Goal: Information Seeking & Learning: Learn about a topic

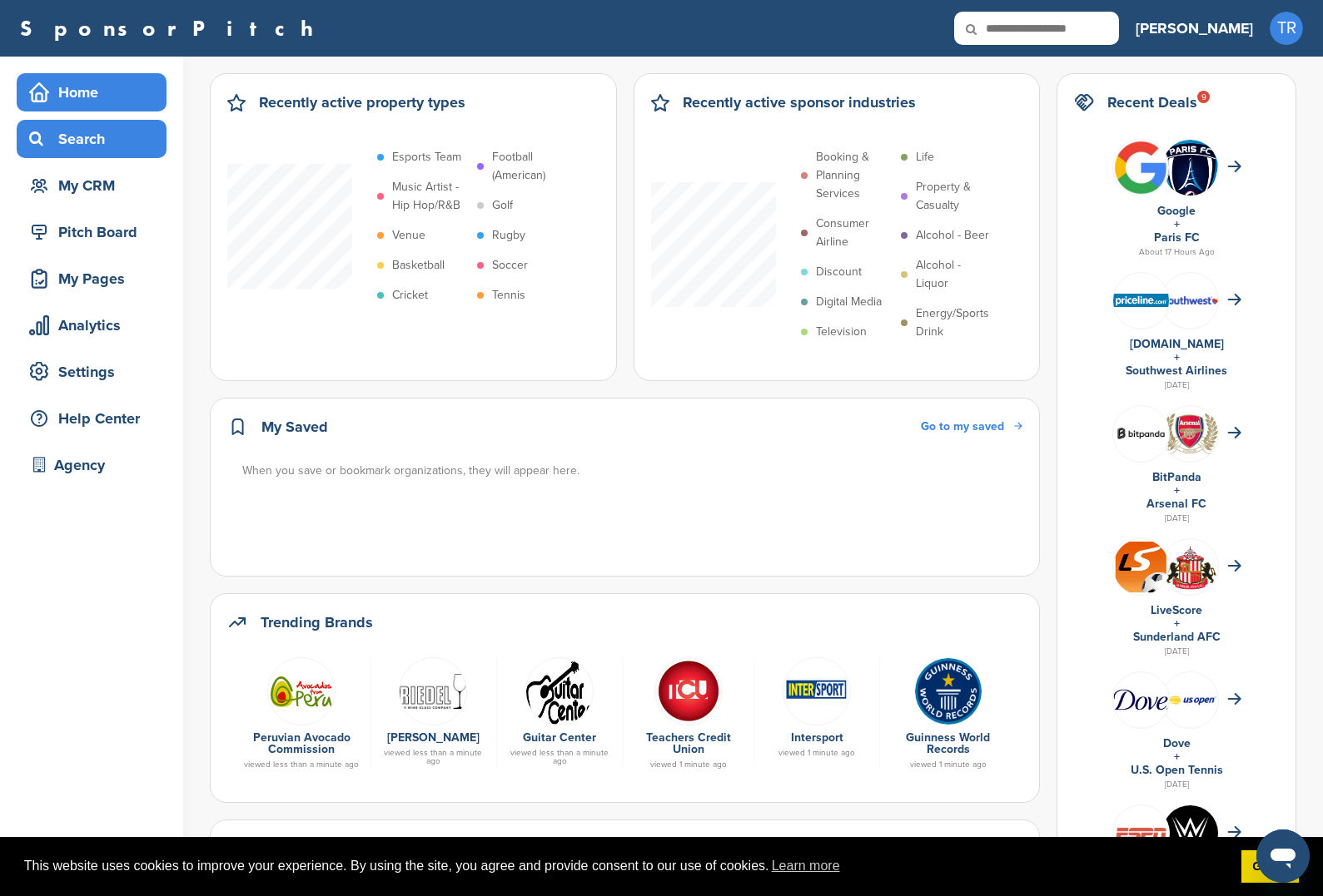
click at [113, 144] on div "Search" at bounding box center [96, 139] width 142 height 30
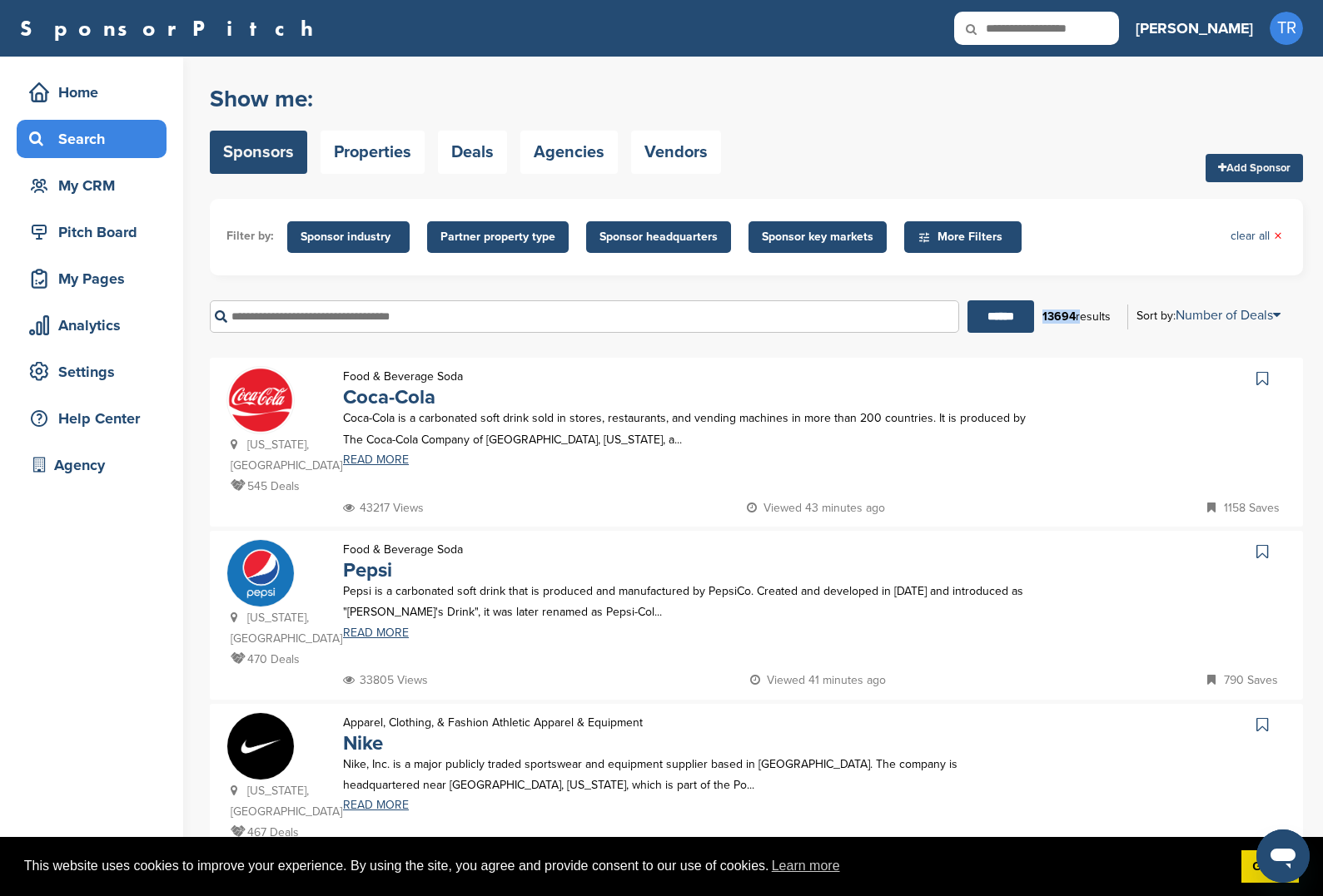
drag, startPoint x: 1043, startPoint y: 319, endPoint x: 1075, endPoint y: 316, distance: 32.1
click at [1075, 316] on div "13694 results" at bounding box center [1076, 317] width 85 height 29
click at [1068, 322] on b "13694" at bounding box center [1059, 316] width 34 height 14
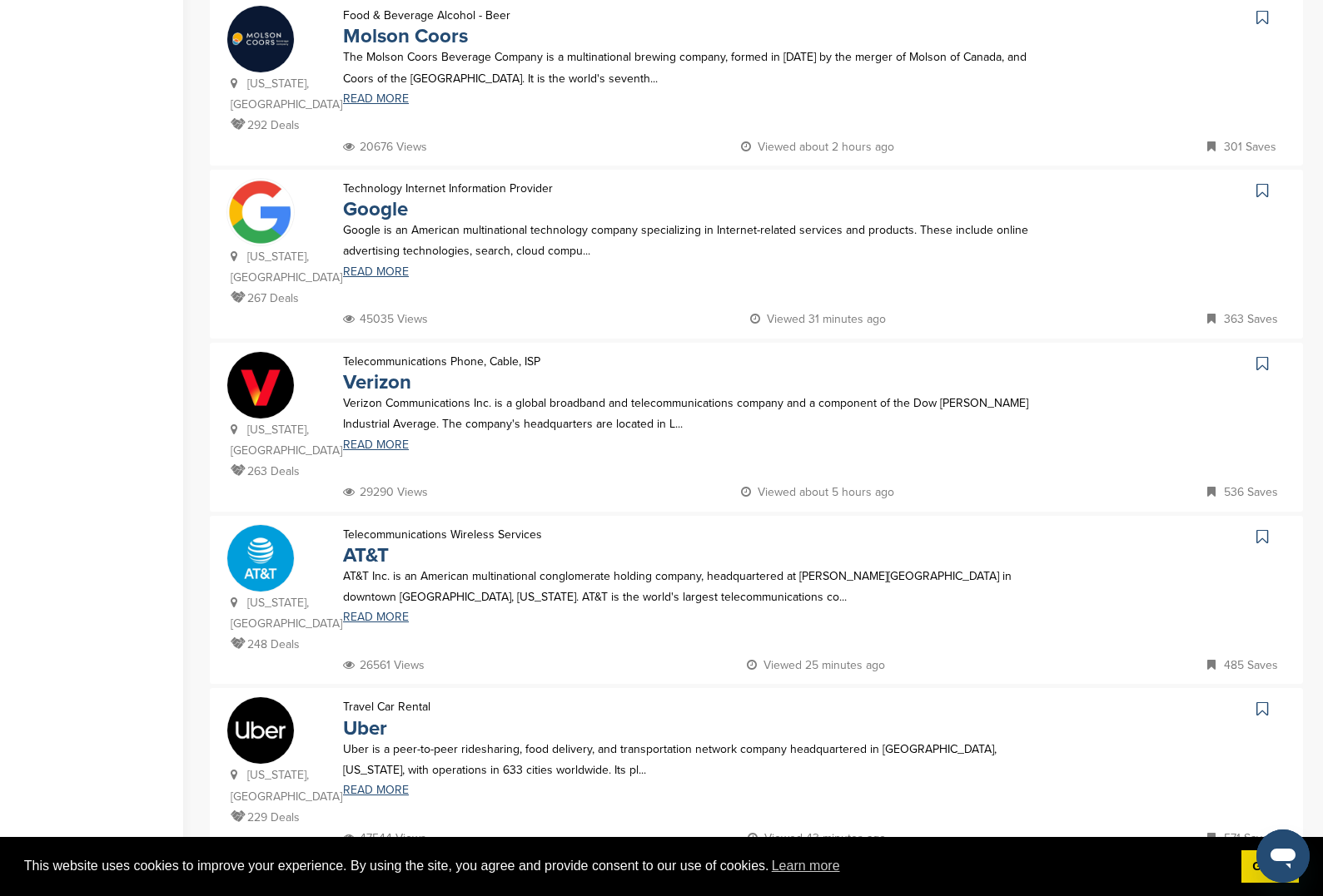
scroll to position [1166, 0]
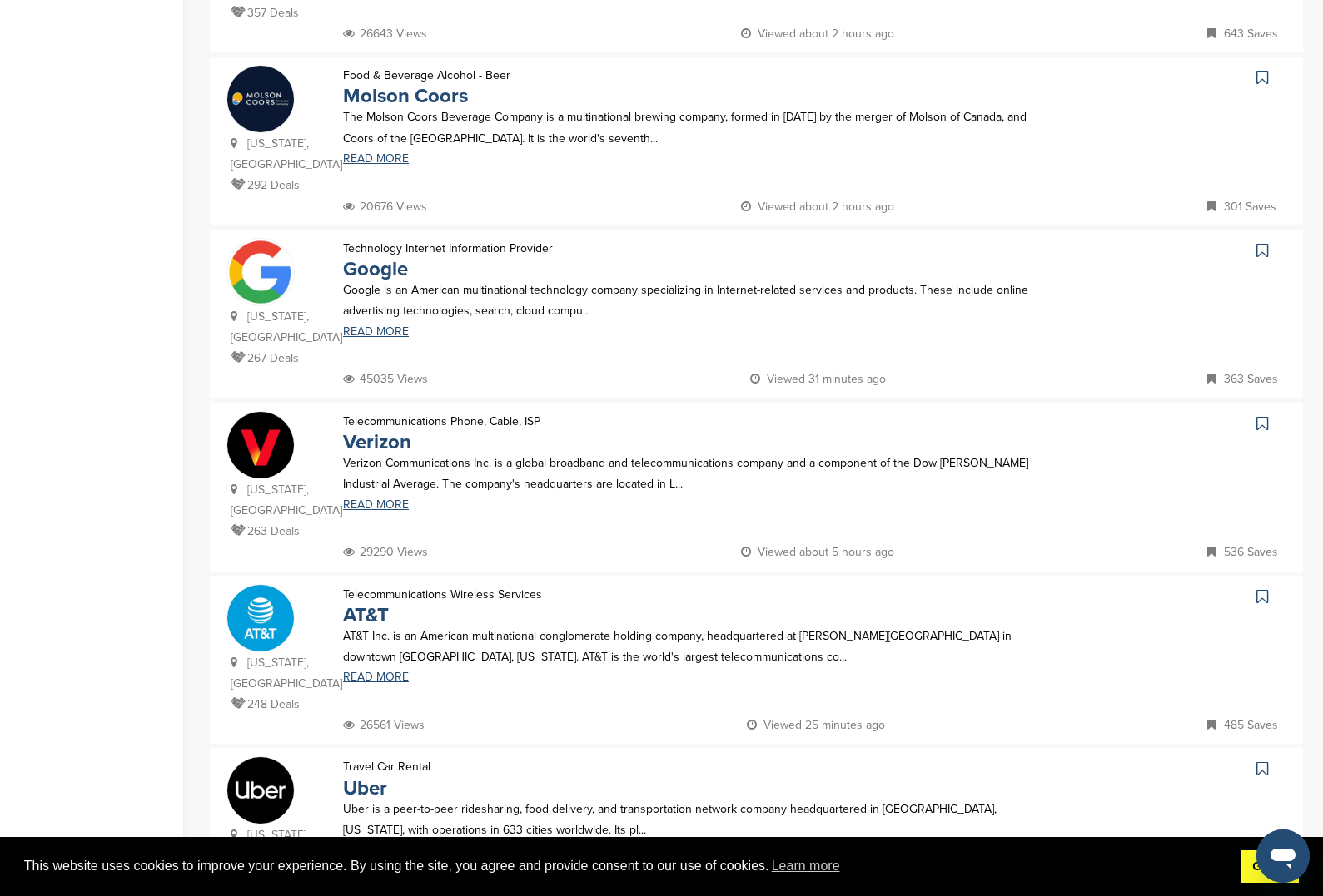
click at [1245, 873] on link "Got it!" at bounding box center [1269, 867] width 57 height 34
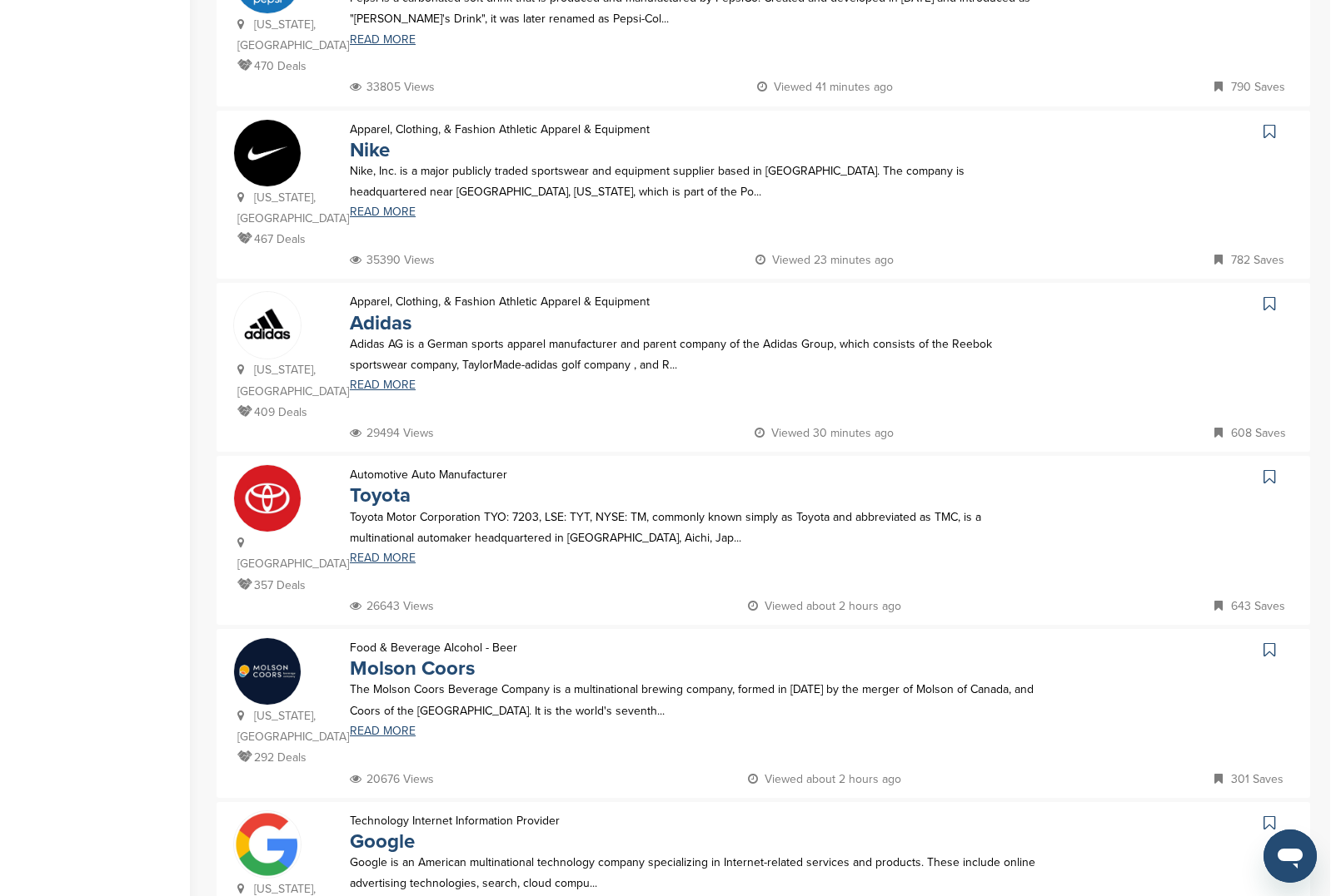
scroll to position [0, 0]
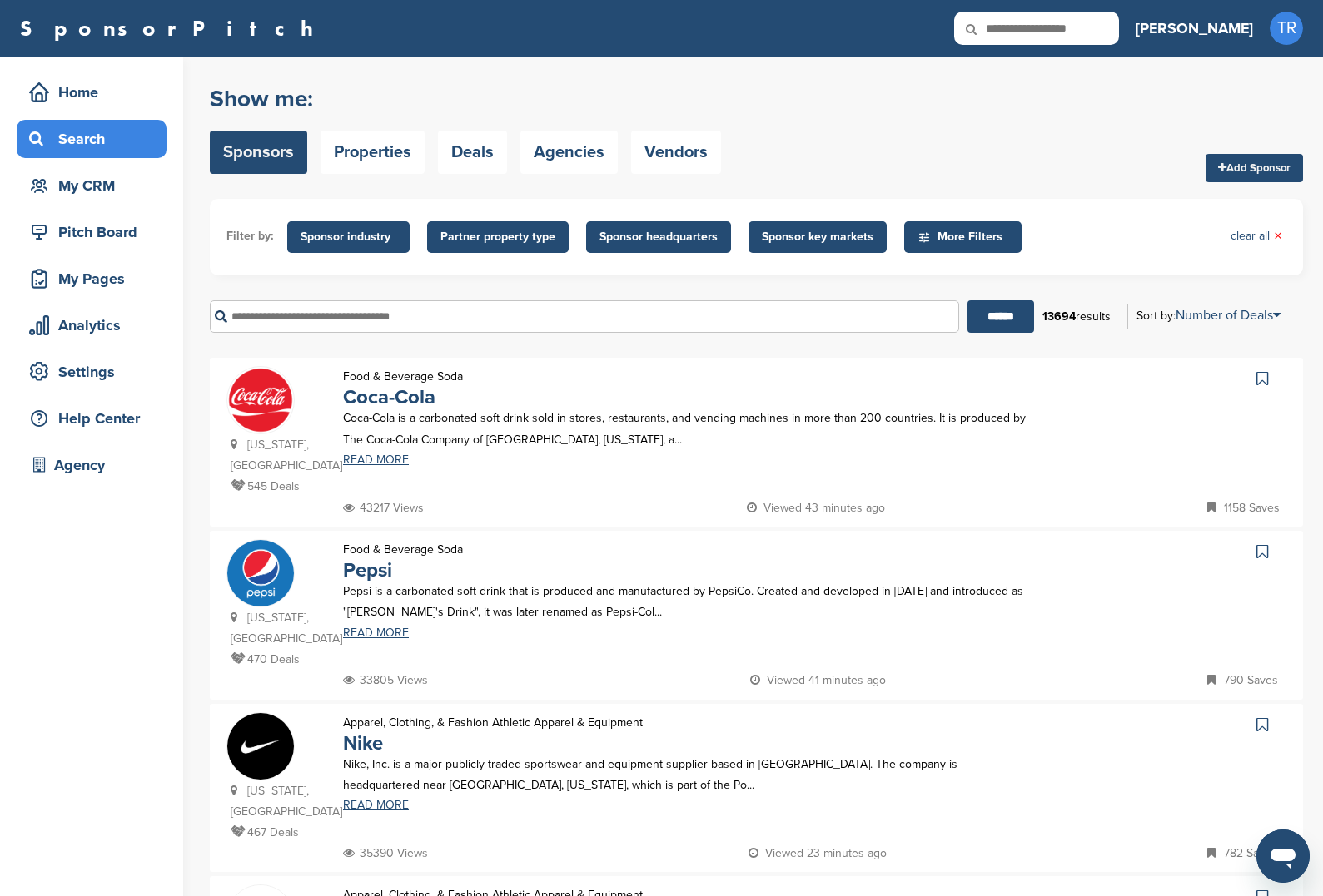
click at [339, 239] on span "Sponsor industry" at bounding box center [348, 236] width 96 height 18
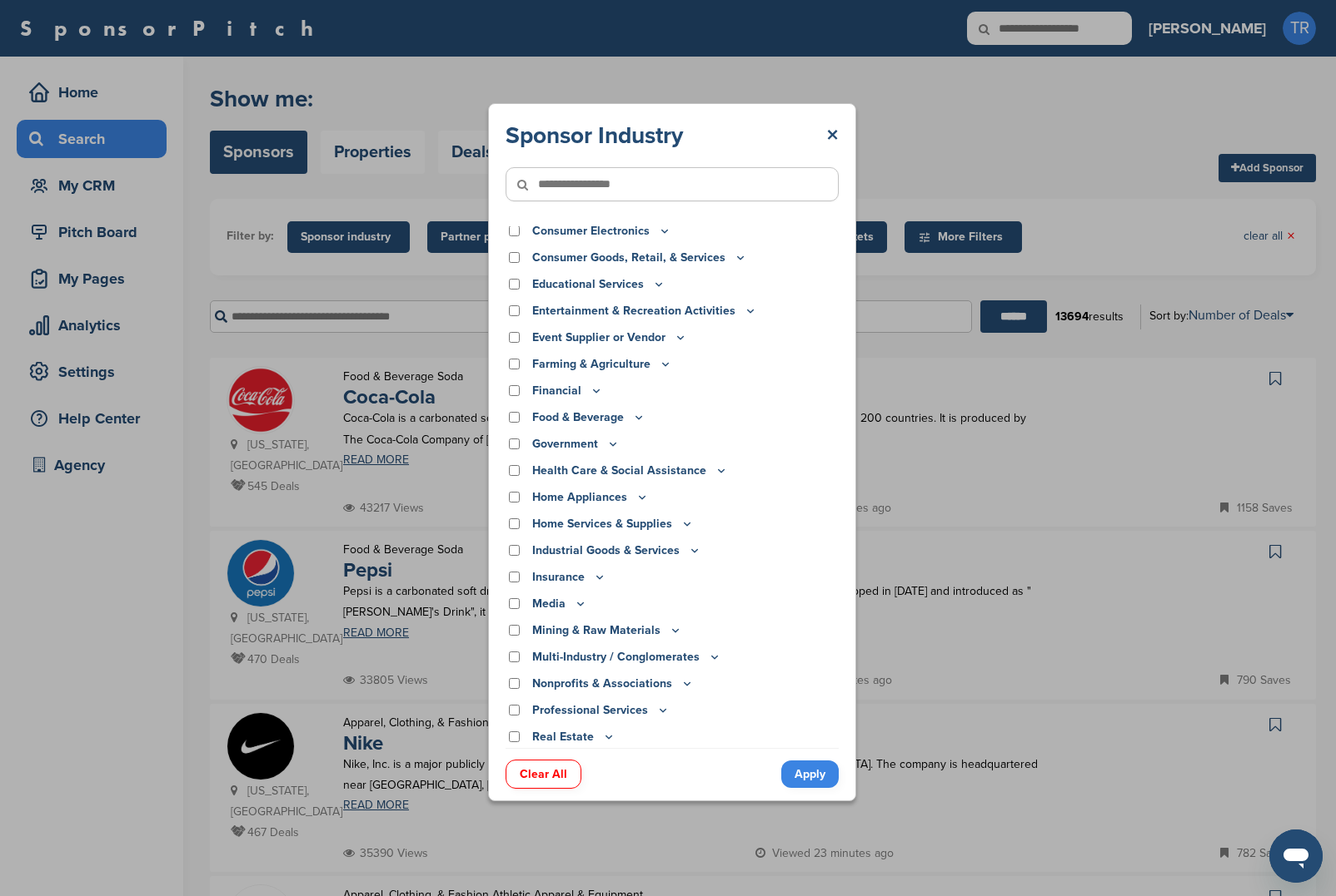
scroll to position [86, 0]
click at [639, 415] on icon at bounding box center [639, 415] width 13 height 14
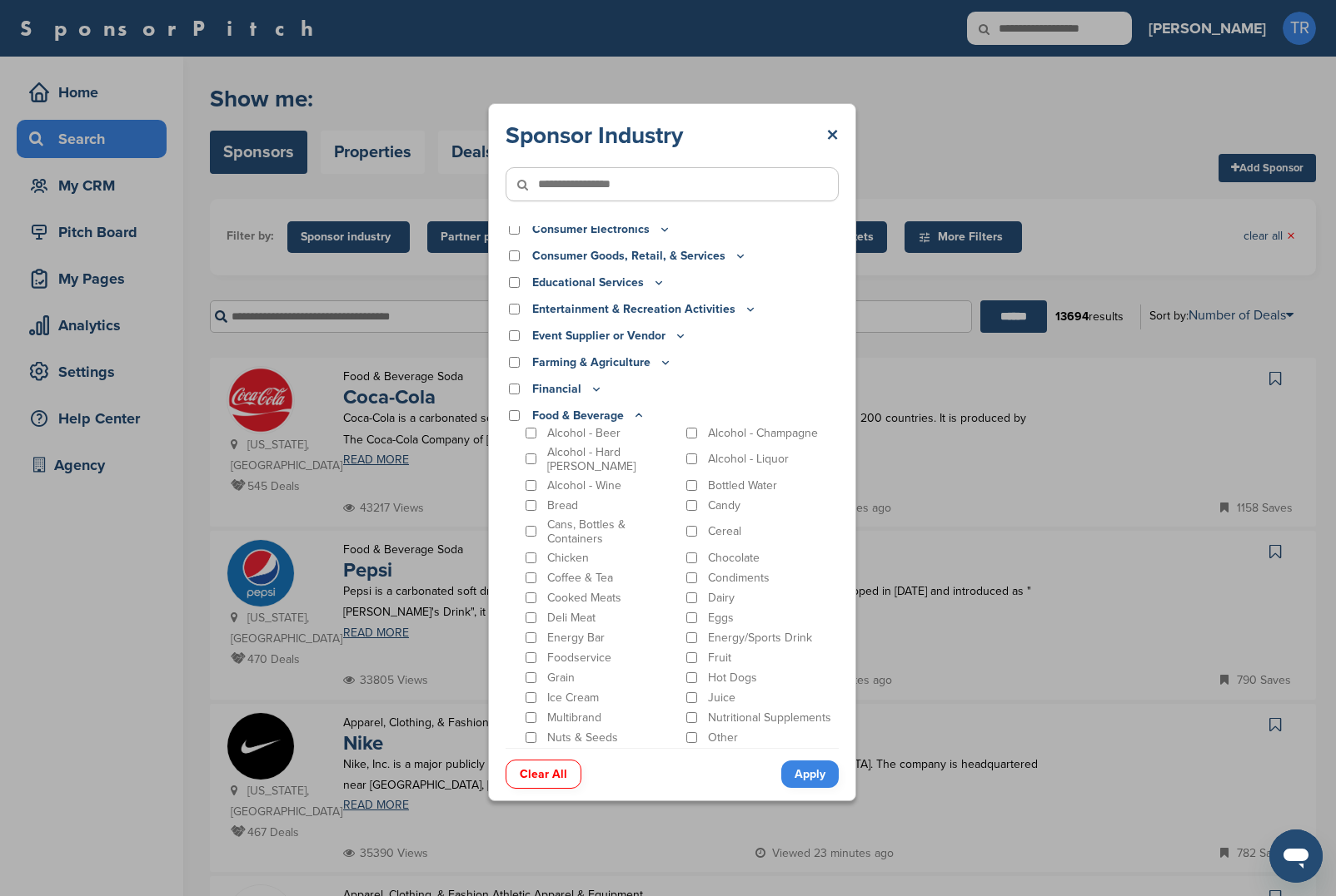
click at [639, 415] on icon at bounding box center [639, 414] width 6 height 3
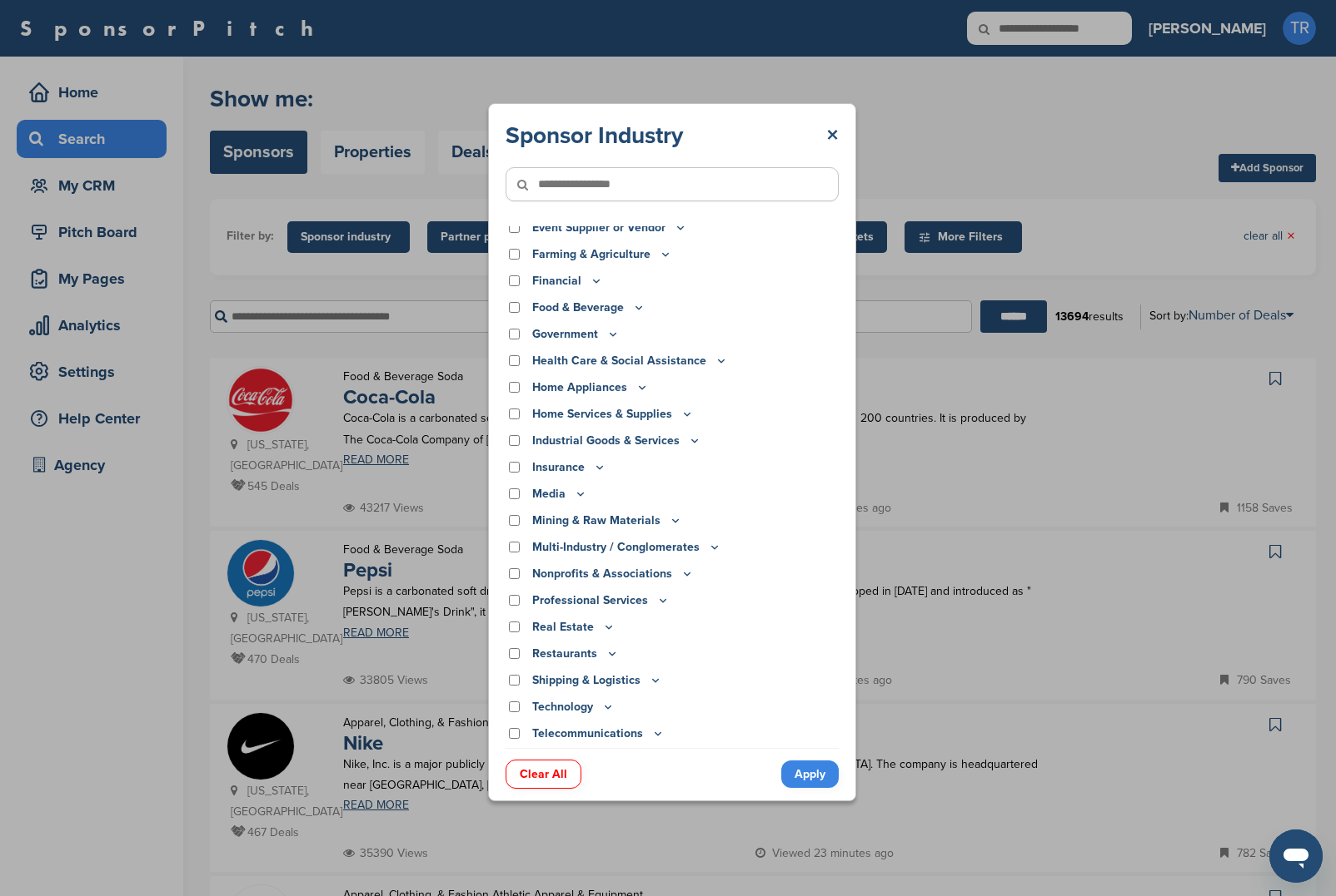
scroll to position [0, 0]
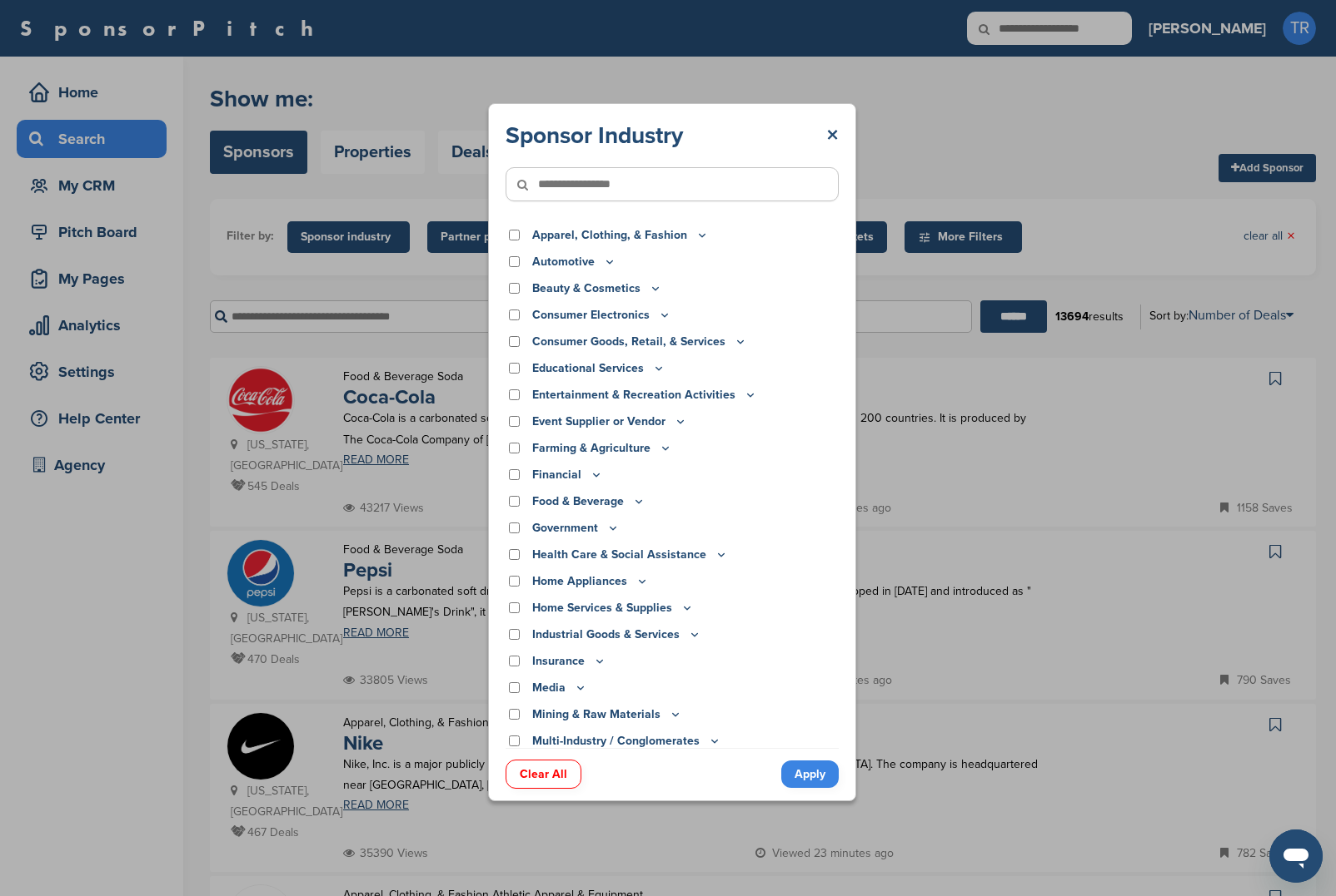
click at [639, 500] on icon at bounding box center [639, 501] width 13 height 14
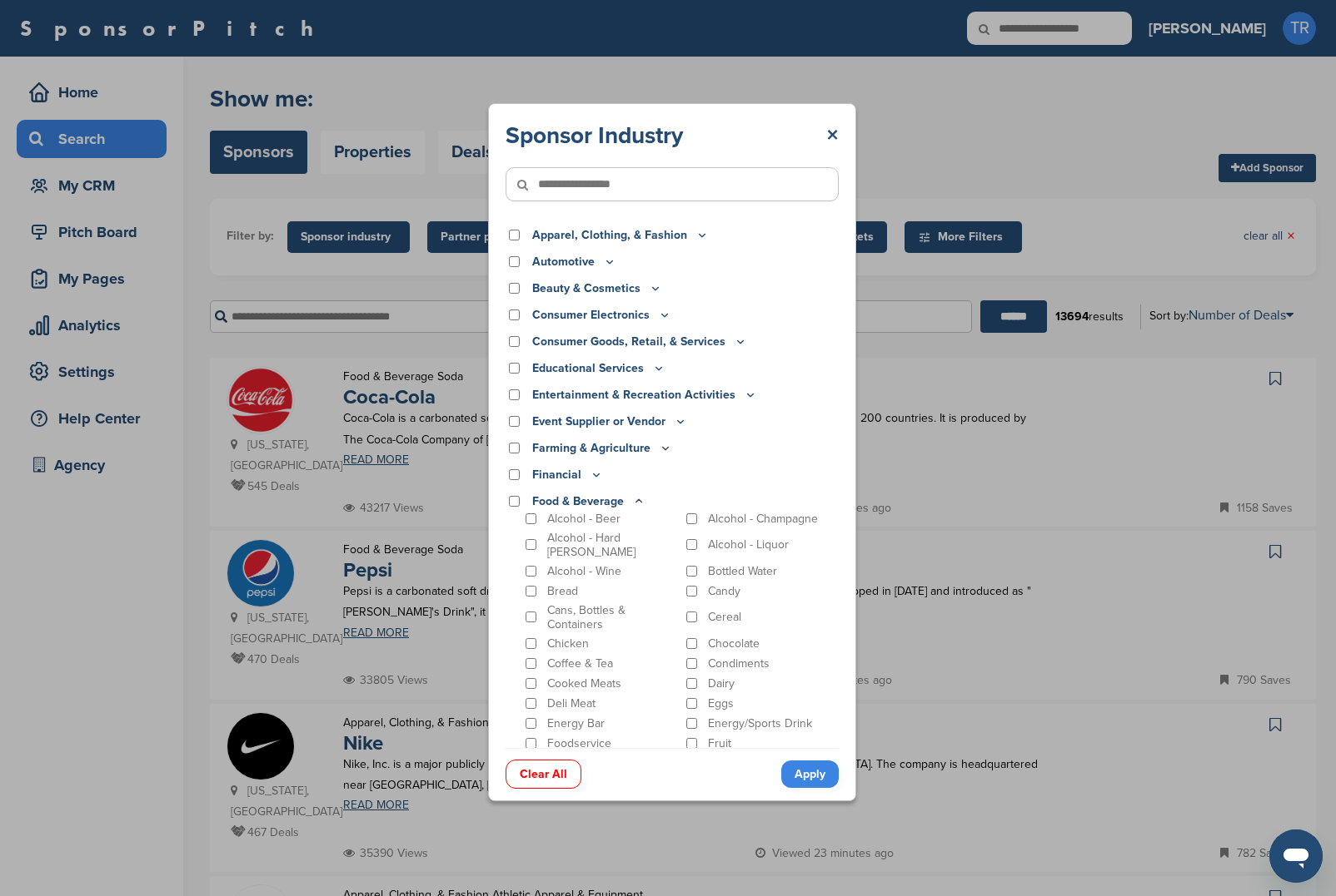
scroll to position [144, 0]
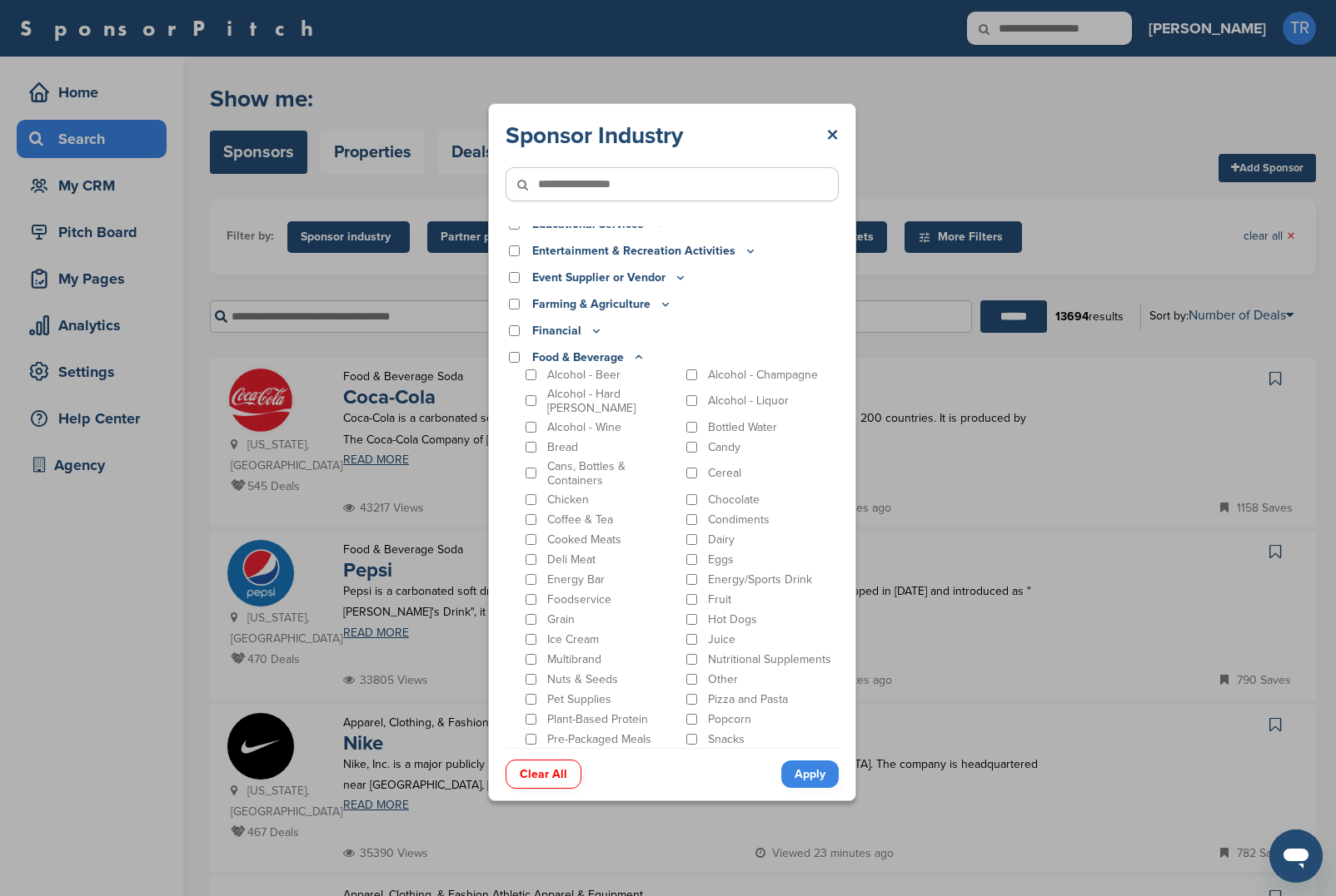
click at [584, 372] on p "Alcohol - Beer" at bounding box center [583, 374] width 74 height 14
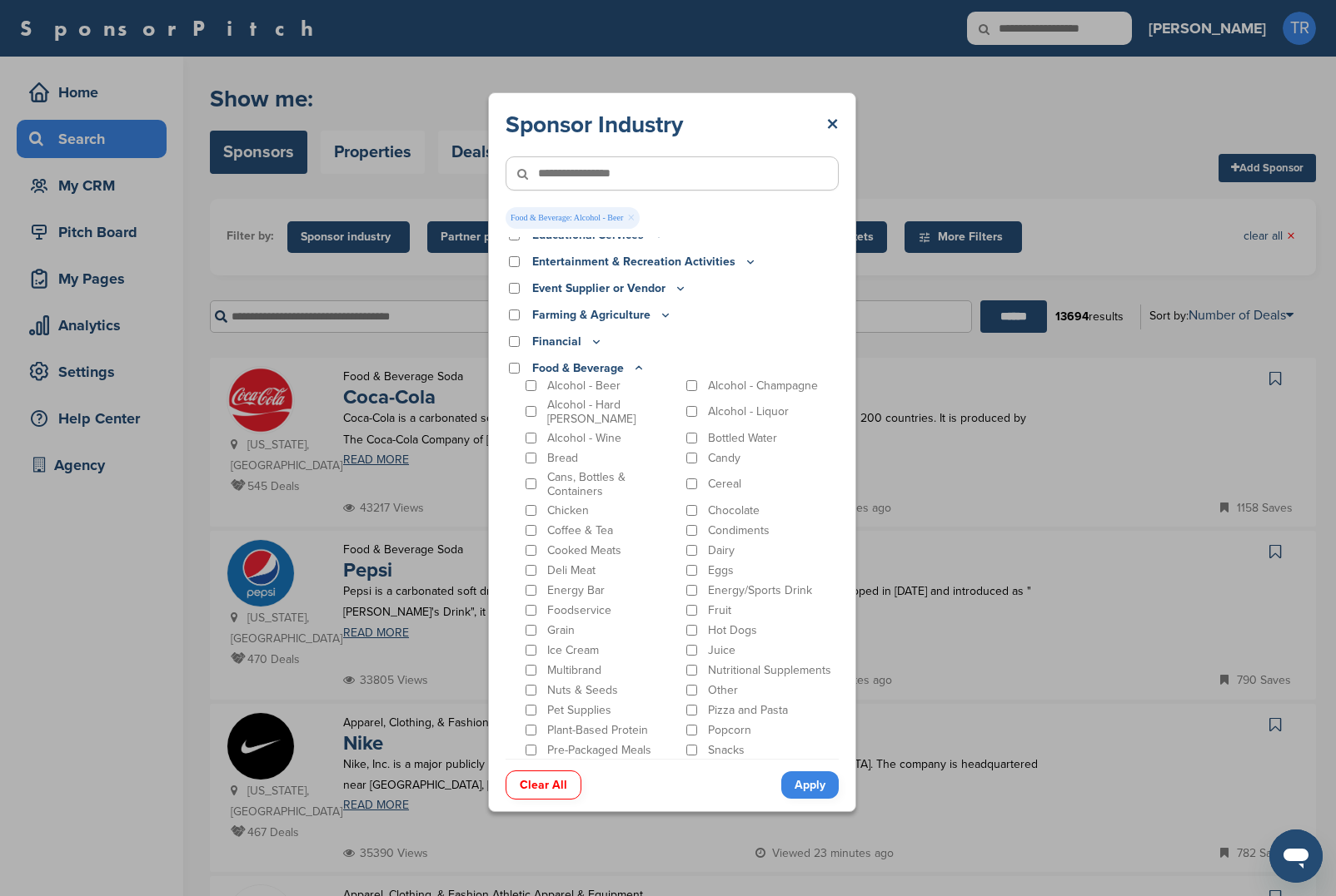
click at [559, 412] on p "Alcohol - Hard Seltzer" at bounding box center [612, 413] width 131 height 29
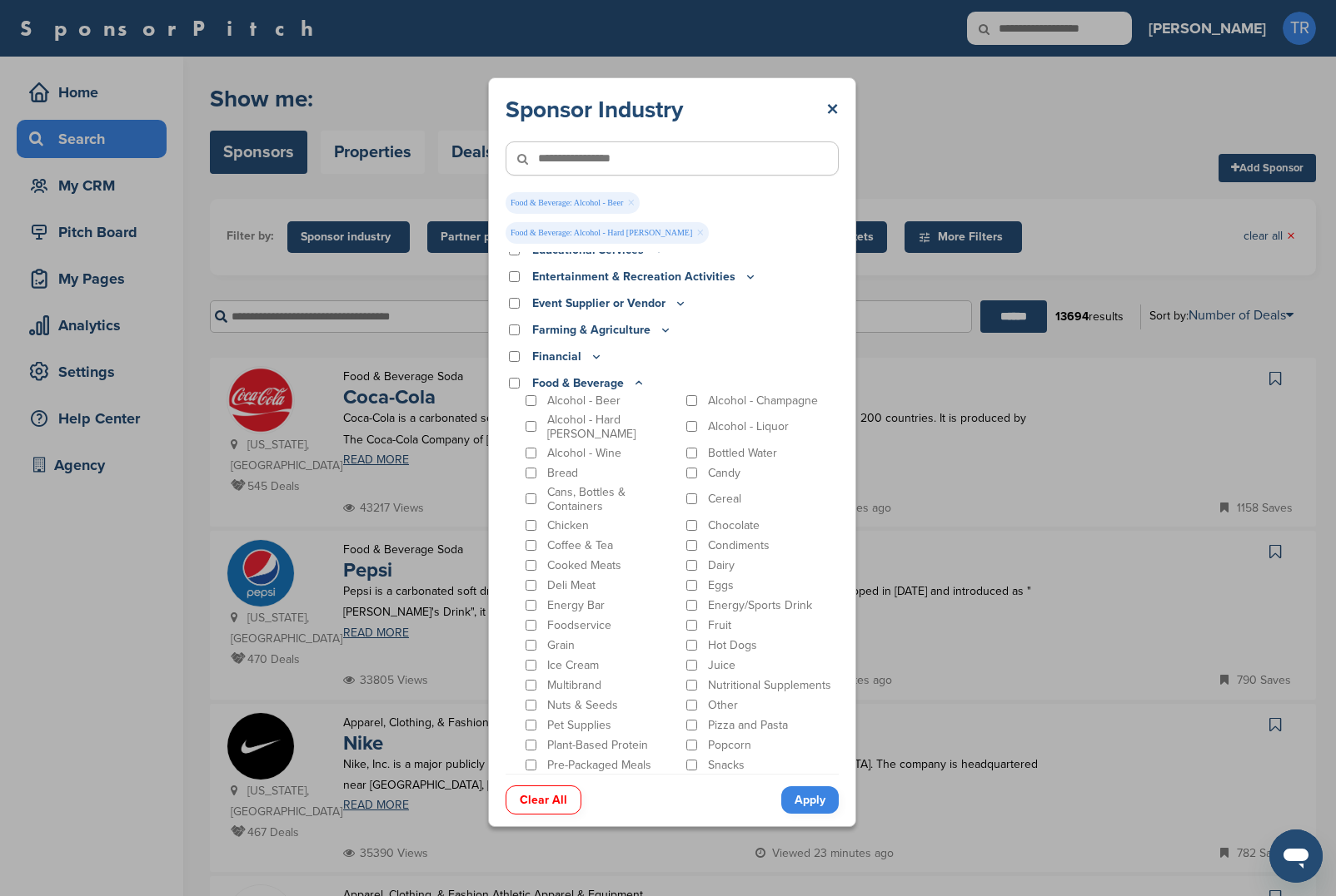
click at [695, 392] on div "Alcohol - Champagne" at bounding box center [760, 400] width 156 height 16
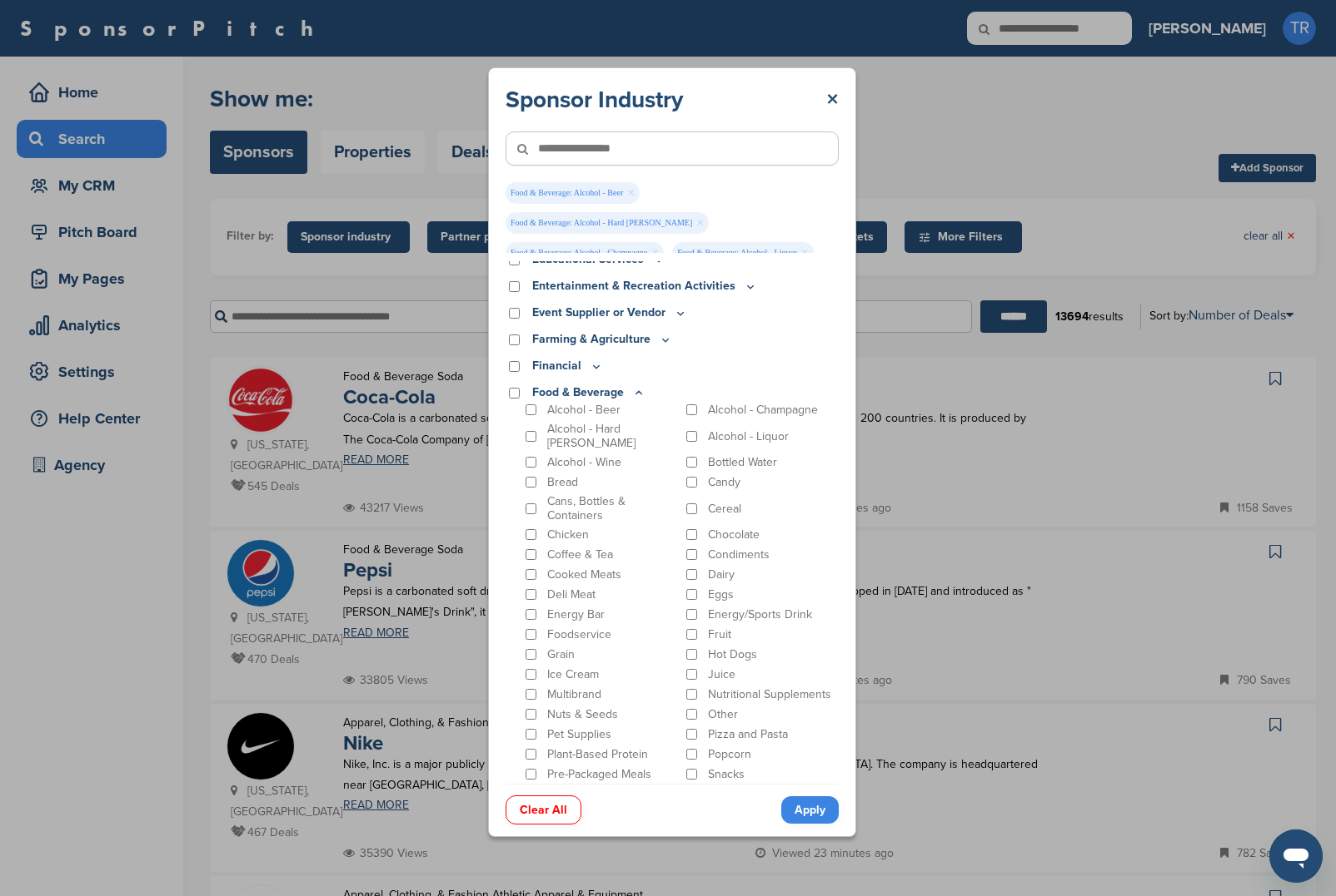
click at [692, 422] on div "Alcohol - Liquor" at bounding box center [760, 437] width 156 height 29
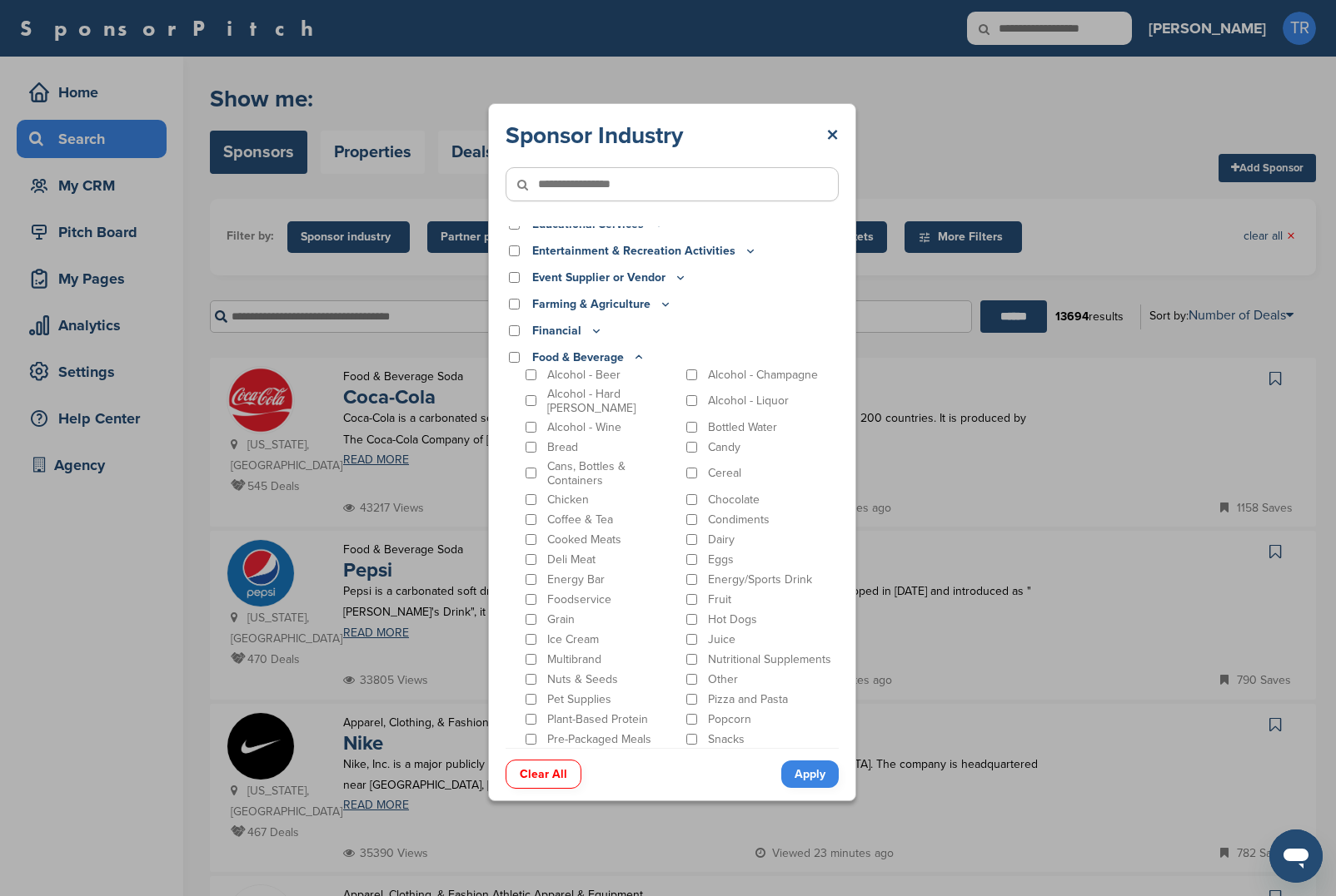
click at [619, 360] on p "Food & Beverage" at bounding box center [589, 357] width 113 height 18
click at [634, 357] on icon at bounding box center [639, 357] width 13 height 14
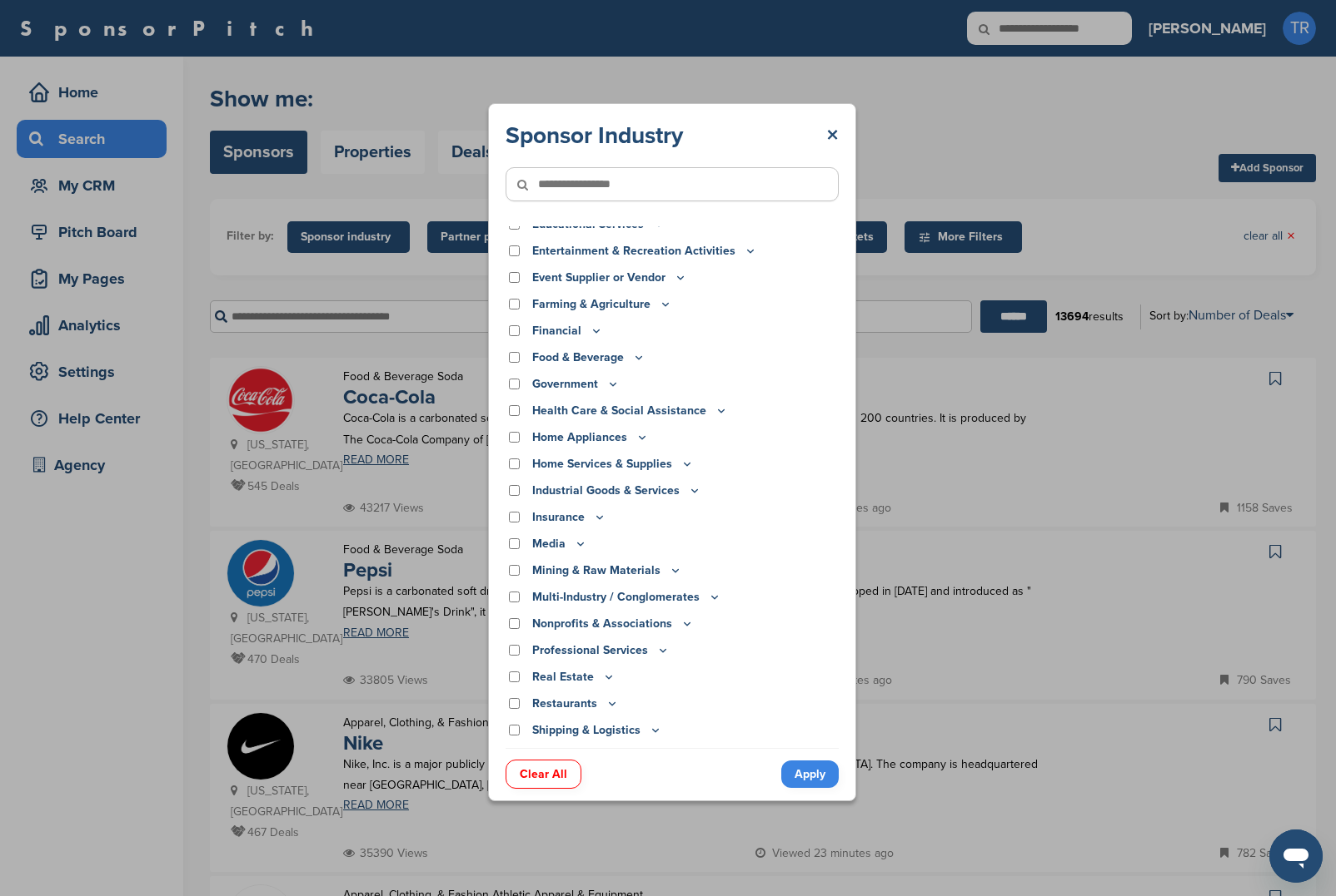
click at [519, 364] on div "Food & Beverage" at bounding box center [672, 357] width 333 height 18
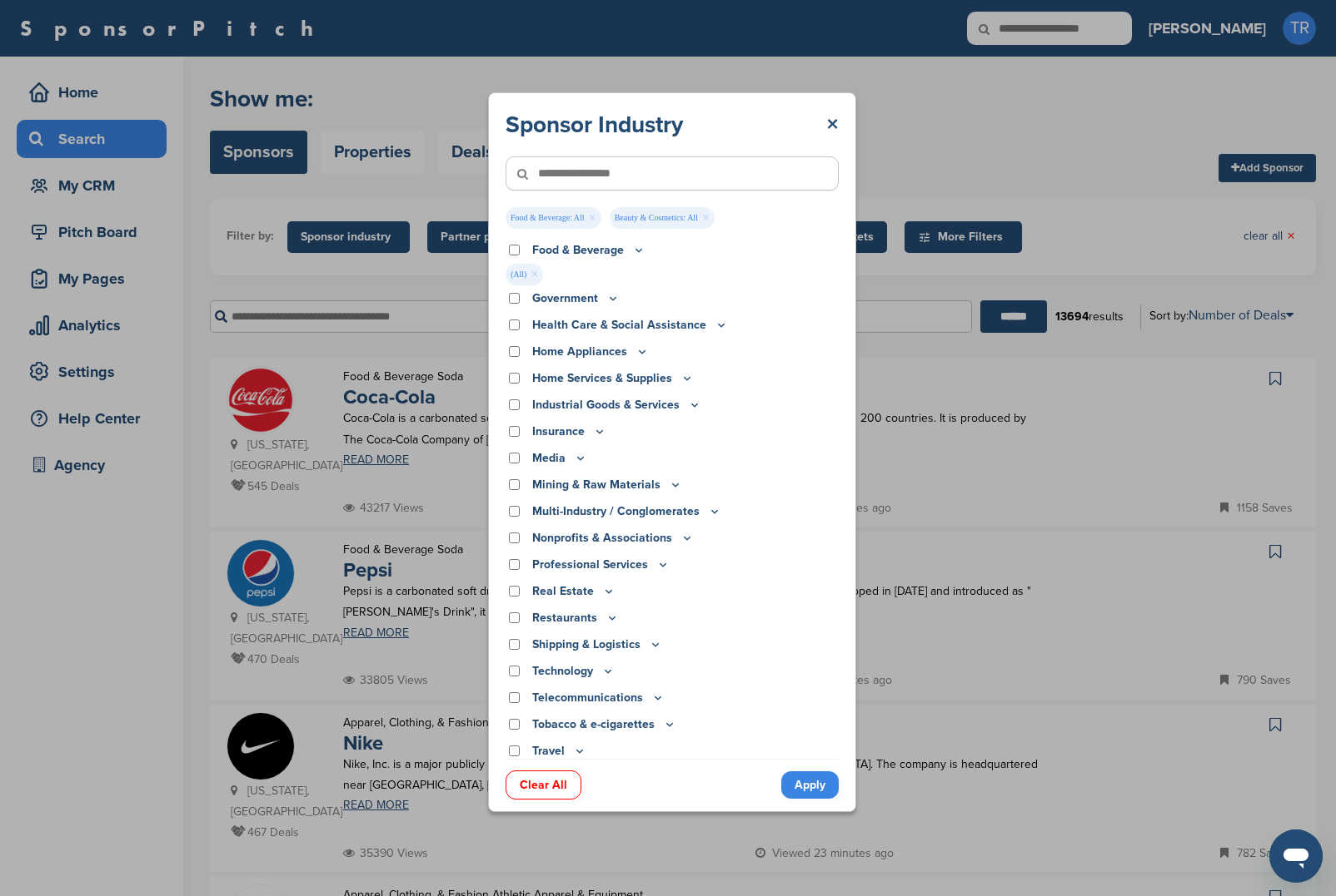
scroll to position [289, 0]
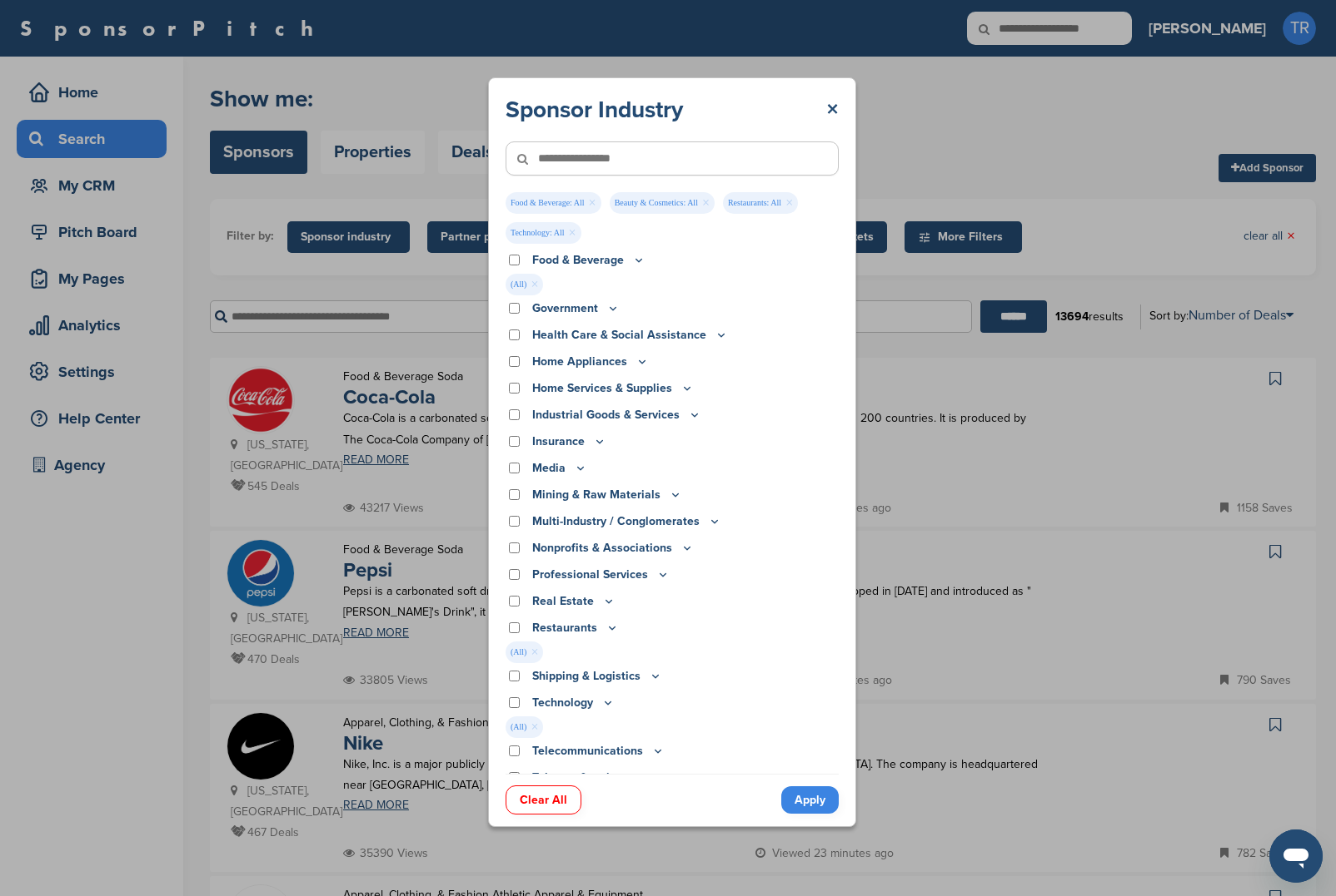
click at [823, 801] on link "Apply" at bounding box center [810, 800] width 57 height 28
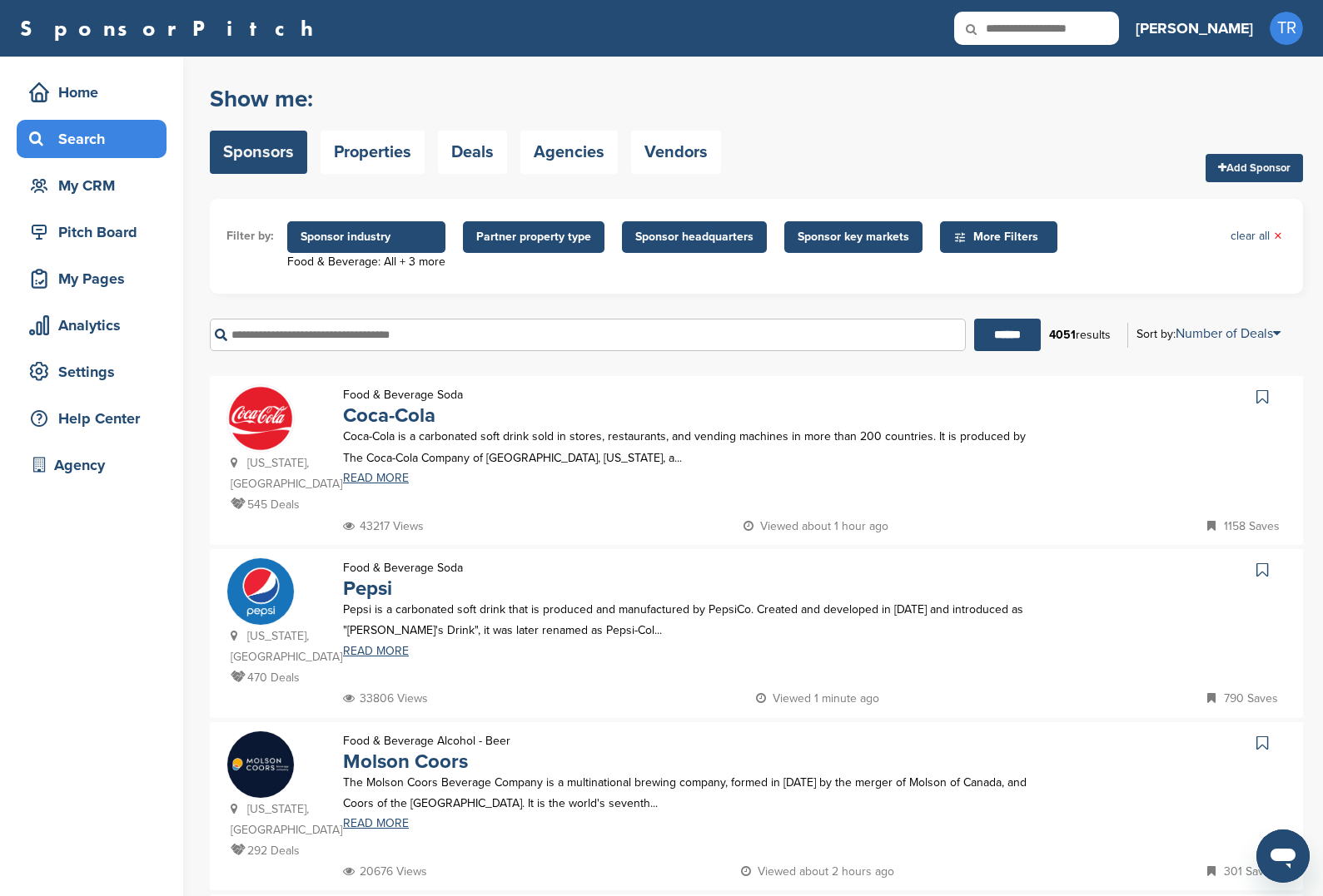
click at [545, 240] on span "Partner property type" at bounding box center [533, 236] width 115 height 18
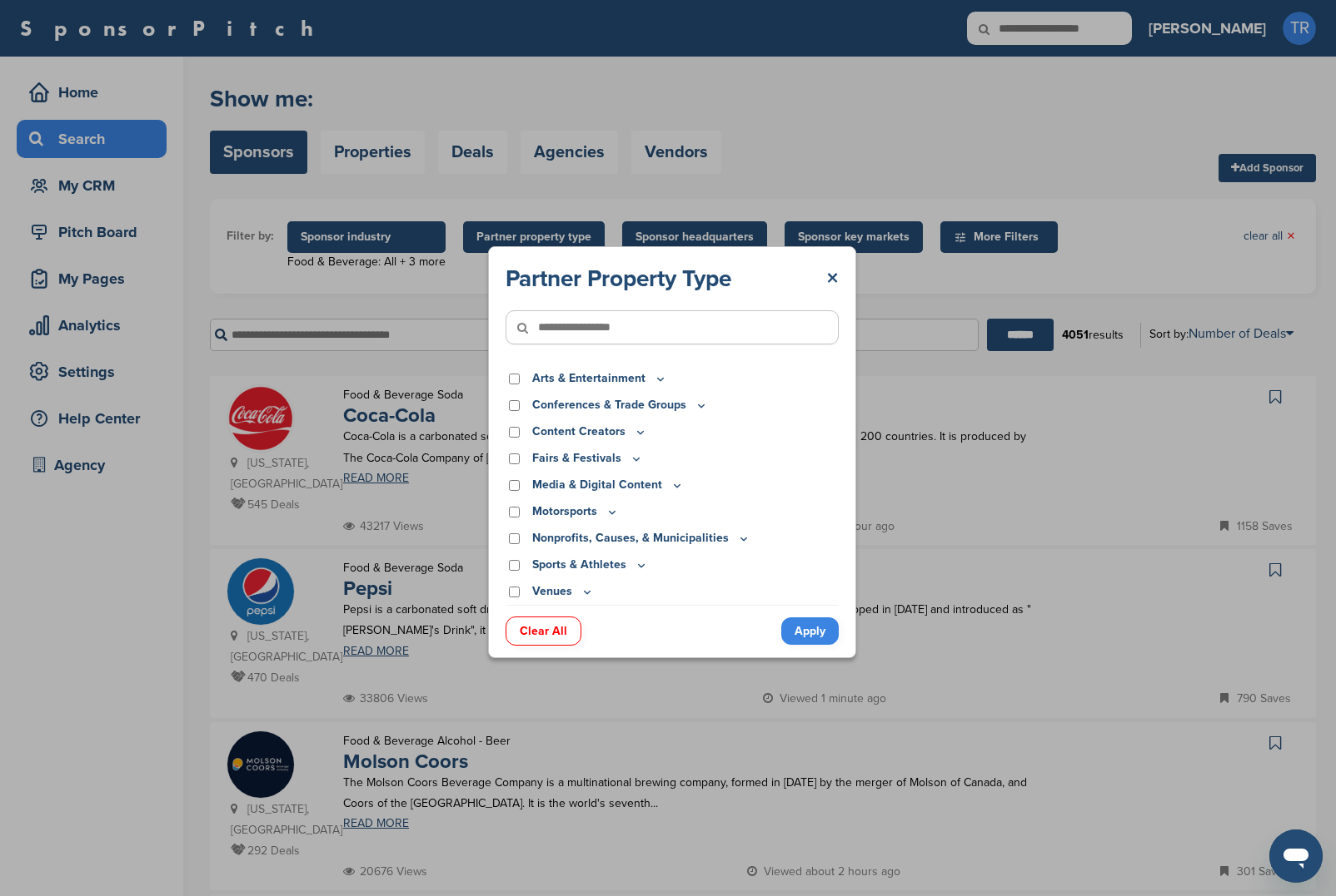
click at [635, 461] on icon at bounding box center [636, 459] width 13 height 14
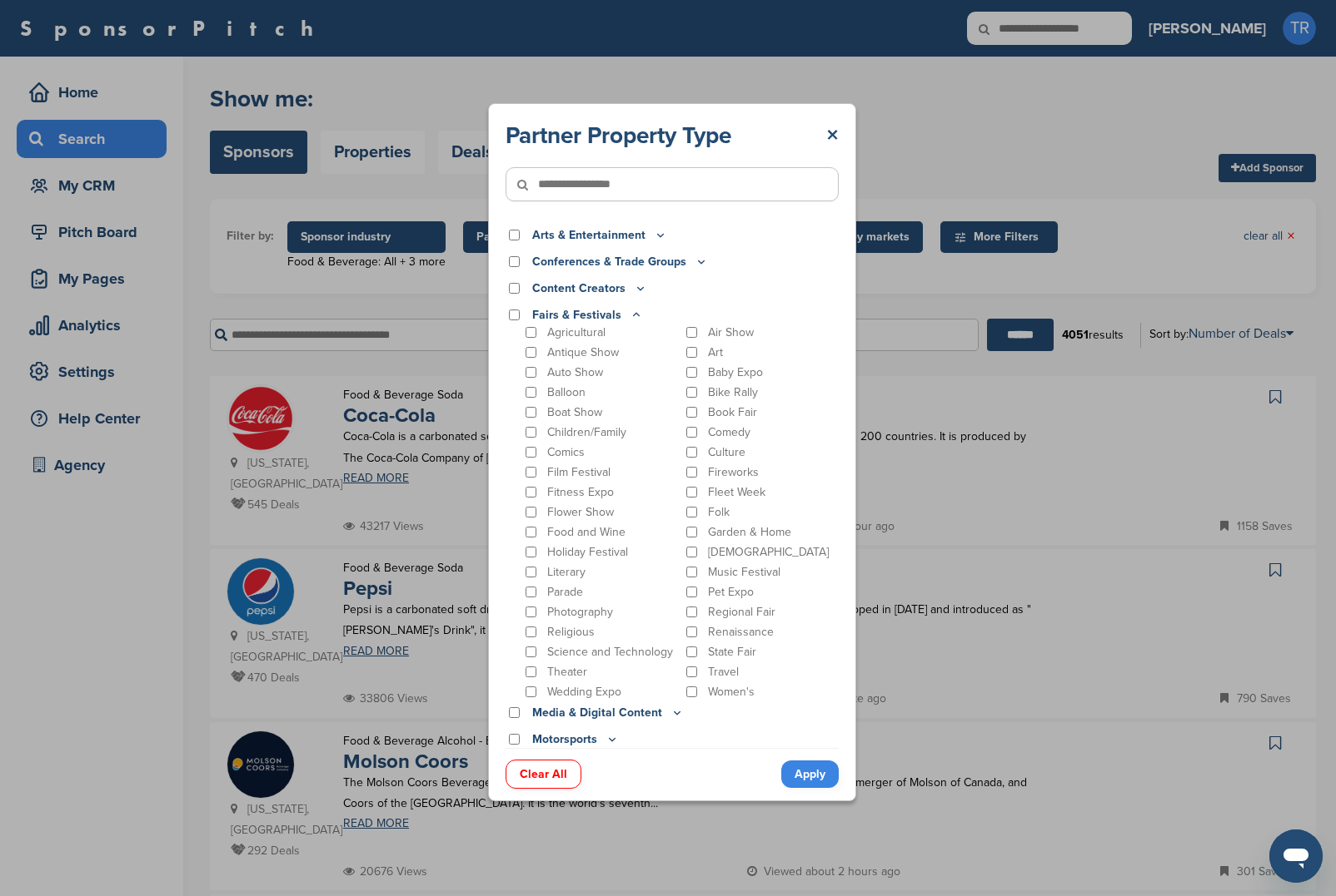
click at [654, 233] on icon at bounding box center [661, 235] width 13 height 14
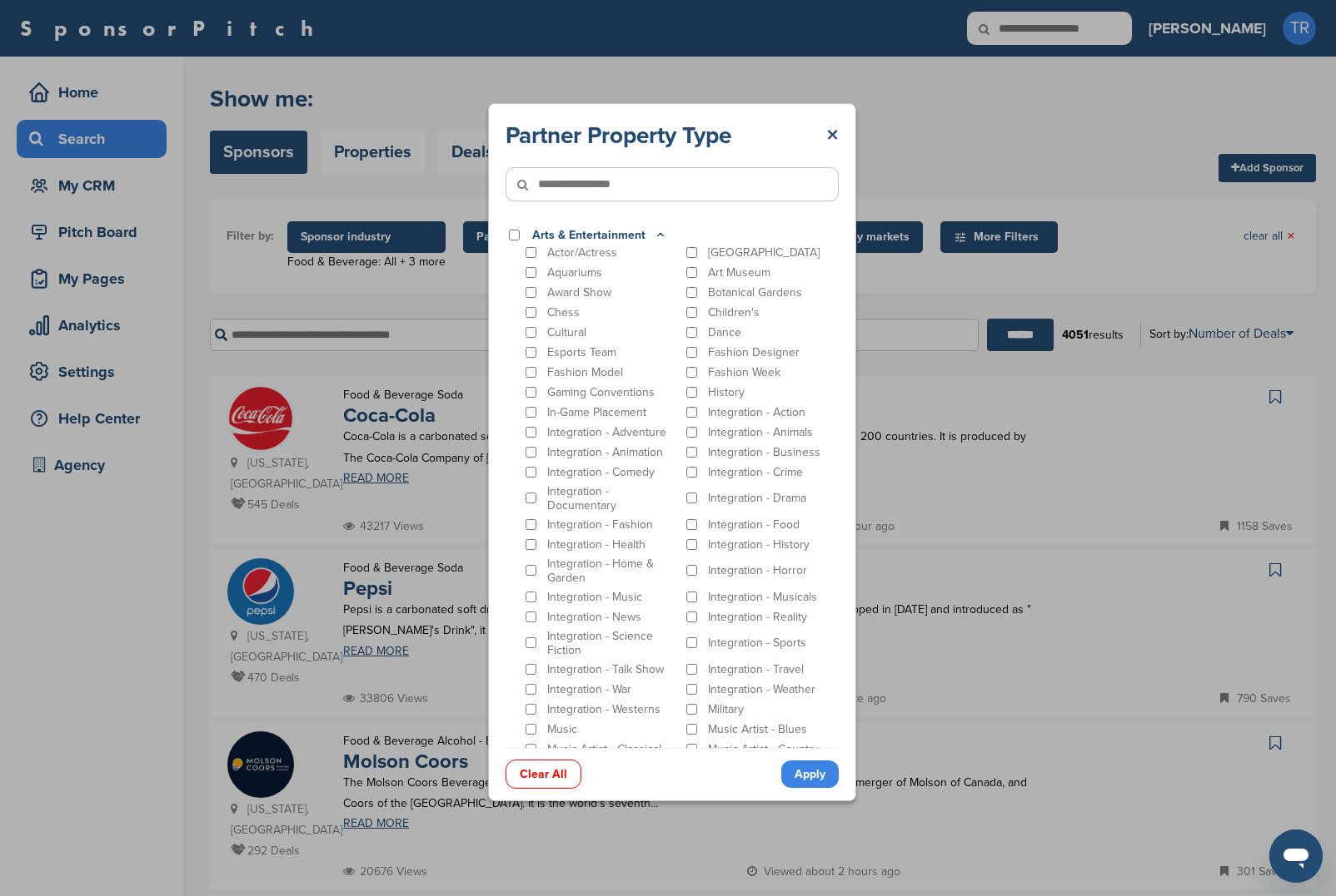
click at [654, 233] on icon at bounding box center [661, 235] width 13 height 14
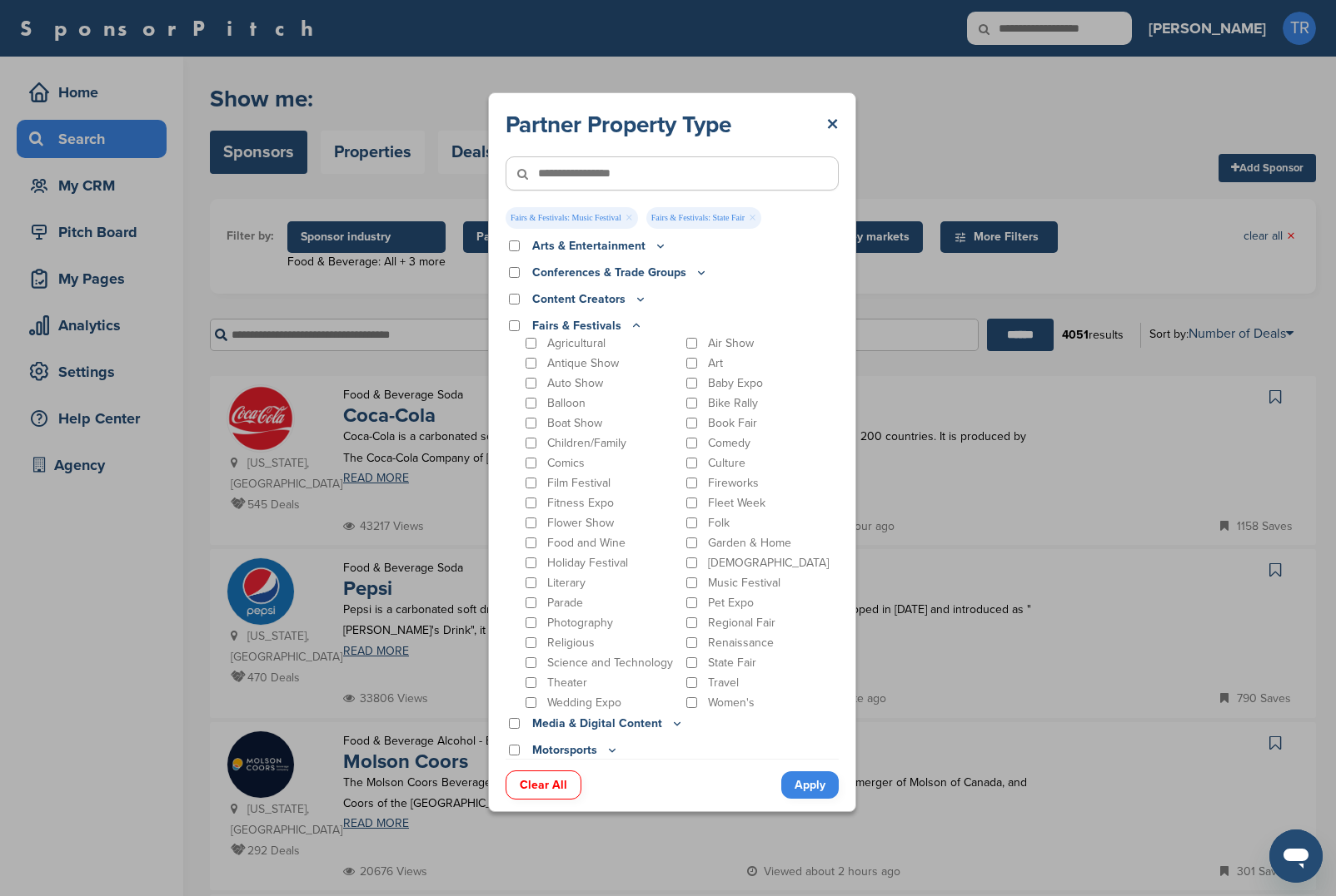
click at [712, 622] on p "Regional Fair" at bounding box center [741, 622] width 67 height 14
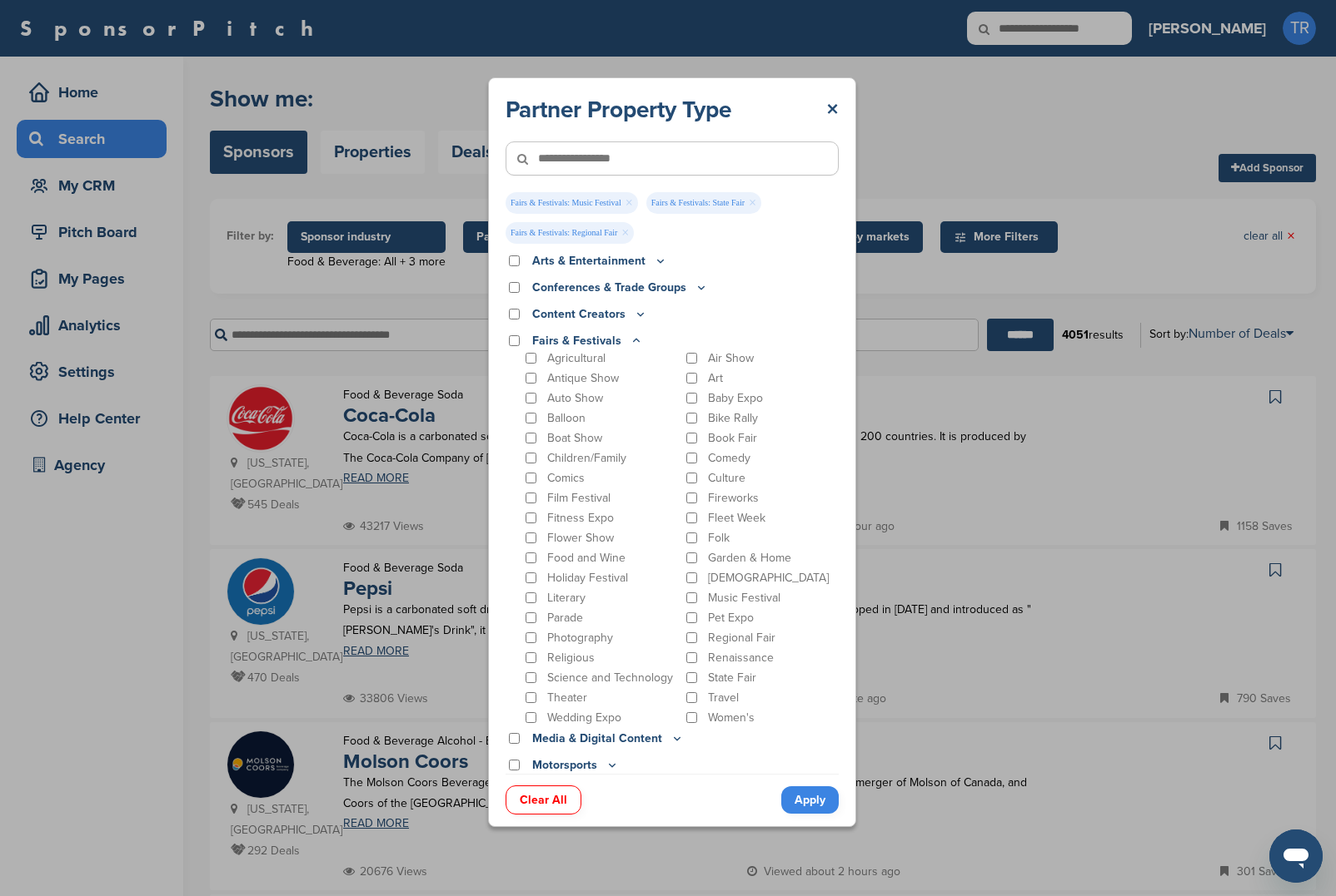
click at [727, 640] on p "Regional Fair" at bounding box center [741, 638] width 67 height 14
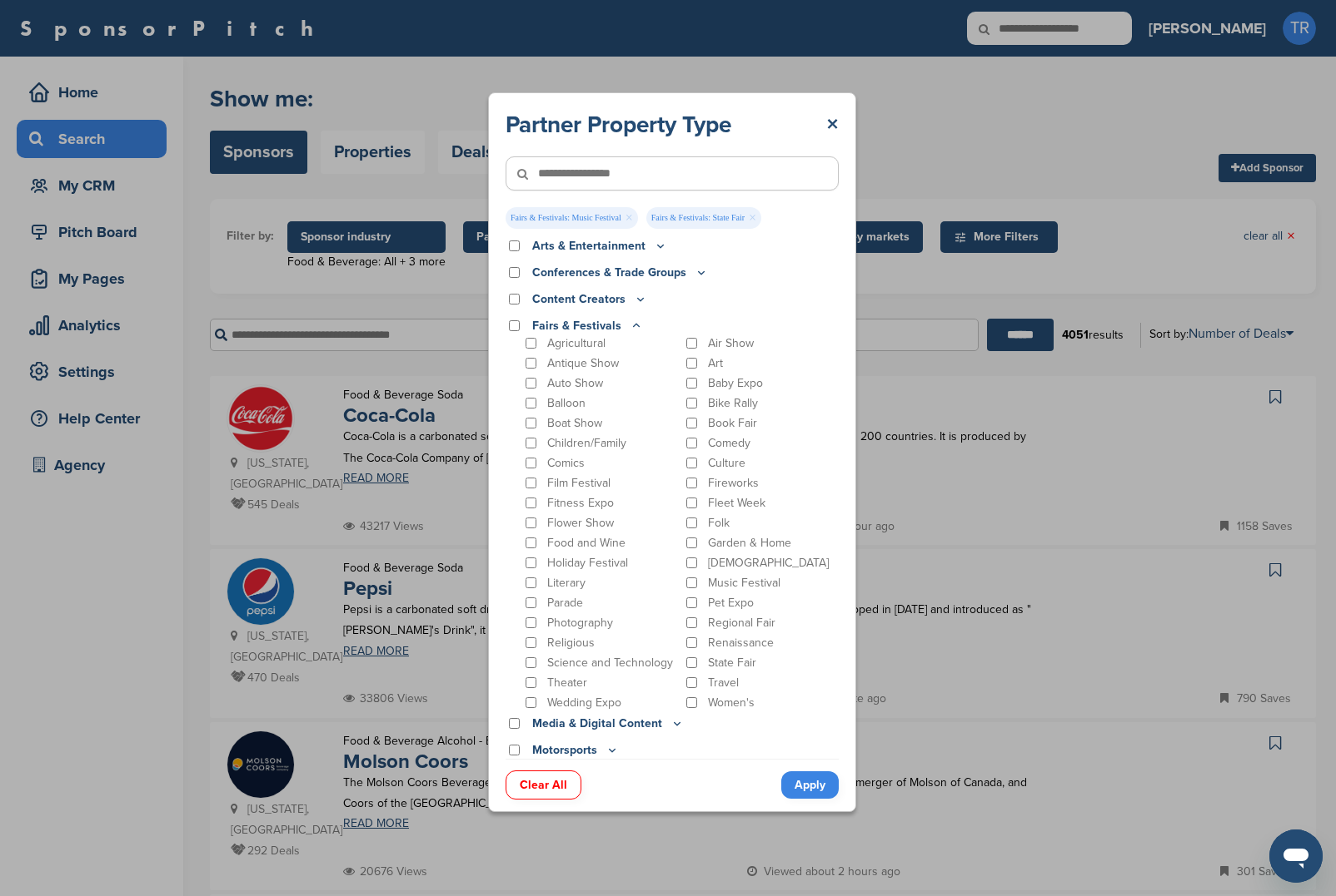
click at [724, 621] on p "Regional Fair" at bounding box center [741, 622] width 67 height 14
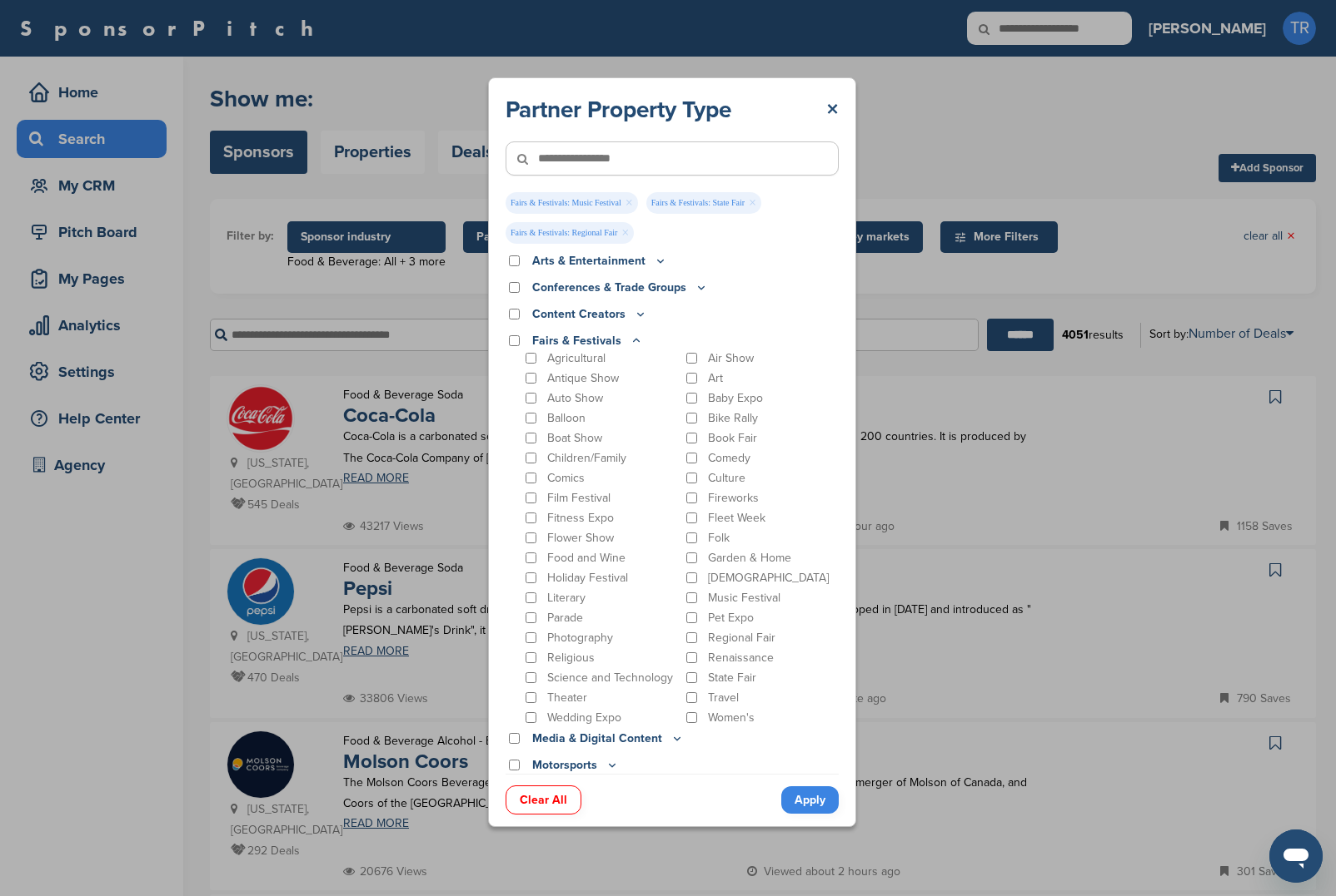
click at [767, 638] on p "Regional Fair" at bounding box center [741, 638] width 67 height 14
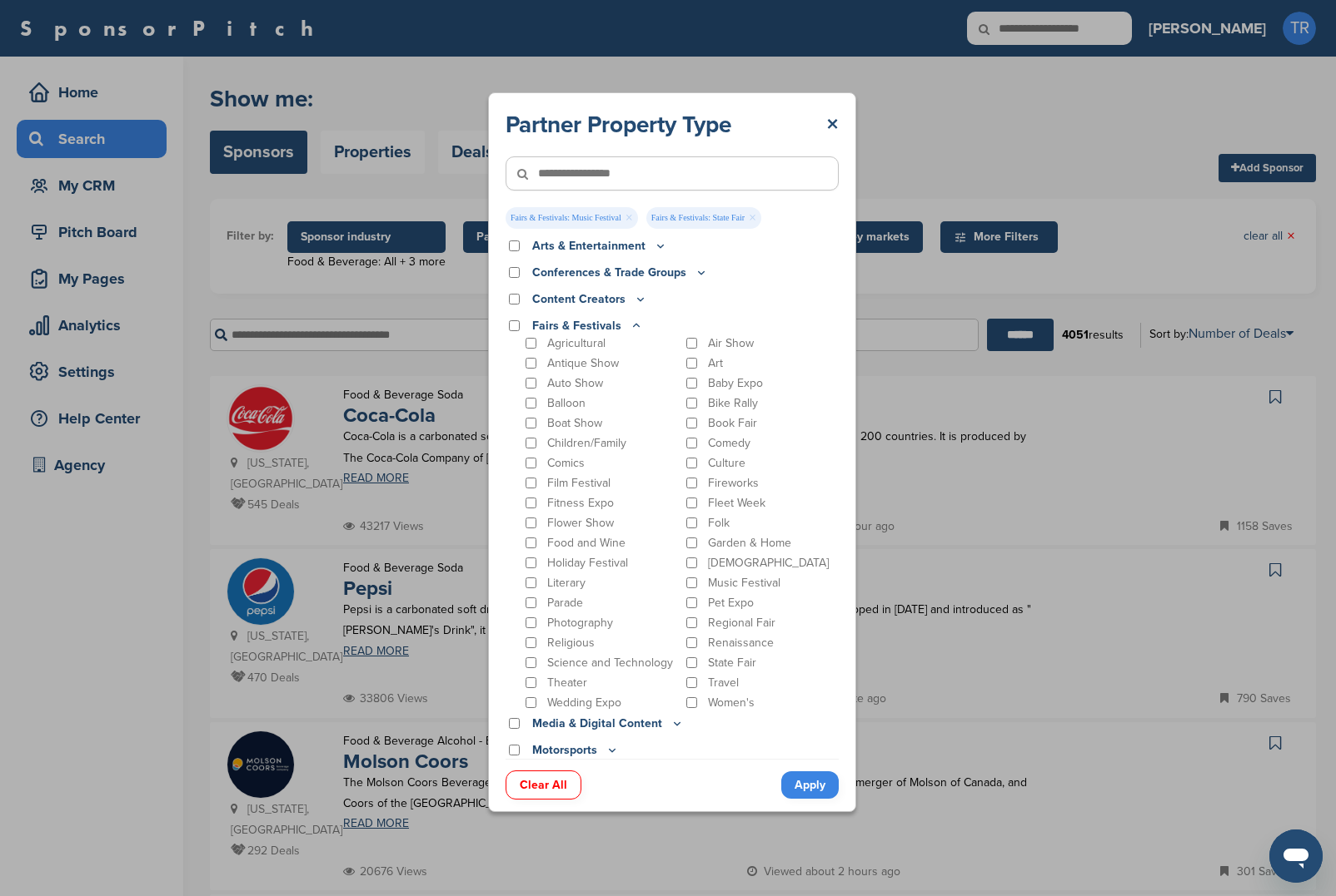
click at [750, 659] on div "State Fair" at bounding box center [760, 662] width 156 height 16
click at [725, 663] on p "State Fair" at bounding box center [732, 662] width 48 height 14
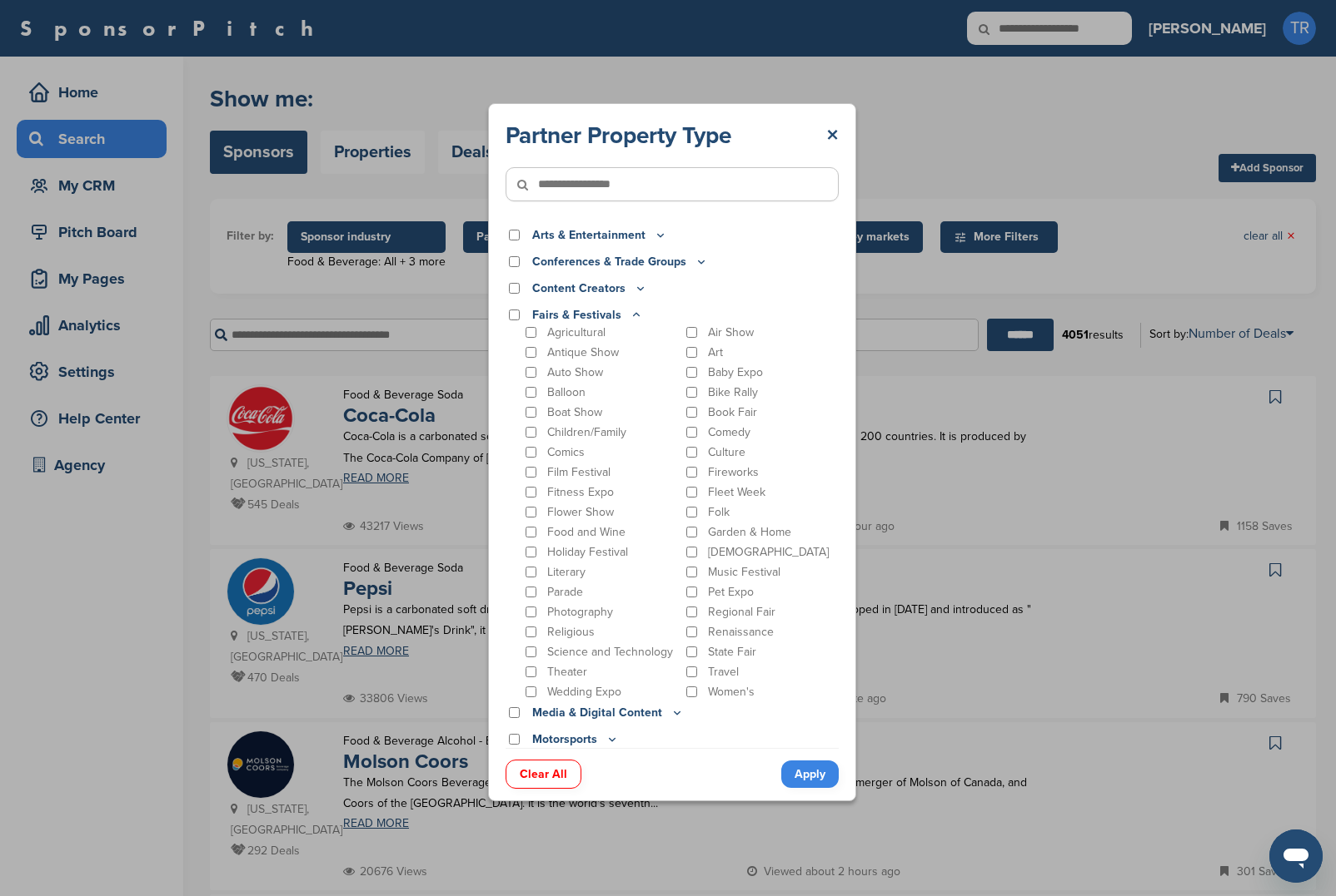
click at [634, 316] on icon at bounding box center [636, 315] width 13 height 14
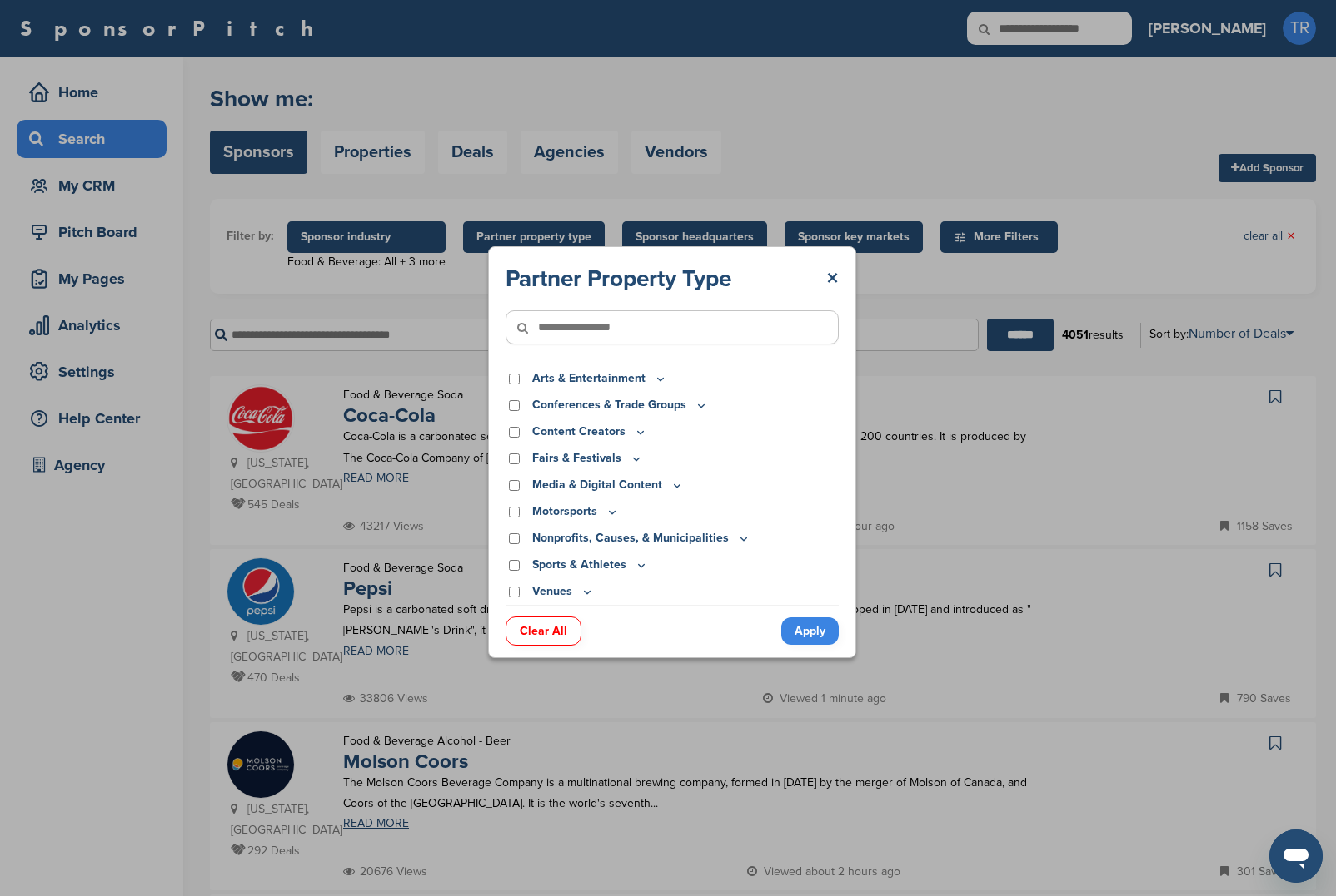
click at [582, 595] on icon at bounding box center [587, 592] width 13 height 14
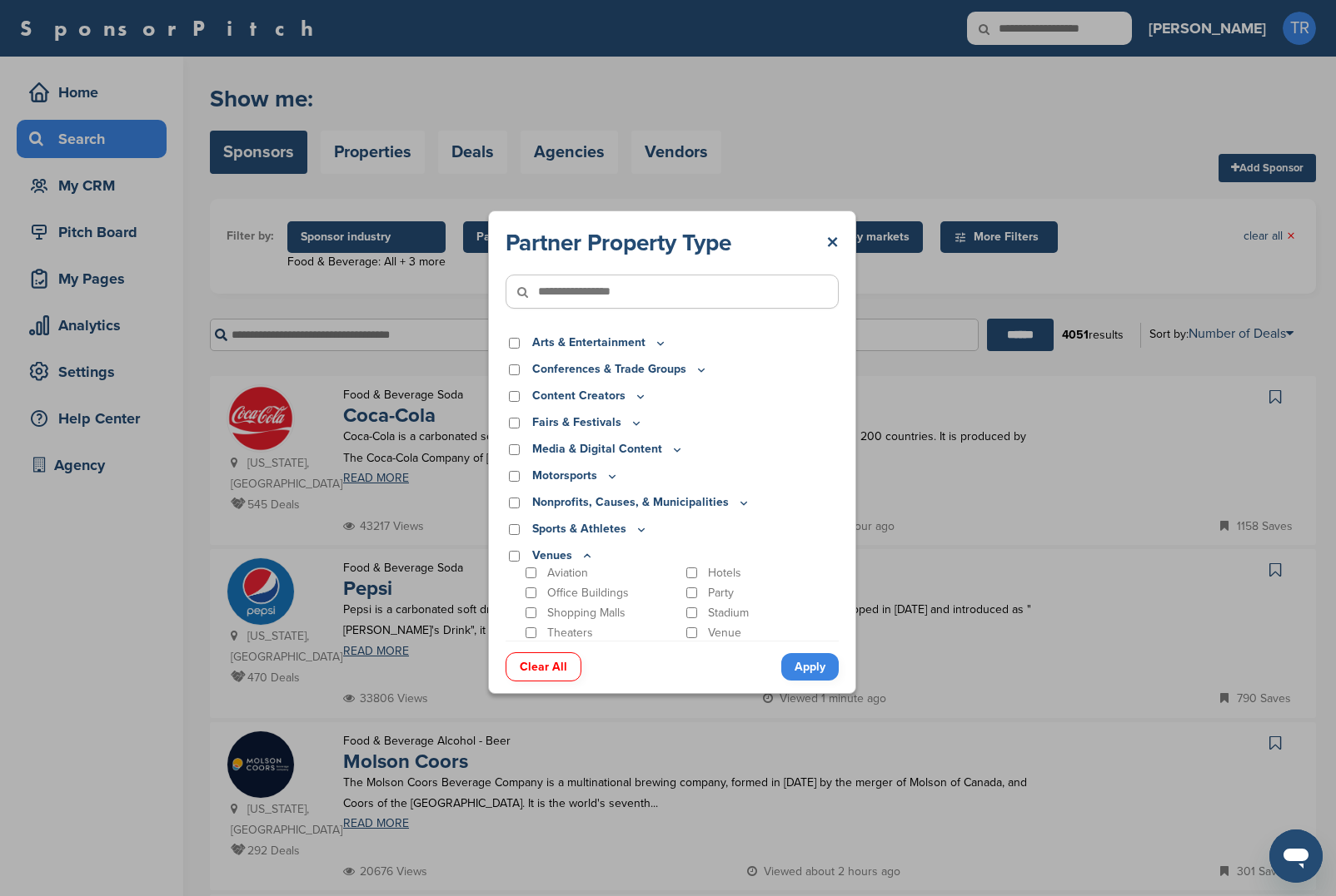
click at [594, 549] on div "Venues" at bounding box center [672, 555] width 333 height 18
click at [589, 556] on icon at bounding box center [587, 556] width 13 height 14
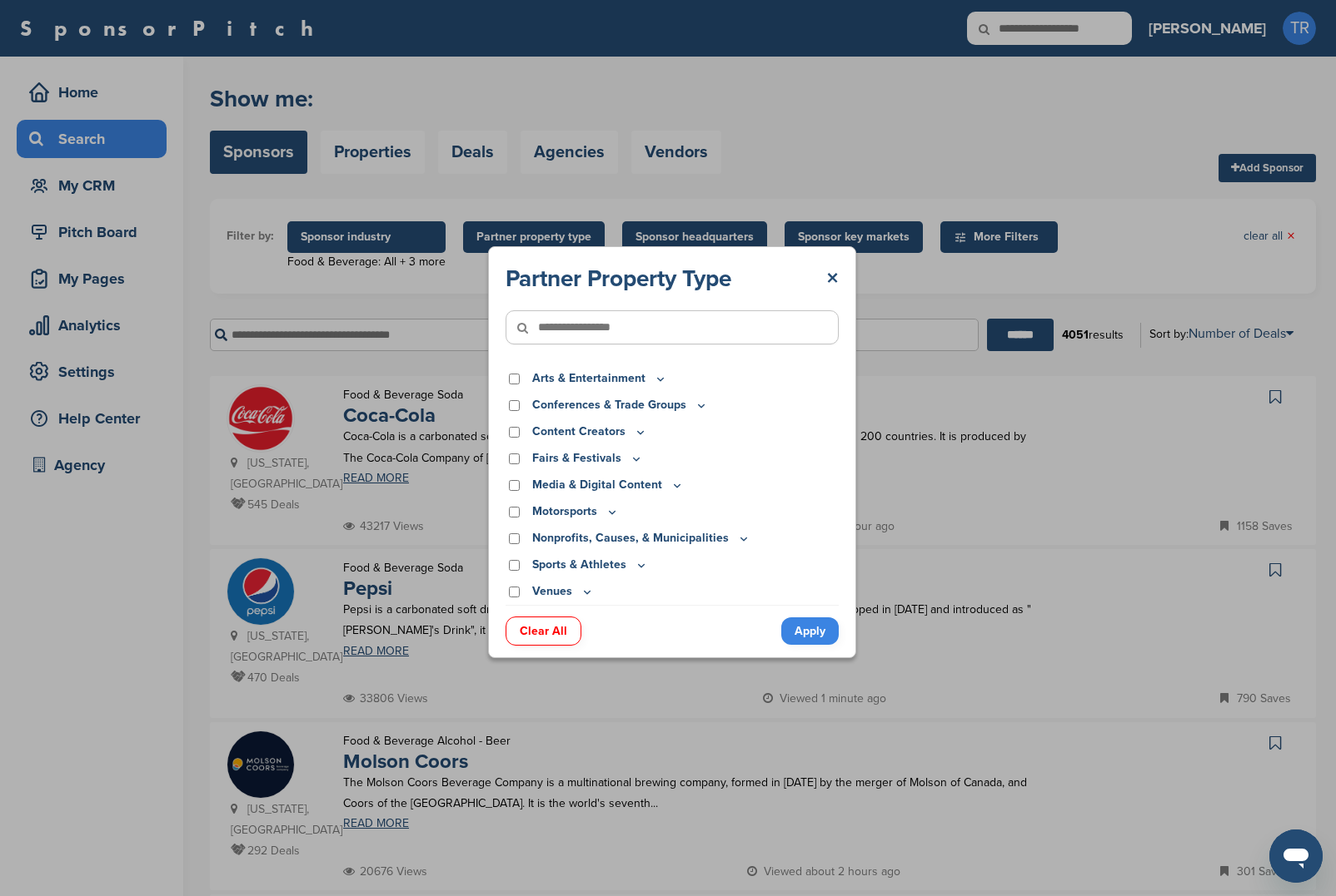
click at [660, 377] on icon at bounding box center [661, 379] width 13 height 14
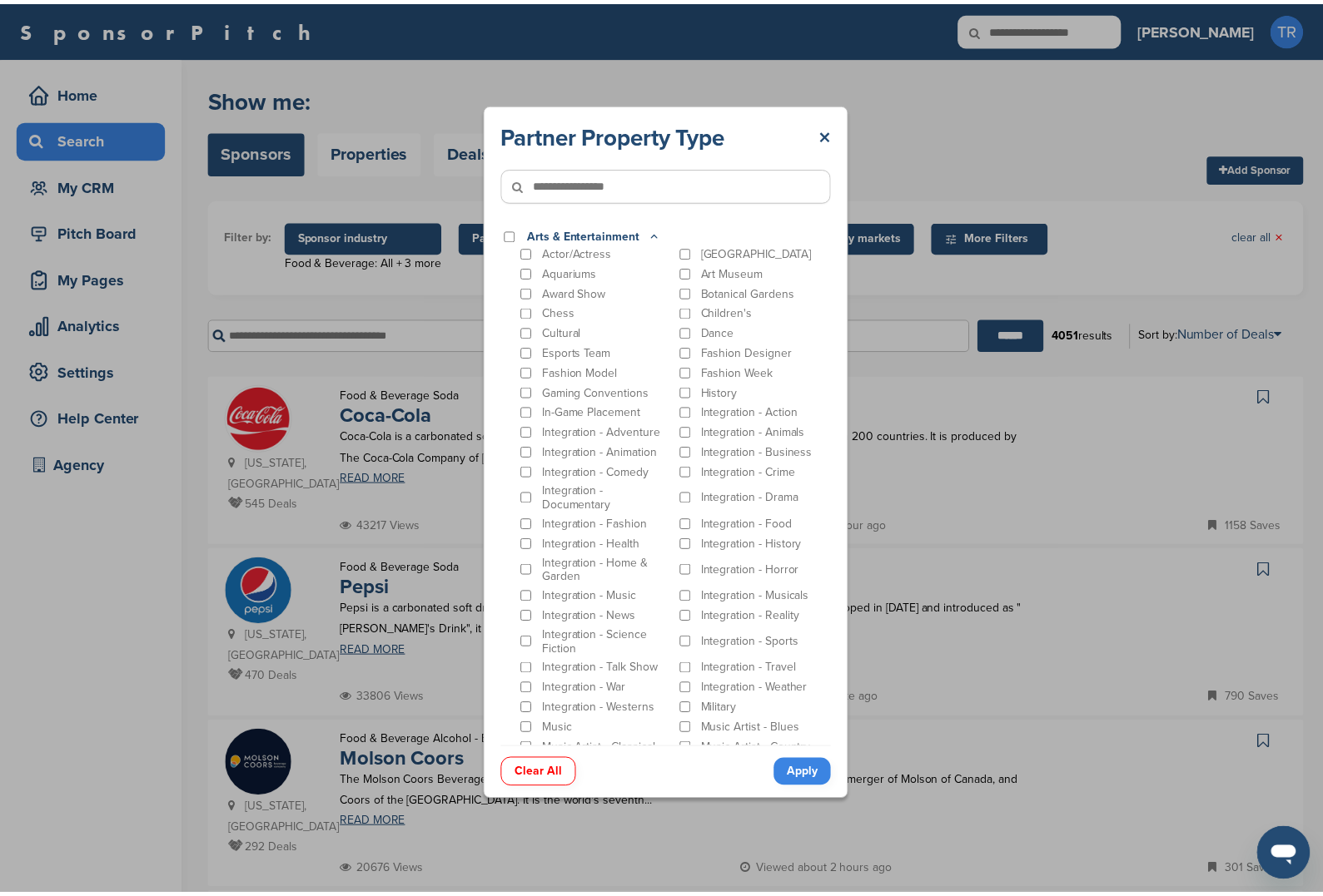
scroll to position [506, 0]
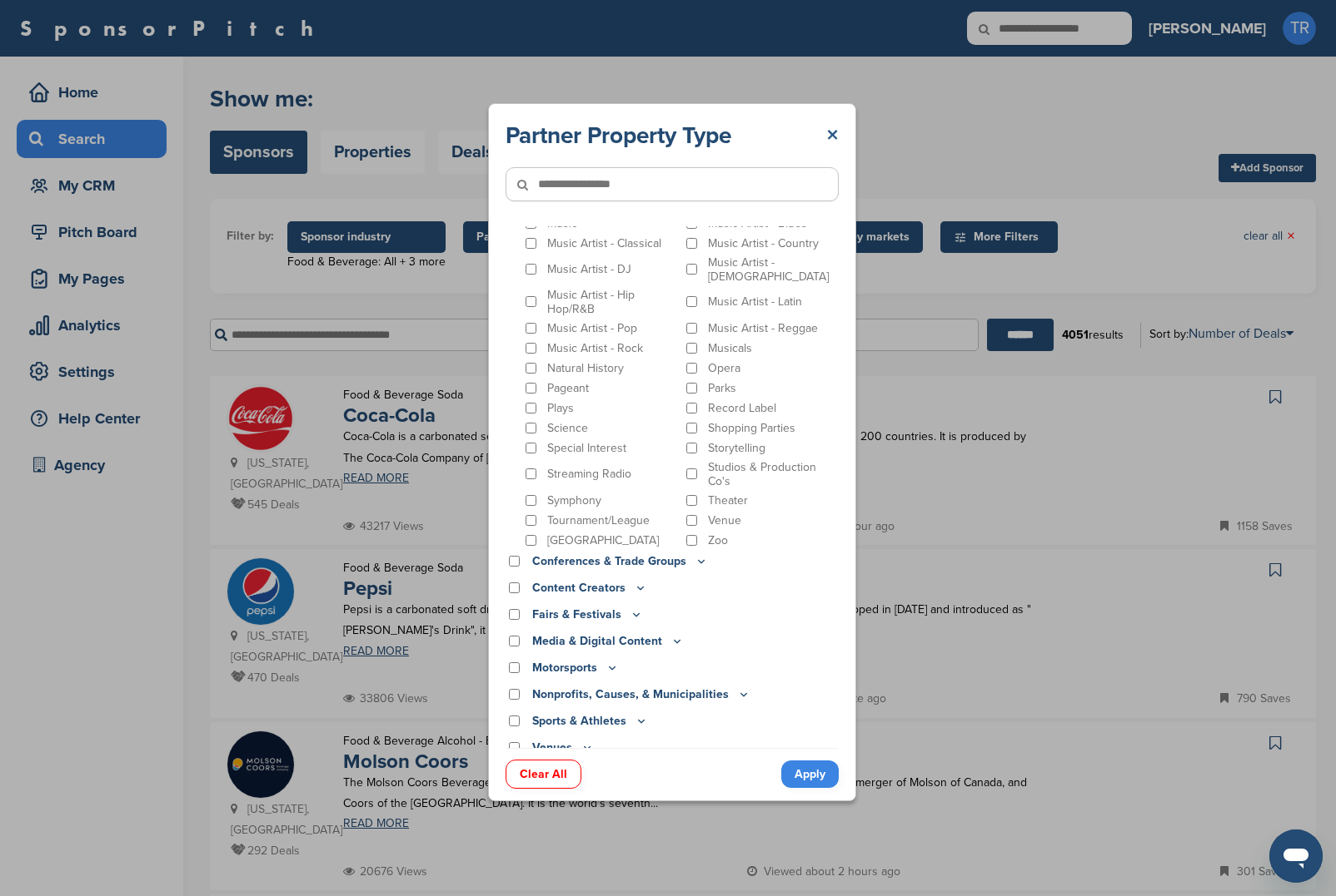
click at [827, 135] on link "×" at bounding box center [832, 135] width 12 height 30
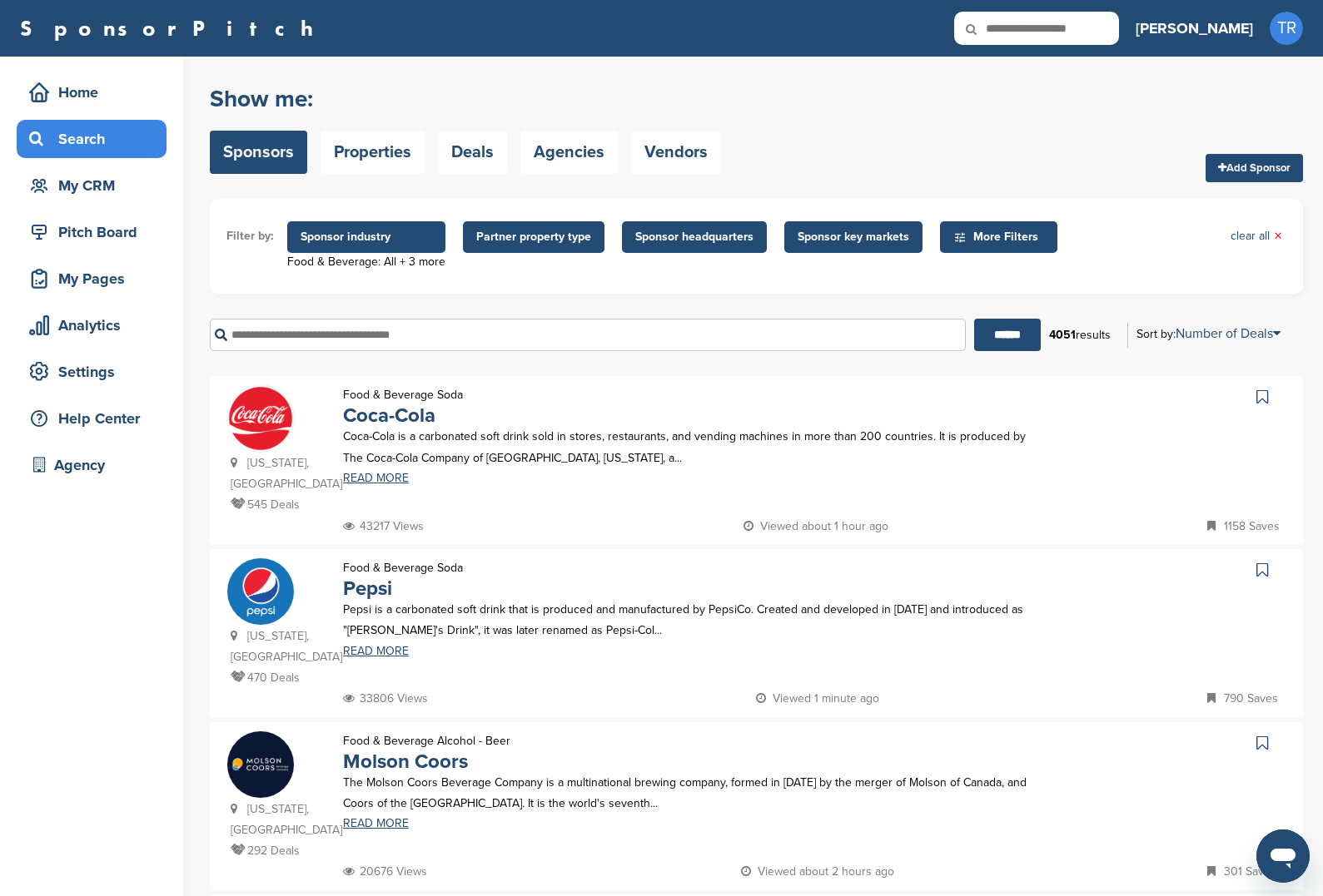
click at [717, 243] on span "Sponsor headquarters" at bounding box center [693, 236] width 118 height 18
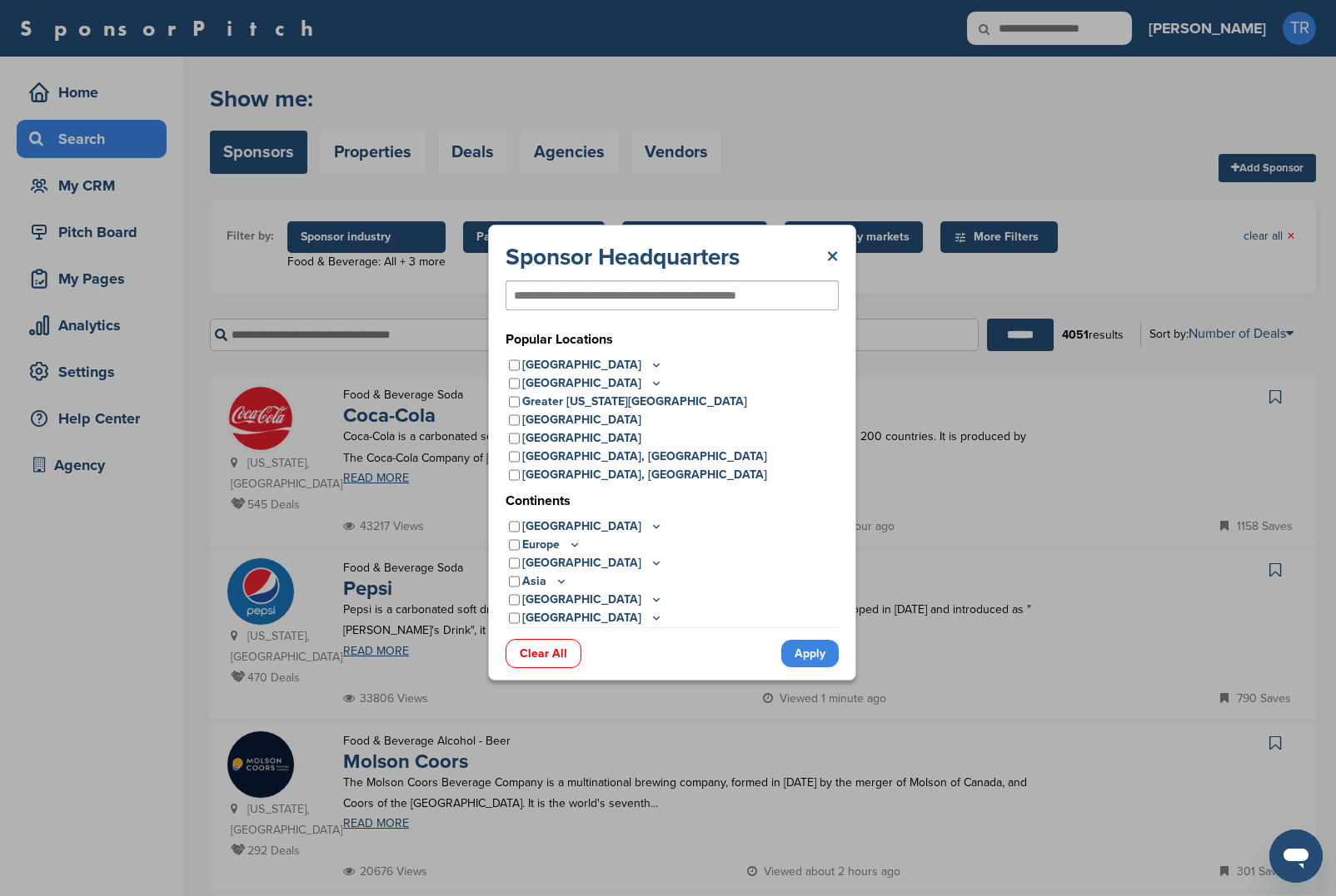
click at [836, 253] on link "×" at bounding box center [832, 257] width 12 height 30
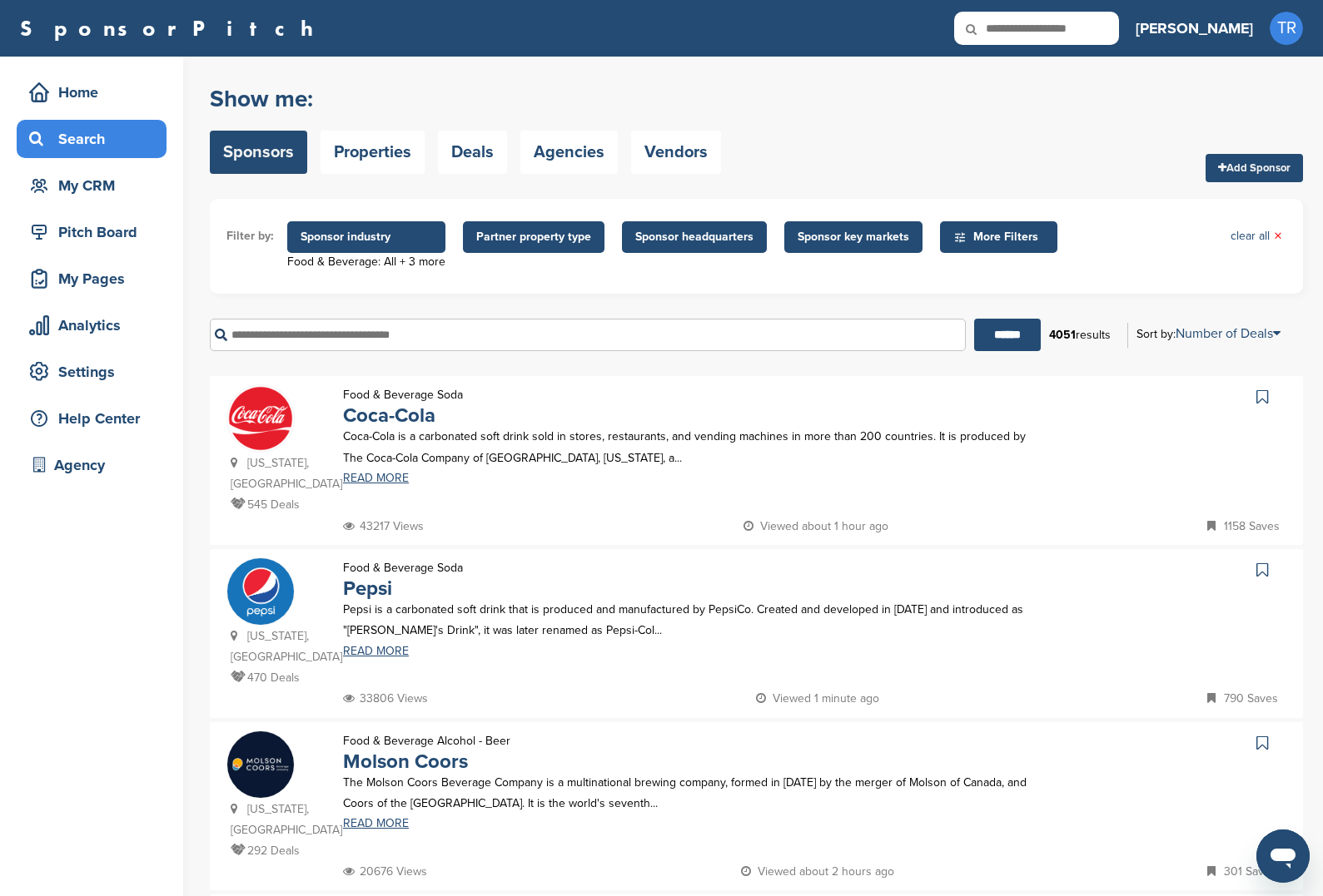
click at [875, 248] on span "Sponsor key markets" at bounding box center [853, 236] width 138 height 32
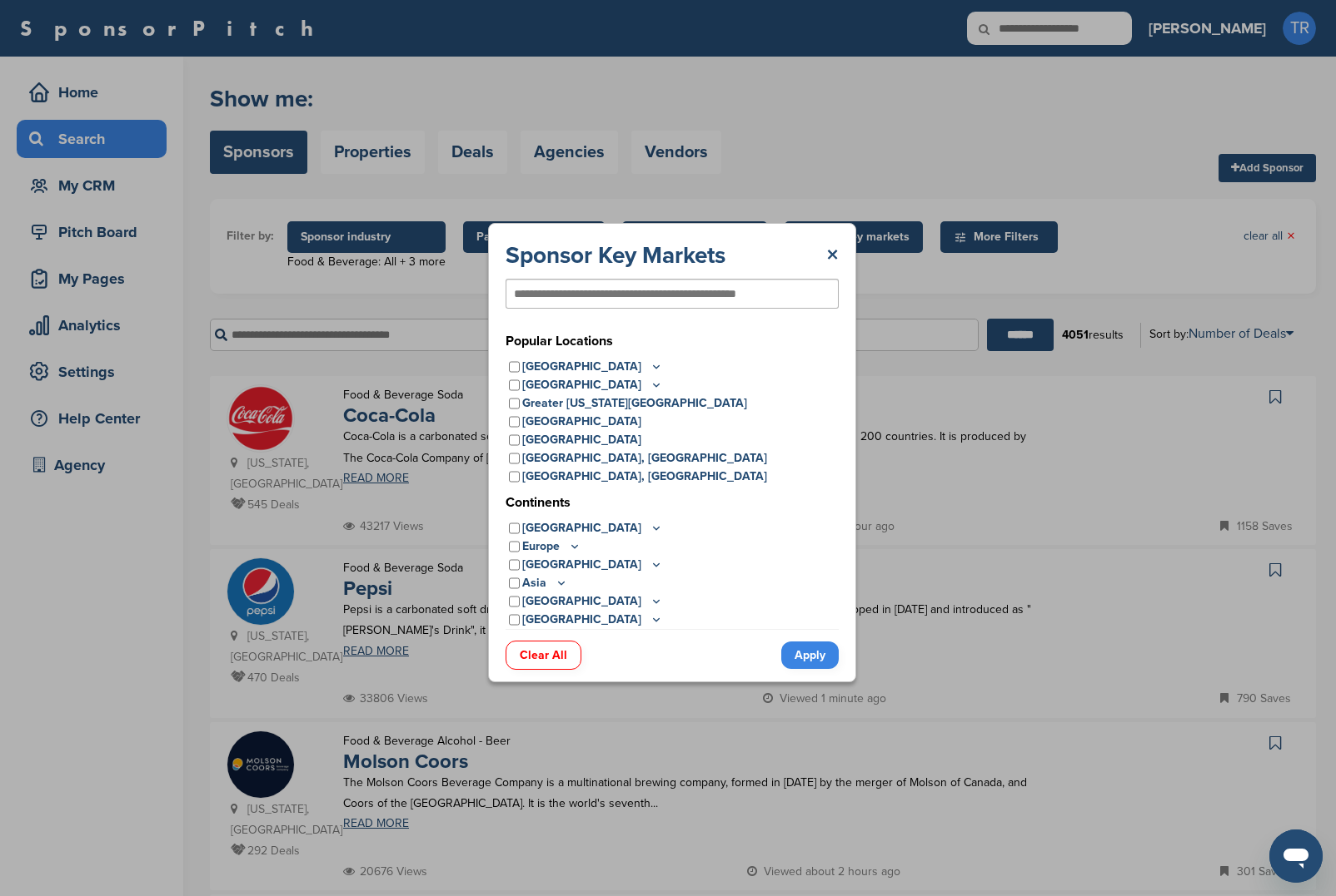
click at [640, 286] on input "text" at bounding box center [645, 294] width 262 height 15
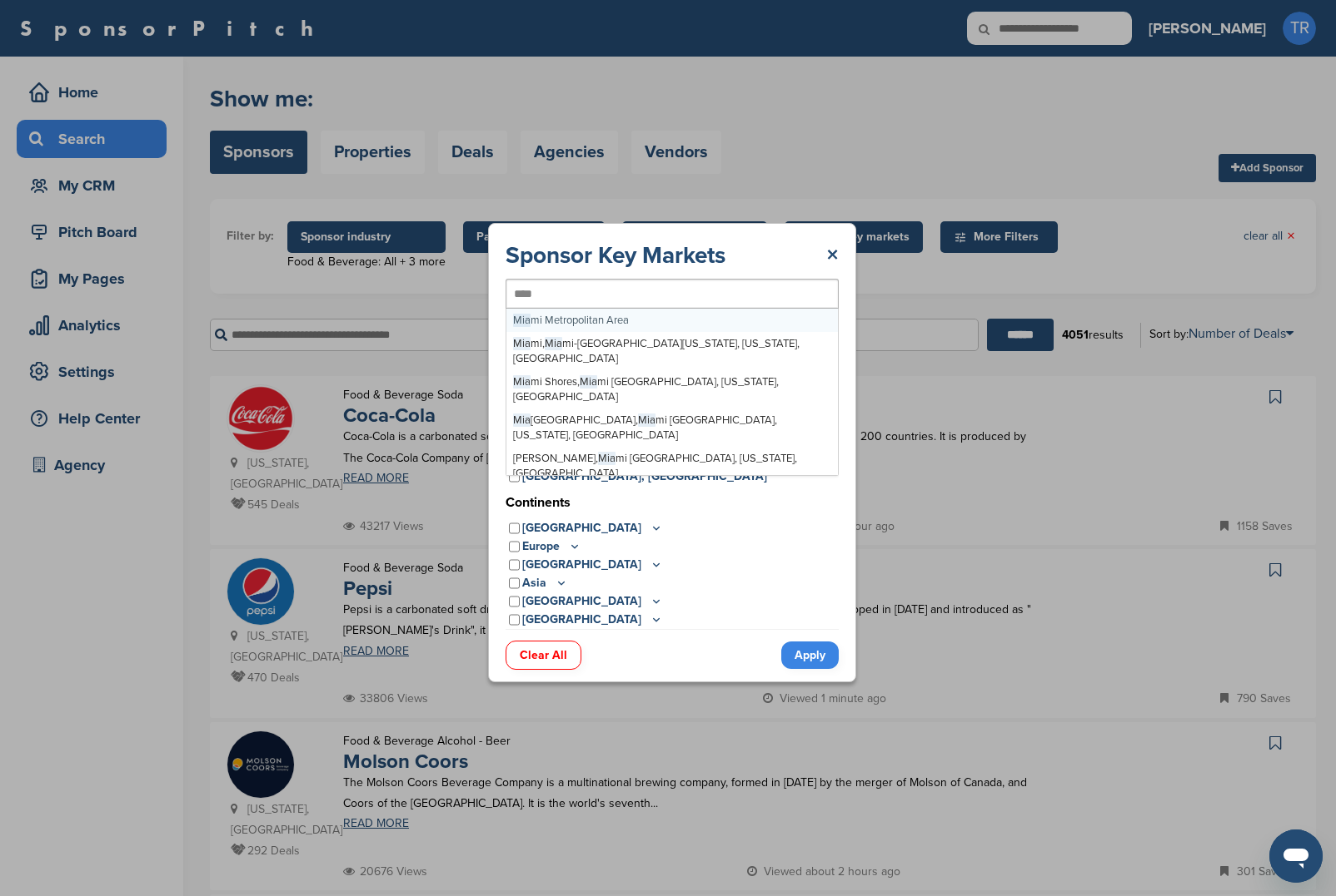
type input "*****"
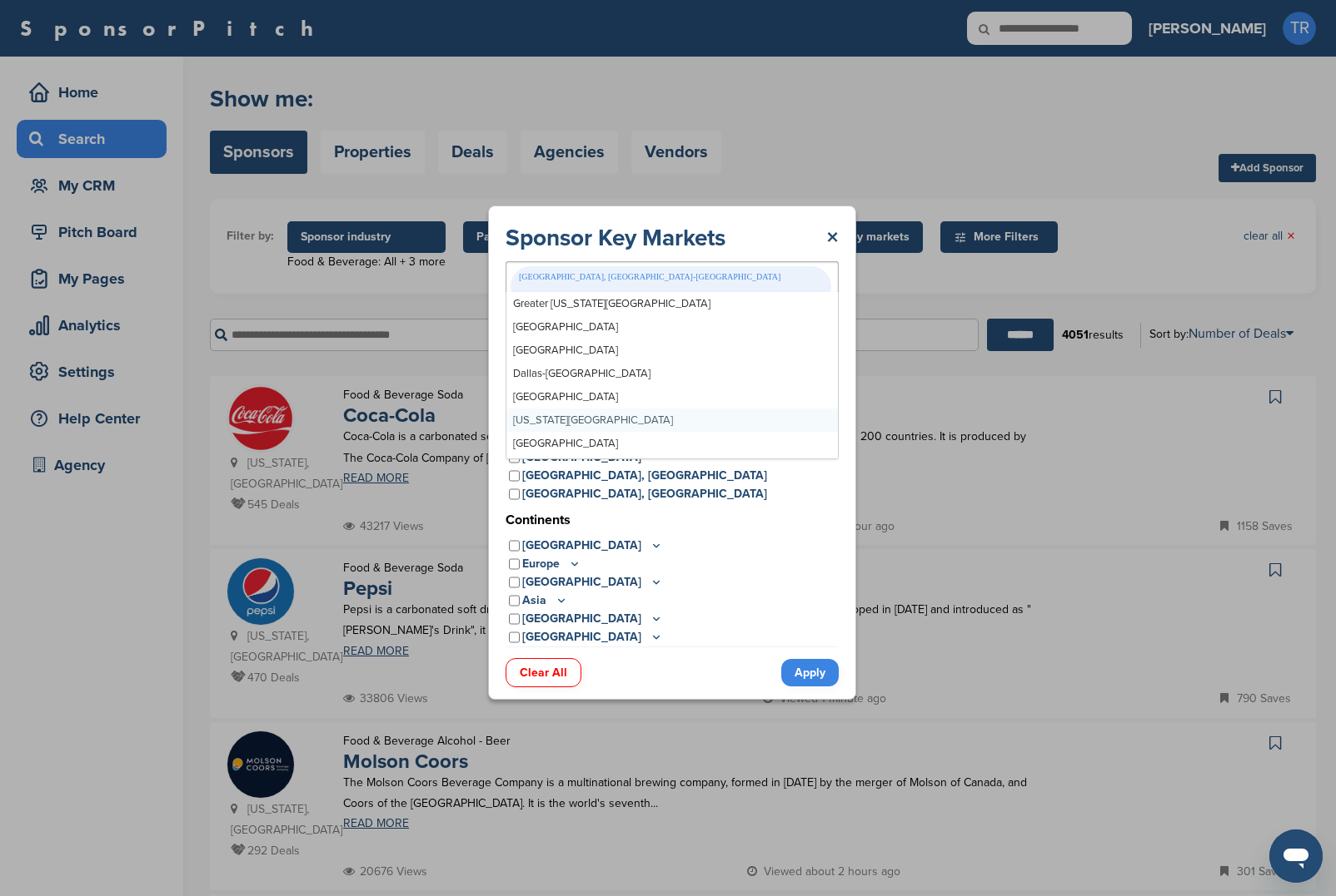
click at [805, 663] on link "Apply" at bounding box center [810, 673] width 57 height 28
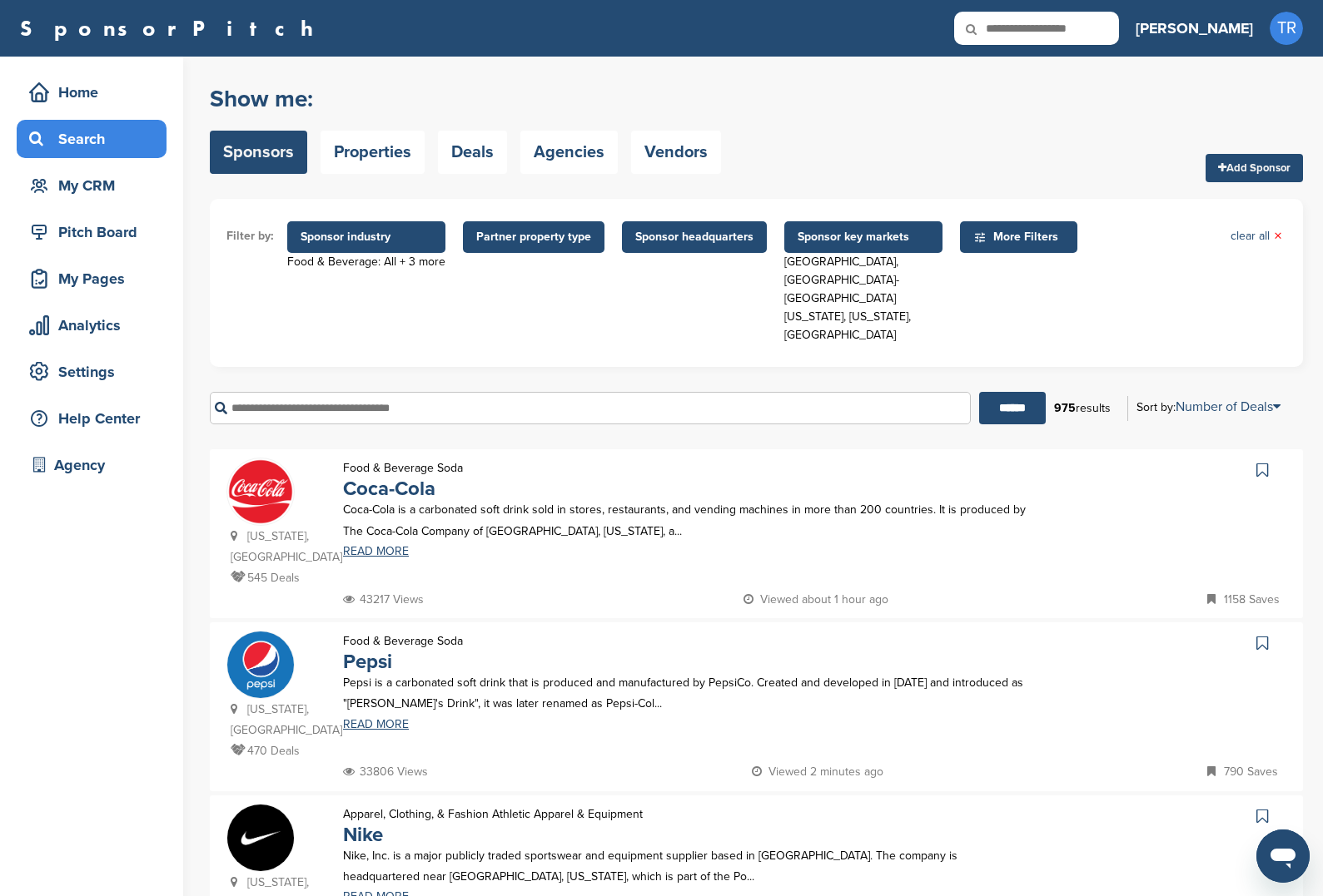
drag, startPoint x: 1056, startPoint y: 353, endPoint x: 1111, endPoint y: 349, distance: 55.1
click at [1111, 394] on div "975 results" at bounding box center [1082, 409] width 74 height 29
click at [1065, 394] on div "975 results" at bounding box center [1082, 409] width 74 height 29
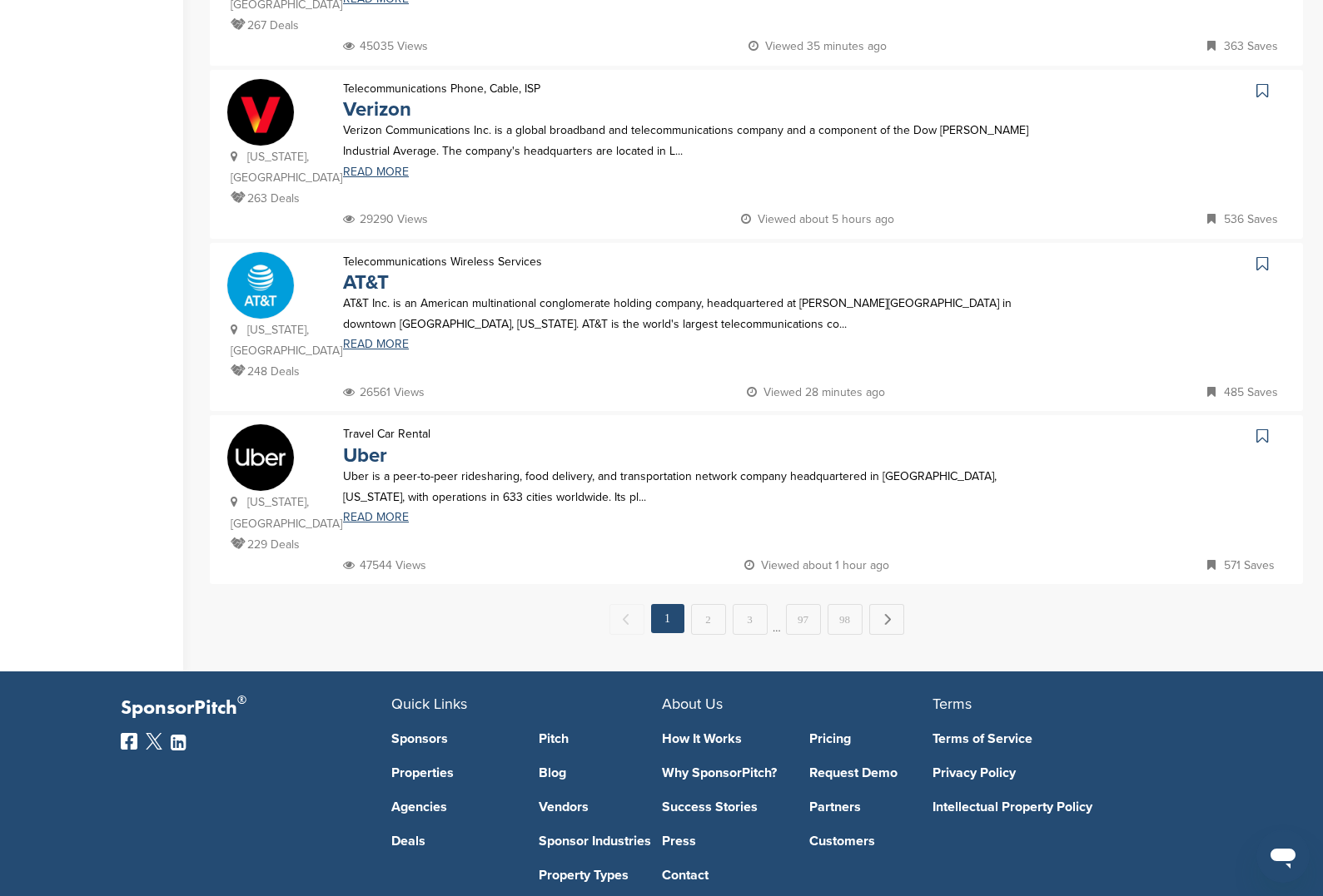
scroll to position [1389, 0]
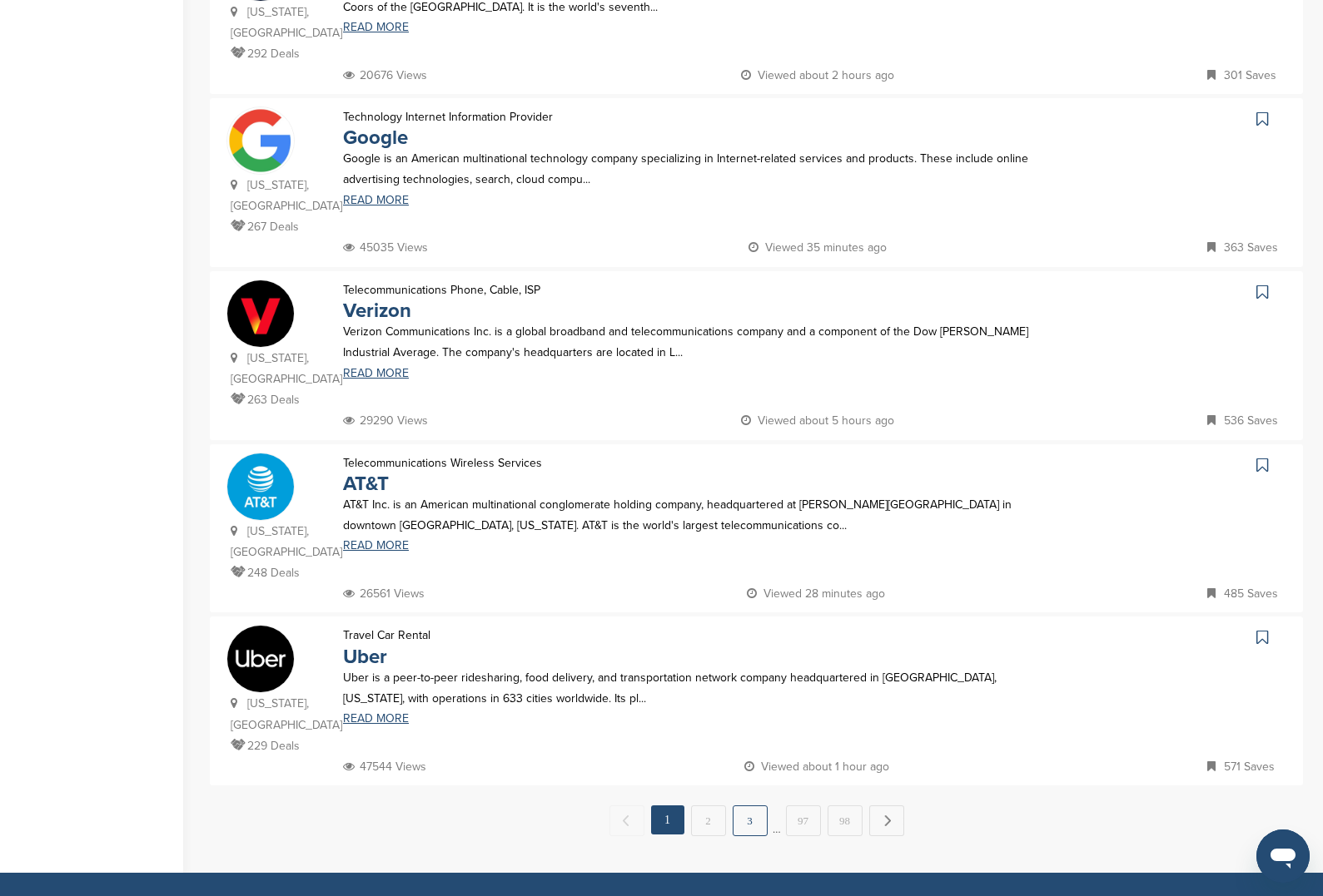
click at [749, 806] on link "3" at bounding box center [750, 821] width 35 height 31
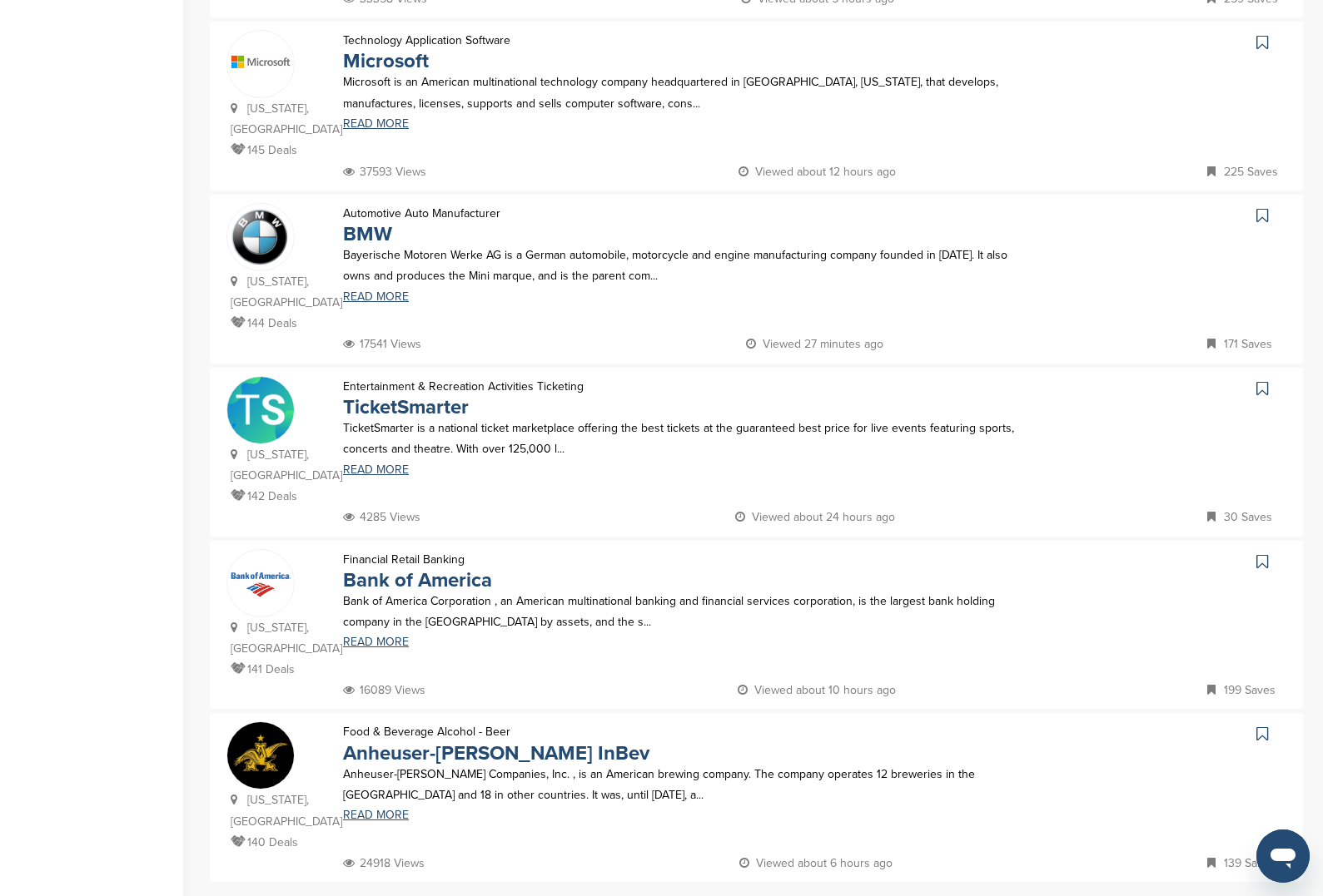
scroll to position [1295, 0]
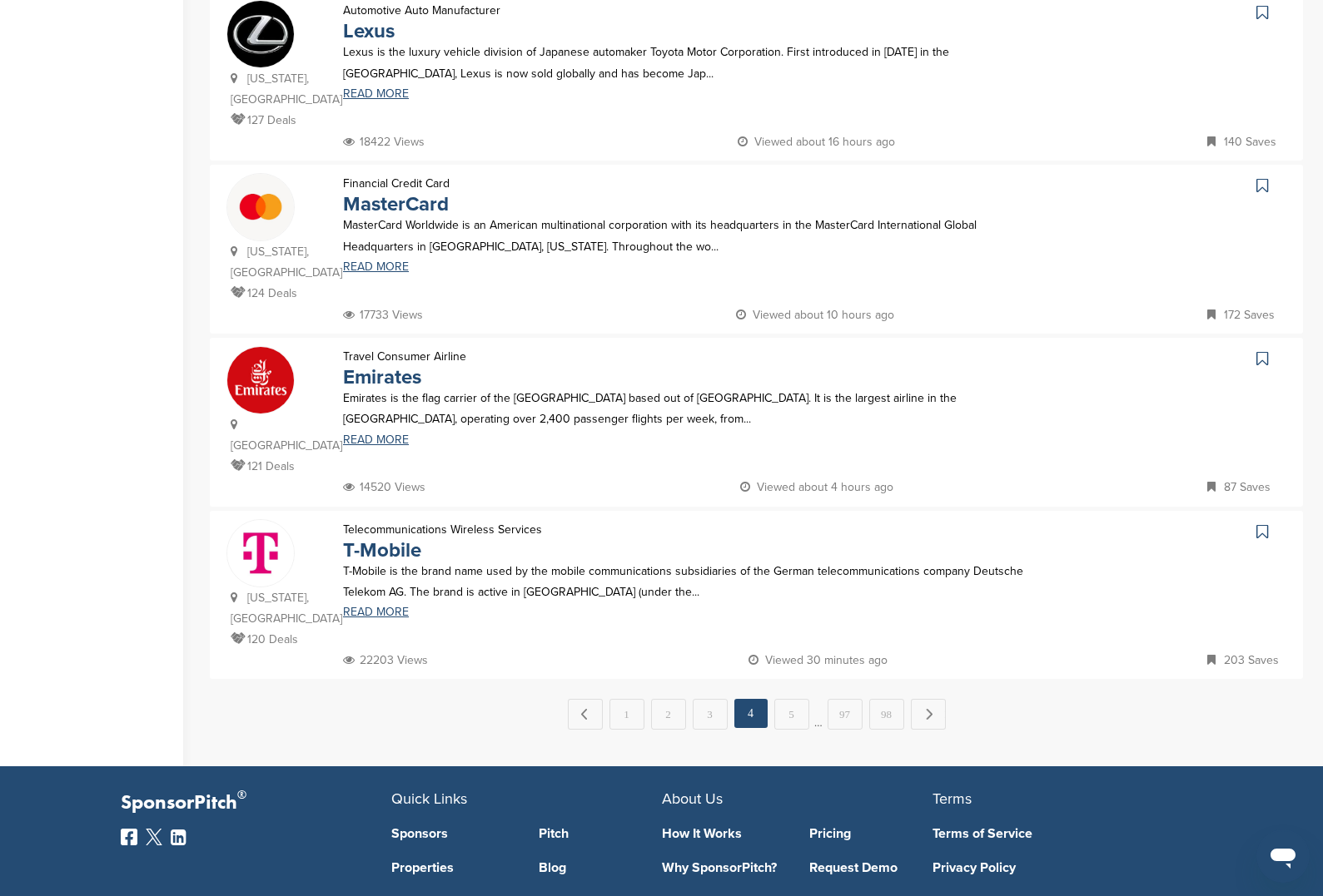
scroll to position [1653, 0]
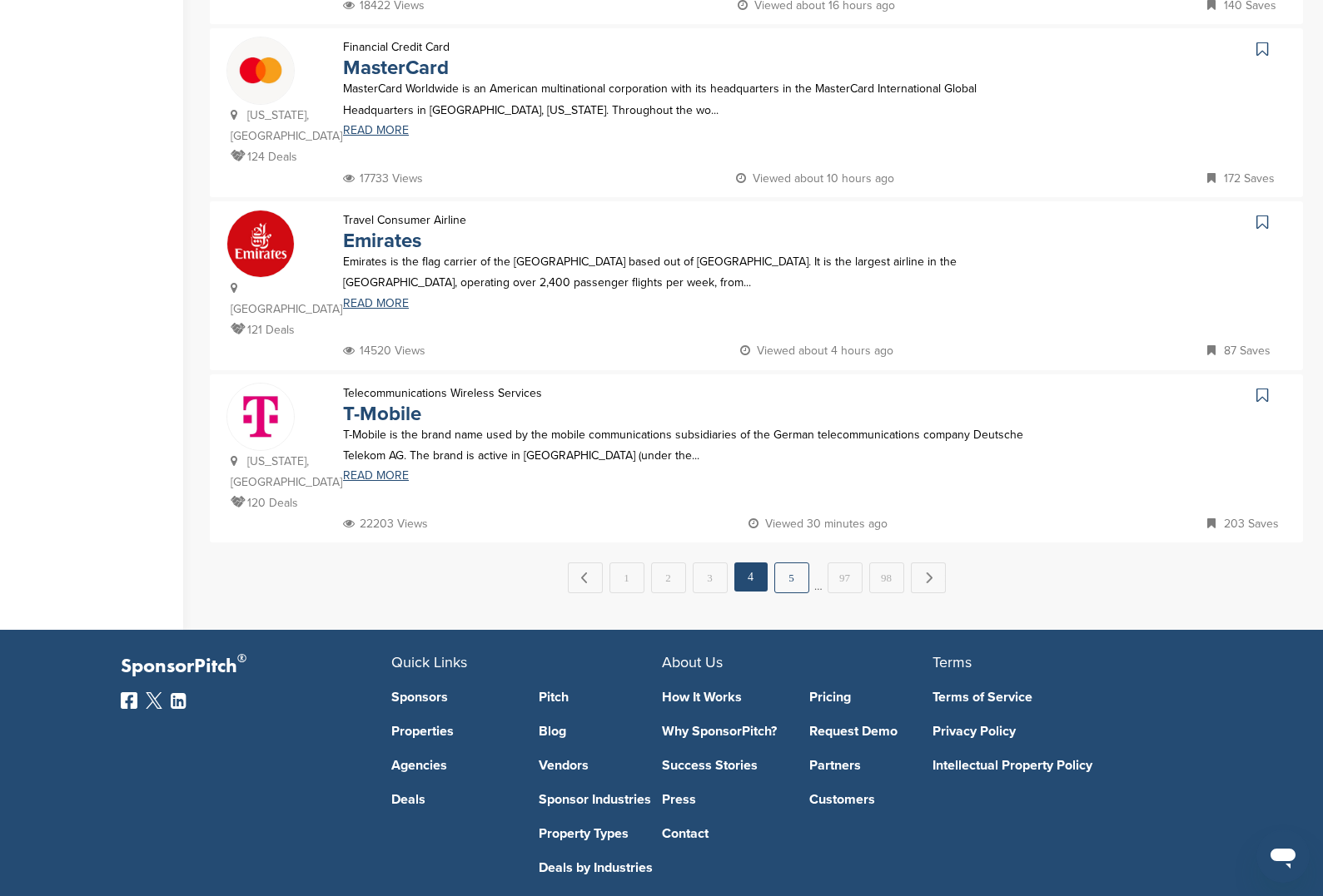
click at [796, 563] on link "5" at bounding box center [792, 578] width 35 height 31
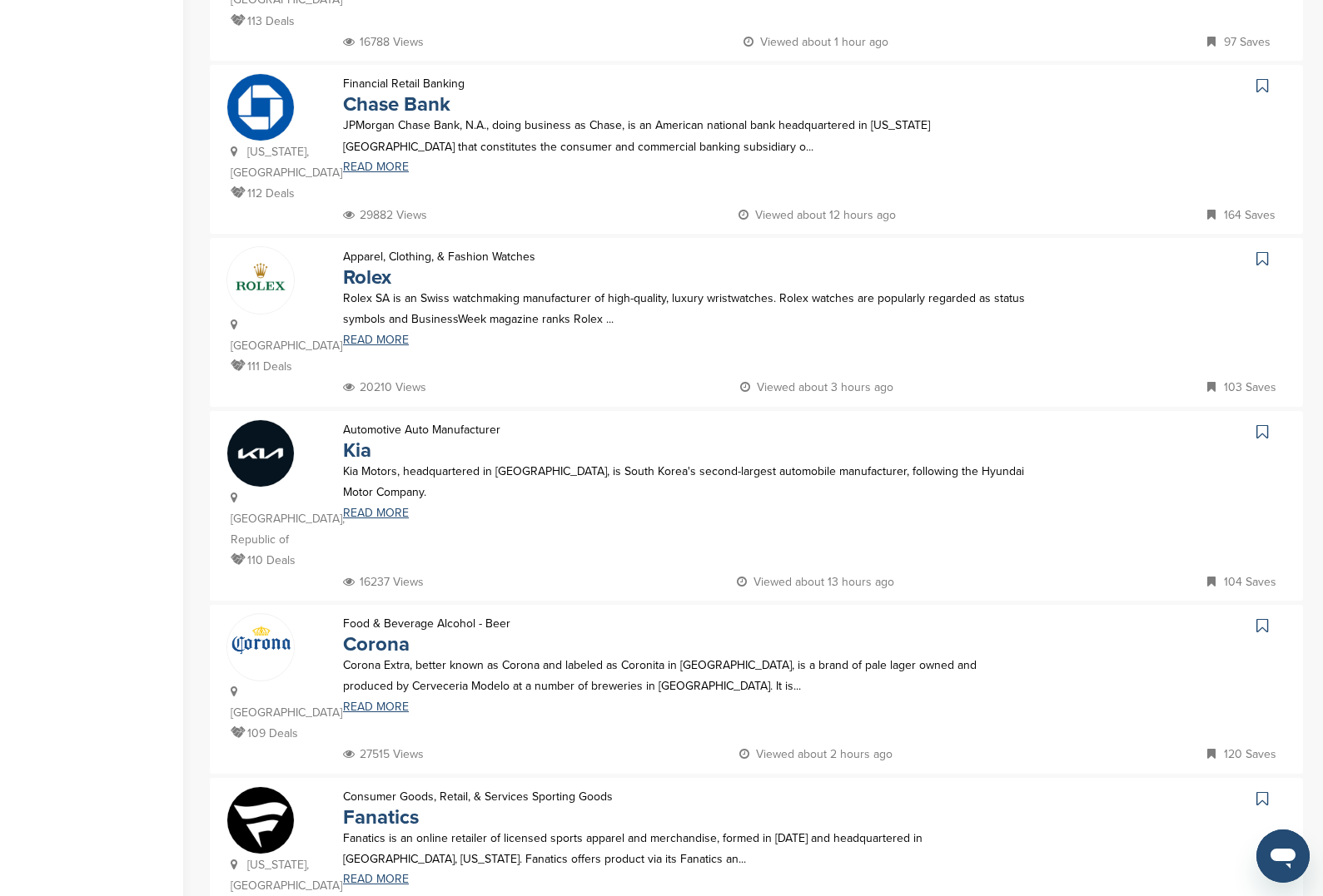
scroll to position [1259, 0]
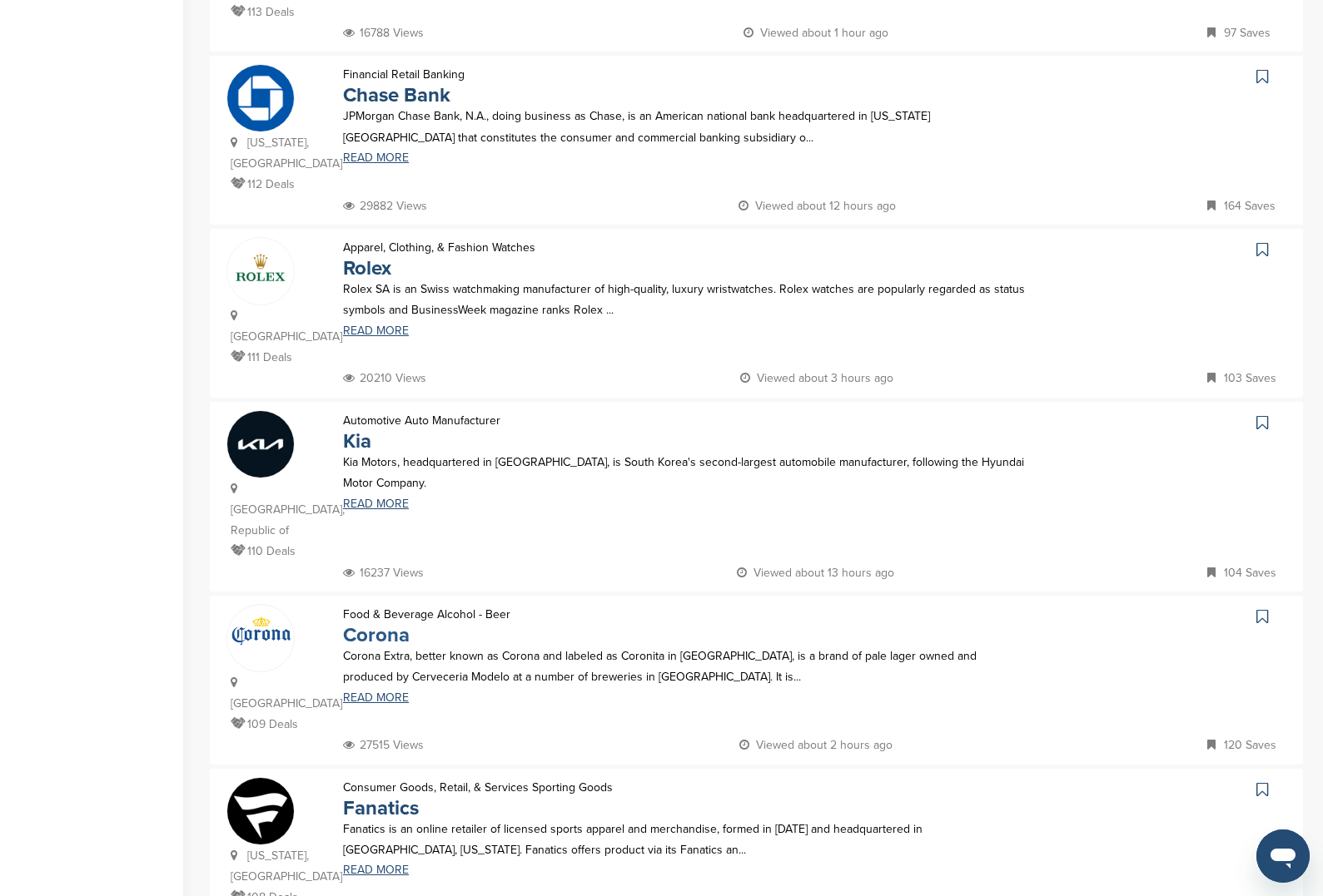
click at [387, 623] on link "Corona" at bounding box center [376, 635] width 67 height 24
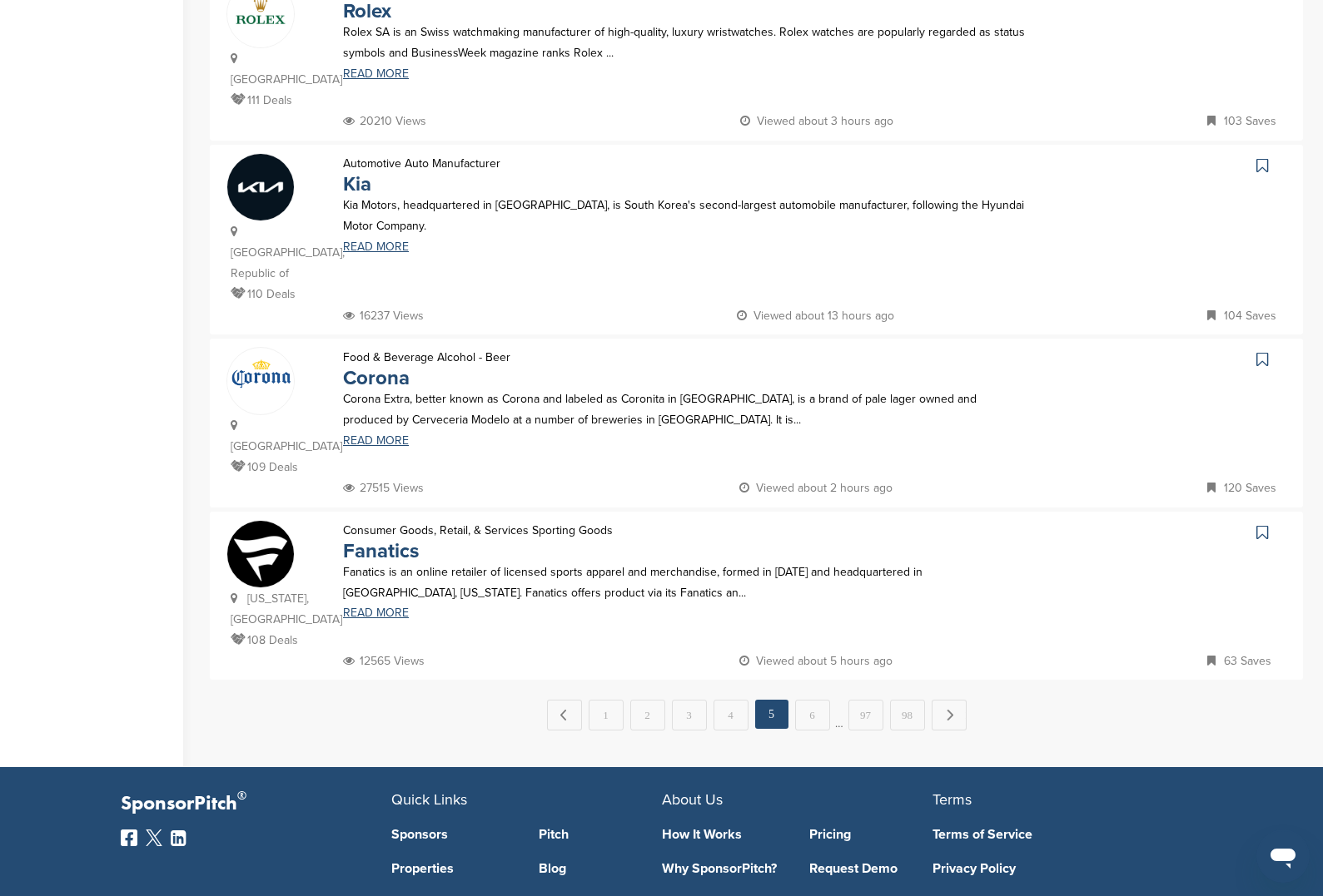
scroll to position [1570, 0]
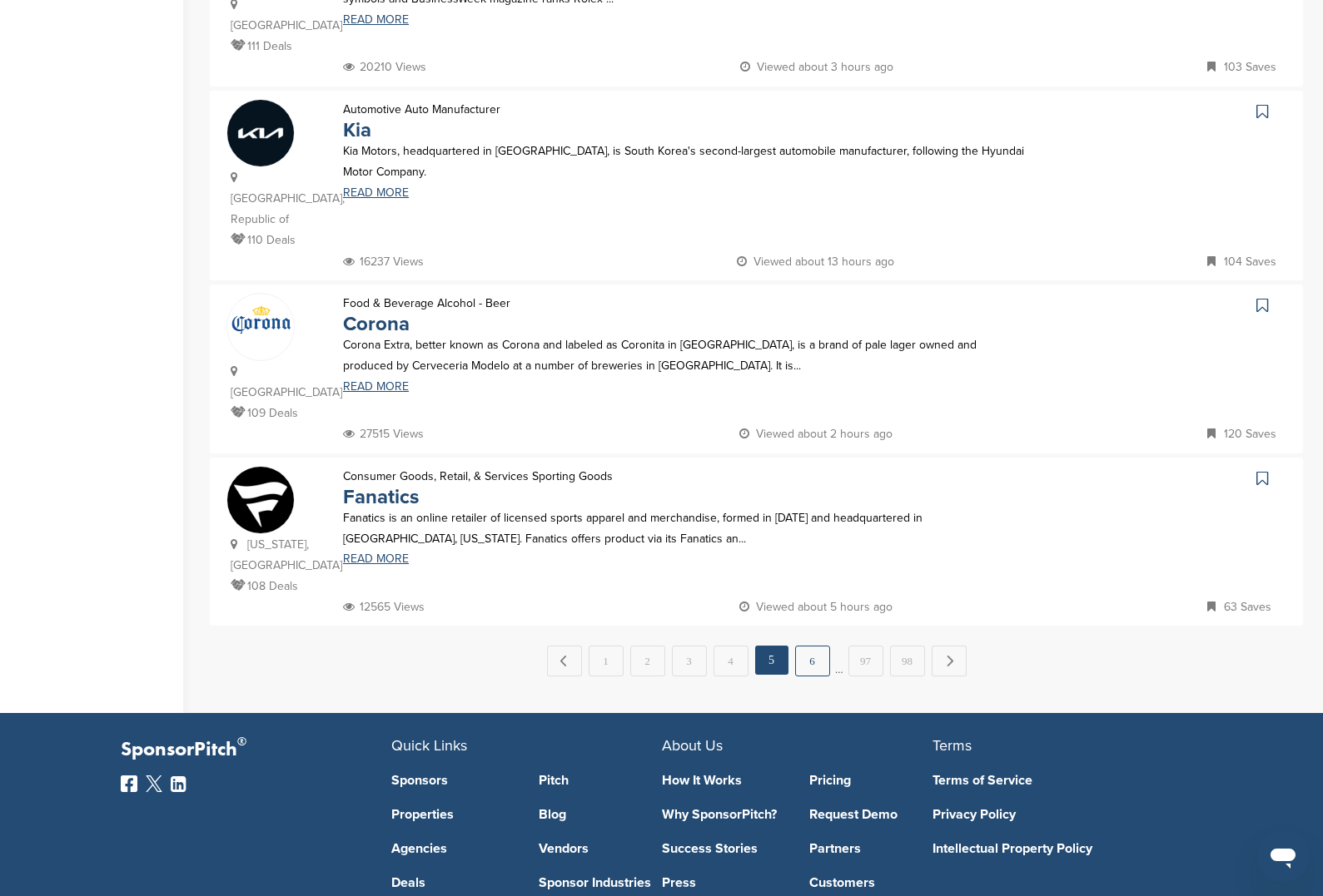
click at [826, 646] on link "6" at bounding box center [812, 661] width 35 height 31
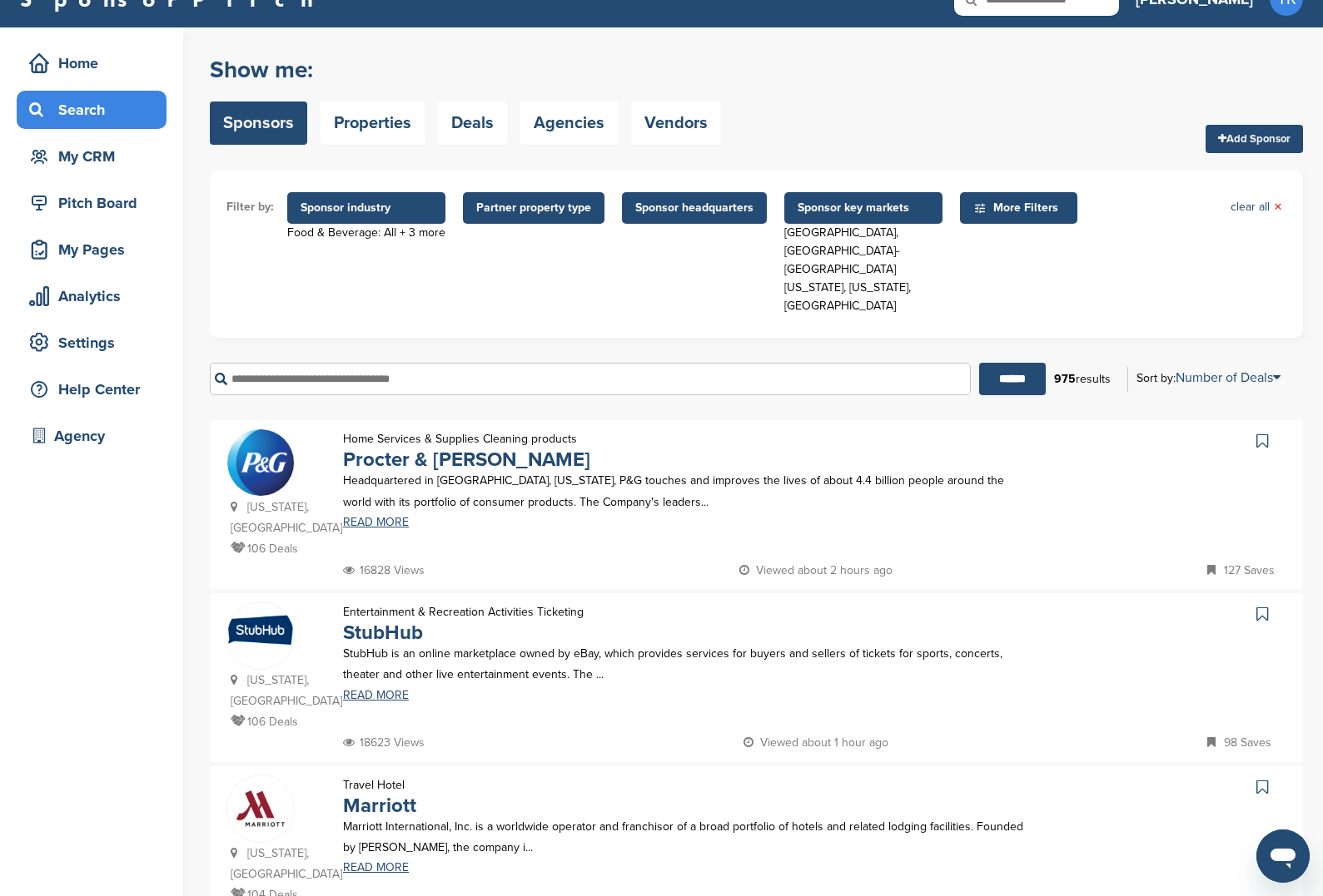
scroll to position [0, 0]
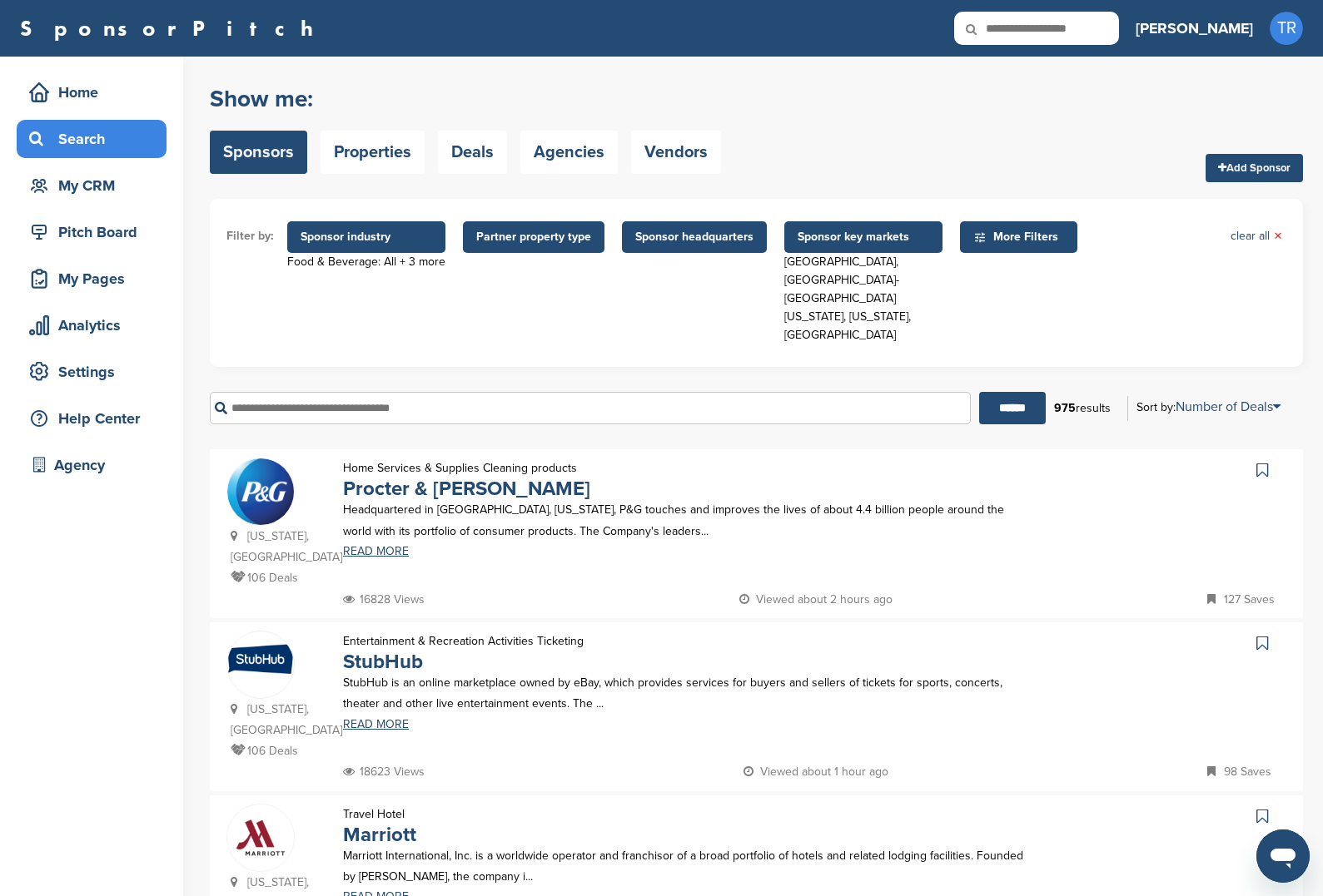
click at [420, 392] on input "text" at bounding box center [590, 409] width 761 height 33
click at [978, 392] on input "******" at bounding box center [1012, 409] width 67 height 33
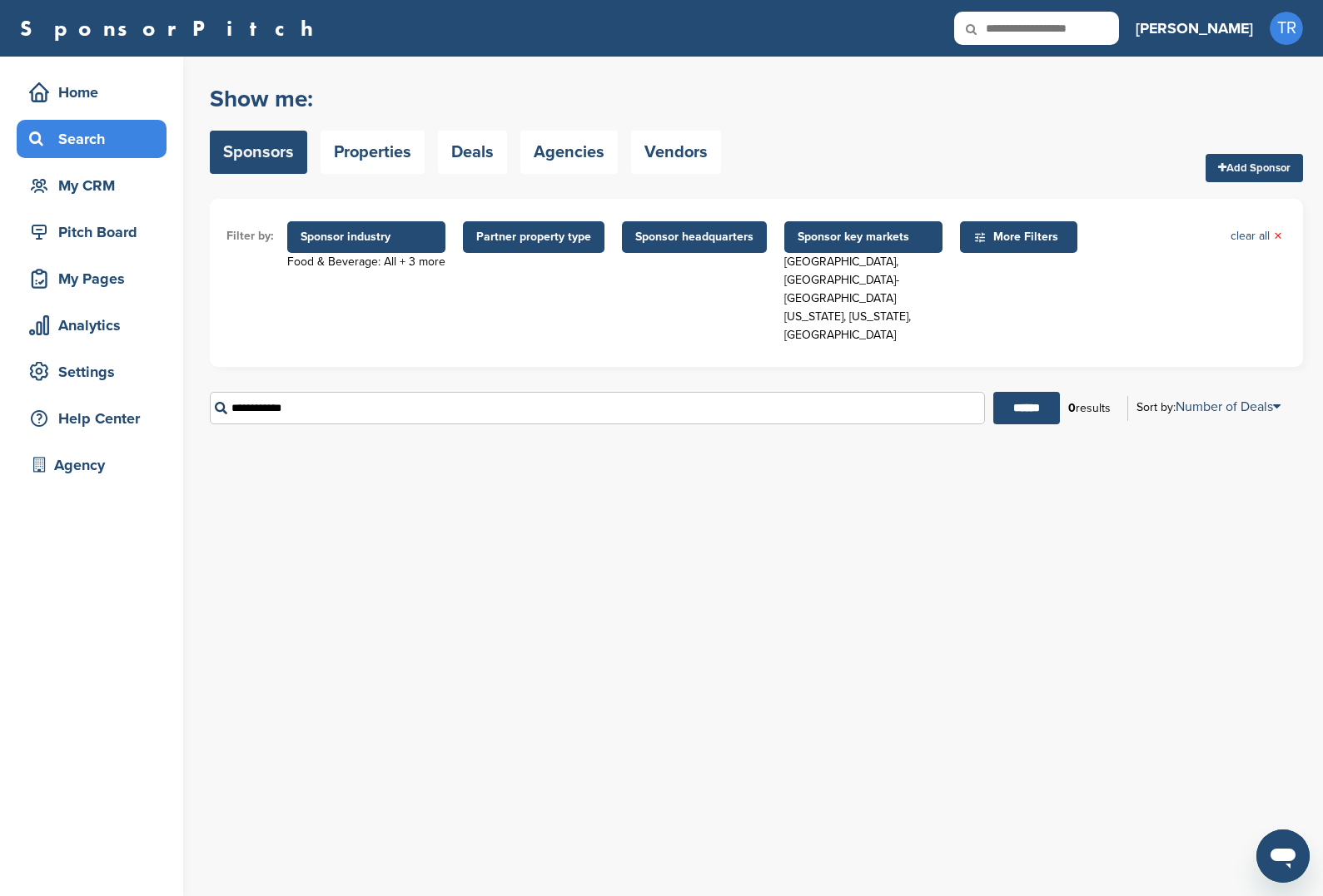
click at [632, 392] on input "**********" at bounding box center [596, 409] width 774 height 33
type input "*******"
click at [1030, 392] on input "******" at bounding box center [1026, 409] width 67 height 33
click at [1264, 233] on link "clear all ×" at bounding box center [1256, 235] width 52 height 18
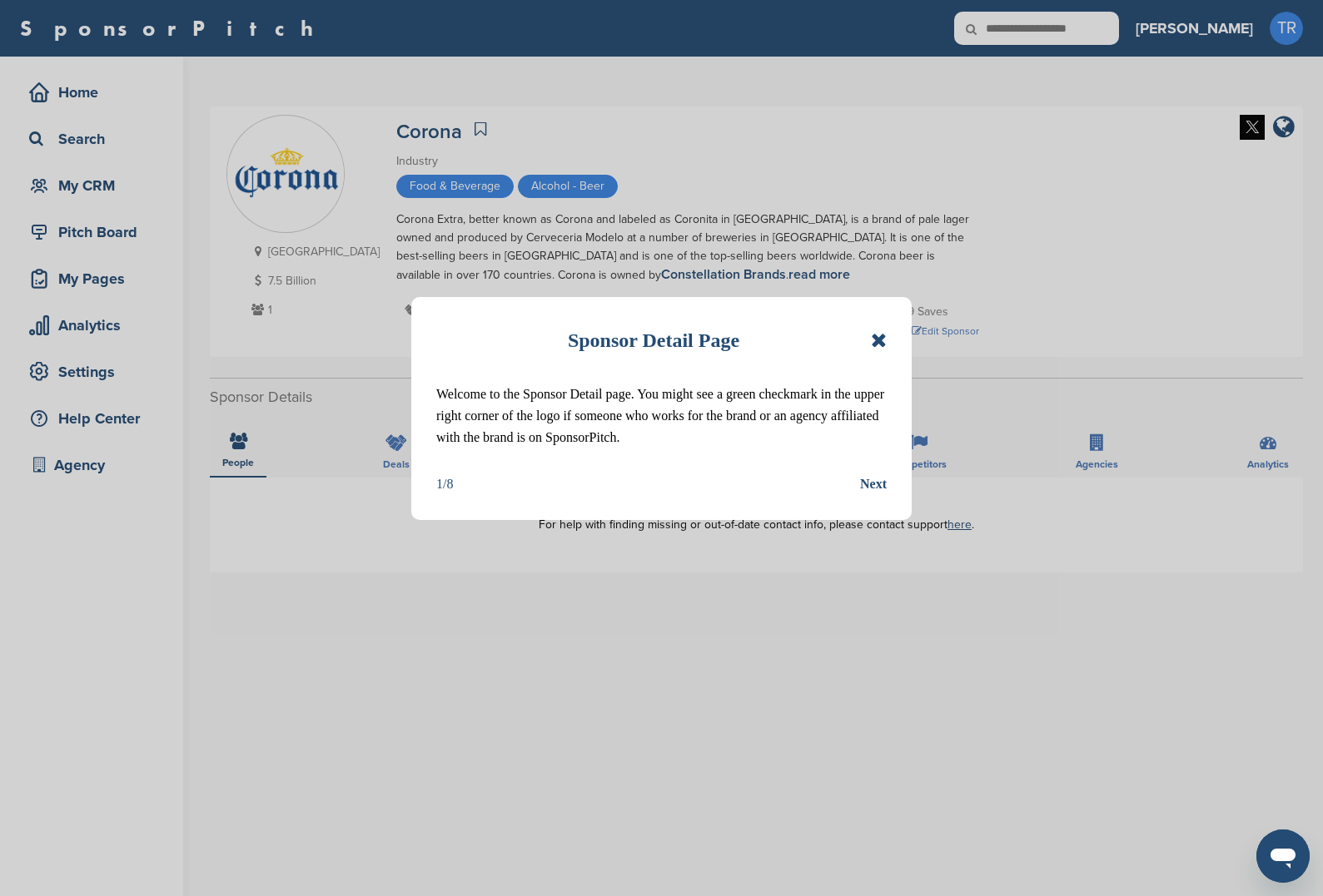
click at [877, 341] on icon at bounding box center [878, 340] width 16 height 20
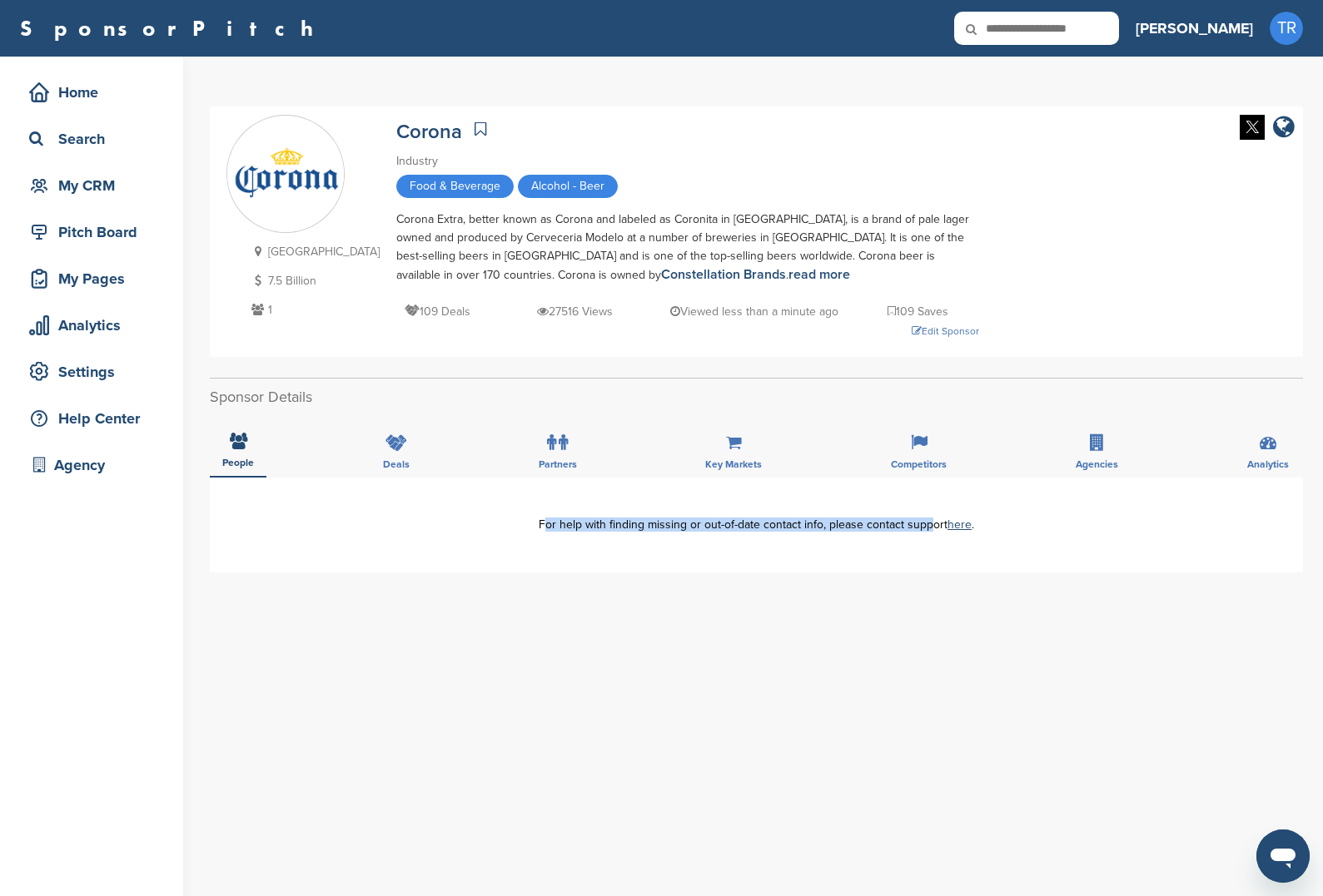
drag, startPoint x: 532, startPoint y: 517, endPoint x: 924, endPoint y: 528, distance: 392.2
click at [926, 528] on div "**********" at bounding box center [756, 525] width 1093 height 95
click at [893, 520] on div "For help with finding missing or out-of-date contact info, please contact suppo…" at bounding box center [755, 526] width 1043 height 11
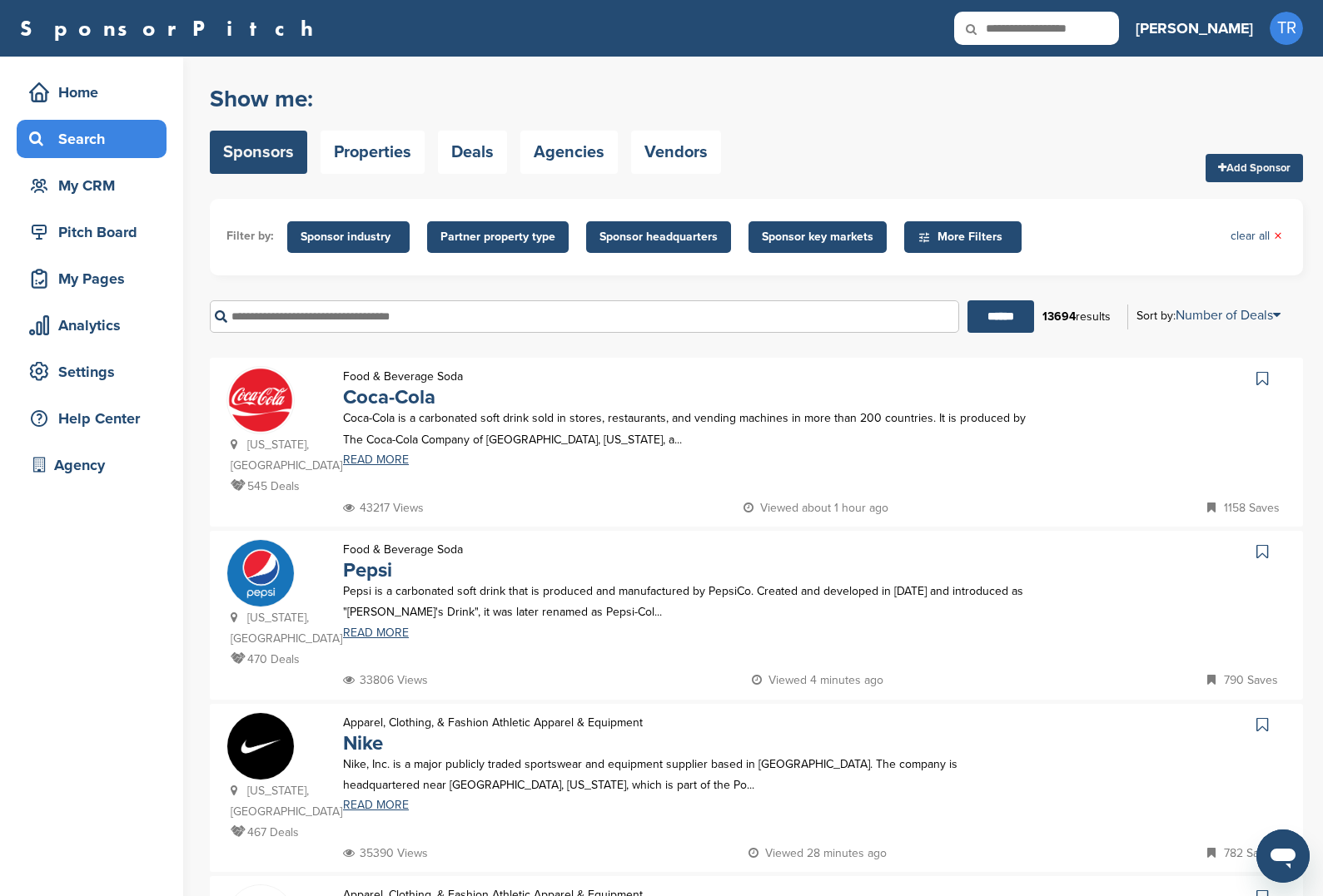
click at [403, 309] on input "text" at bounding box center [584, 317] width 750 height 33
paste input "*******"
click at [967, 301] on input "******" at bounding box center [1000, 317] width 67 height 33
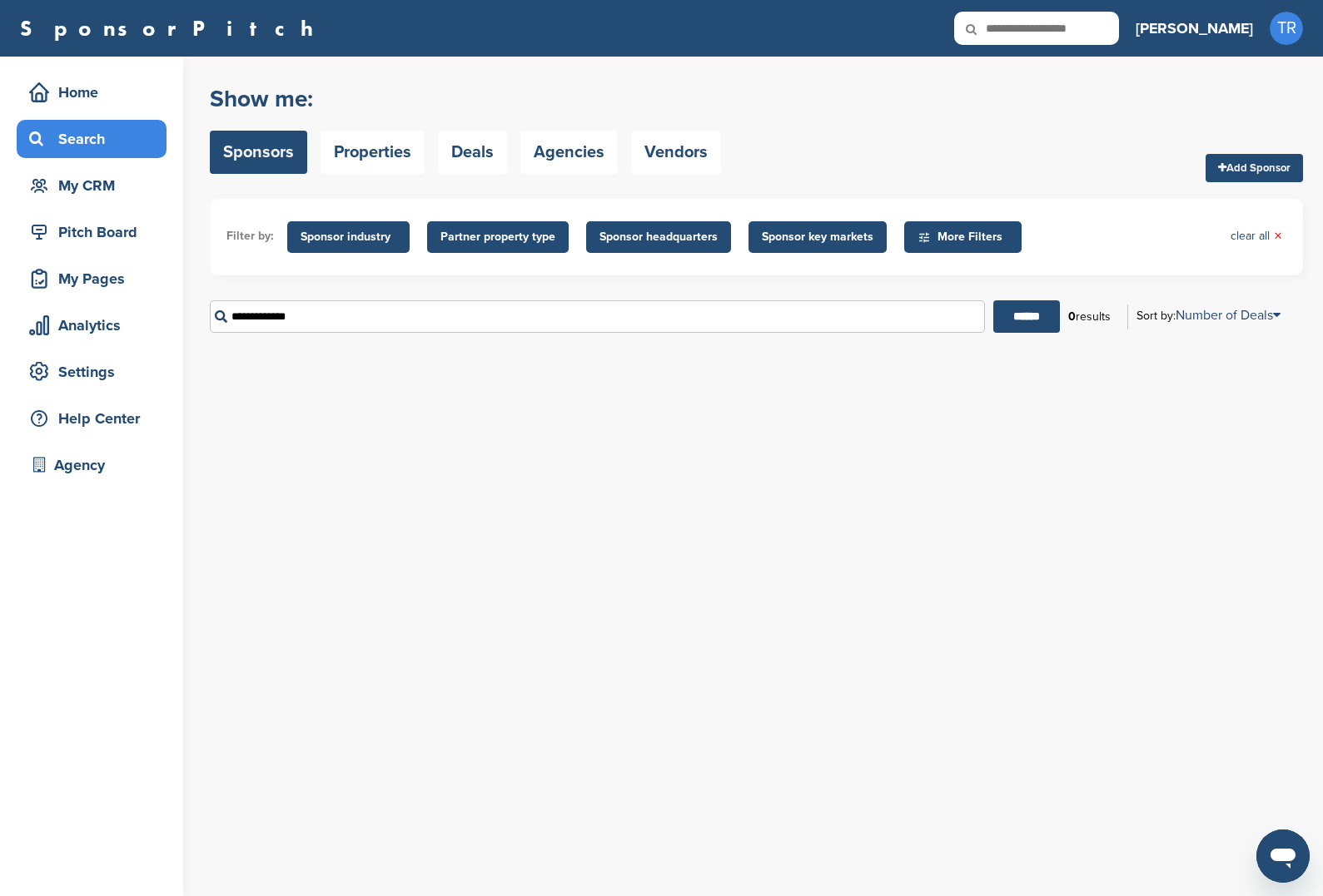
click at [659, 496] on div "You have reached your monthly limit. Please upgrade to access more. Upgrade on …" at bounding box center [766, 476] width 1112 height 840
click at [515, 296] on div "**********" at bounding box center [756, 317] width 1093 height 57
click at [508, 309] on input "**********" at bounding box center [596, 317] width 774 height 33
click at [993, 301] on input "******" at bounding box center [1026, 317] width 67 height 33
click at [336, 321] on input "**********" at bounding box center [596, 317] width 774 height 33
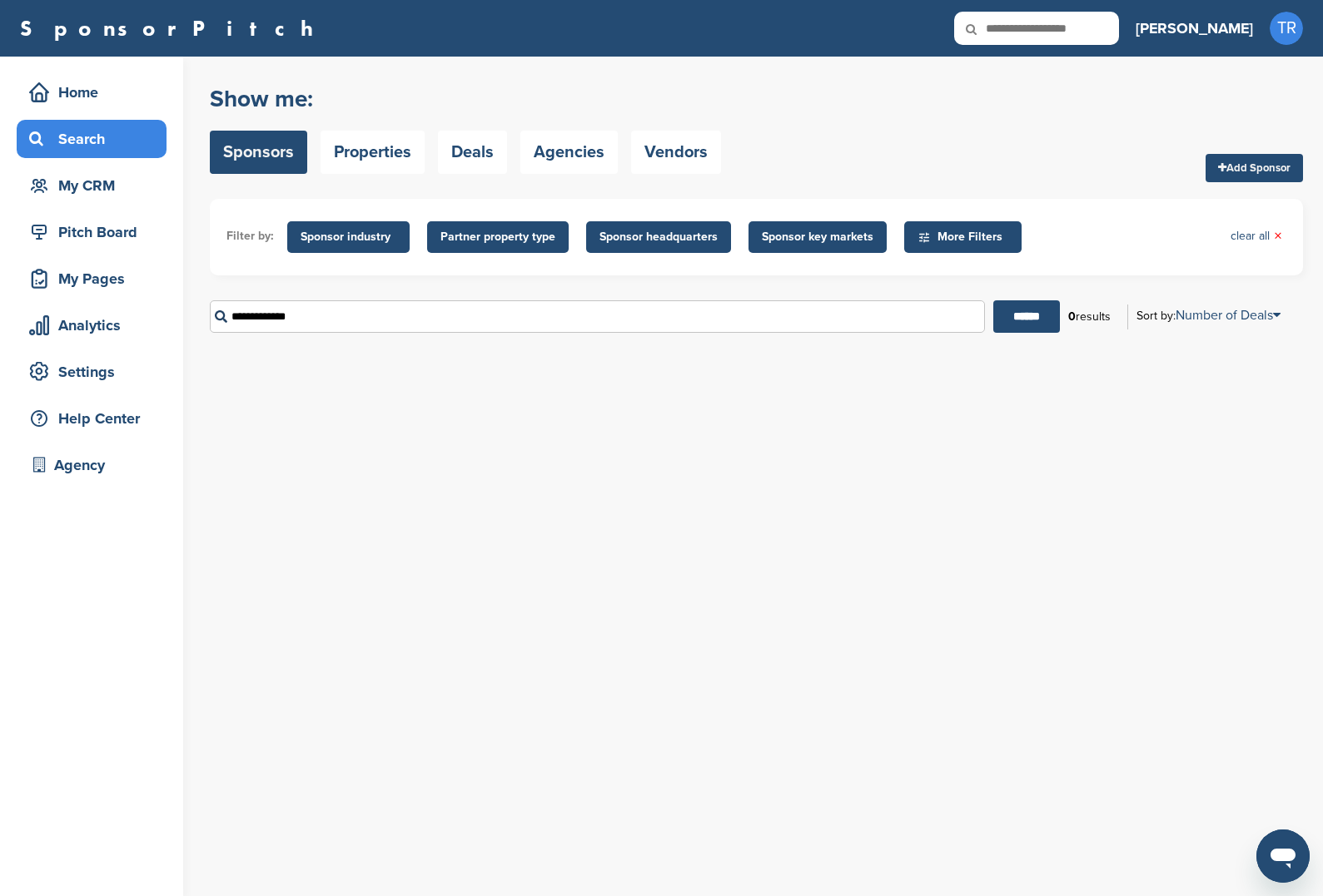
drag, startPoint x: 264, startPoint y: 324, endPoint x: 445, endPoint y: 323, distance: 181.0
click at [445, 323] on input "**********" at bounding box center [596, 317] width 774 height 33
type input "*******"
click at [993, 301] on input "******" at bounding box center [1026, 317] width 67 height 33
click at [323, 333] on input "*******" at bounding box center [596, 317] width 774 height 33
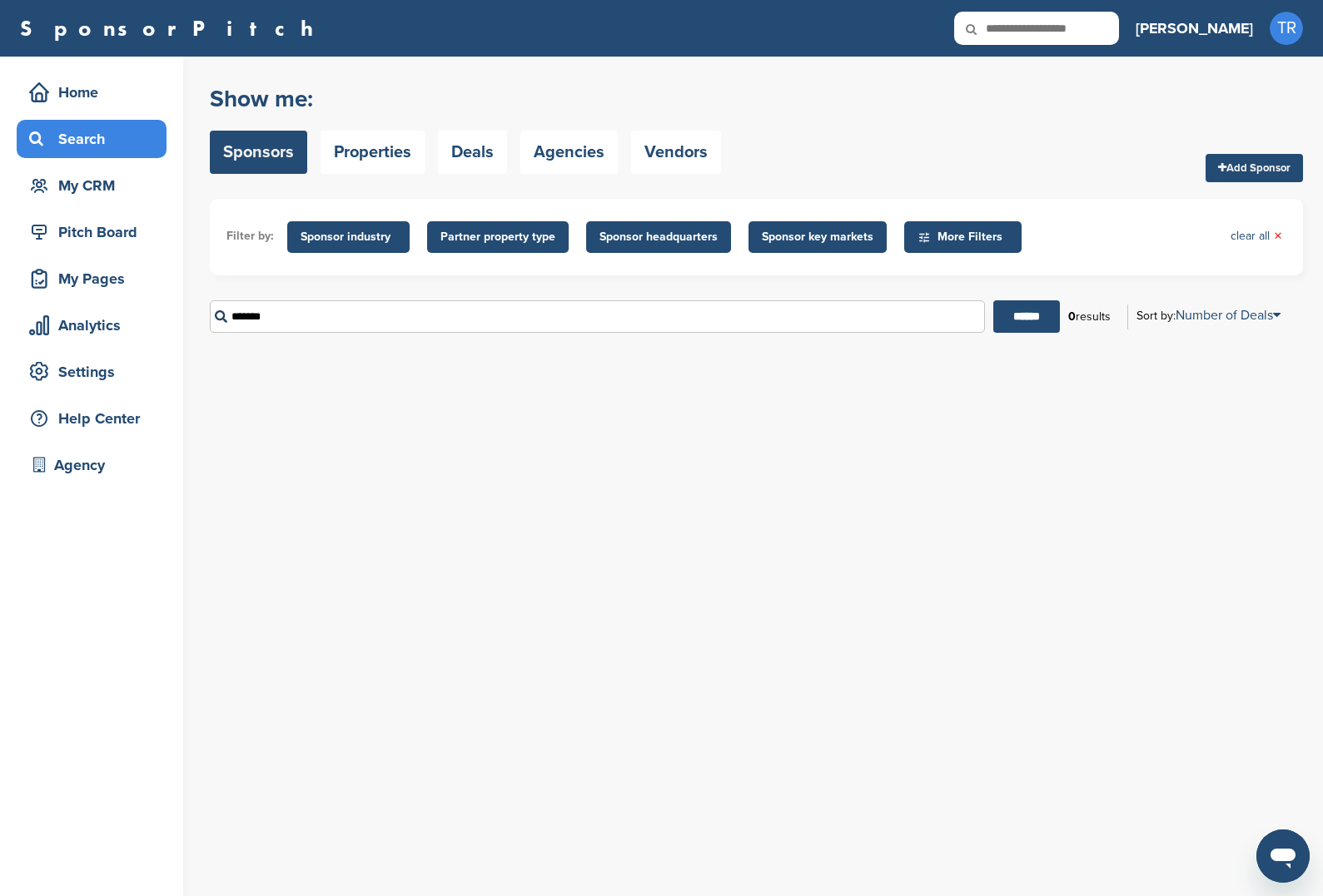
drag, startPoint x: 314, startPoint y: 313, endPoint x: 180, endPoint y: 311, distance: 134.0
click at [180, 311] on div "Home Search My CRM Pitch Board My Pages Analytics Settings Help Center Agency Y…" at bounding box center [662, 476] width 1323 height 840
click at [355, 238] on span "Sponsor industry" at bounding box center [348, 236] width 96 height 18
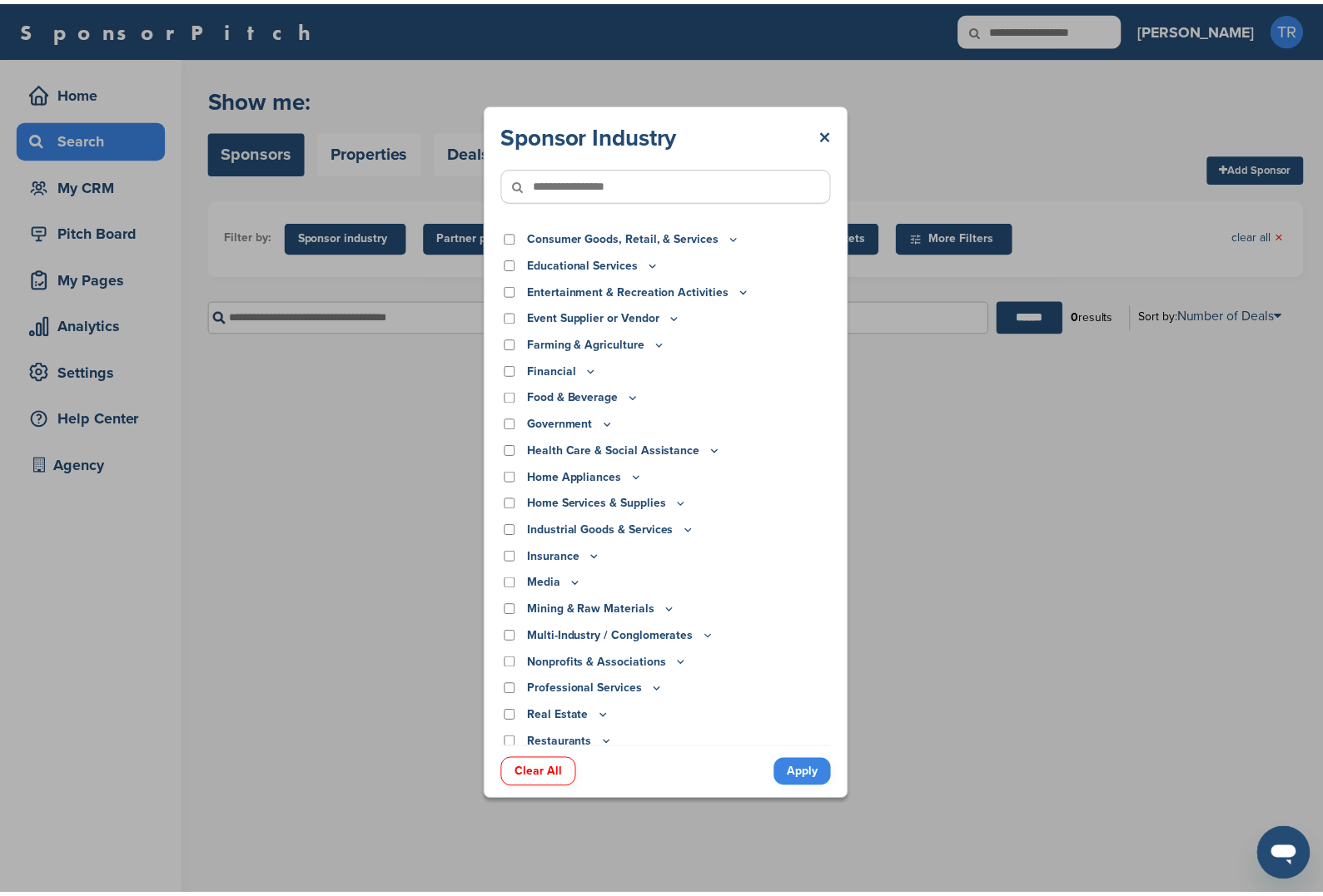
scroll to position [109, 0]
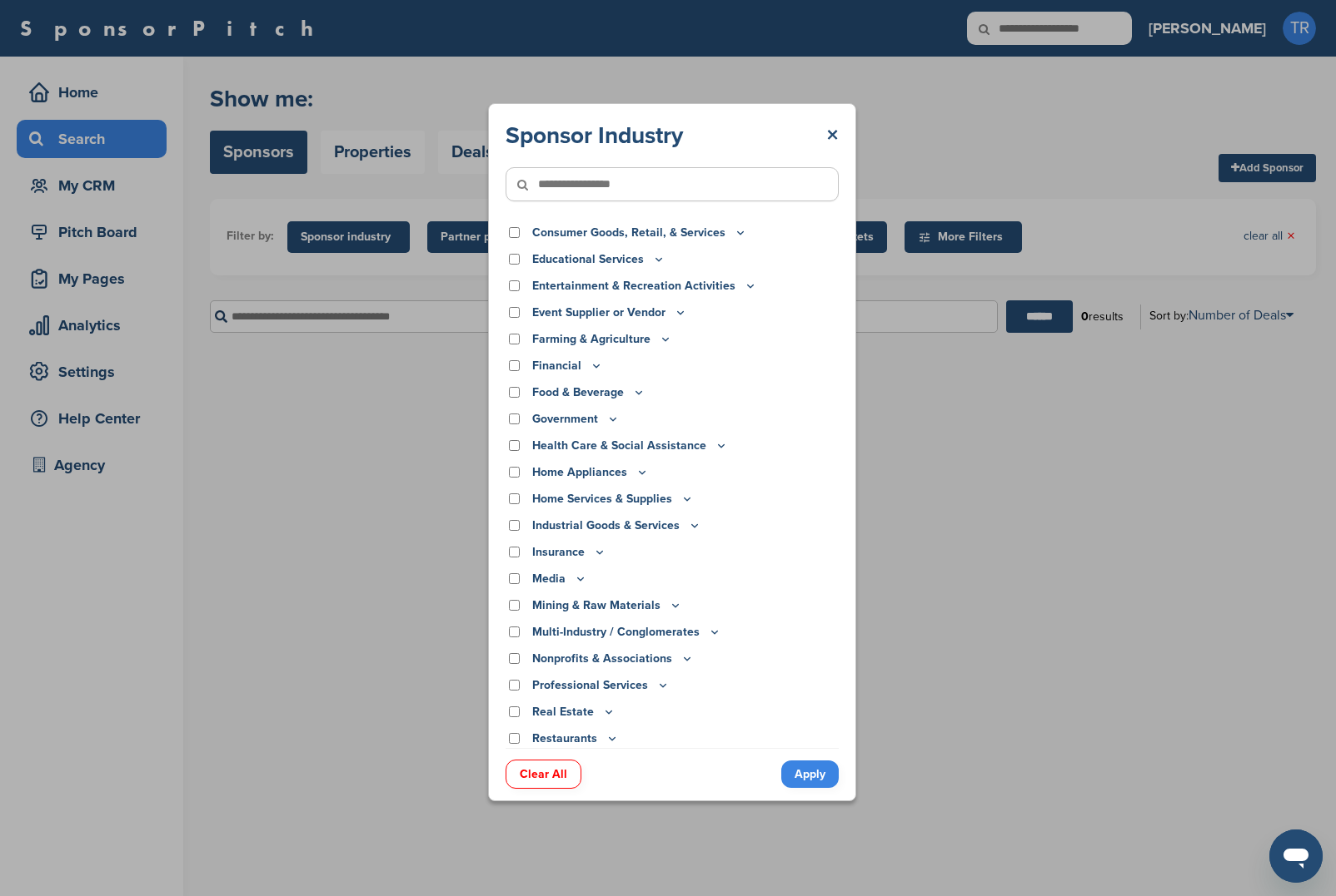
click at [628, 394] on p "Food & Beverage" at bounding box center [589, 392] width 113 height 18
click at [635, 394] on icon at bounding box center [639, 392] width 13 height 14
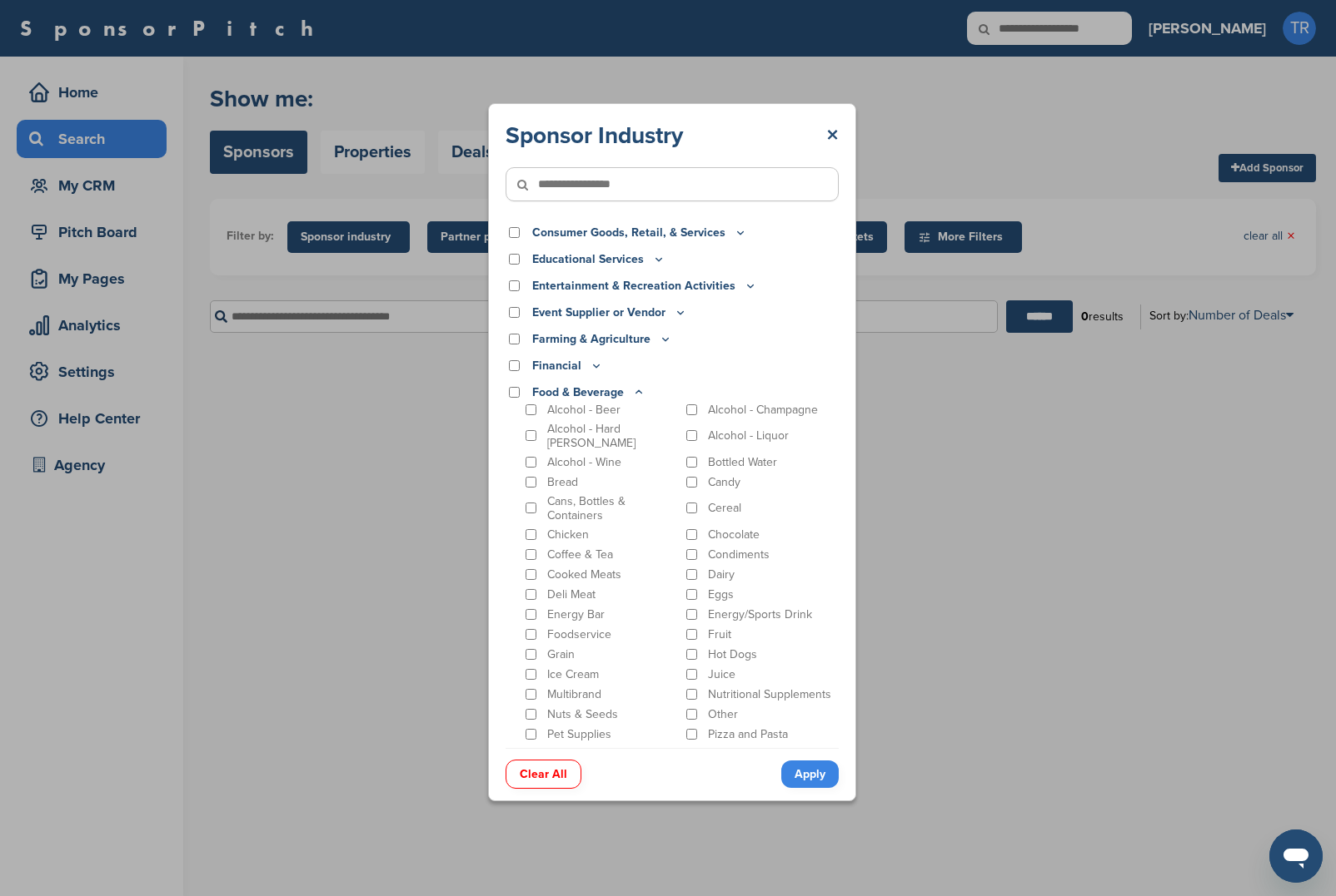
click at [691, 406] on div "Alcohol - Champagne" at bounding box center [760, 410] width 156 height 16
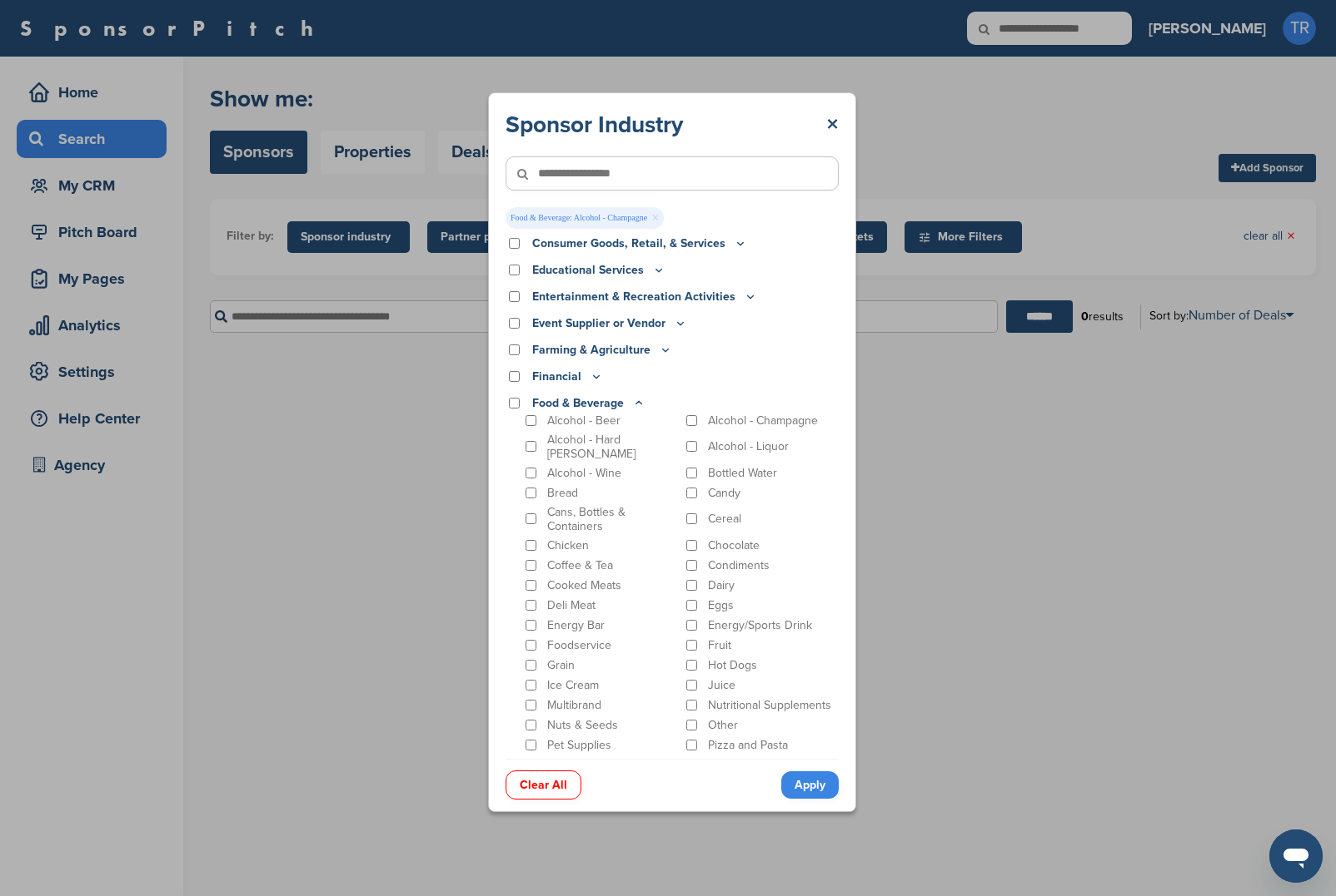
click at [807, 799] on link "Apply" at bounding box center [810, 785] width 57 height 28
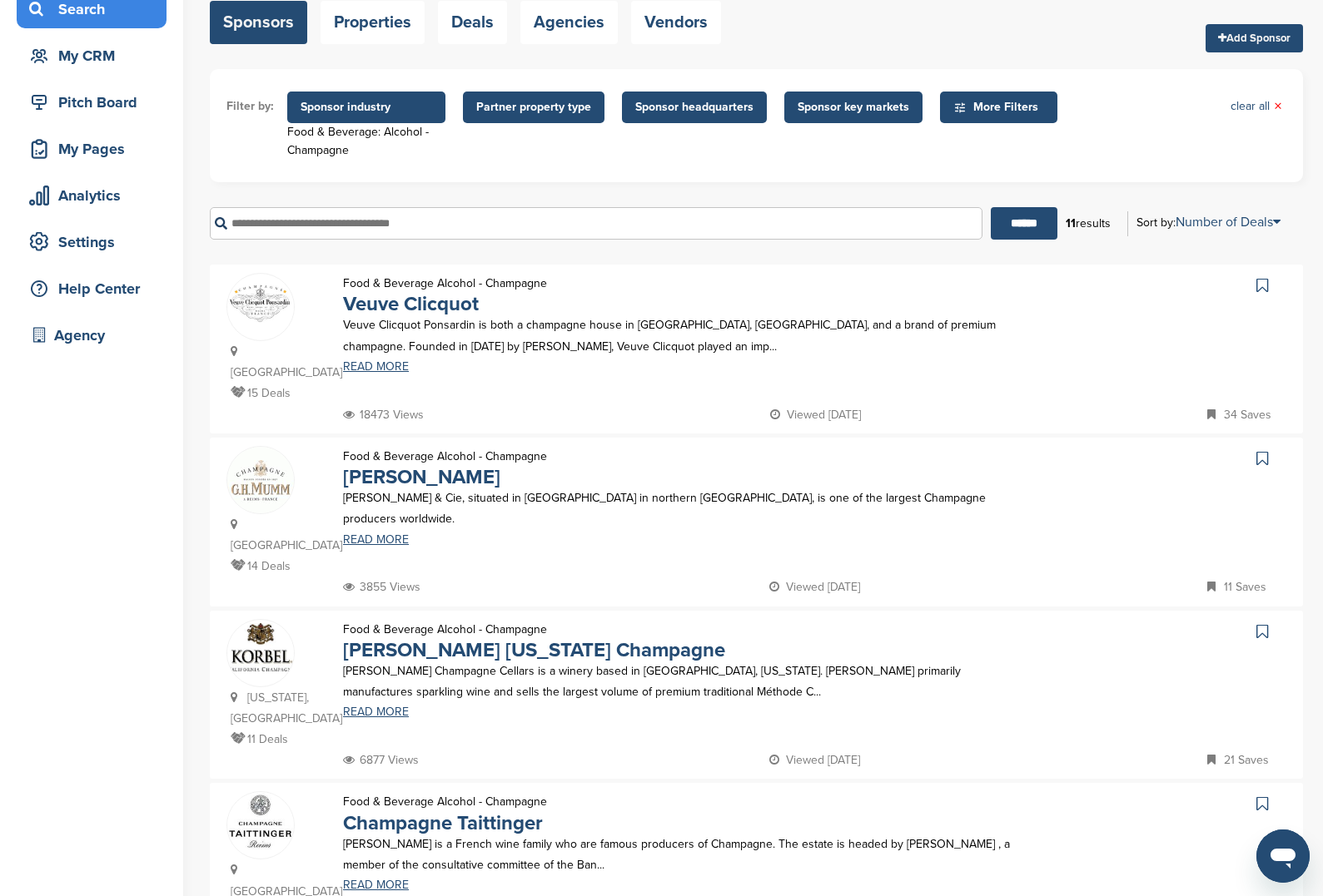
scroll to position [116, 0]
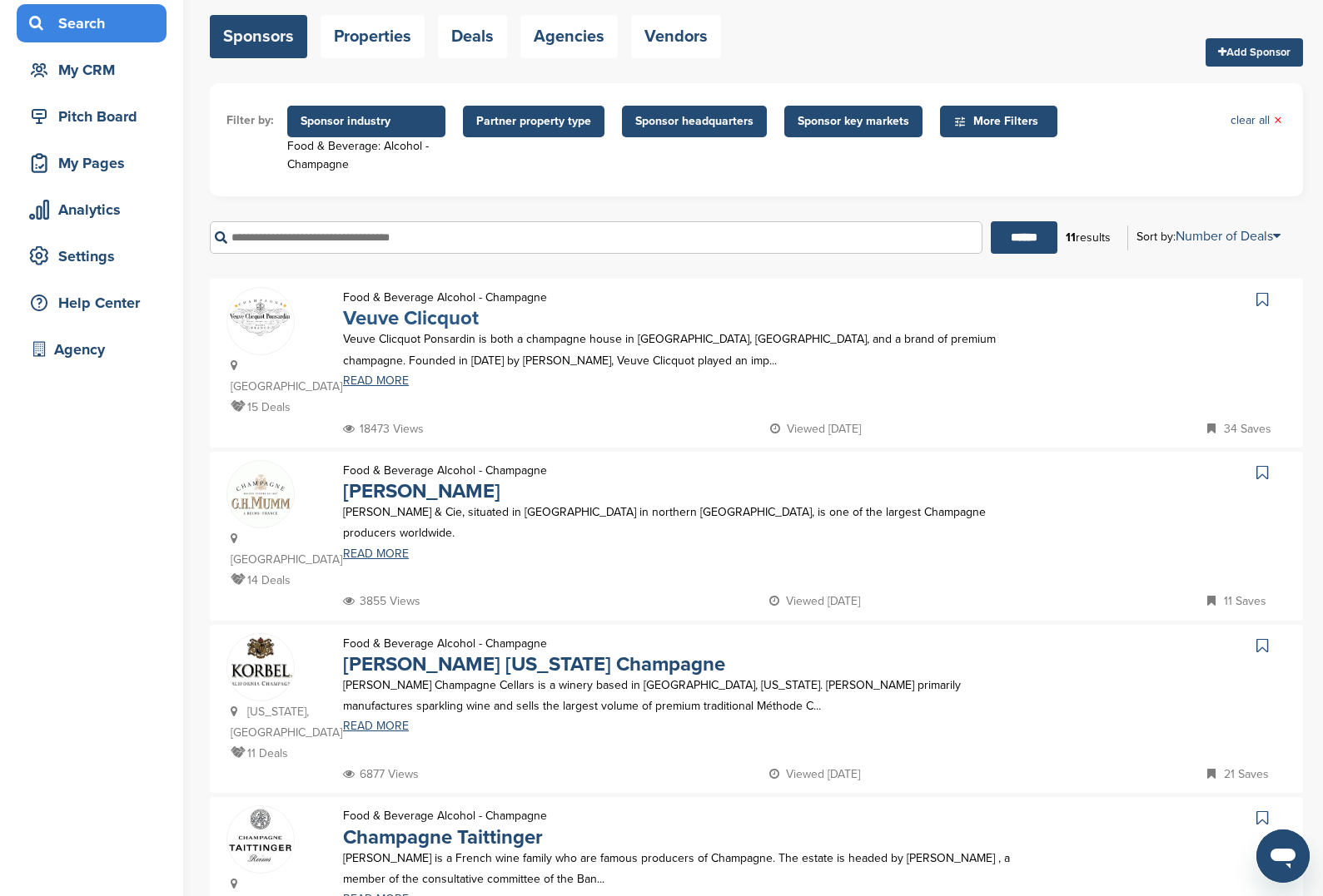
click at [434, 327] on link "Veuve Clicquot" at bounding box center [411, 318] width 136 height 24
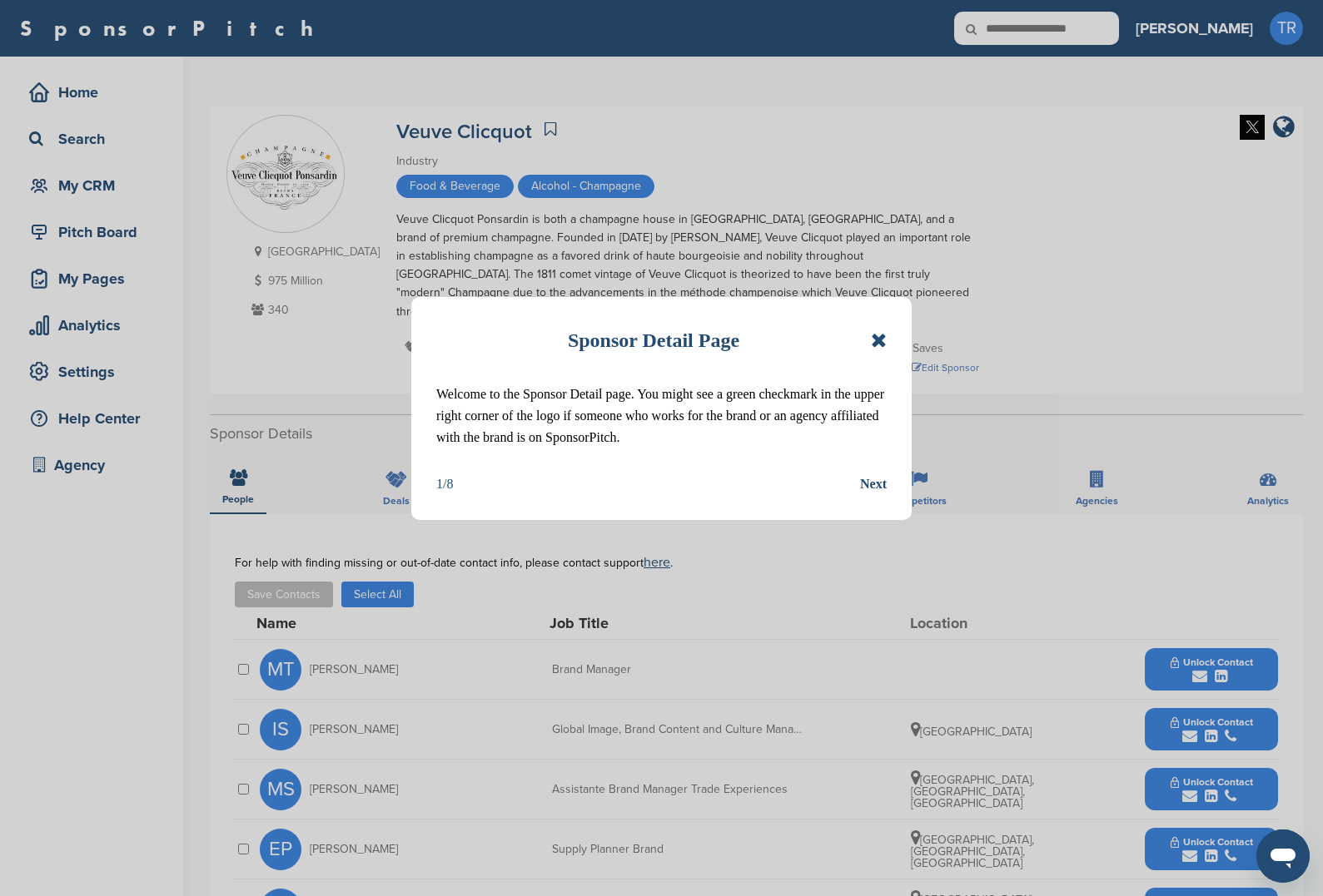
click at [877, 333] on icon at bounding box center [878, 340] width 16 height 20
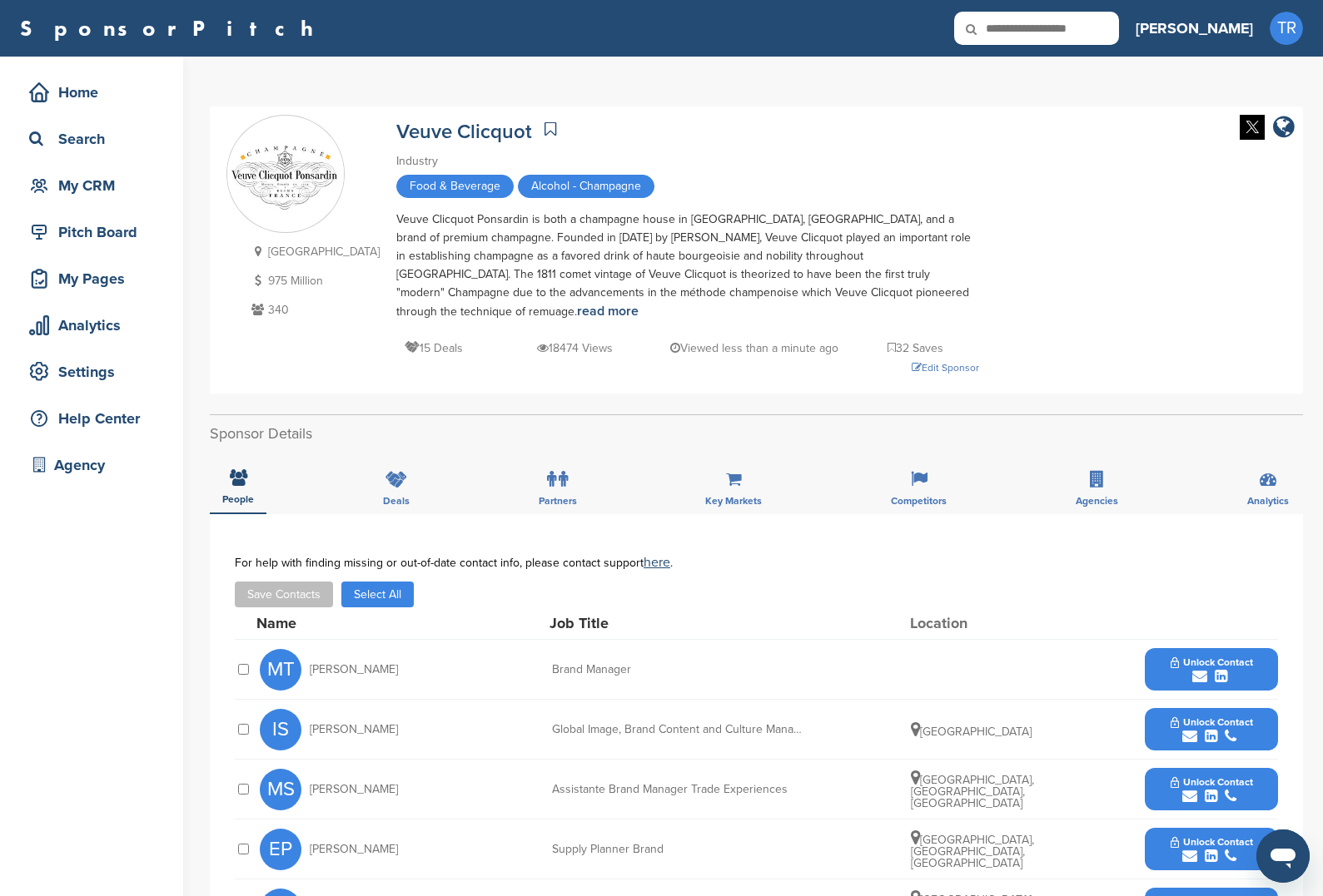
click at [584, 514] on div "**********" at bounding box center [756, 753] width 1093 height 480
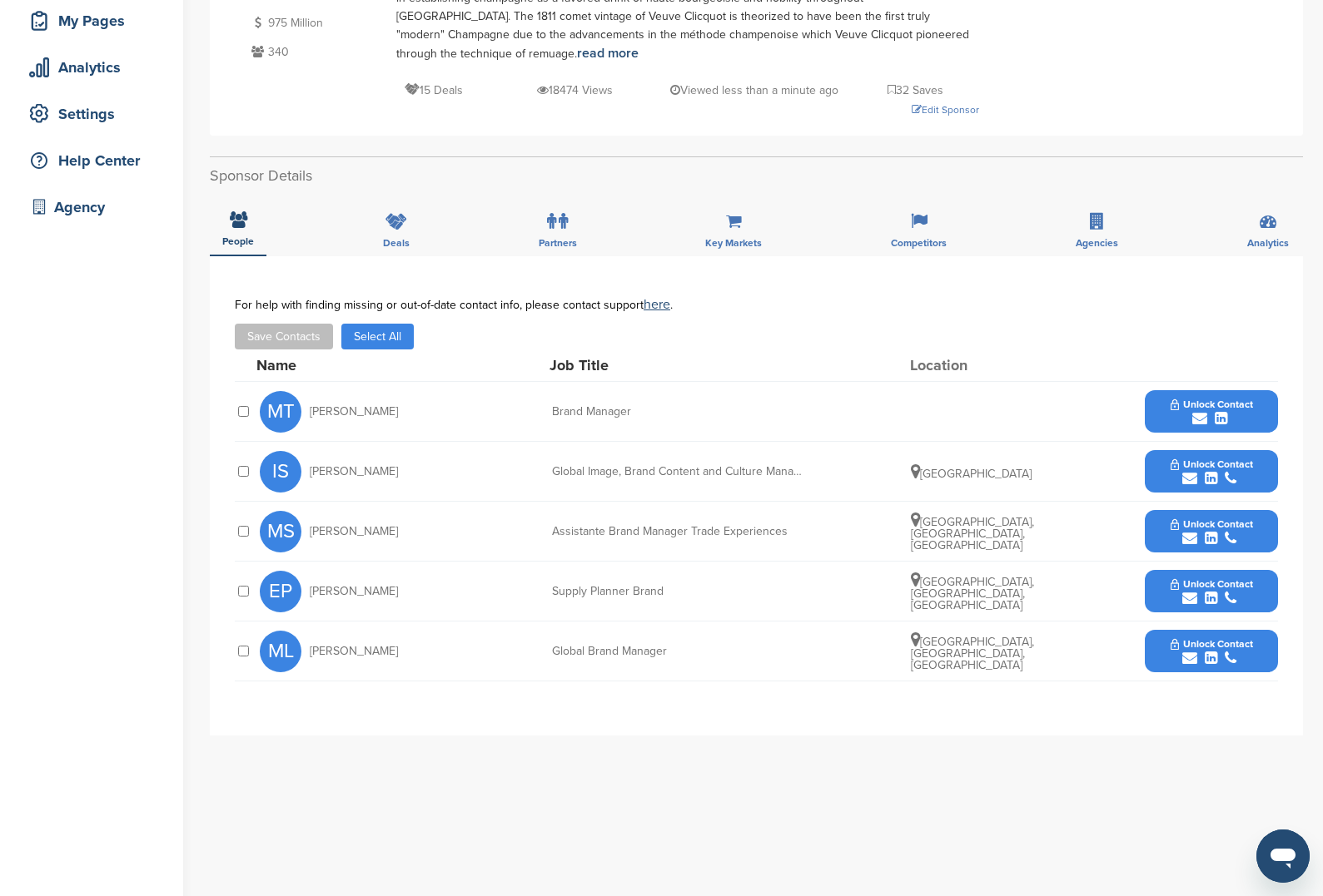
scroll to position [233, 0]
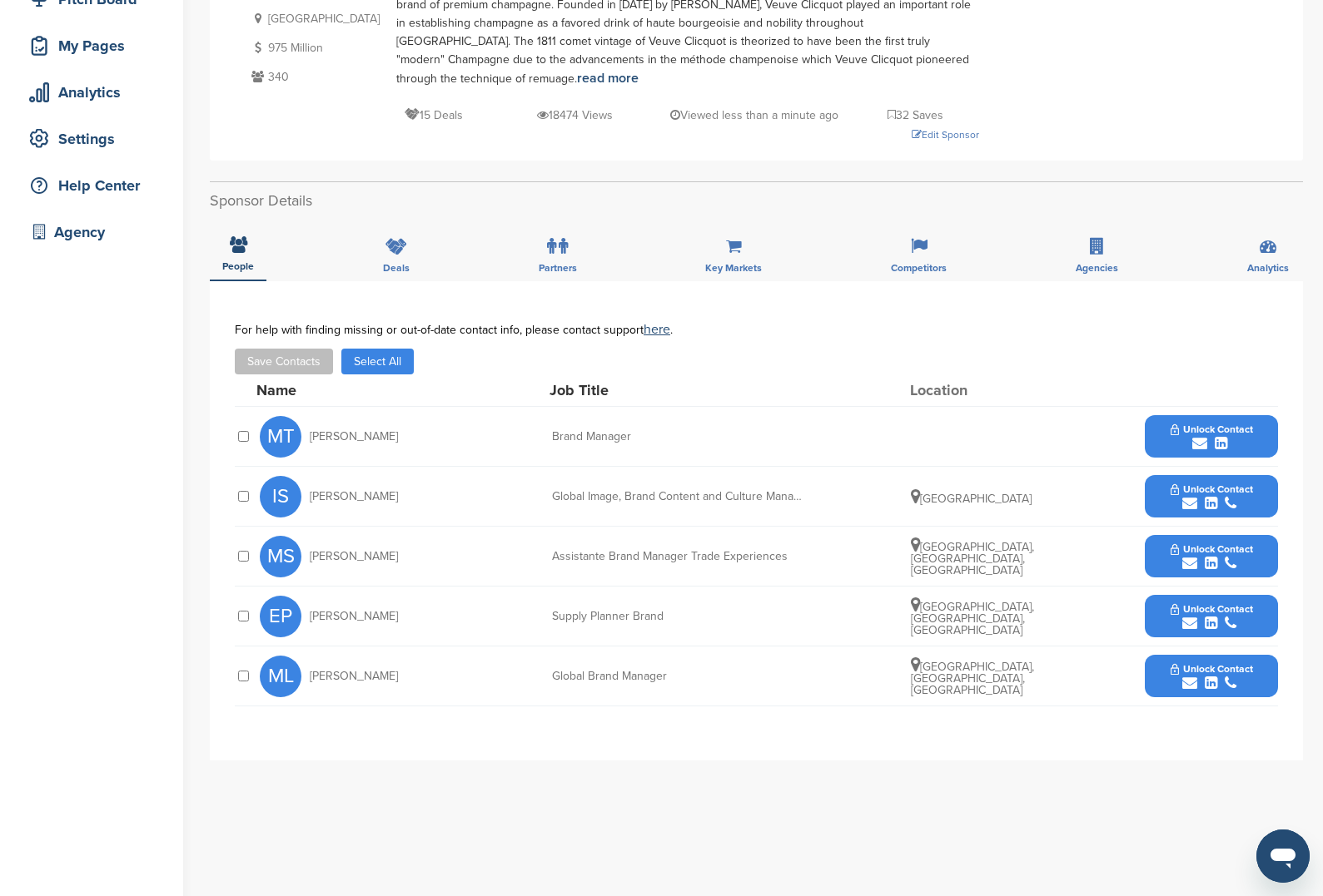
click at [1218, 676] on div "submit" at bounding box center [1211, 683] width 82 height 16
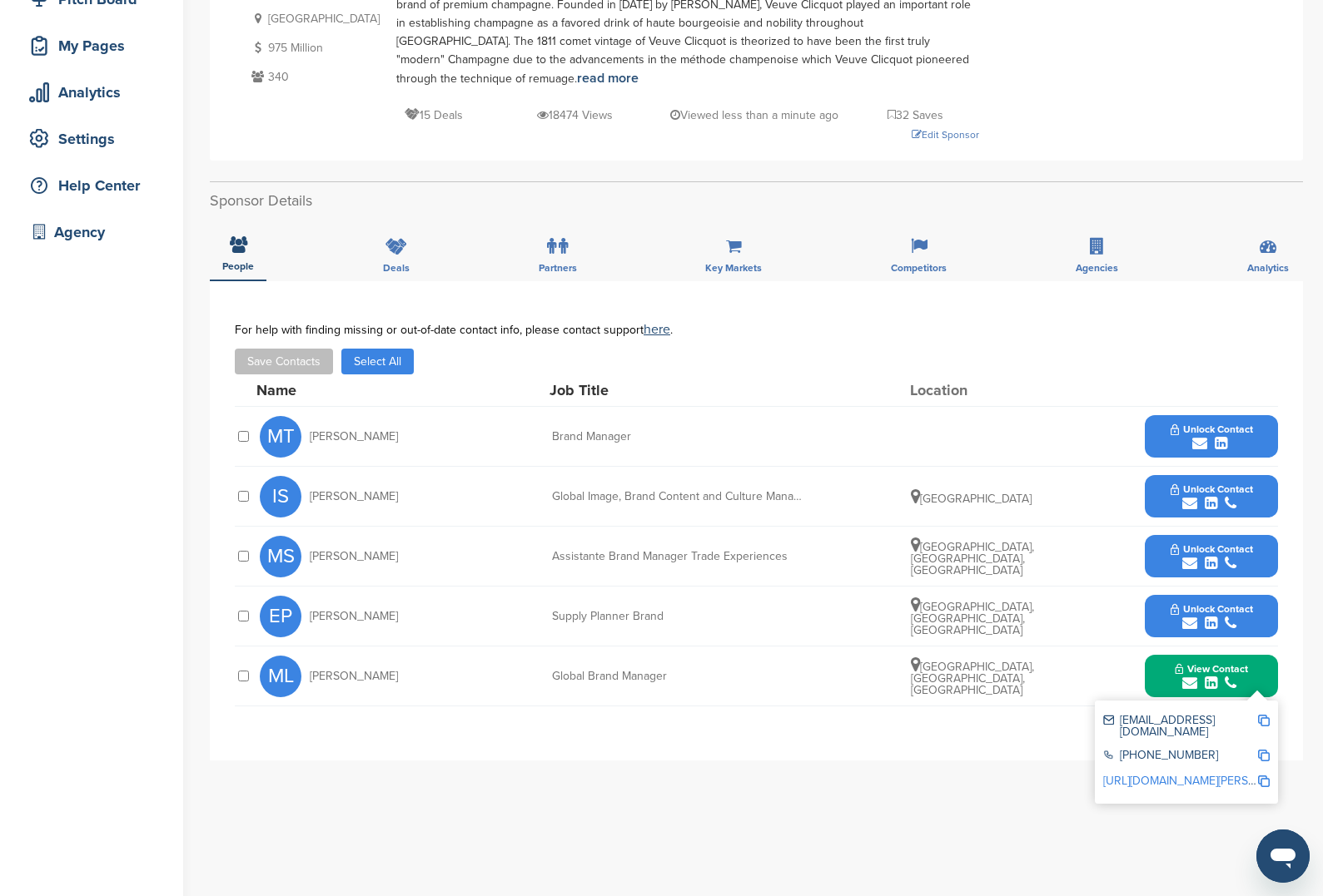
click at [935, 794] on div "**********" at bounding box center [756, 615] width 1093 height 666
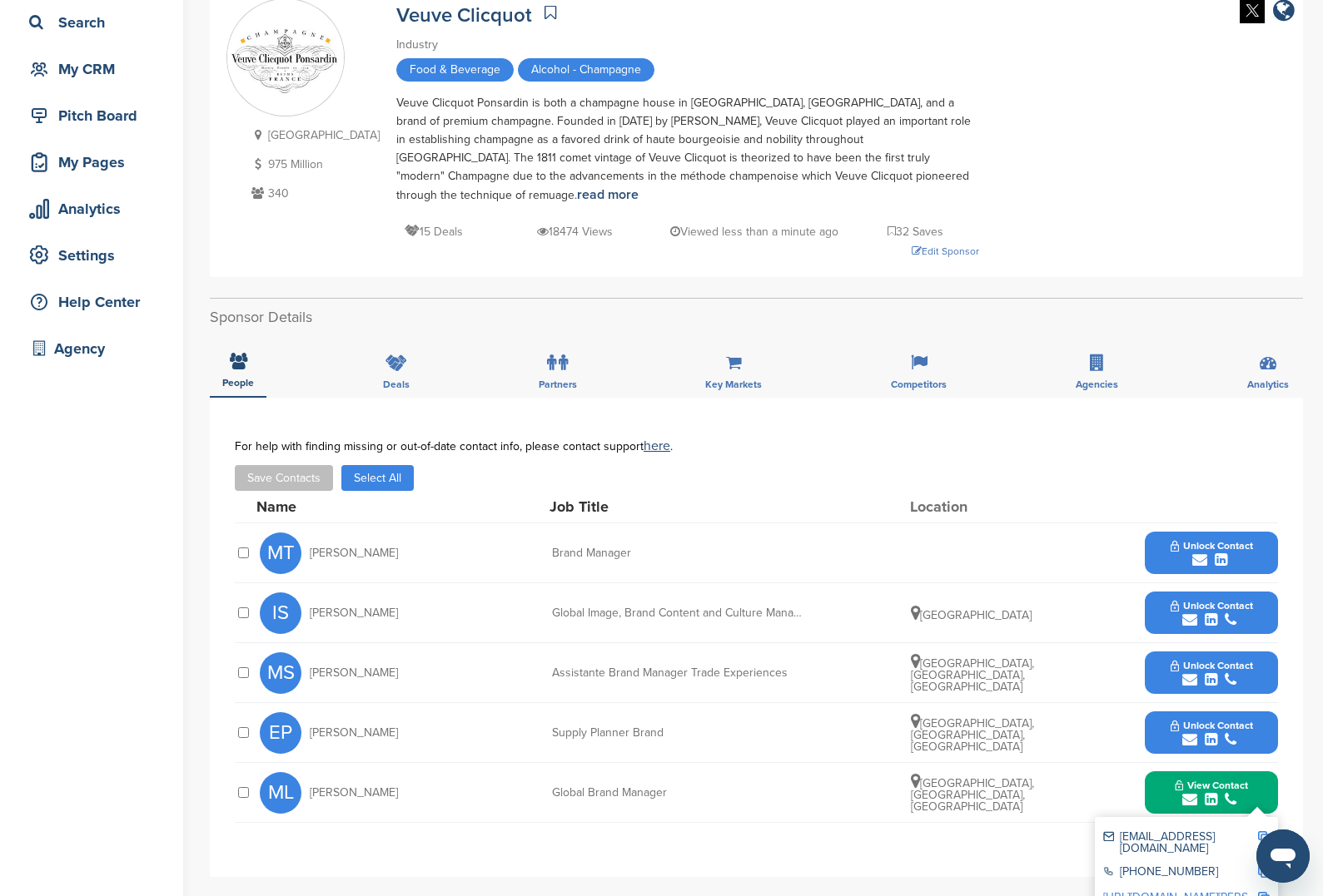
scroll to position [122, 0]
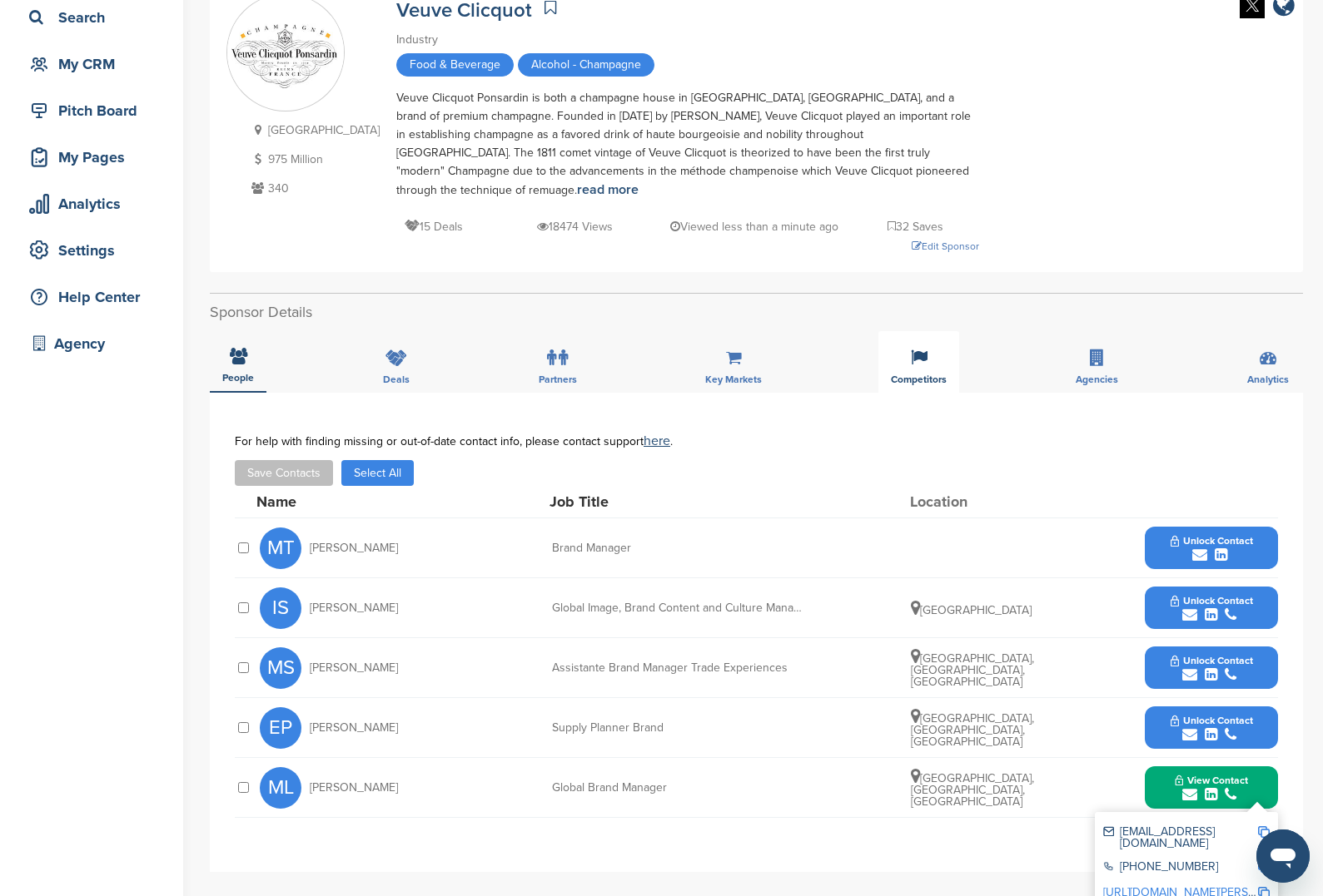
click at [928, 342] on div "Competitors" at bounding box center [918, 362] width 80 height 61
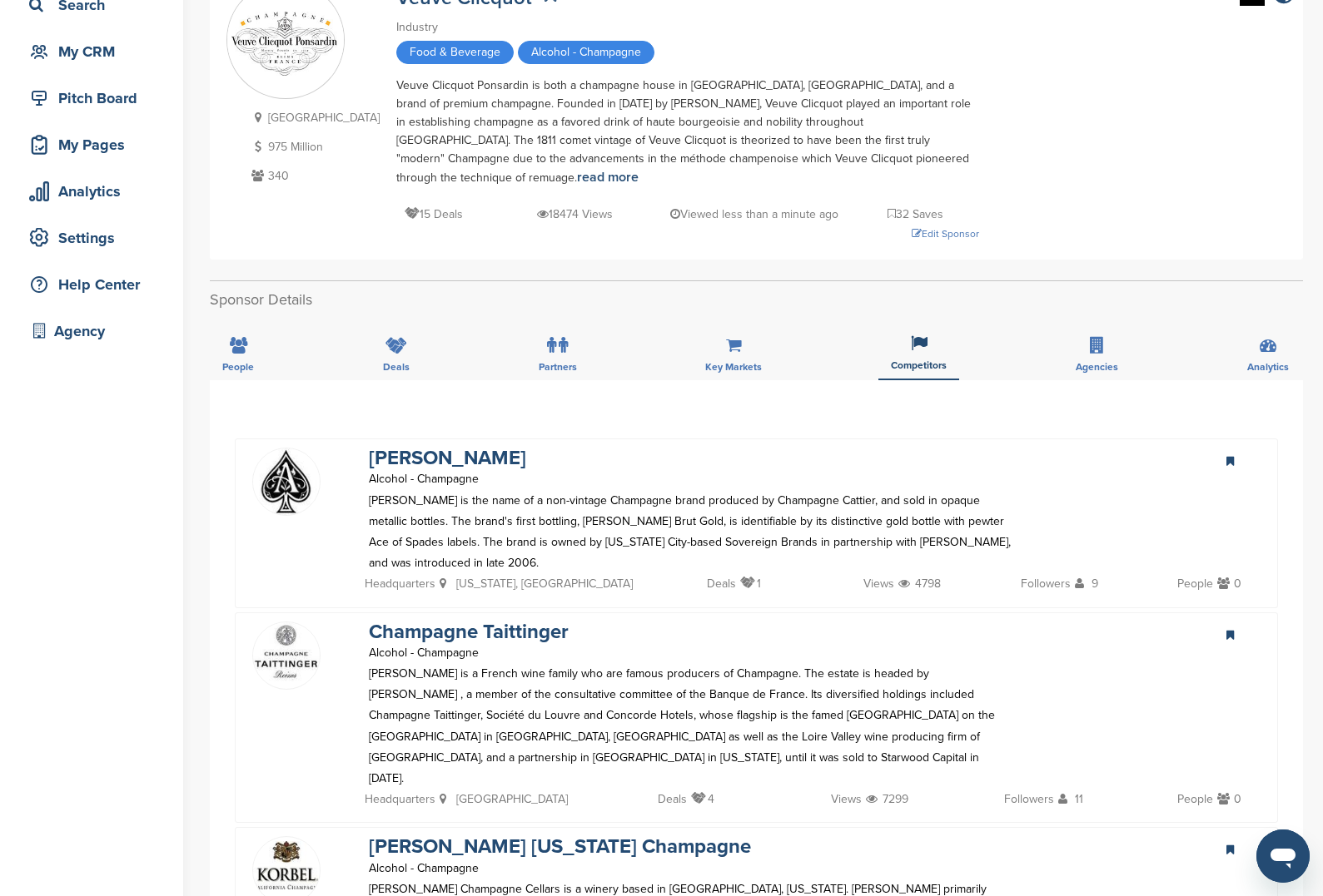
scroll to position [0, 0]
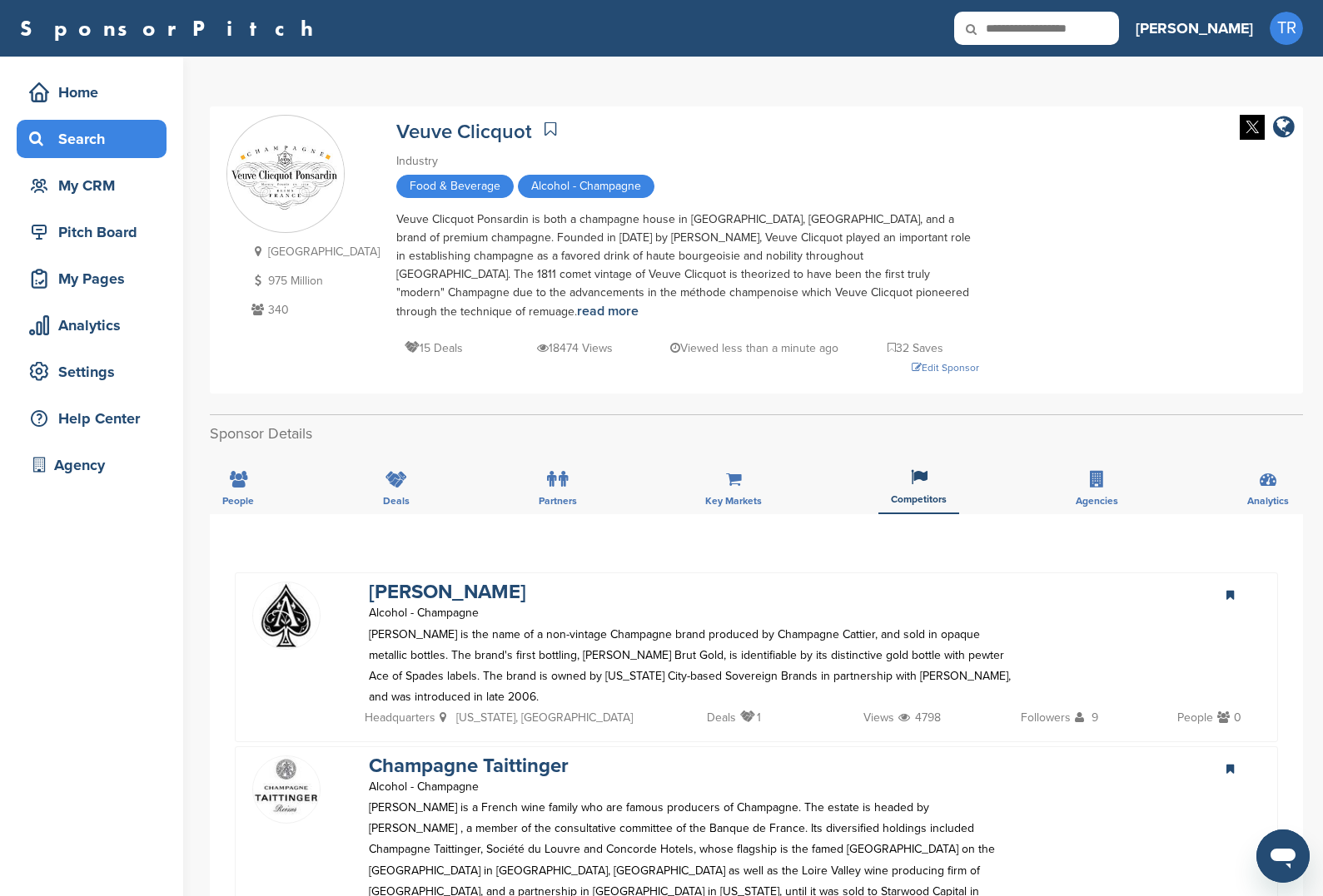
click at [105, 127] on div "Search" at bounding box center [96, 139] width 142 height 30
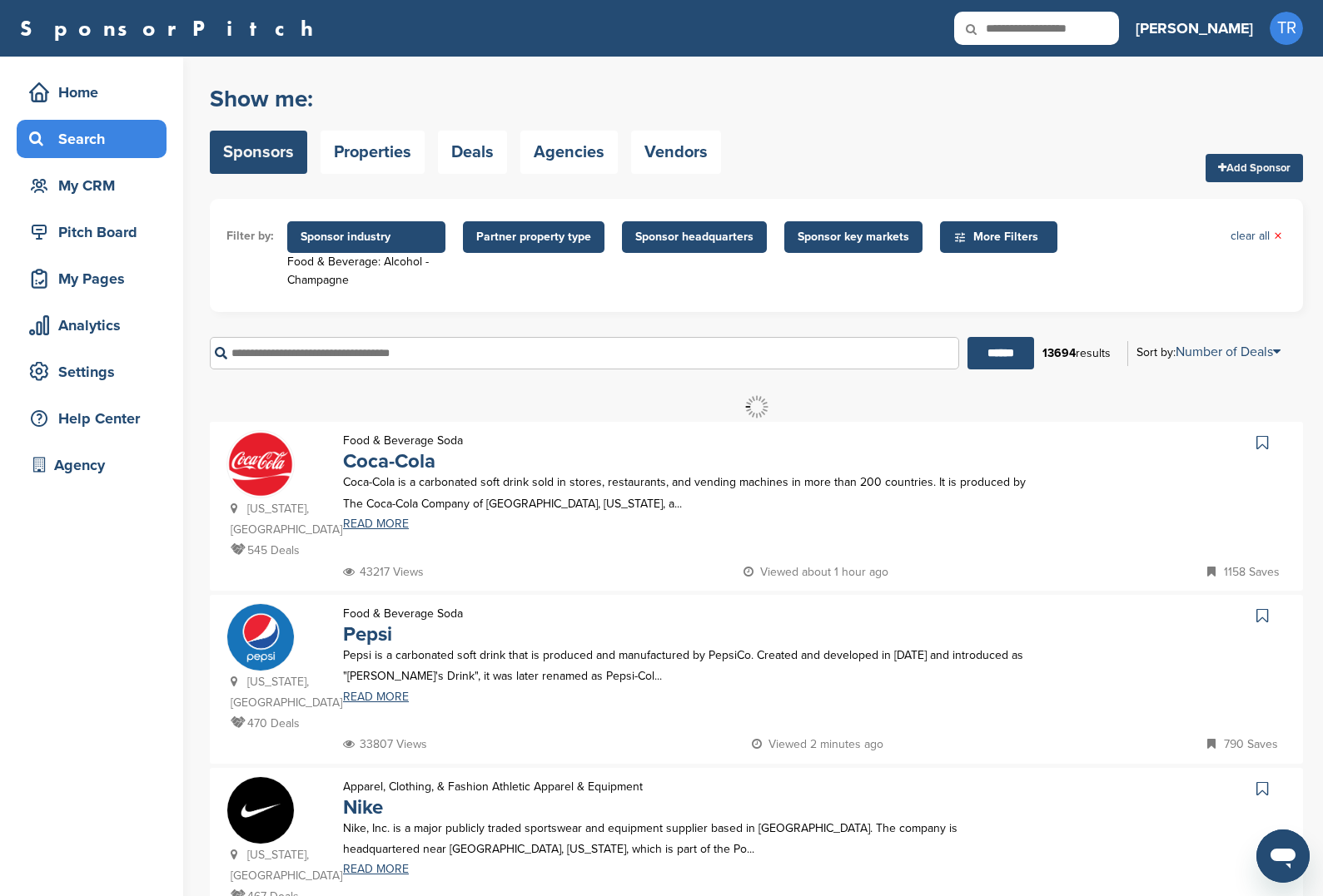
click at [370, 380] on div "****** 13694 results Sort by: Number of Deals Sponsor Name Recently Added Numbe…" at bounding box center [756, 353] width 1093 height 57
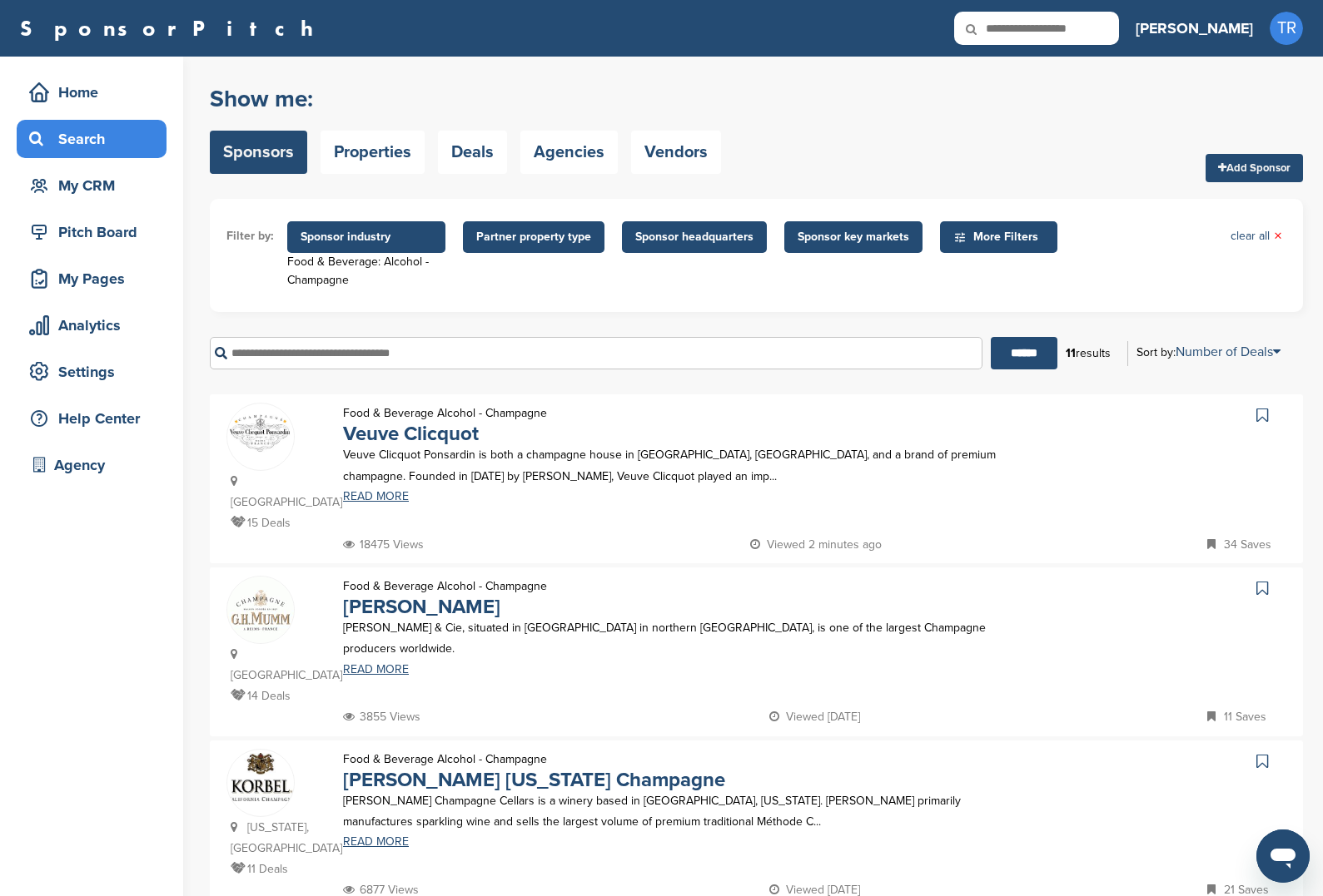
click at [387, 342] on input "text" at bounding box center [595, 353] width 773 height 33
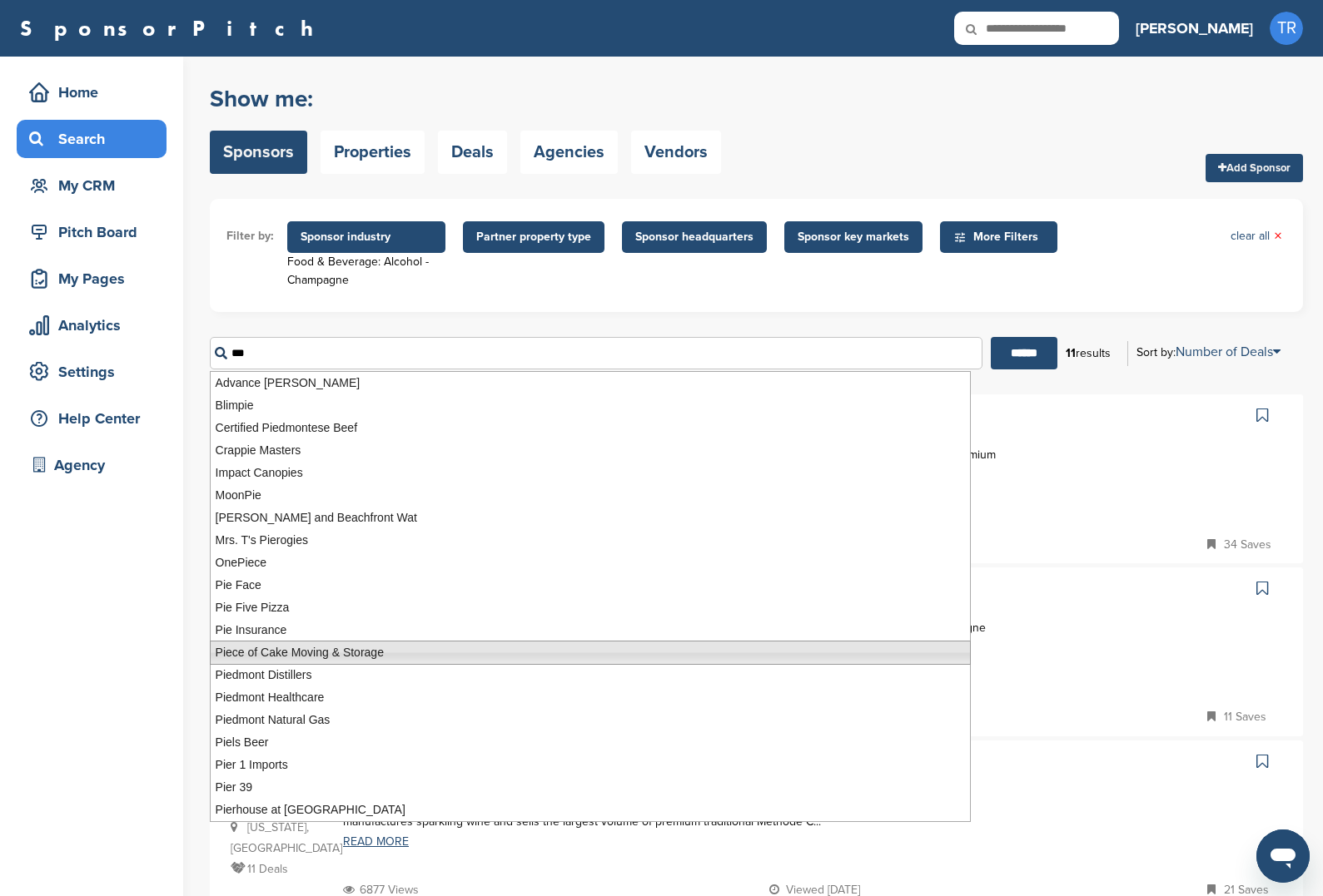
scroll to position [77, 0]
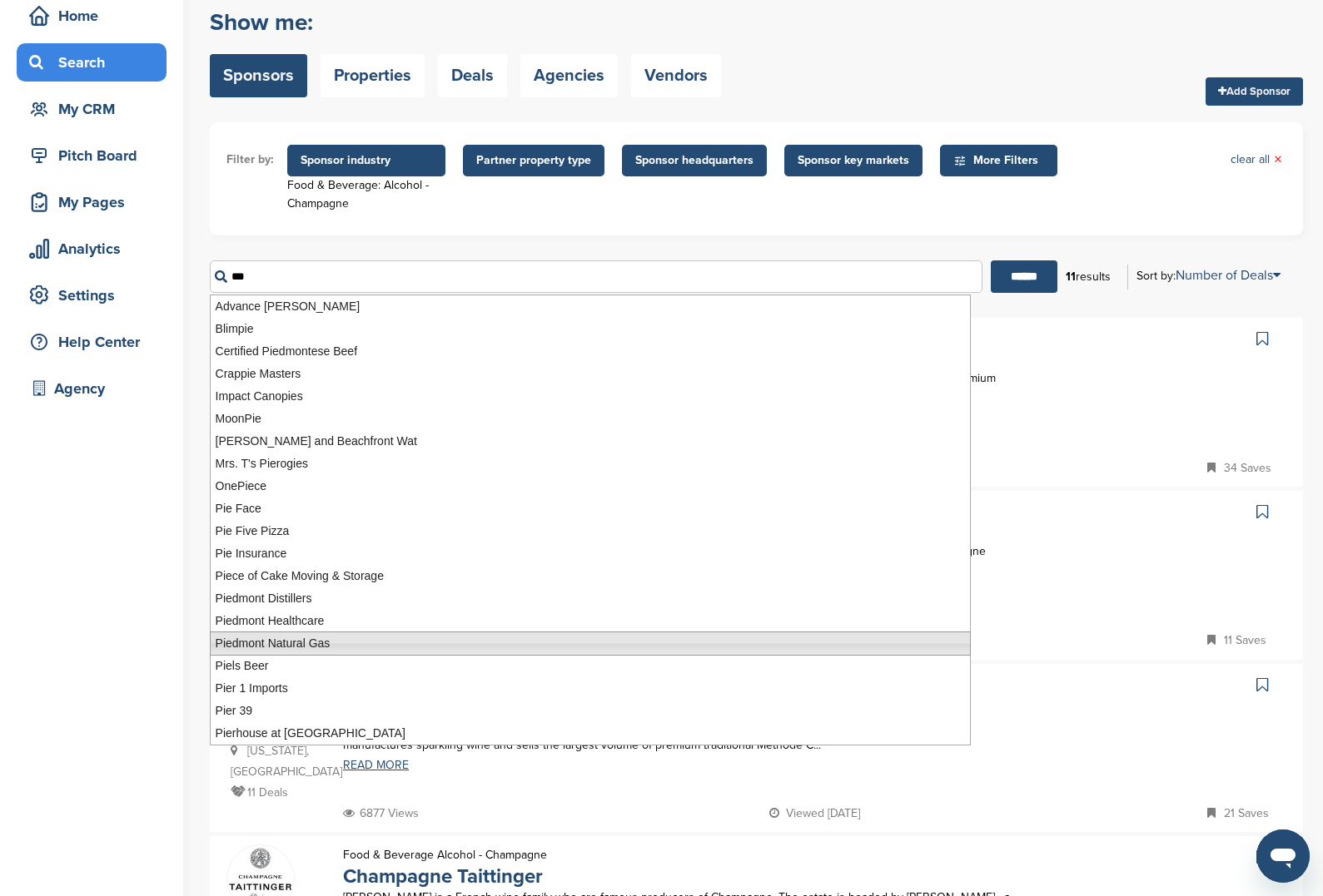
type input "***"
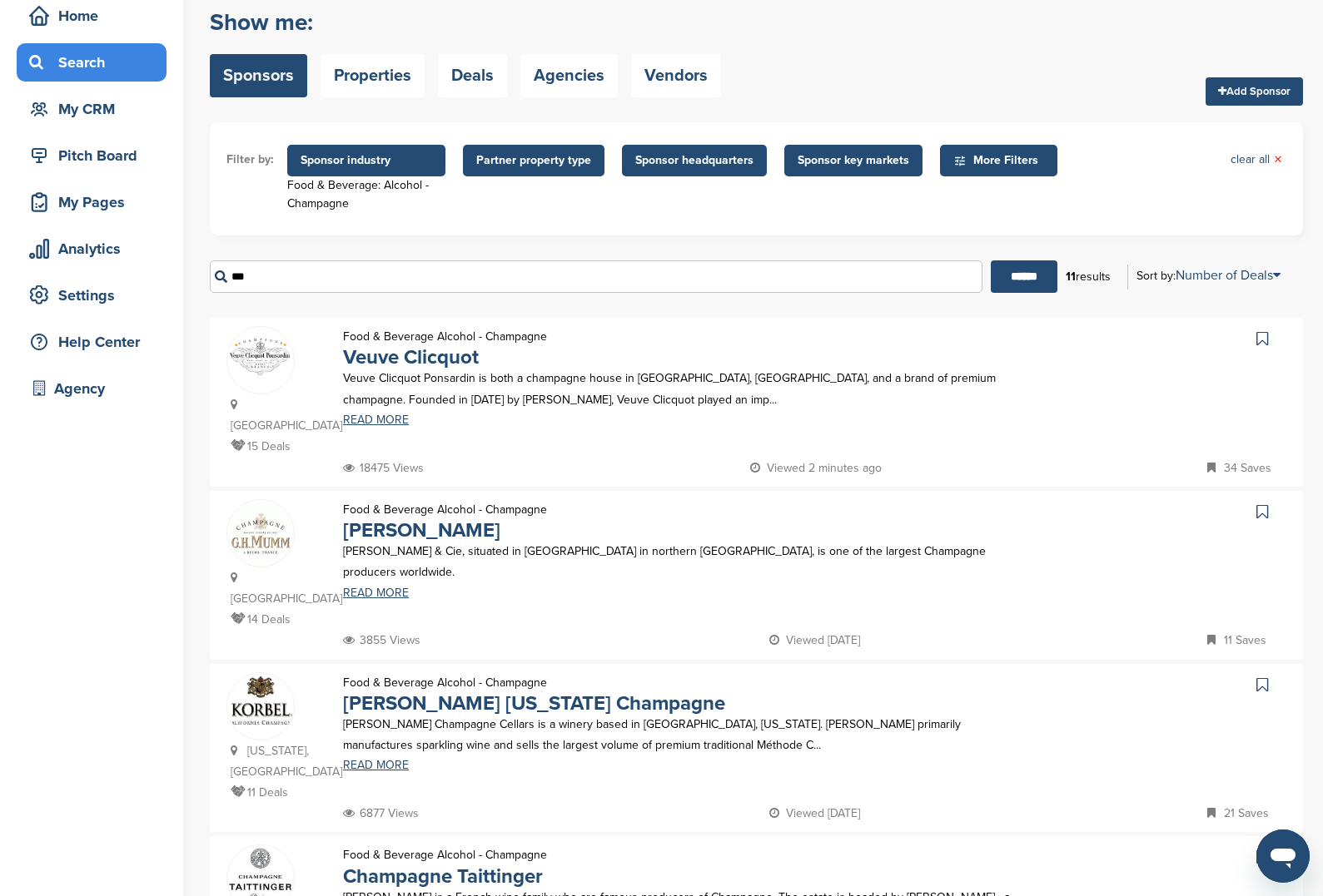
click at [127, 128] on div "Home Search My CRM Pitch Board My Pages Analytics Settings Help Center Agency" at bounding box center [91, 206] width 183 height 453
click at [114, 110] on div "My CRM" at bounding box center [96, 108] width 142 height 30
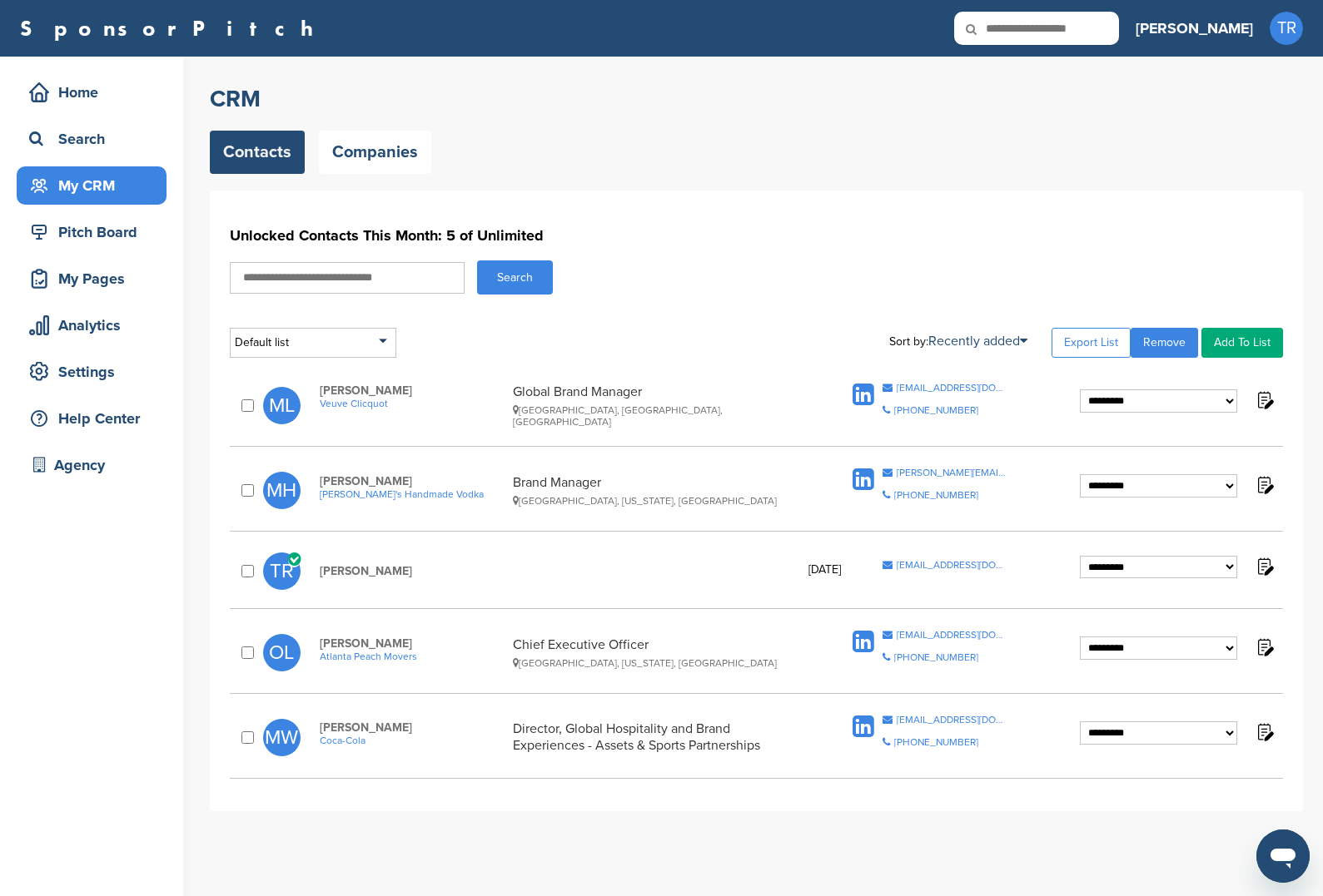
drag, startPoint x: 564, startPoint y: 394, endPoint x: 501, endPoint y: 393, distance: 63.0
click at [501, 393] on div "[PERSON_NAME] Veuve Clicquot Global Brand Manager [GEOGRAPHIC_DATA], [GEOGRAPHI…" at bounding box center [575, 406] width 546 height 44
click at [526, 395] on div "Global Brand Manager [GEOGRAPHIC_DATA], [GEOGRAPHIC_DATA], [GEOGRAPHIC_DATA]" at bounding box center [659, 406] width 291 height 44
click at [1145, 406] on select "**********" at bounding box center [1158, 401] width 157 height 23
select select "****"
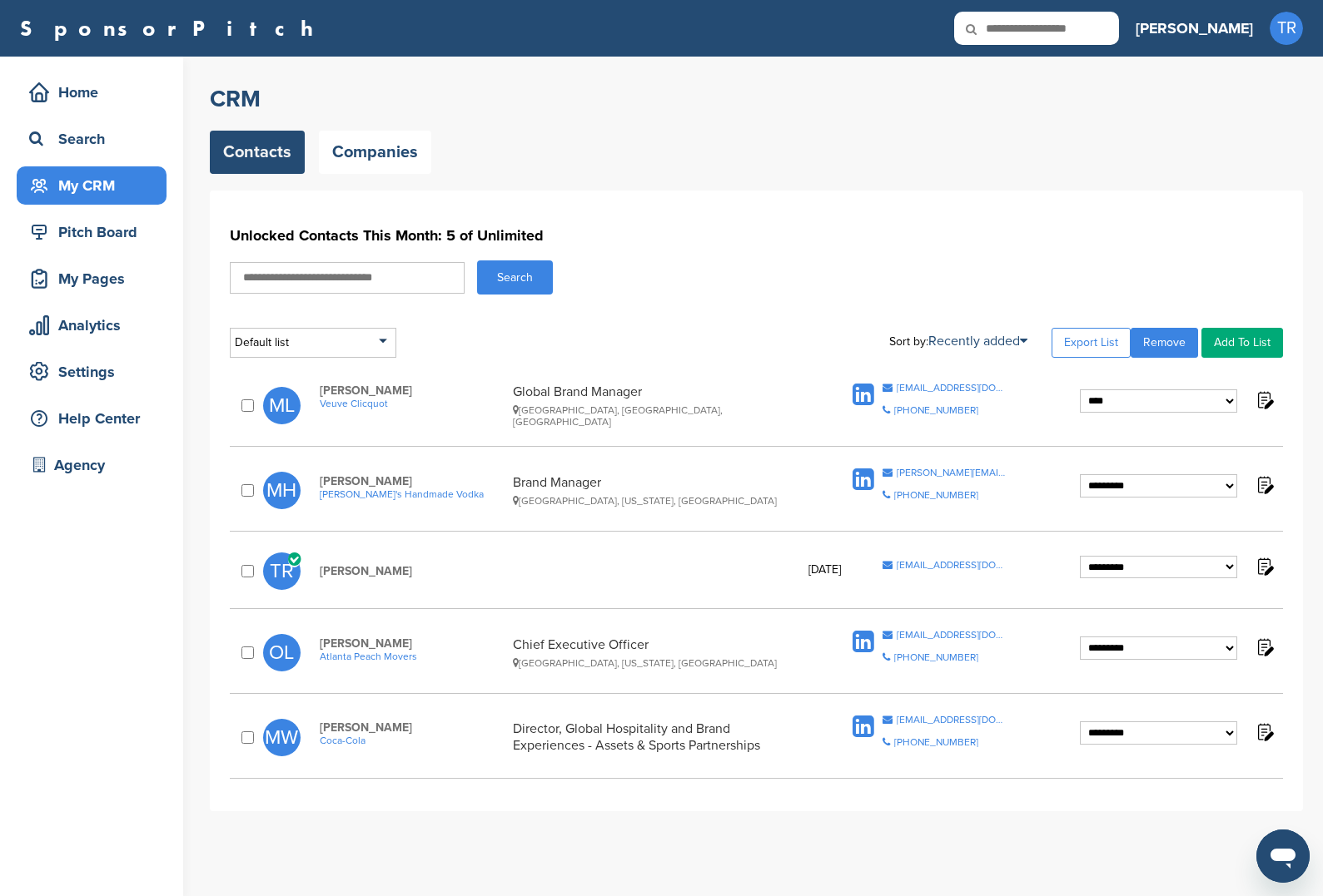
click at [1080, 390] on select "**********" at bounding box center [1158, 401] width 157 height 23
click at [1155, 408] on select "**********" at bounding box center [1158, 401] width 157 height 23
click at [358, 161] on link "Companies" at bounding box center [374, 152] width 112 height 43
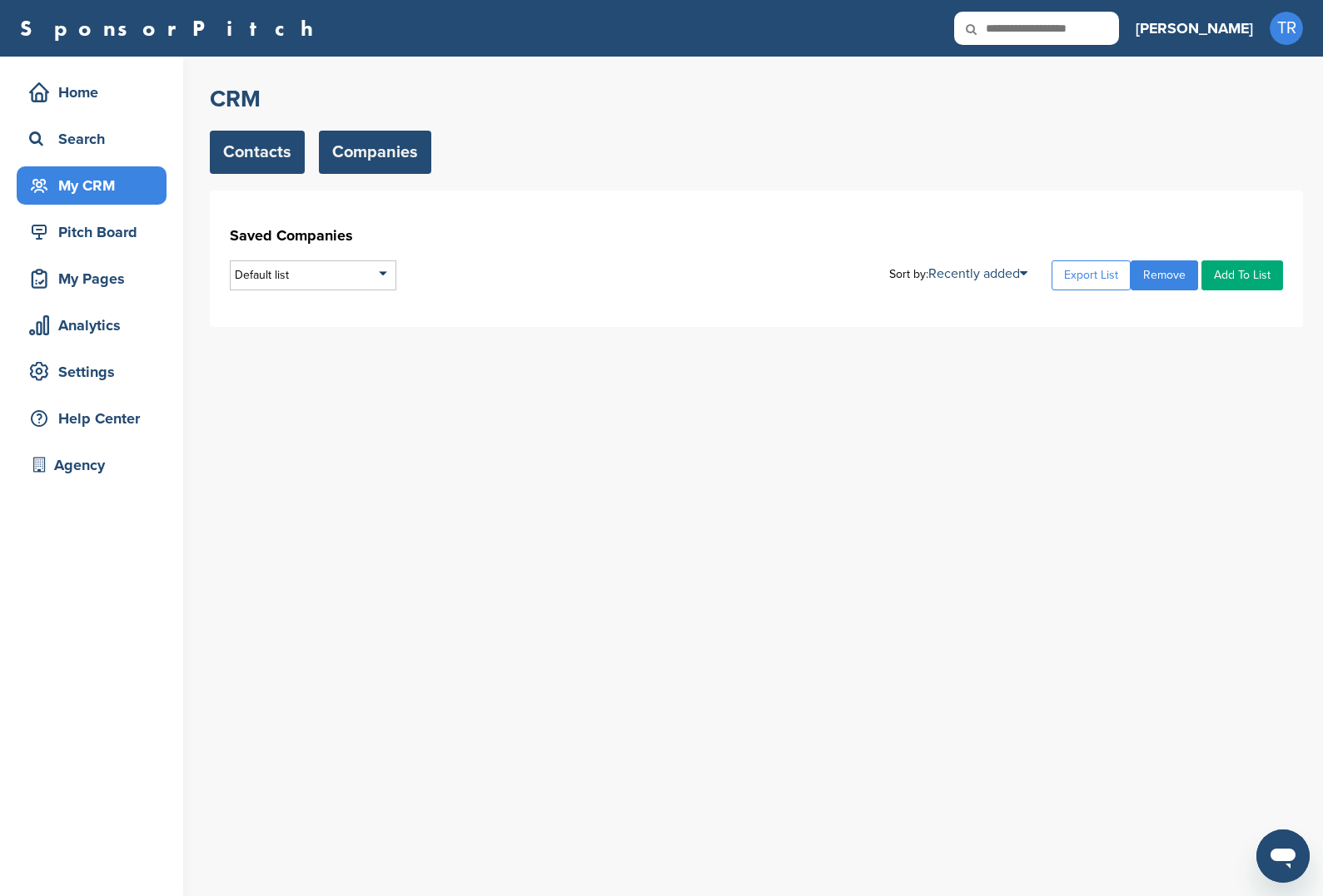
click at [278, 156] on link "Contacts" at bounding box center [257, 152] width 95 height 43
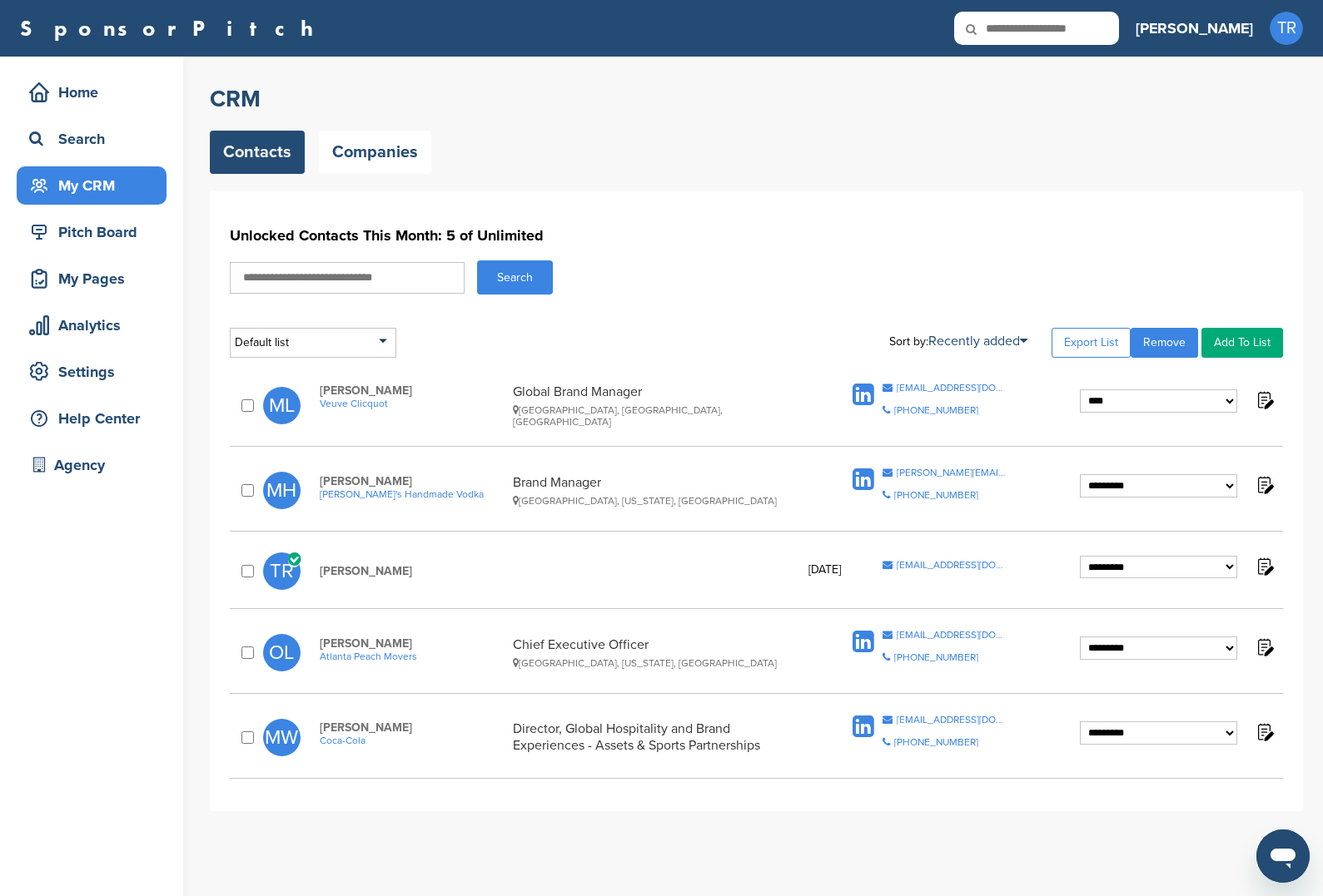
drag, startPoint x: 644, startPoint y: 395, endPoint x: 513, endPoint y: 386, distance: 131.3
click at [512, 386] on div "**********" at bounding box center [756, 405] width 1053 height 61
click at [525, 391] on div "Global Brand Manager Paris, Ile-de-France, France" at bounding box center [659, 406] width 291 height 44
click at [99, 151] on div "Search" at bounding box center [96, 139] width 142 height 30
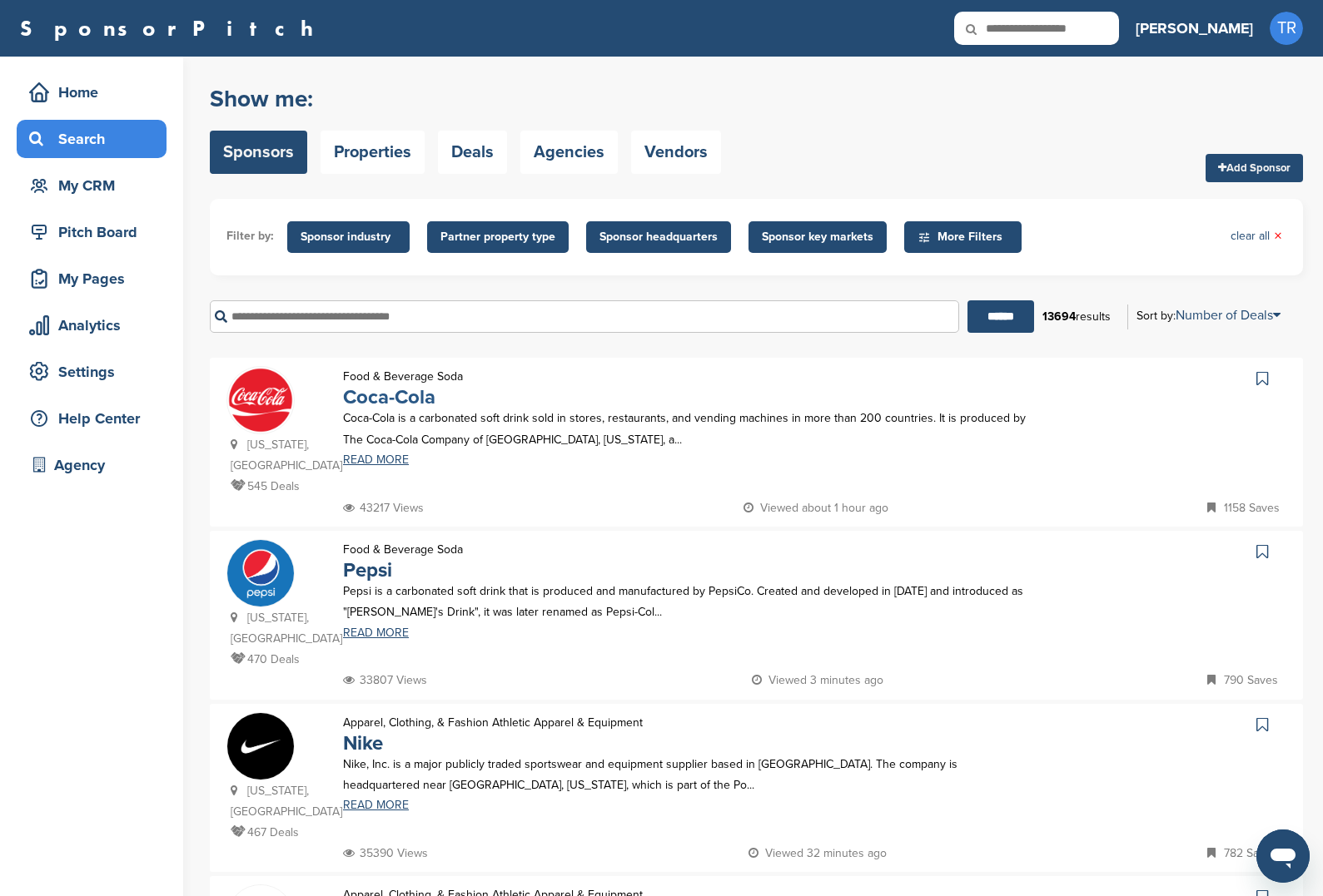
click at [395, 394] on link "Coca-Cola" at bounding box center [389, 397] width 93 height 24
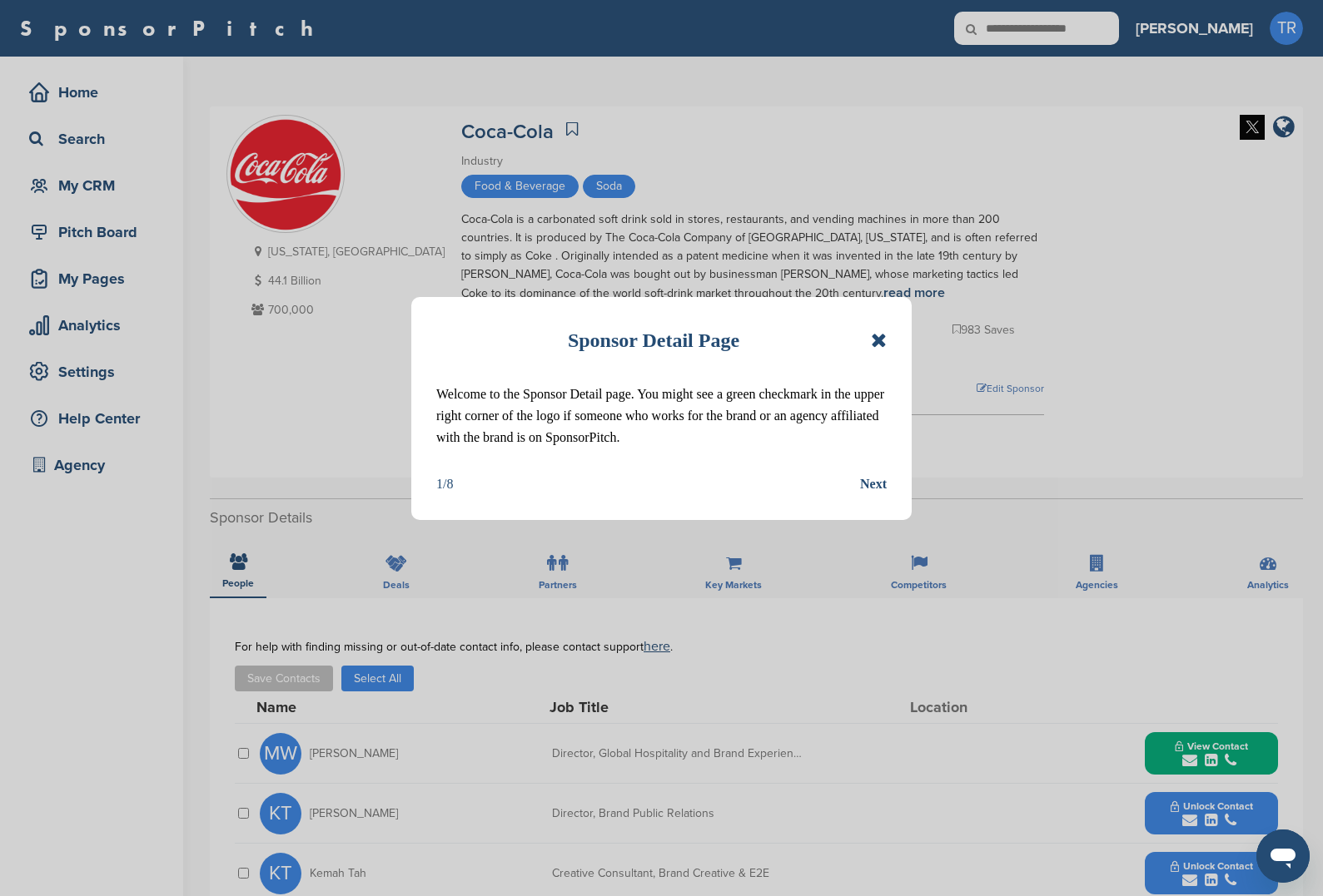
click at [873, 342] on icon at bounding box center [878, 340] width 16 height 20
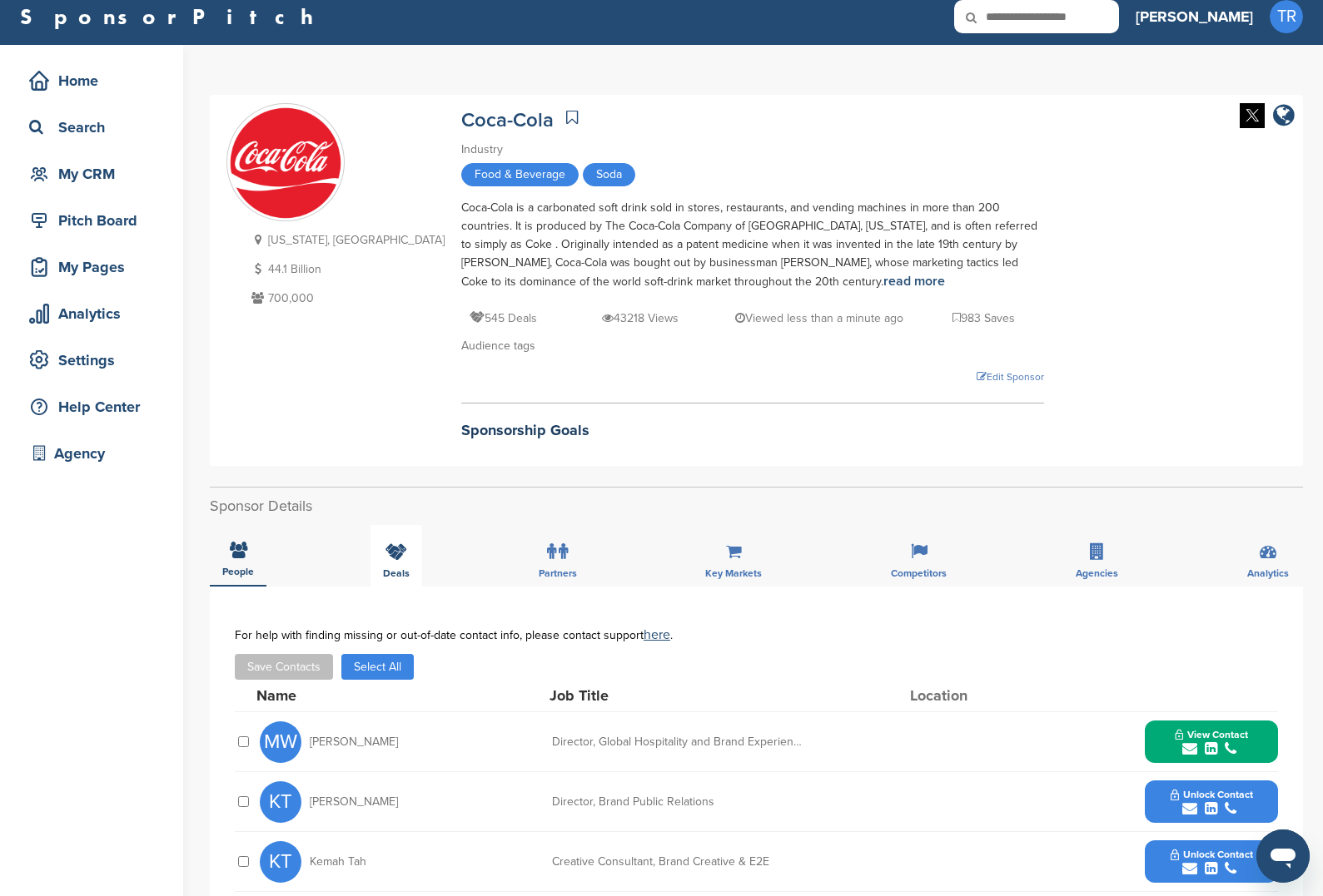
scroll to position [15, 0]
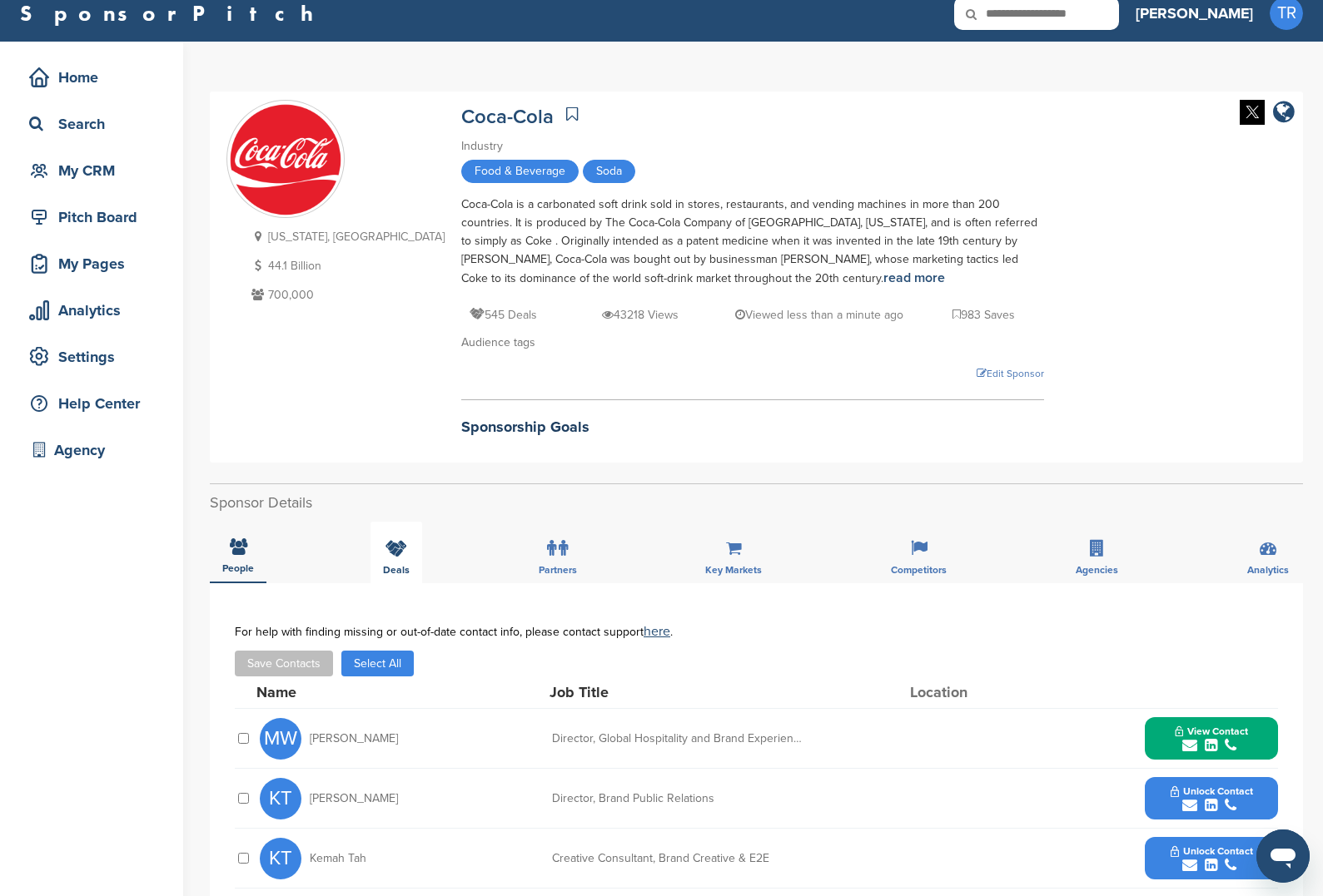
click at [403, 550] on icon at bounding box center [396, 548] width 22 height 16
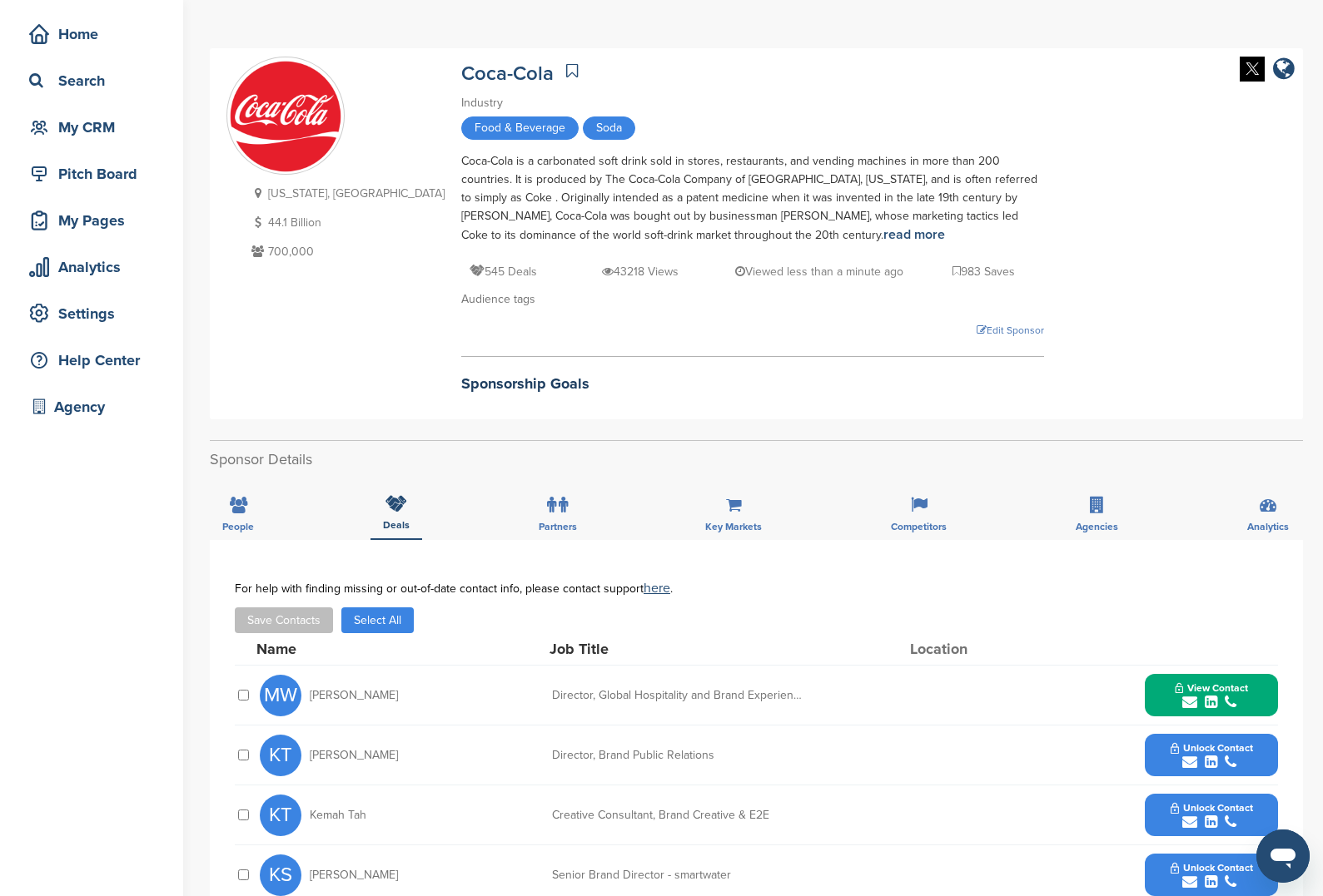
scroll to position [172, 0]
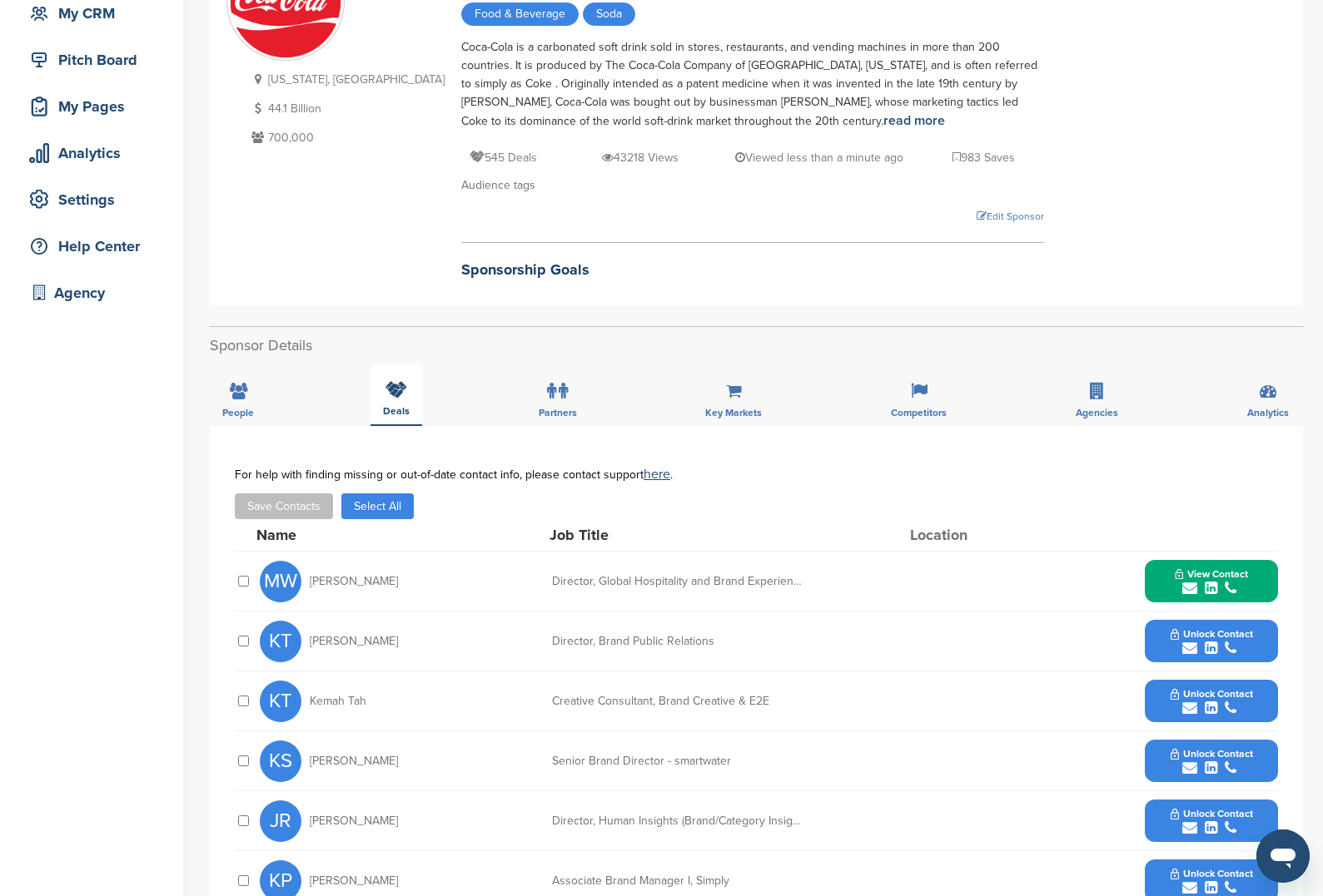
click at [396, 392] on icon at bounding box center [396, 389] width 22 height 16
click at [571, 402] on div "Partners" at bounding box center [557, 395] width 63 height 61
click at [423, 396] on div "People Deals Partners Key Markets Competitors Agencies Analytics" at bounding box center [756, 395] width 1093 height 61
click at [386, 392] on icon at bounding box center [396, 391] width 22 height 16
drag, startPoint x: 385, startPoint y: 392, endPoint x: 724, endPoint y: 405, distance: 339.2
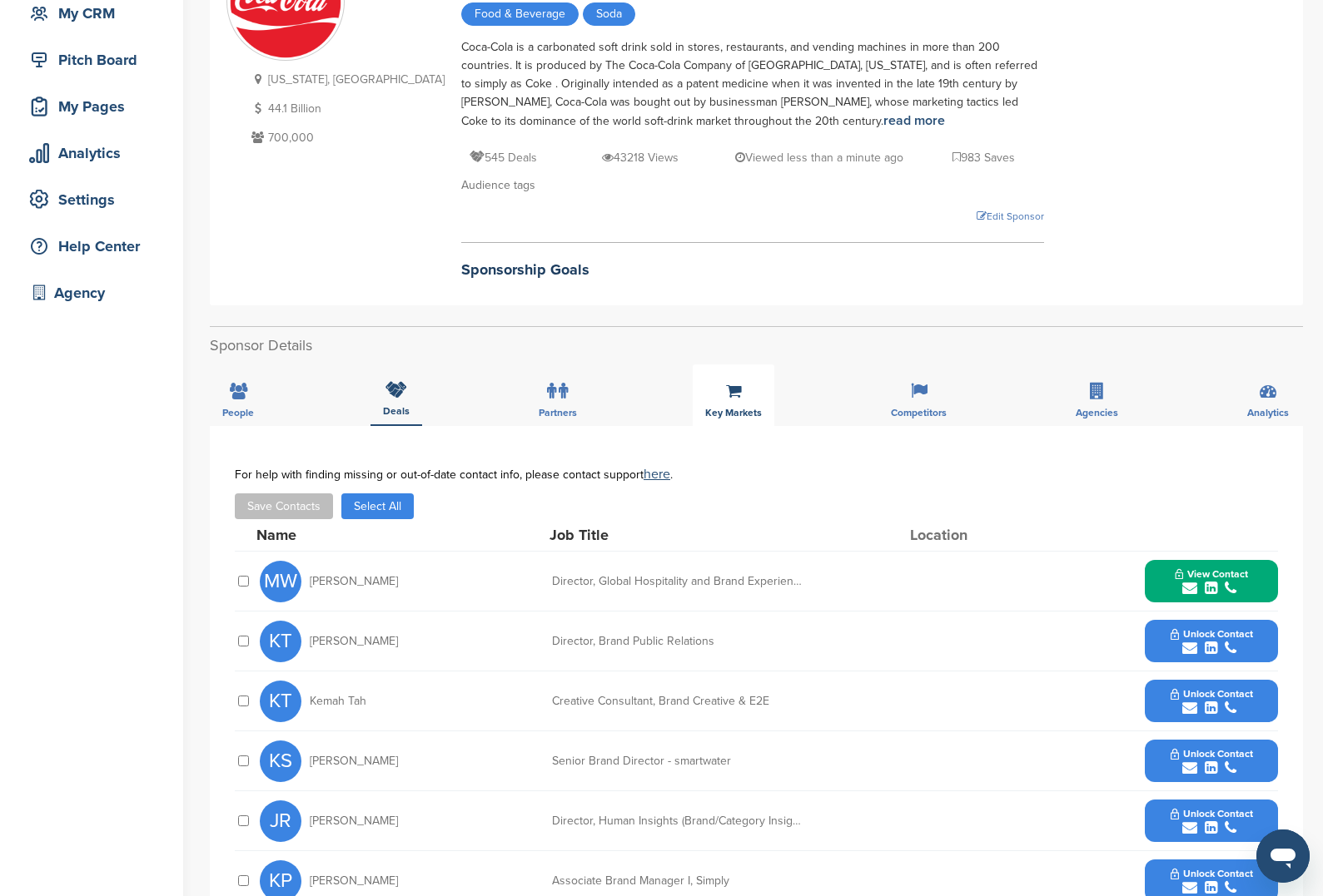
click at [386, 392] on icon at bounding box center [396, 389] width 22 height 16
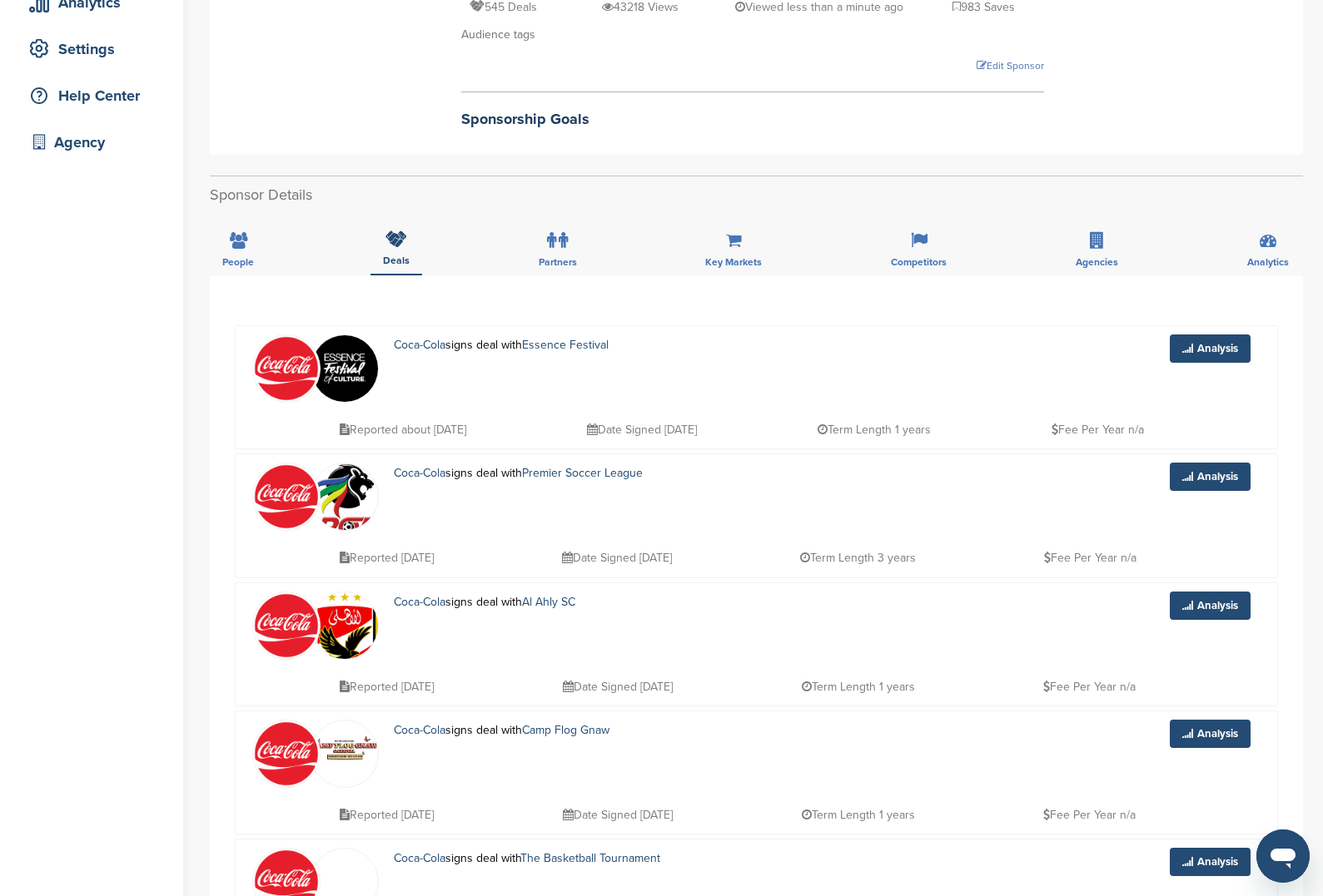
scroll to position [213, 0]
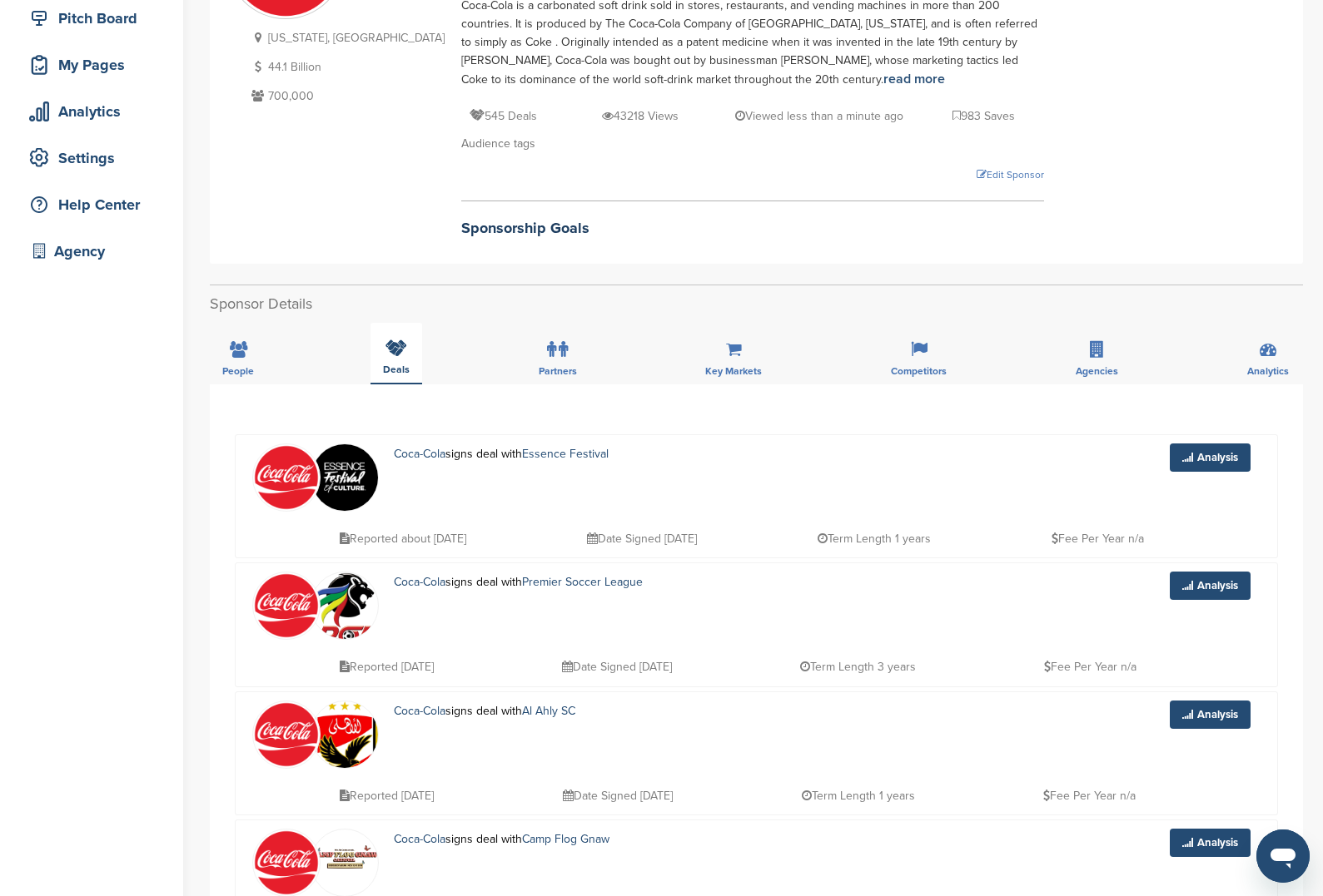
click at [405, 367] on span "Deals" at bounding box center [396, 370] width 27 height 10
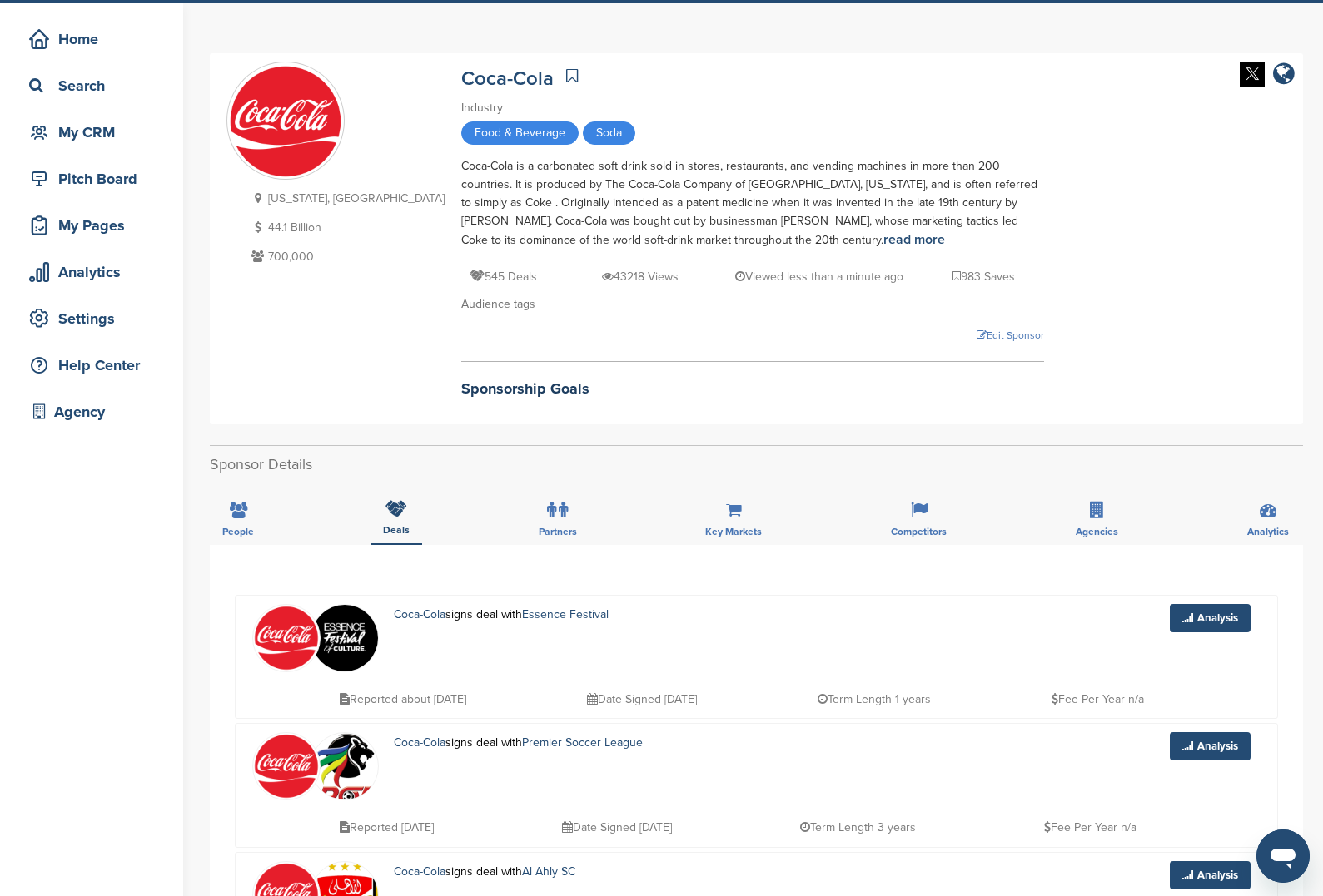
scroll to position [156, 0]
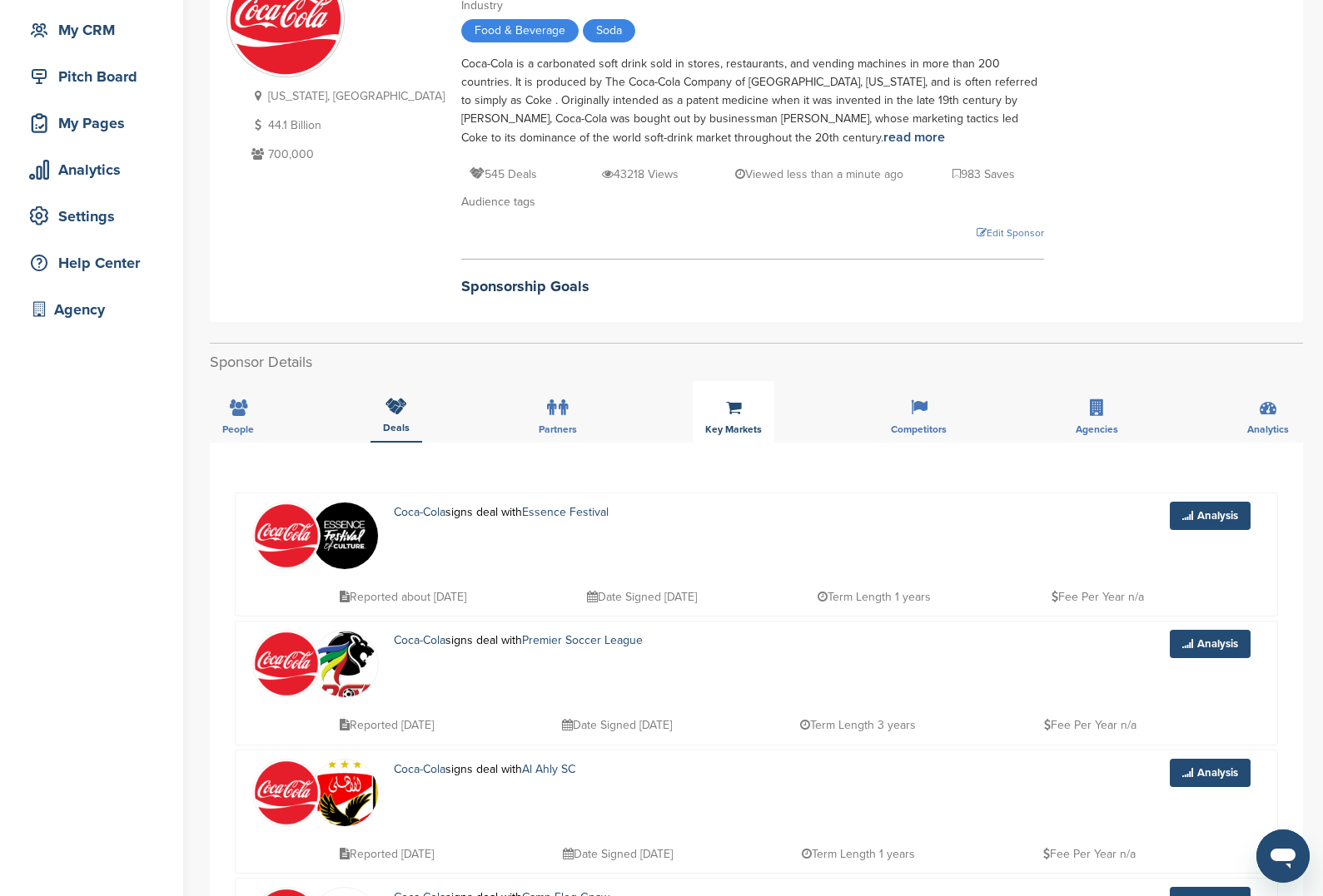
click at [742, 420] on div "Key Markets" at bounding box center [732, 412] width 81 height 61
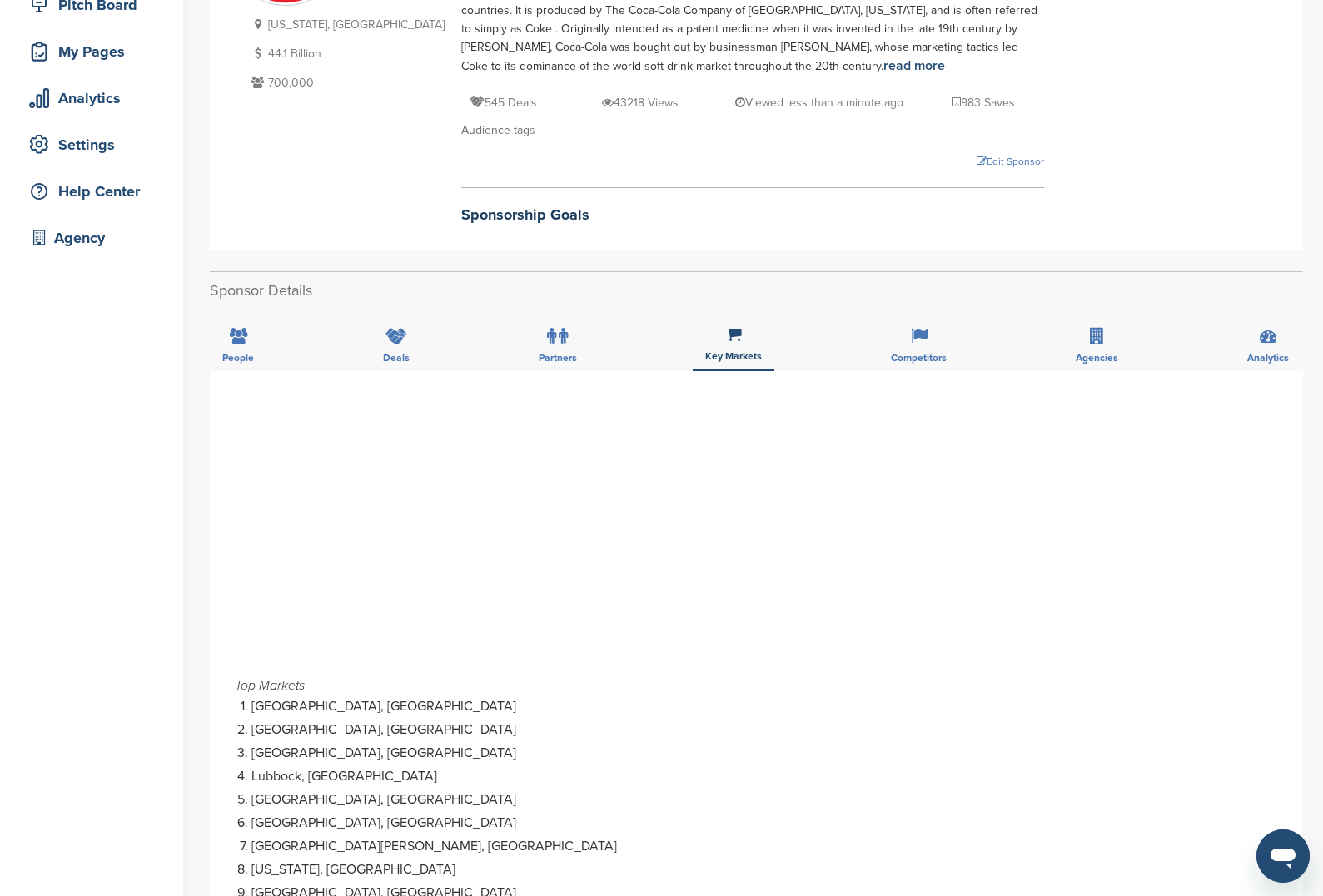
scroll to position [284, 0]
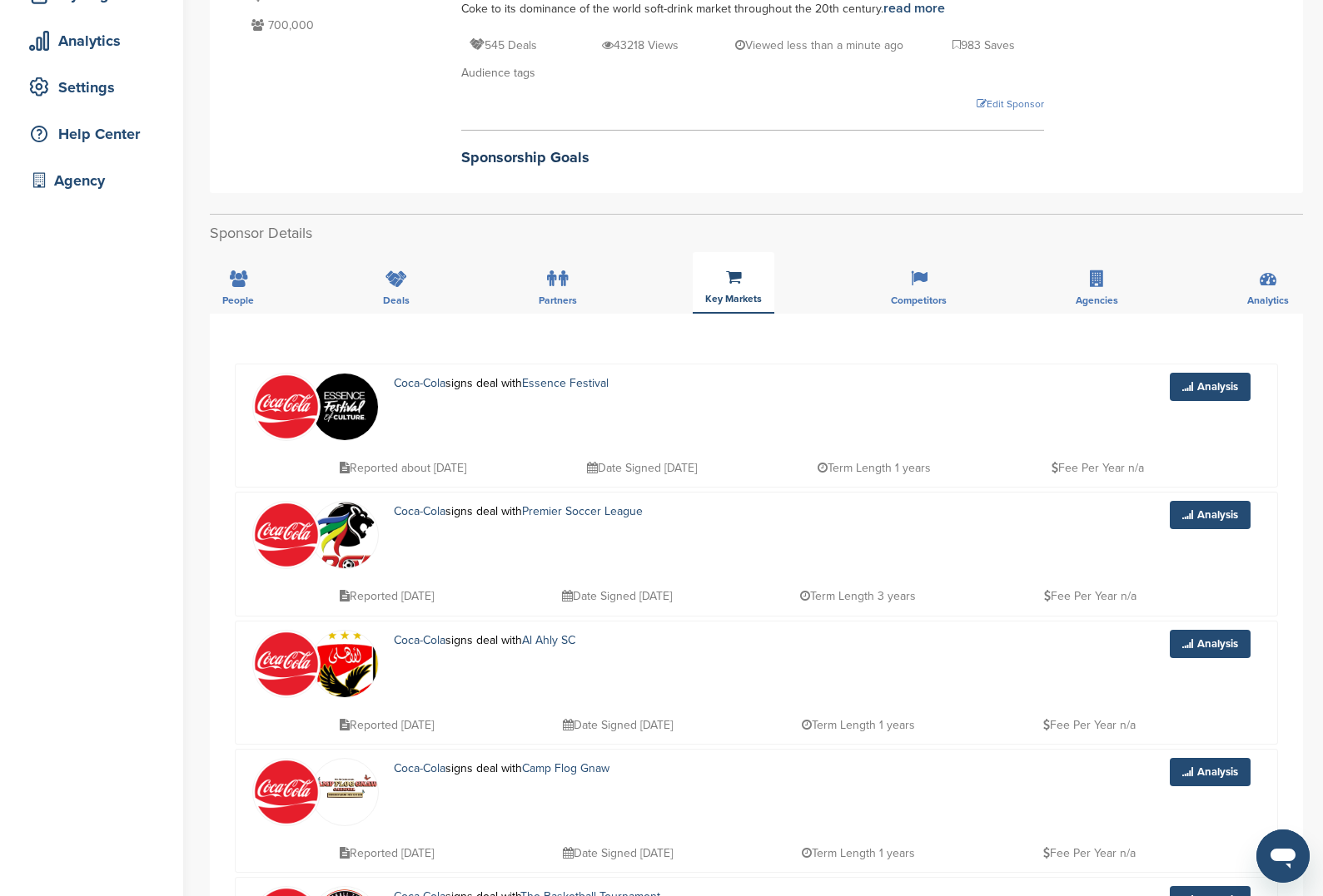
click at [733, 274] on icon at bounding box center [733, 277] width 16 height 16
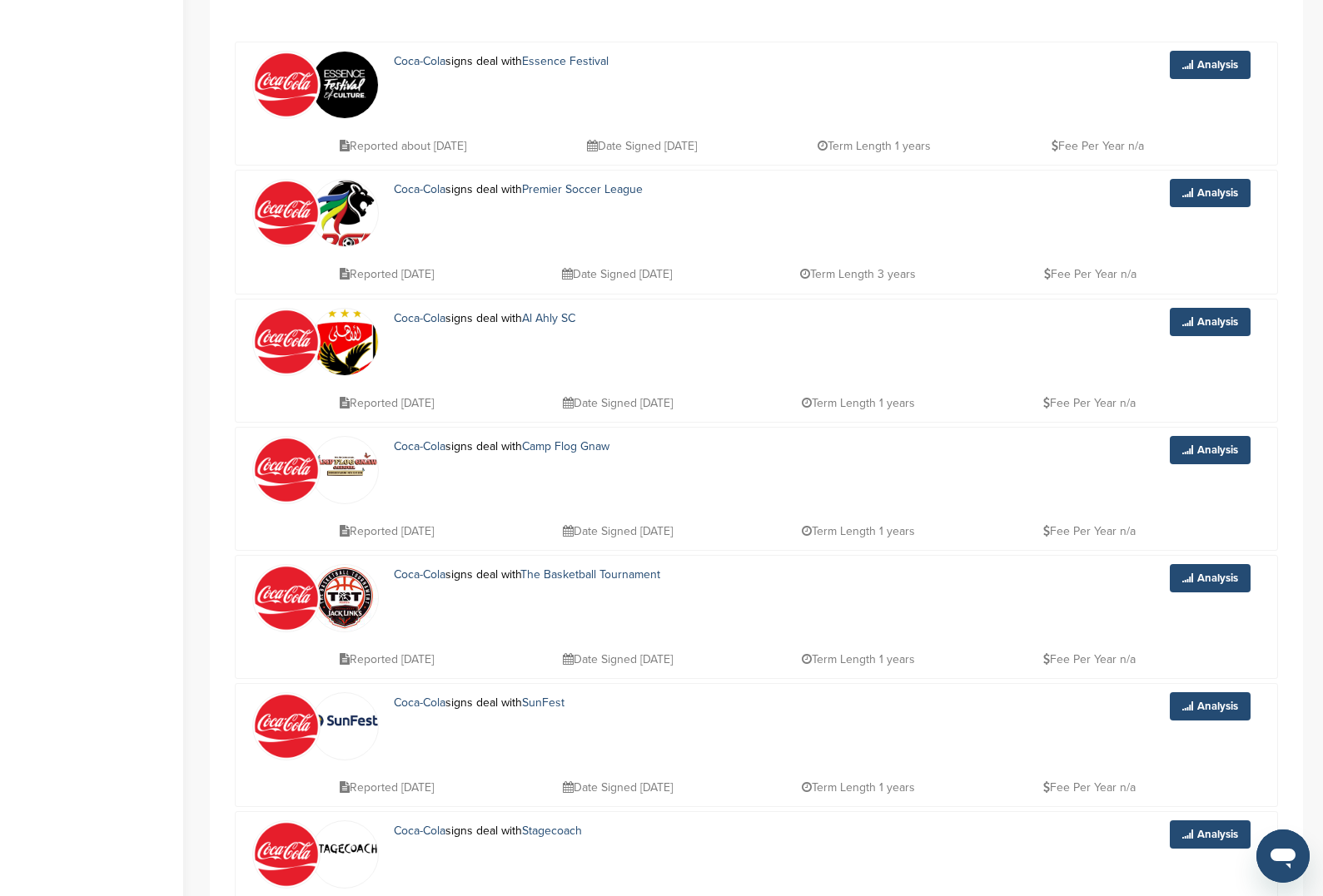
scroll to position [0, 0]
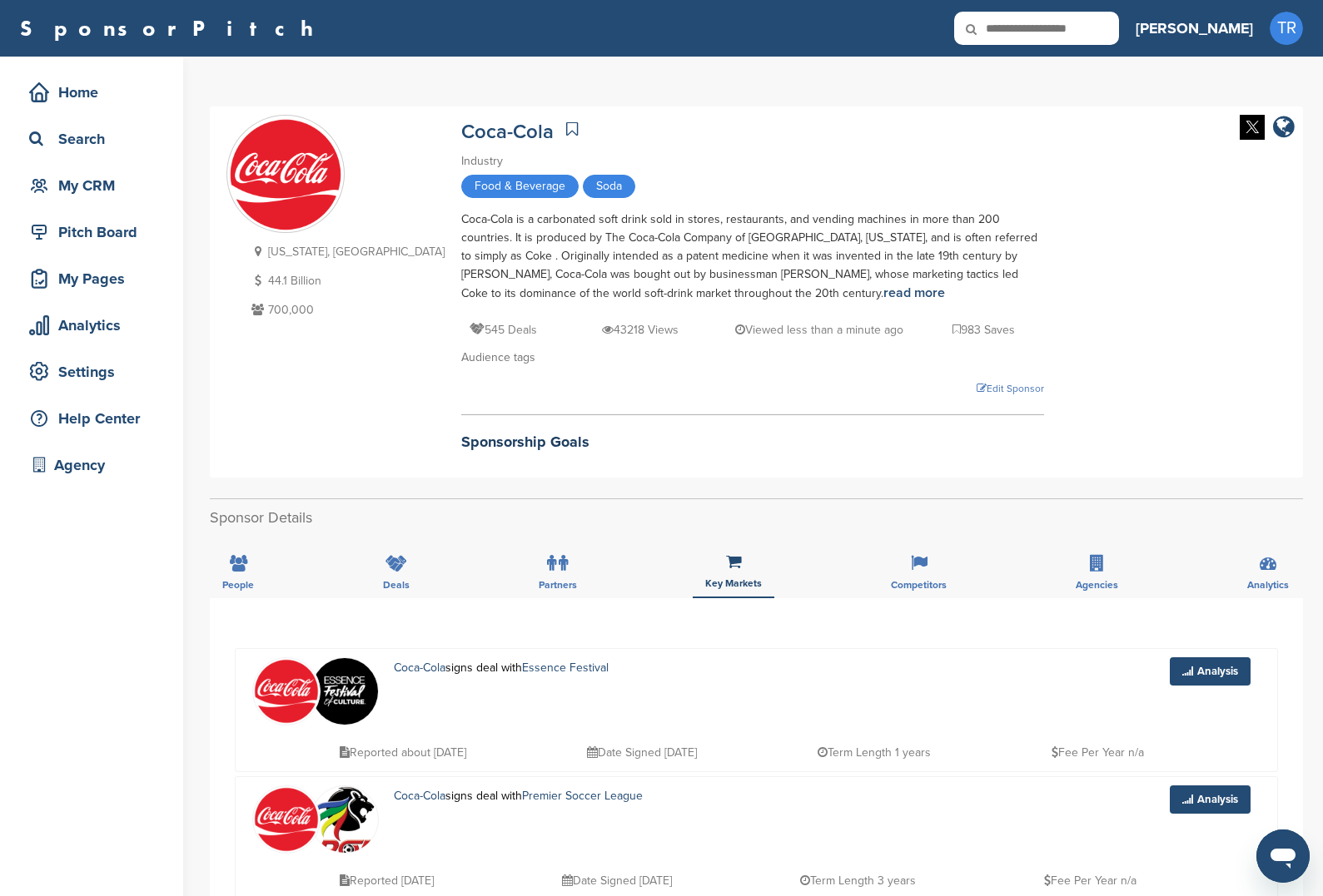
click at [619, 571] on div "People Deals Partners Key Markets Competitors Agencies Analytics" at bounding box center [756, 568] width 1093 height 61
click at [539, 572] on div "Partners" at bounding box center [557, 568] width 63 height 61
click at [741, 566] on div "Key Markets" at bounding box center [732, 568] width 81 height 61
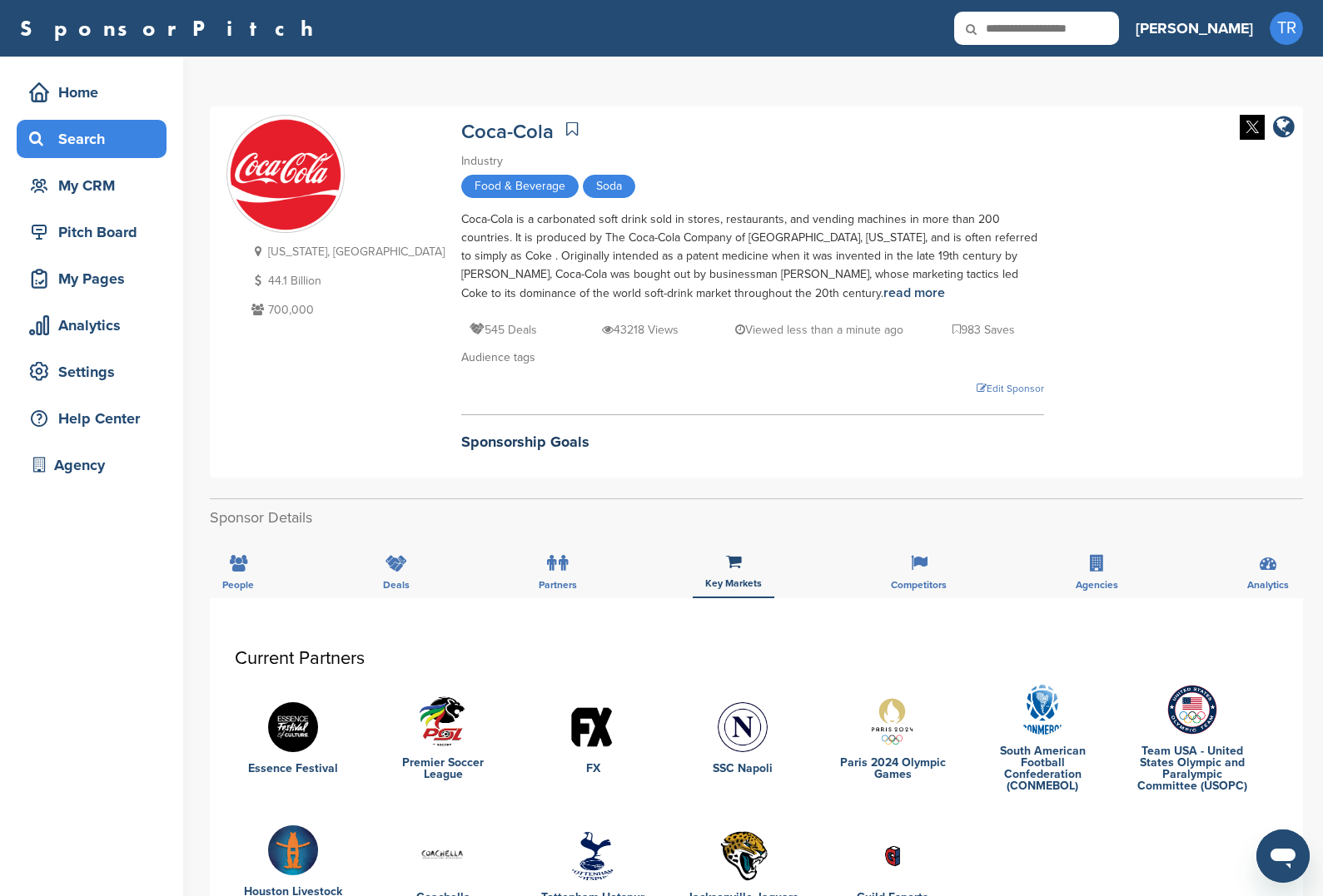
click at [86, 151] on div "Search" at bounding box center [96, 139] width 142 height 30
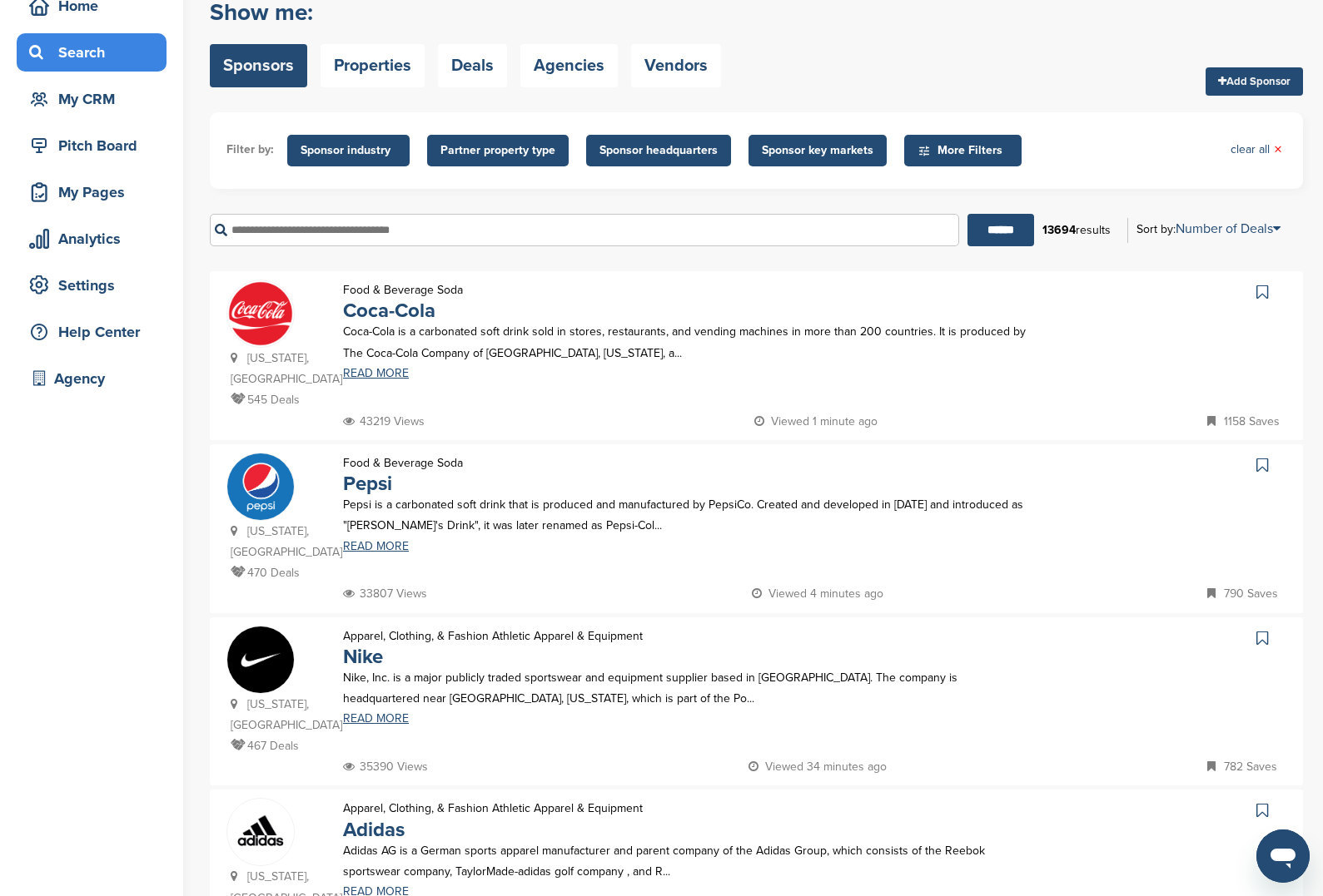
scroll to position [88, 0]
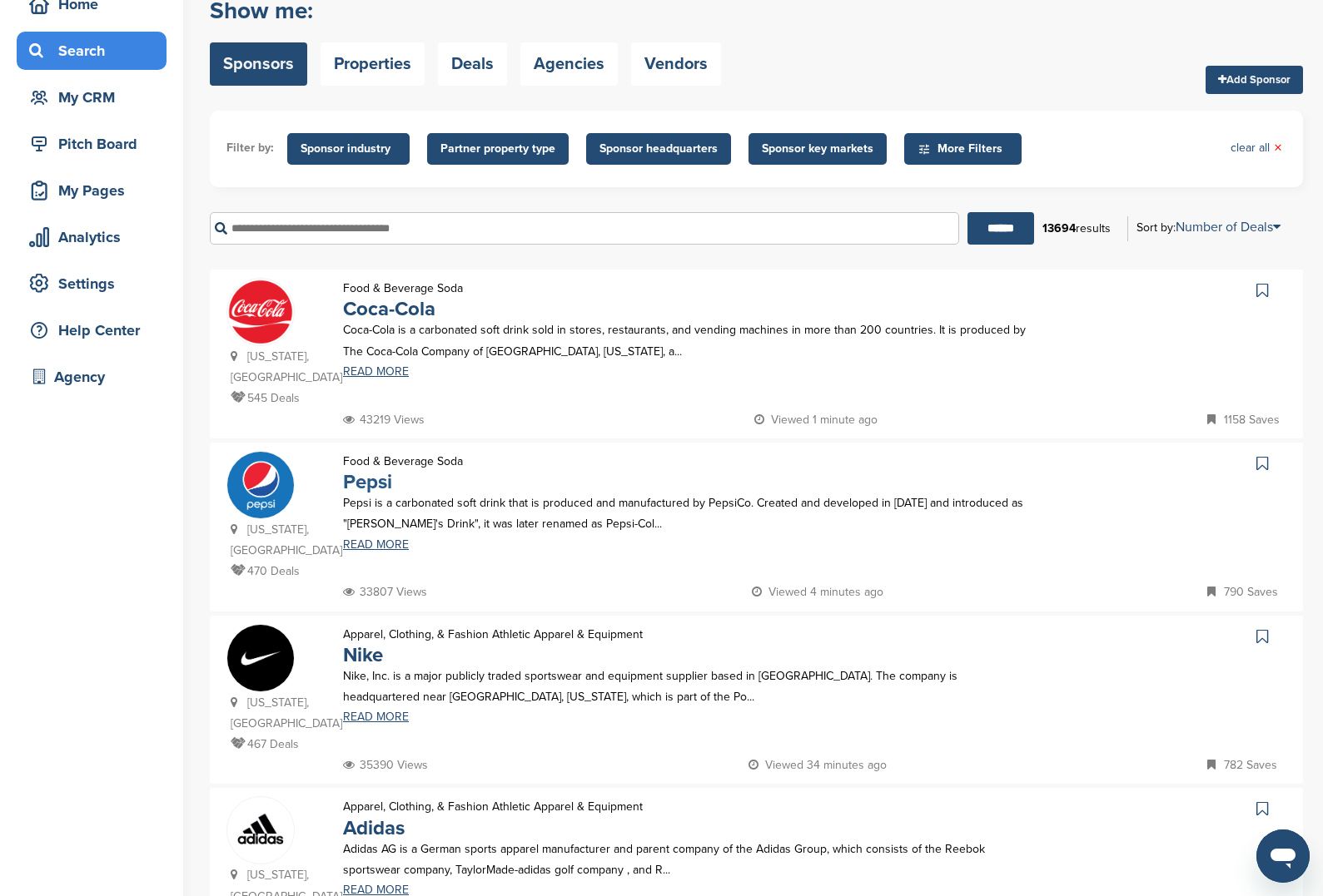
click at [371, 470] on link "Pepsi" at bounding box center [367, 482] width 49 height 24
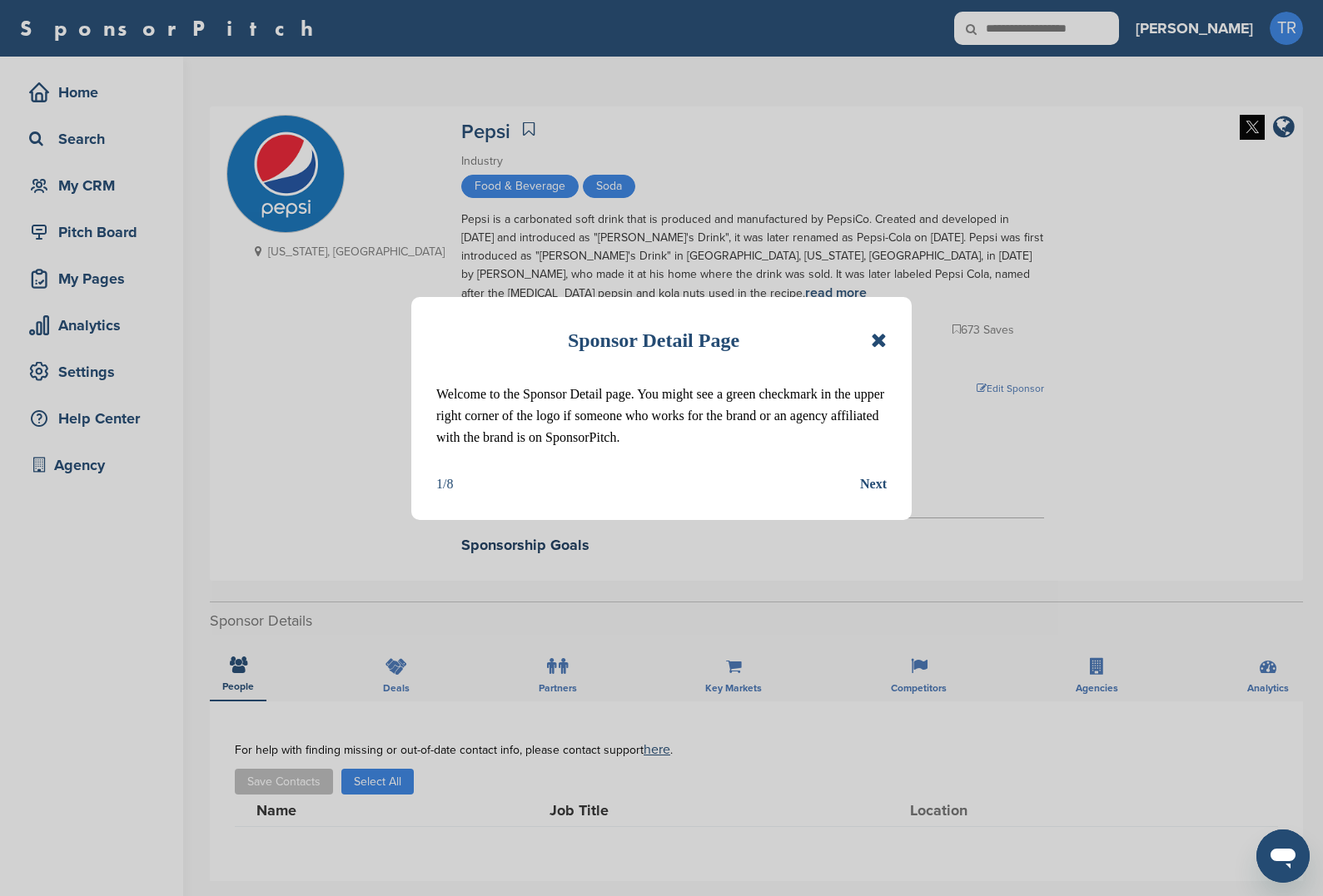
click at [872, 340] on icon at bounding box center [878, 340] width 16 height 20
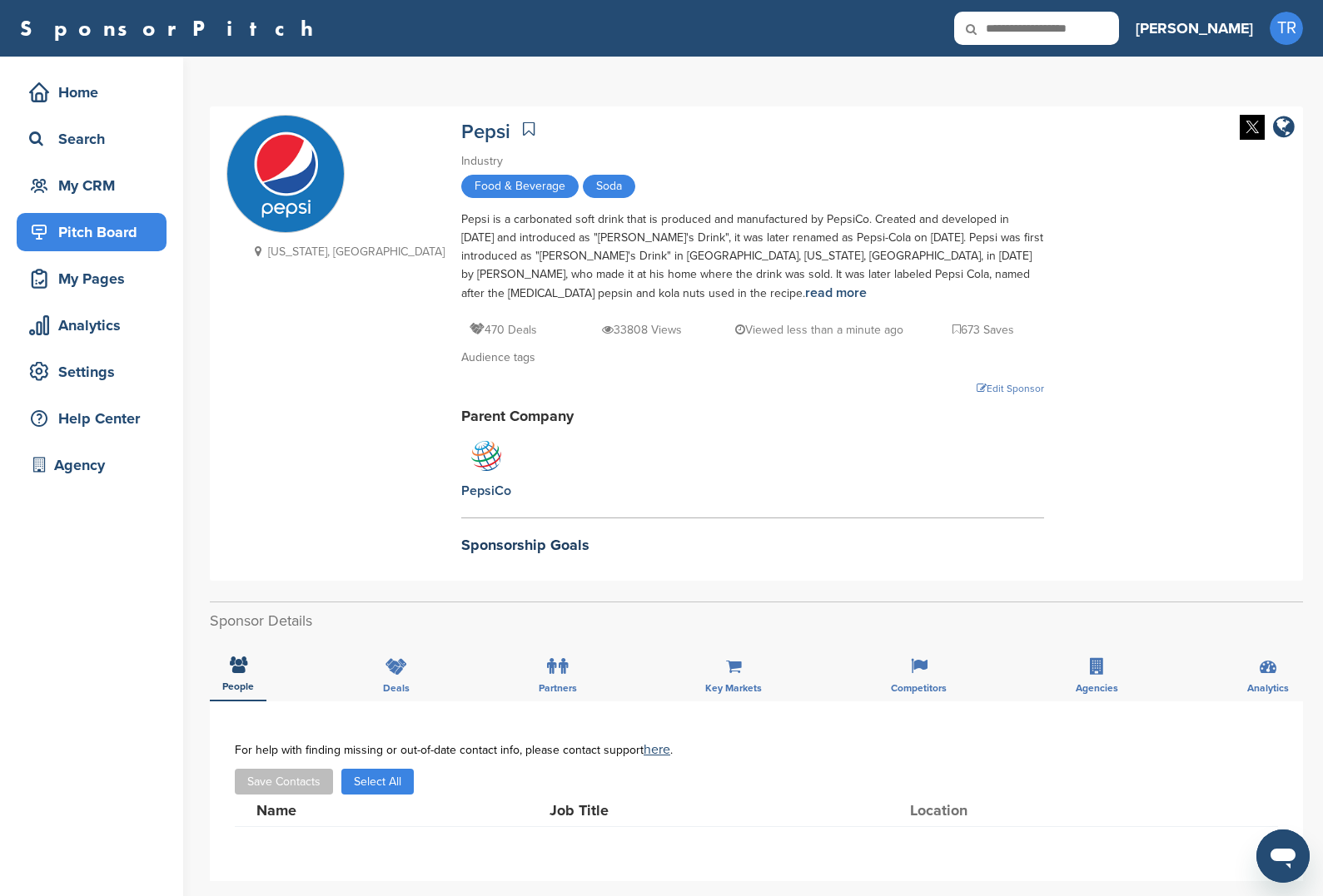
click at [124, 235] on div "Pitch Board" at bounding box center [96, 232] width 142 height 30
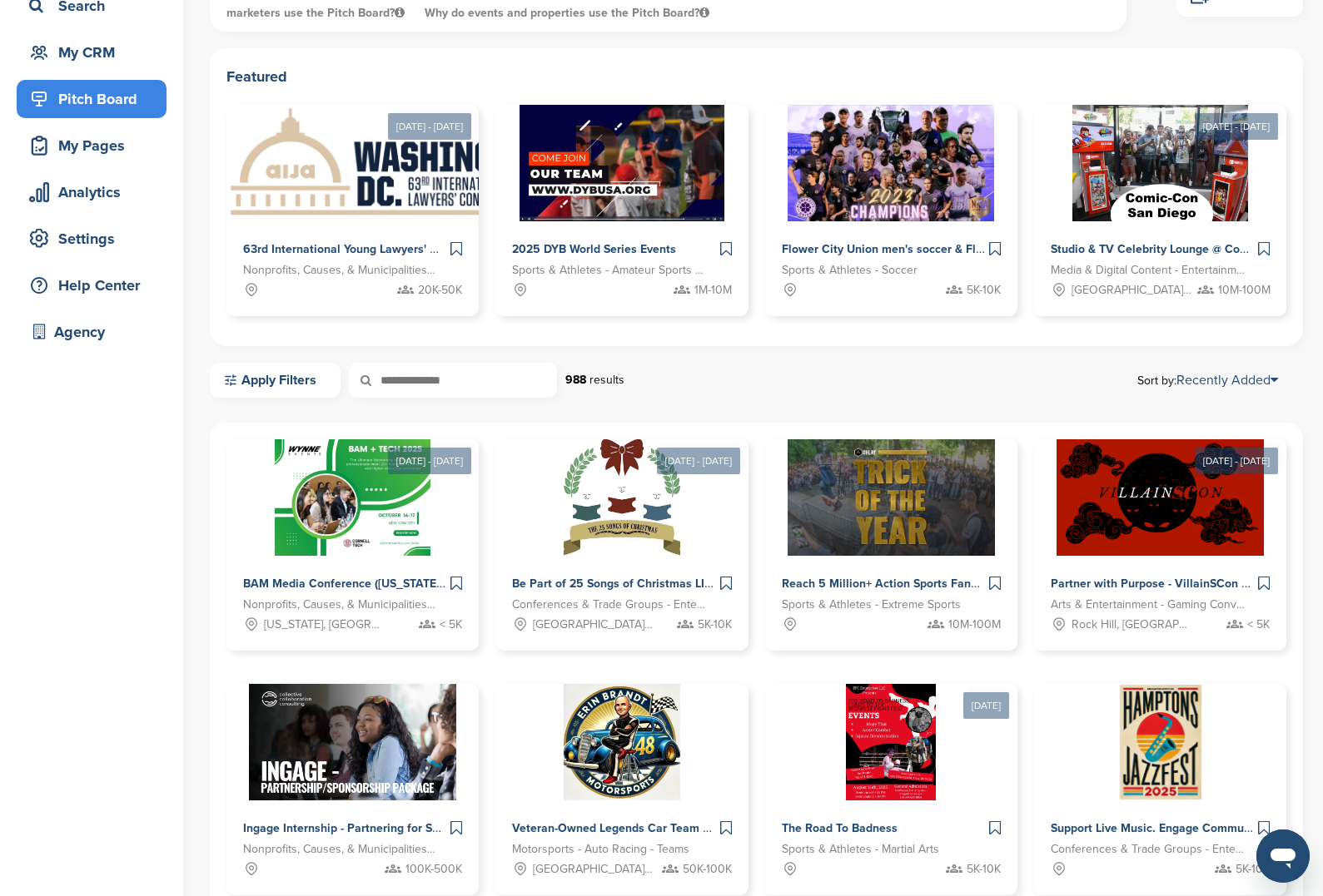
scroll to position [143, 0]
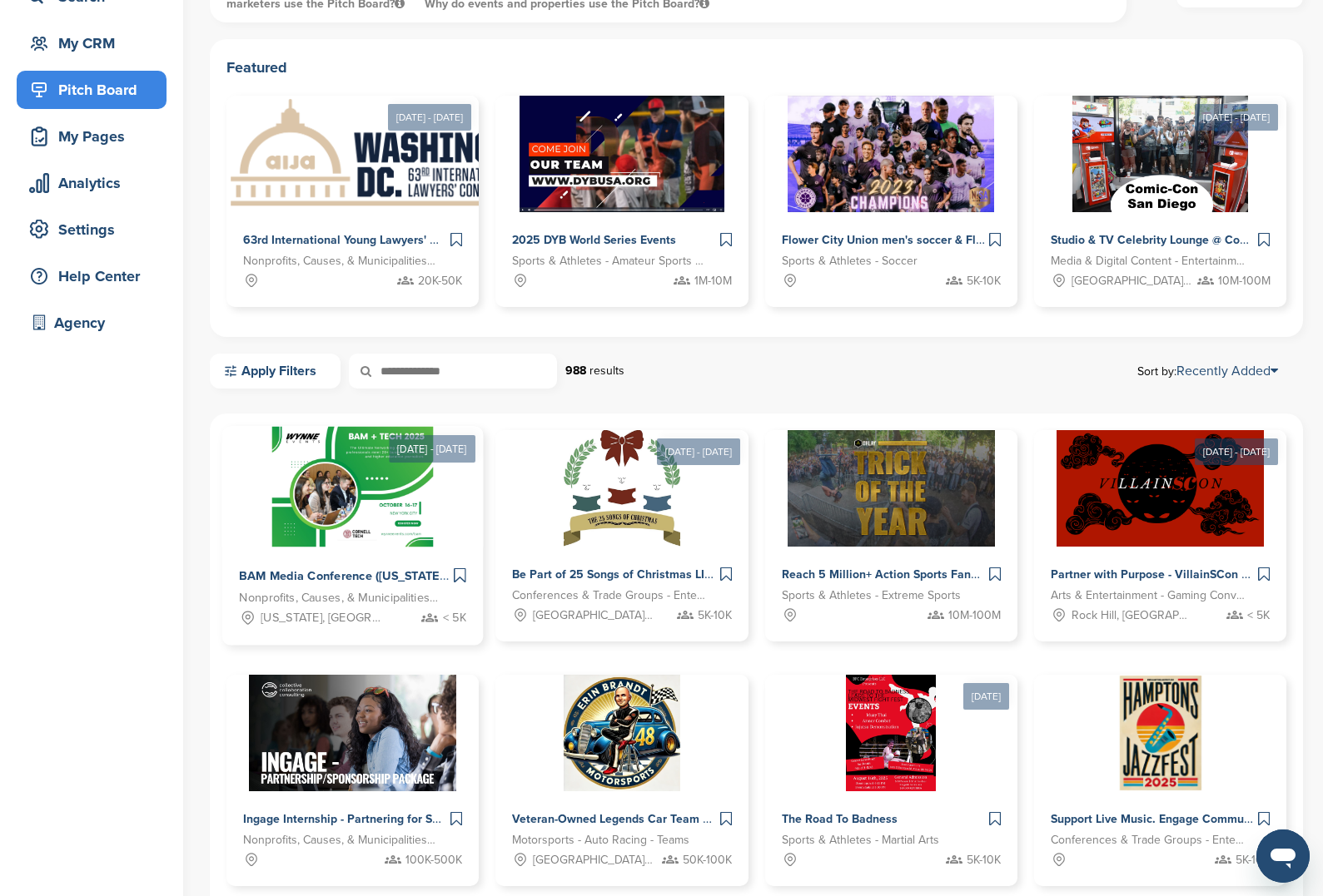
click at [348, 506] on img at bounding box center [352, 487] width 161 height 121
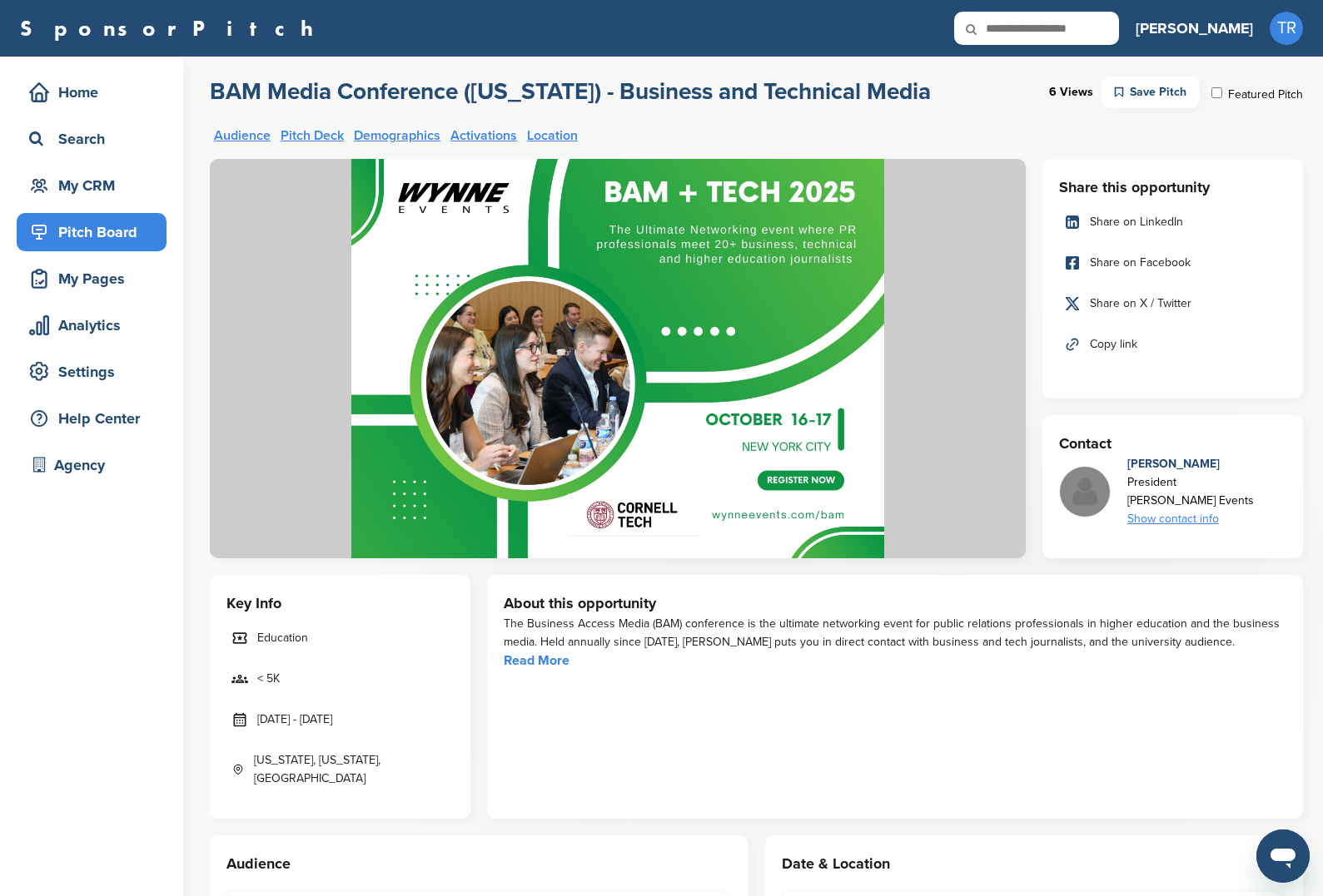
click at [98, 222] on div "Pitch Board" at bounding box center [96, 232] width 142 height 30
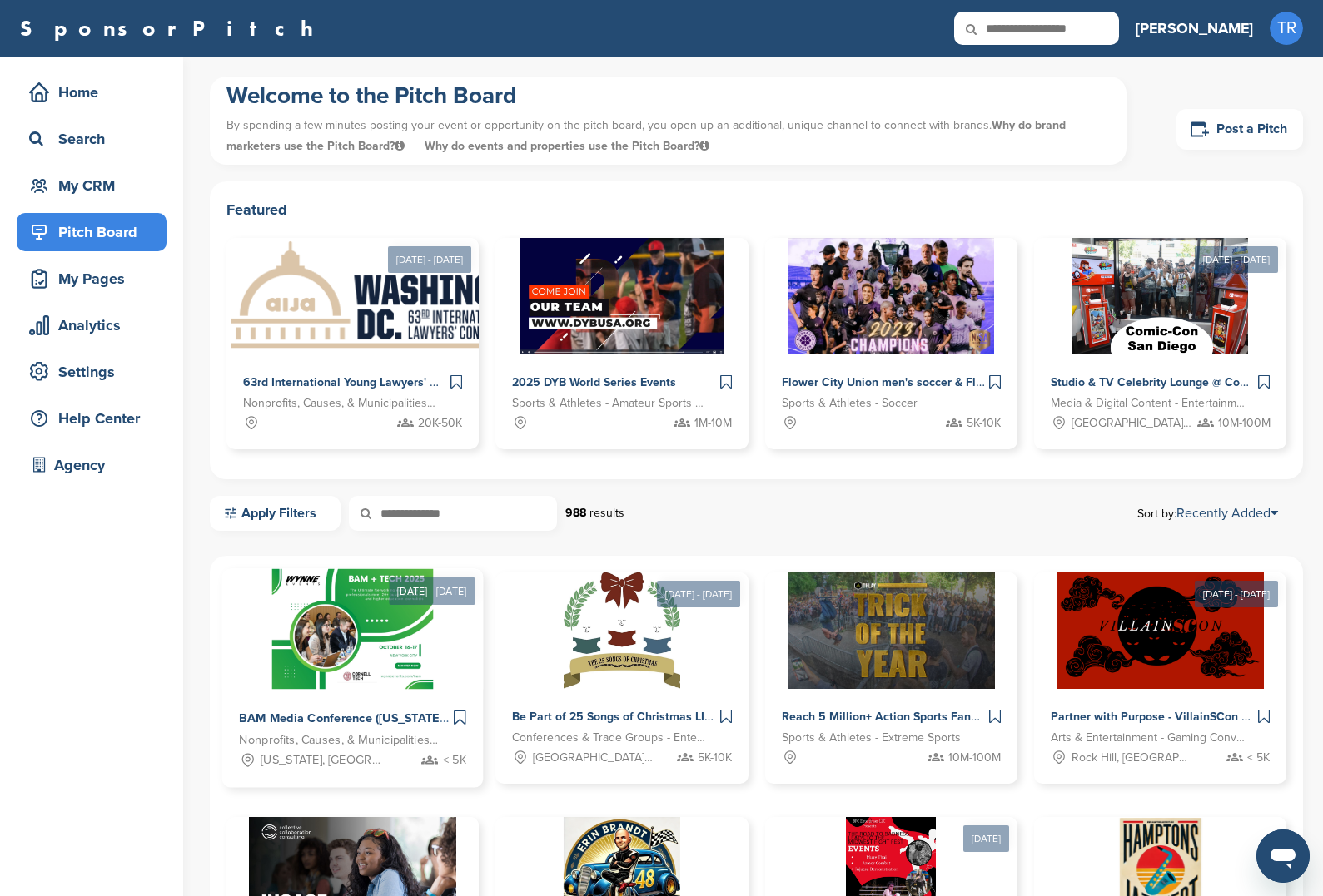
scroll to position [149, 0]
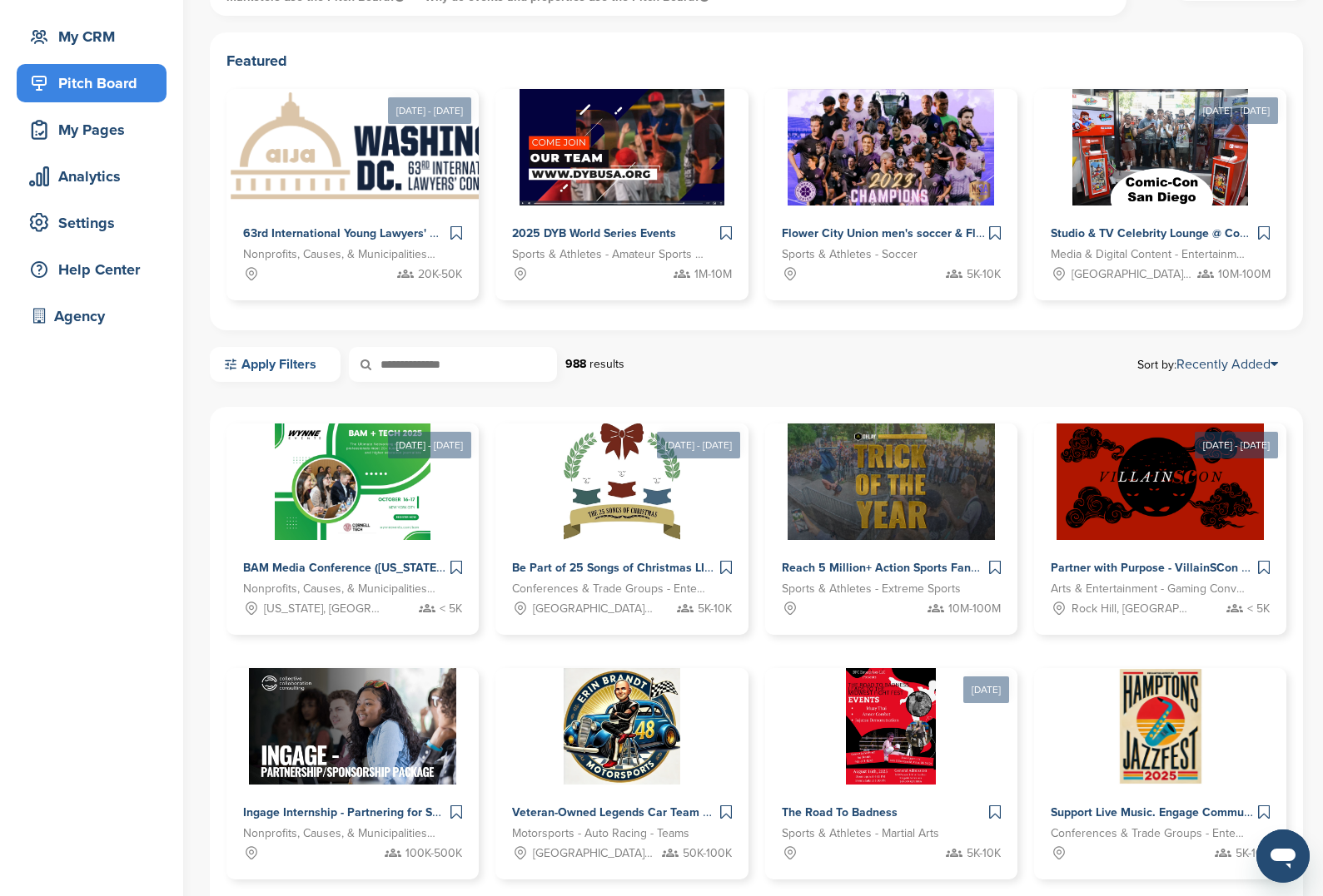
click at [258, 354] on link "Apply Filters" at bounding box center [275, 365] width 131 height 35
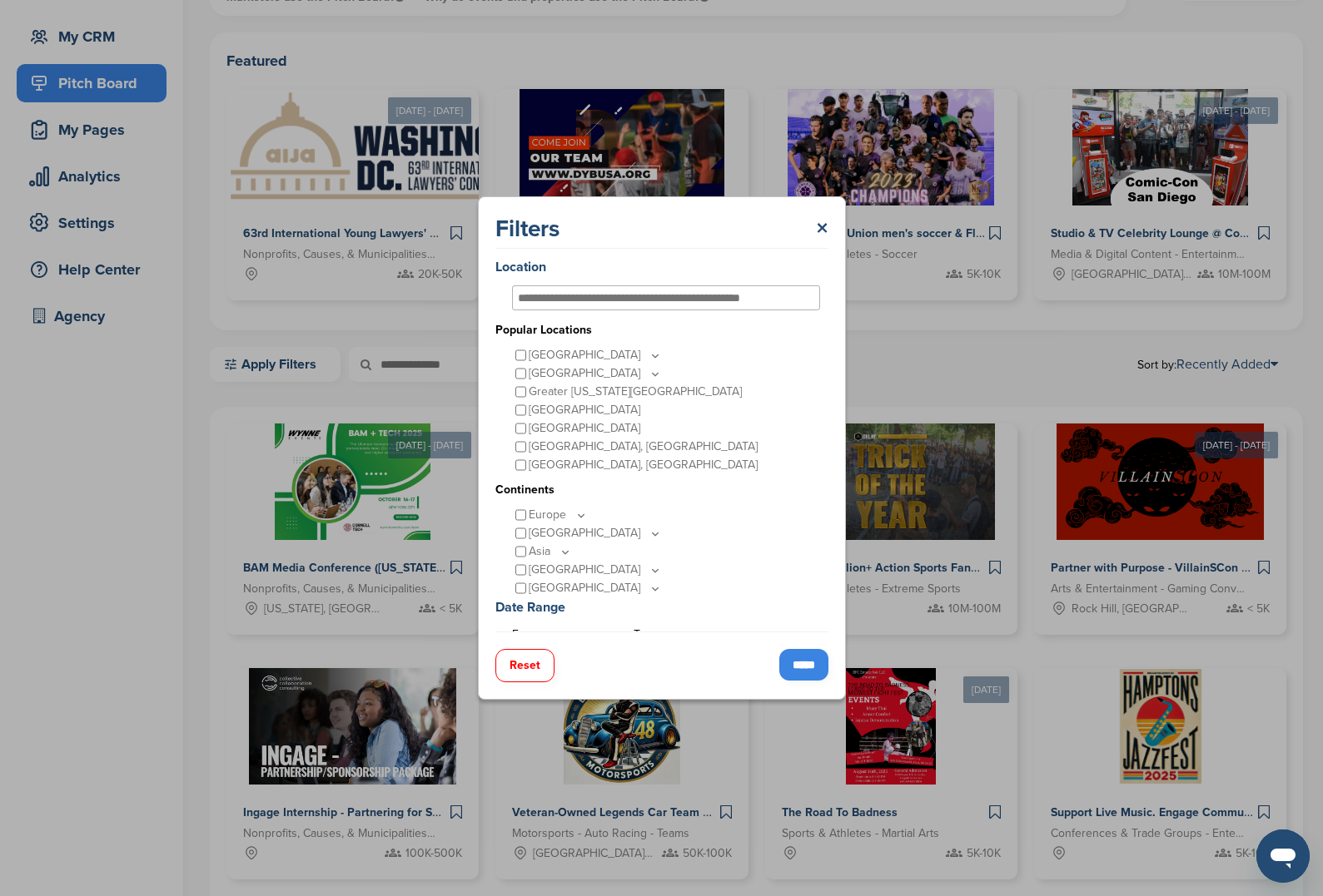
click at [818, 668] on input "*****" at bounding box center [803, 664] width 49 height 32
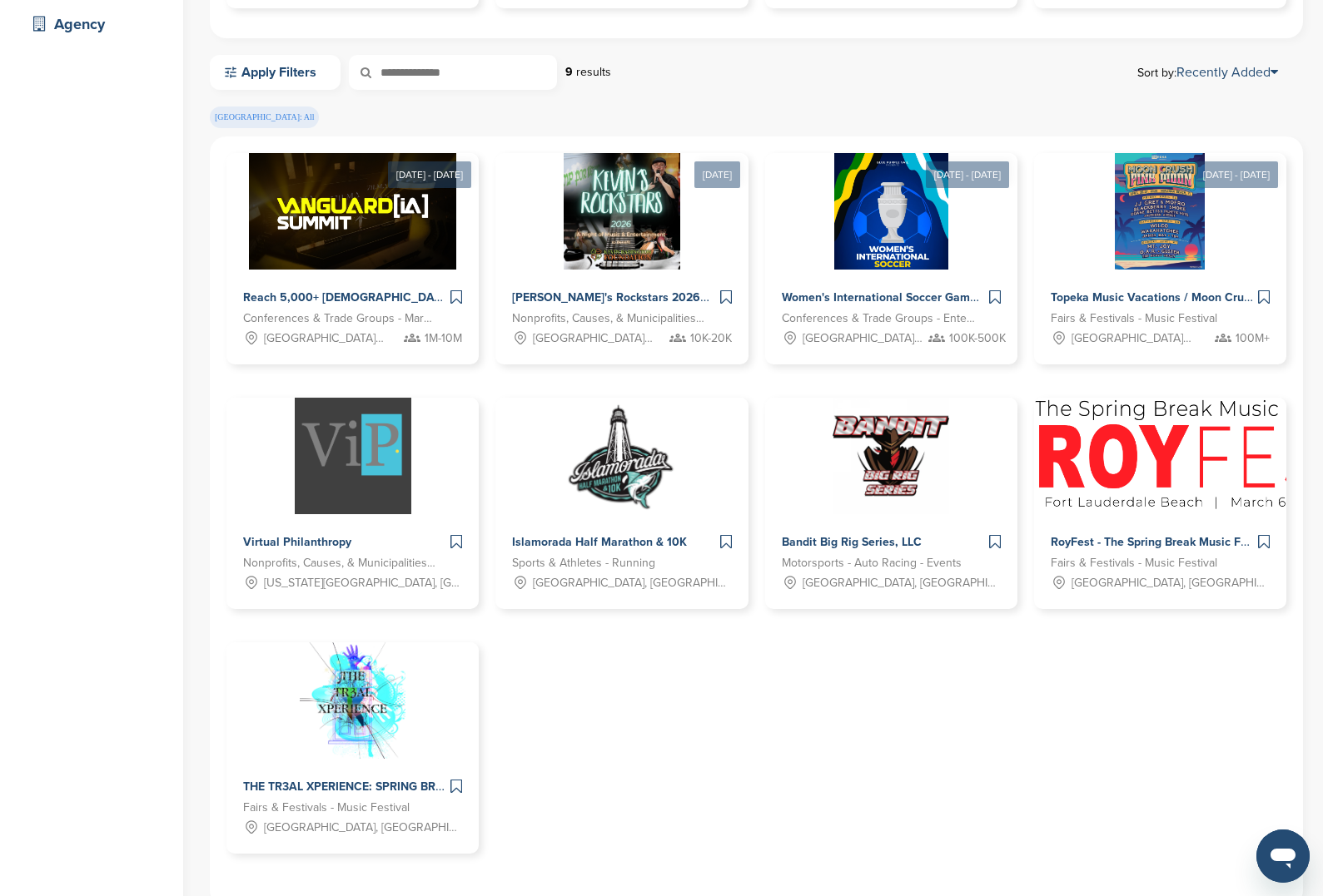
scroll to position [448, 0]
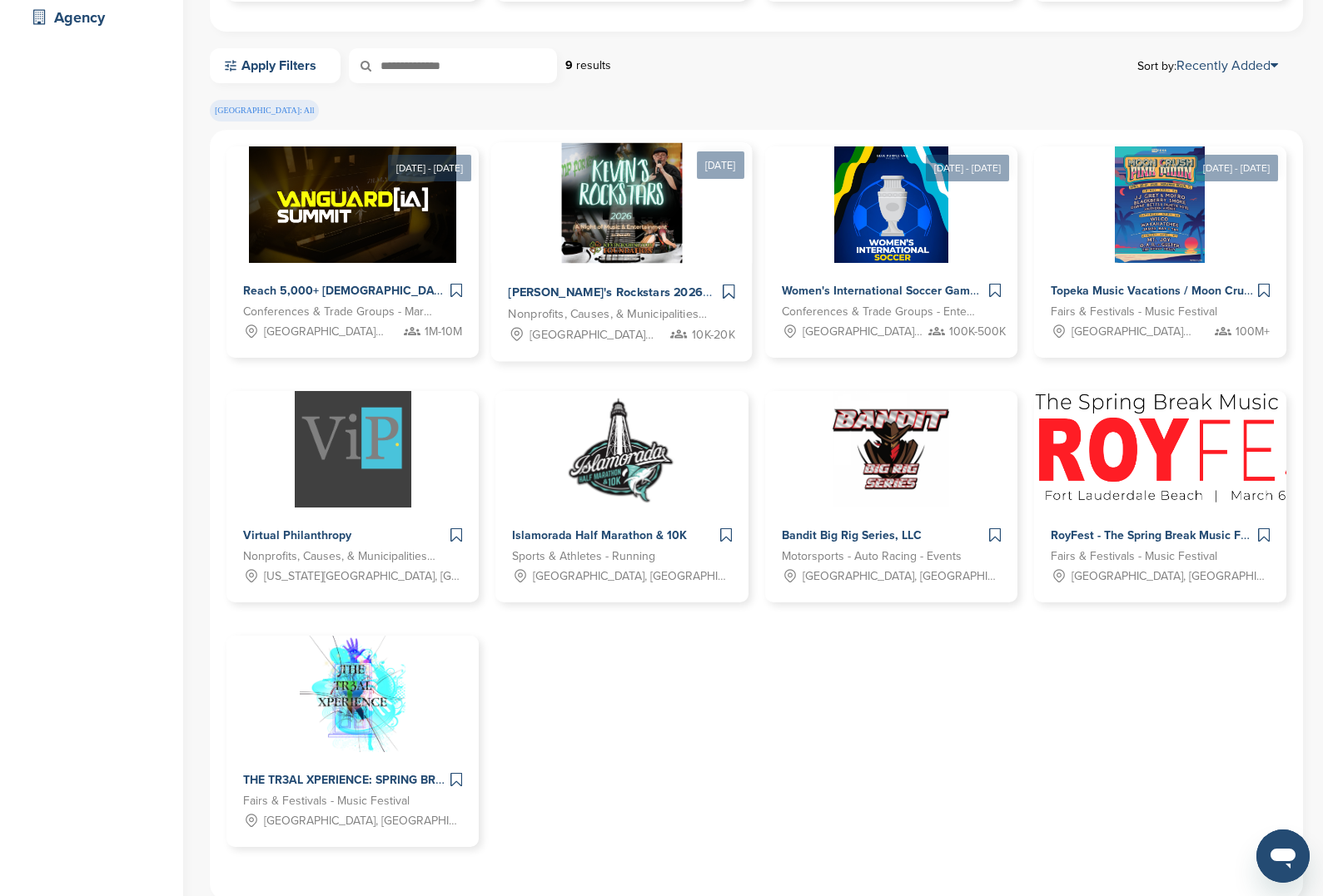
click at [584, 301] on div "[PERSON_NAME]'s Rockstars 2026" at bounding box center [614, 293] width 211 height 24
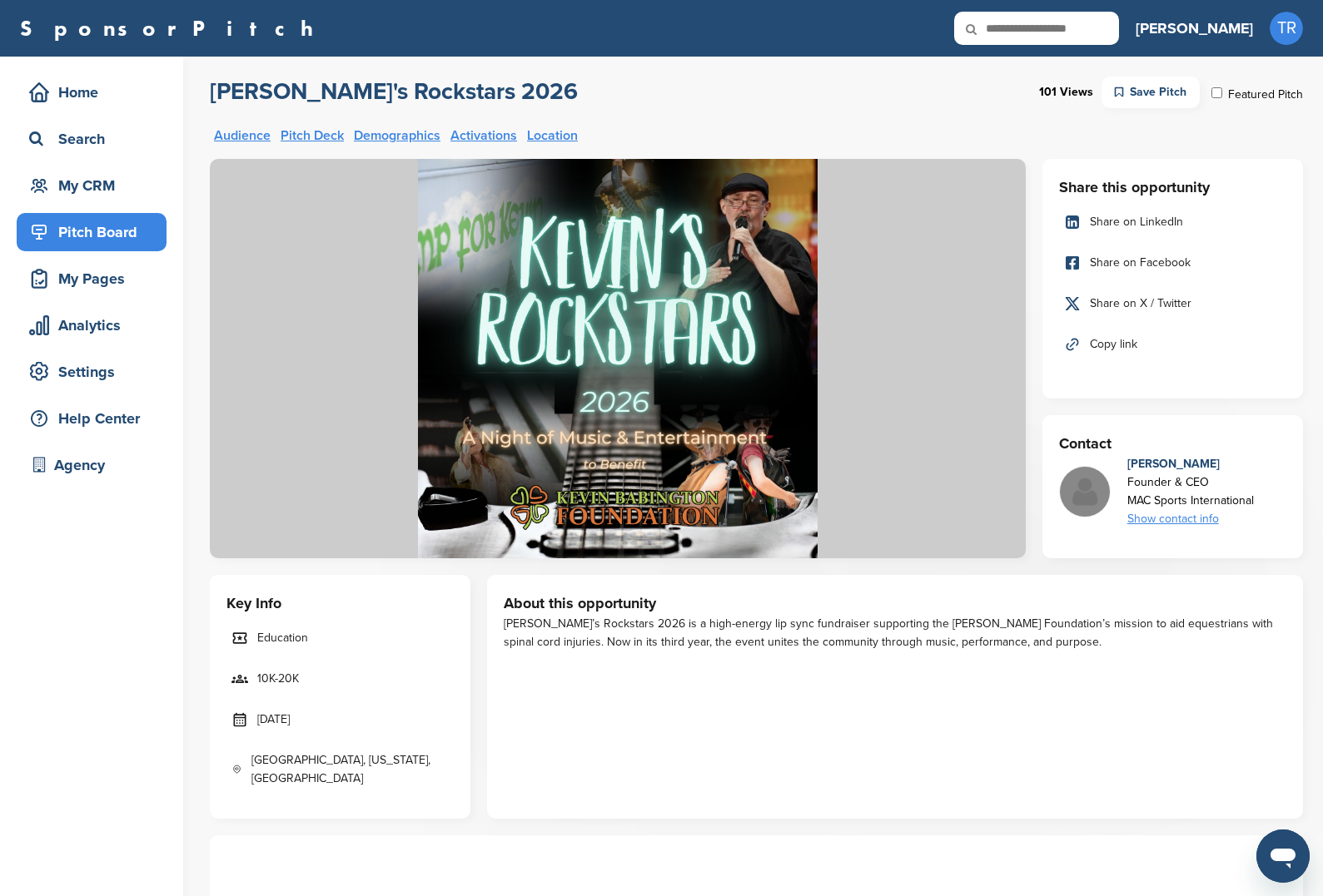
click at [1172, 513] on div "Show contact info" at bounding box center [1190, 519] width 126 height 18
click at [1076, 544] on div "mcruciotti@macsportsinternational.com" at bounding box center [1139, 563] width 183 height 52
click at [1243, 633] on div "Kevin’s Rockstars 2026 is a high-energy lip sync fundraiser supporting the Kevi…" at bounding box center [894, 634] width 782 height 36
click at [86, 146] on div "Search" at bounding box center [96, 139] width 142 height 30
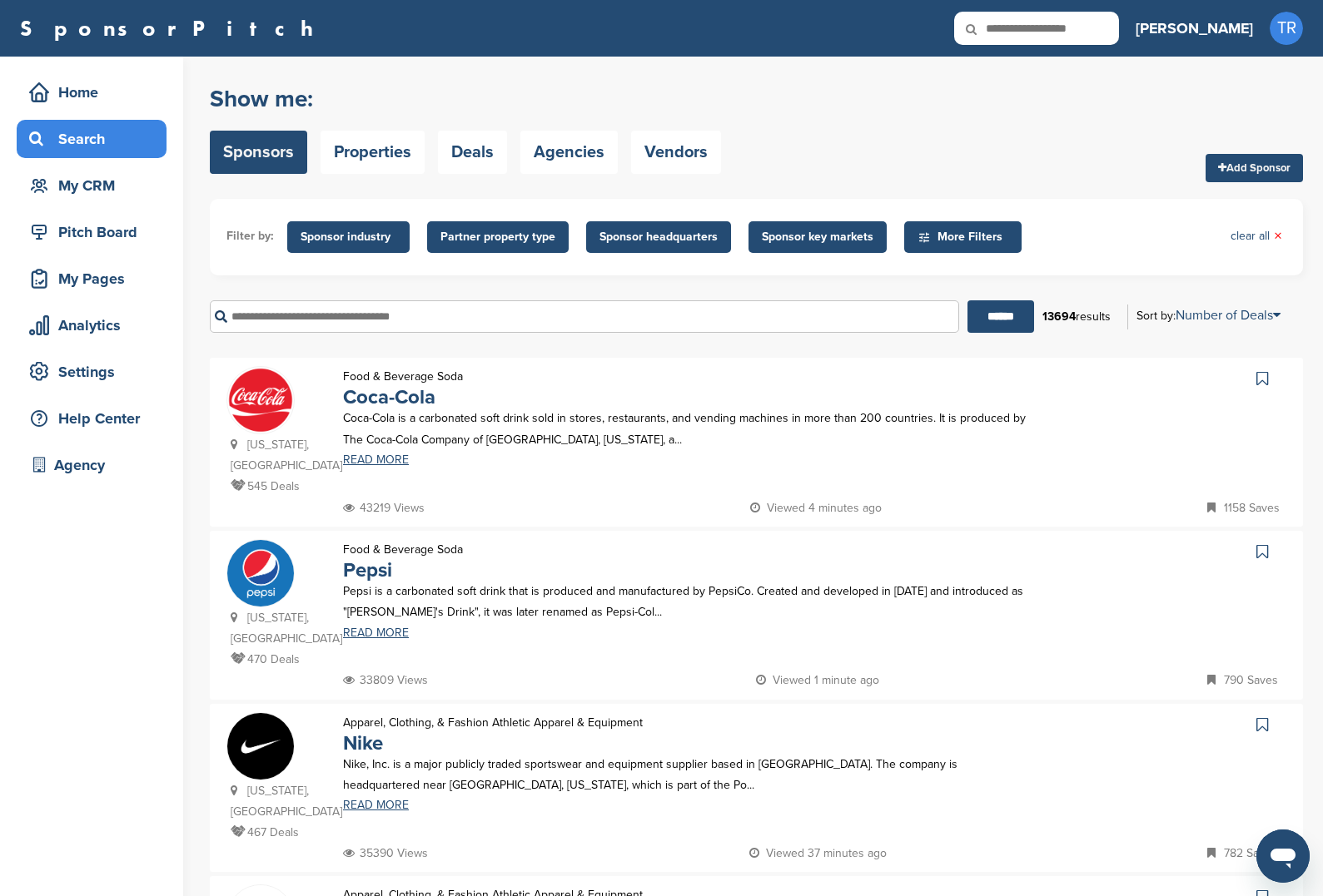
click at [297, 563] on div "New York, USA 470 Deals" at bounding box center [276, 604] width 100 height 131
click at [351, 558] on link "Pepsi" at bounding box center [367, 570] width 49 height 24
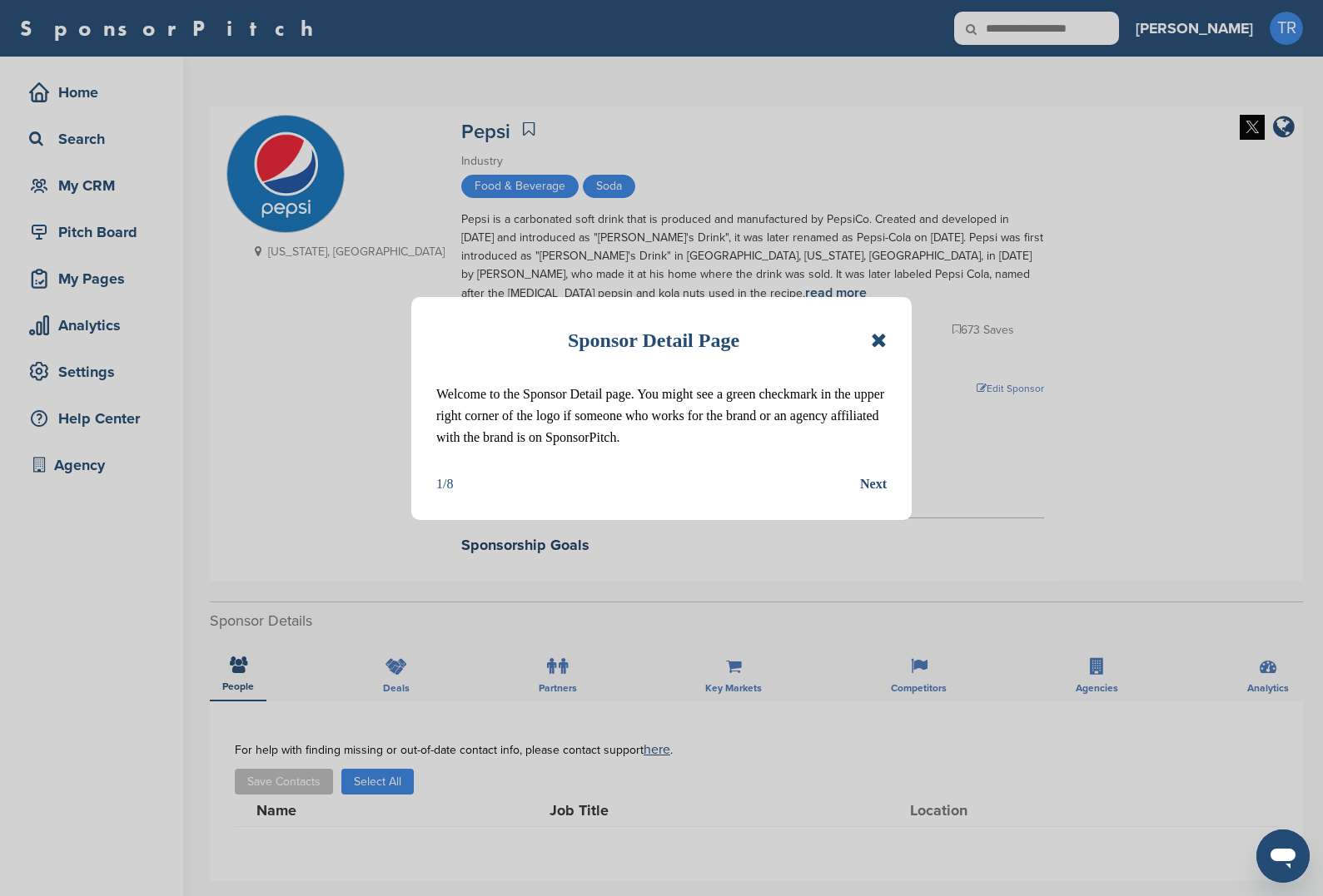
click at [385, 671] on div "Sponsor Detail Page Welcome to the Sponsor Detail page. You might see a green c…" at bounding box center [662, 448] width 1323 height 896
click at [886, 340] on div "Sponsor Detail Page Welcome to the Sponsor Detail page. You might see a green c…" at bounding box center [662, 408] width 501 height 223
click at [880, 336] on icon at bounding box center [878, 340] width 16 height 20
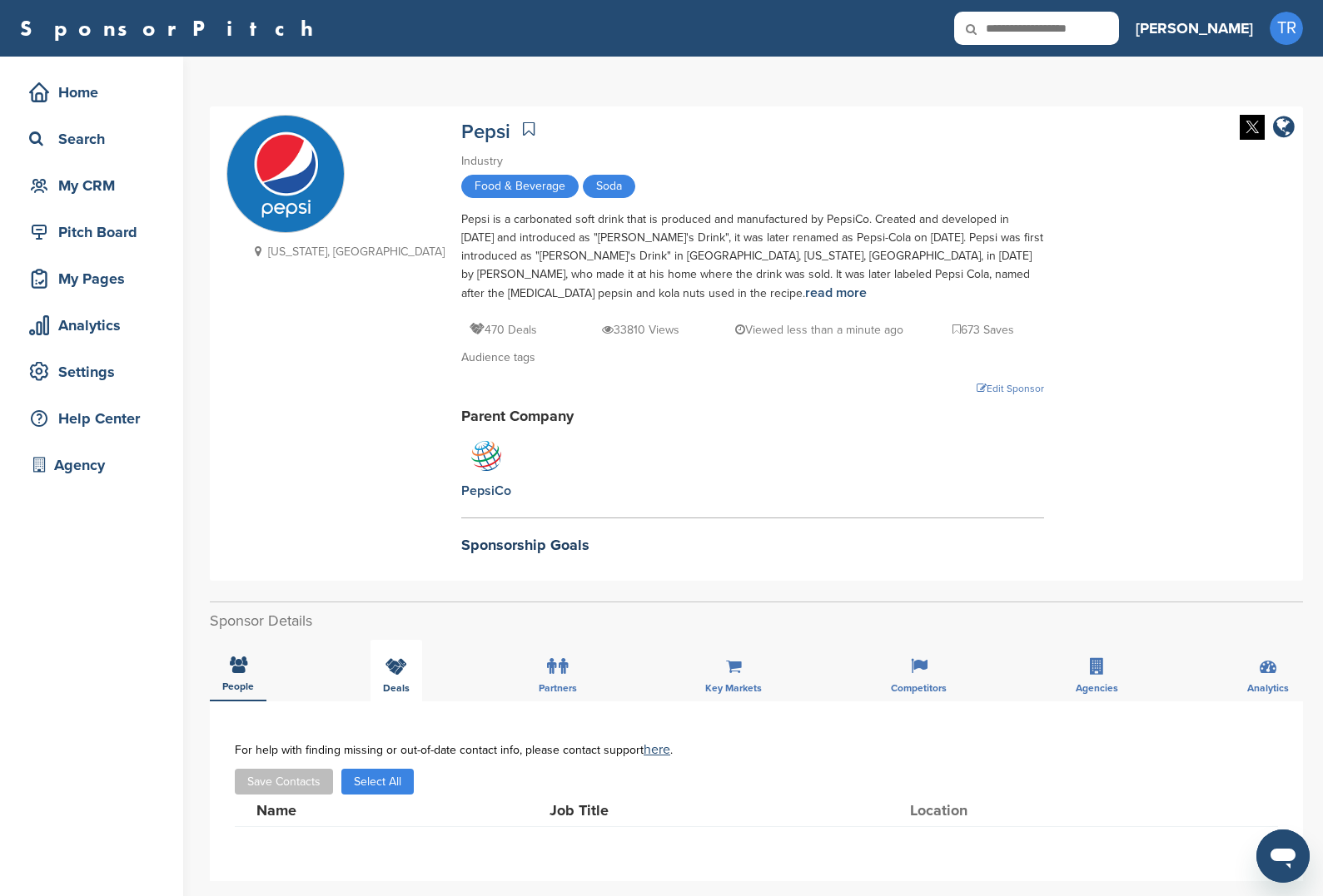
click at [380, 701] on div "Deals" at bounding box center [396, 671] width 52 height 61
click at [379, 677] on div "Deals" at bounding box center [396, 671] width 52 height 61
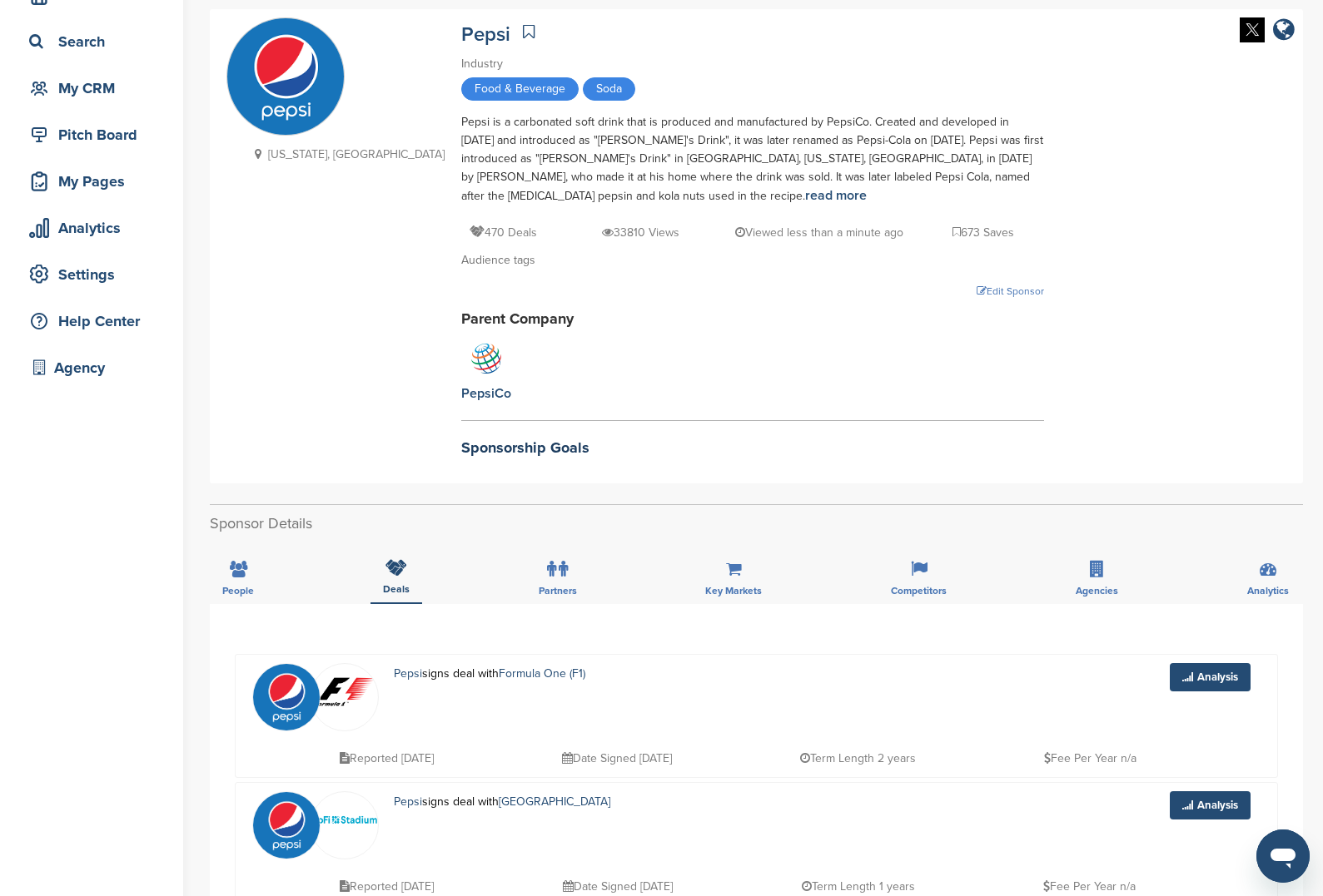
scroll to position [16, 0]
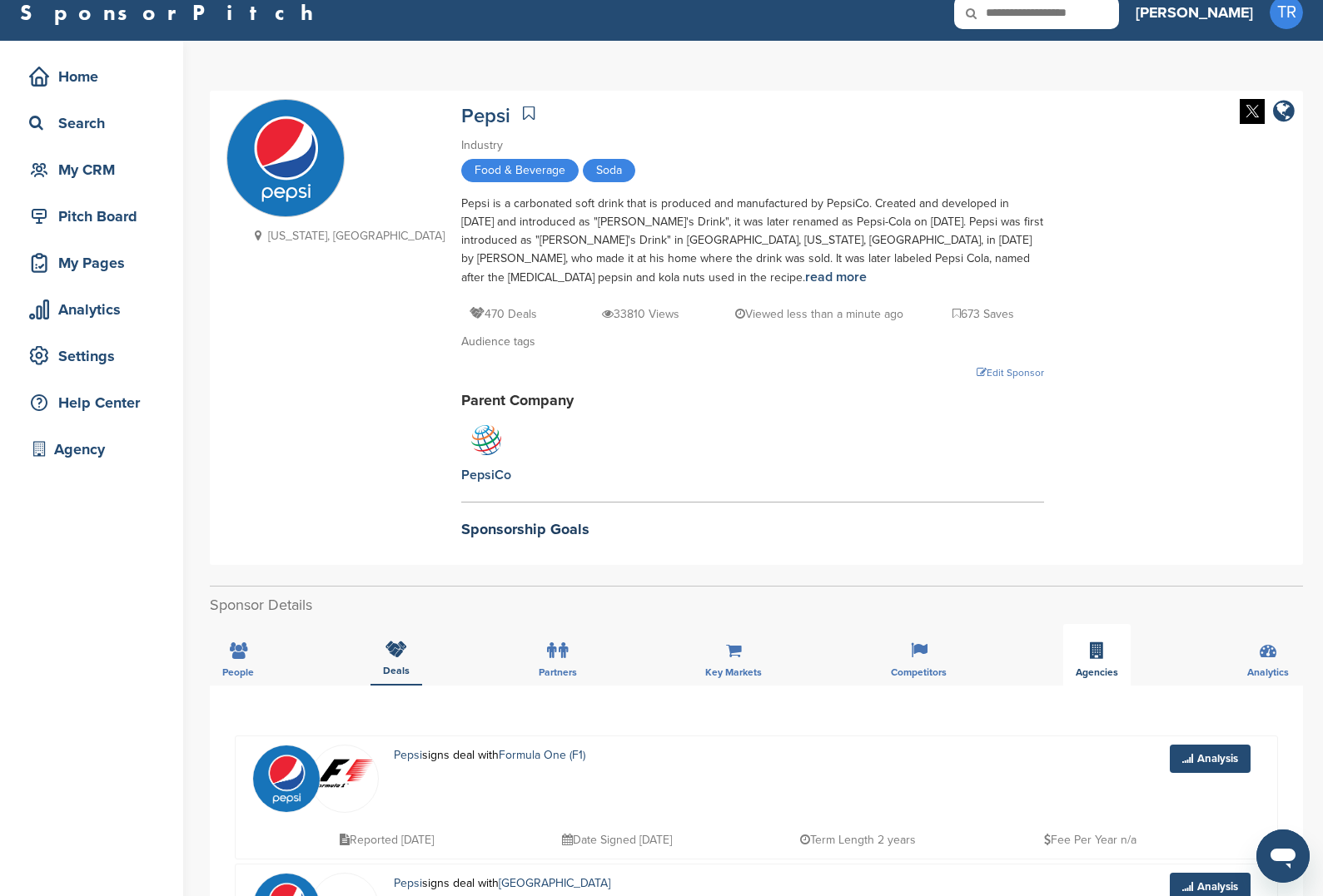
click at [1093, 652] on icon at bounding box center [1096, 650] width 14 height 16
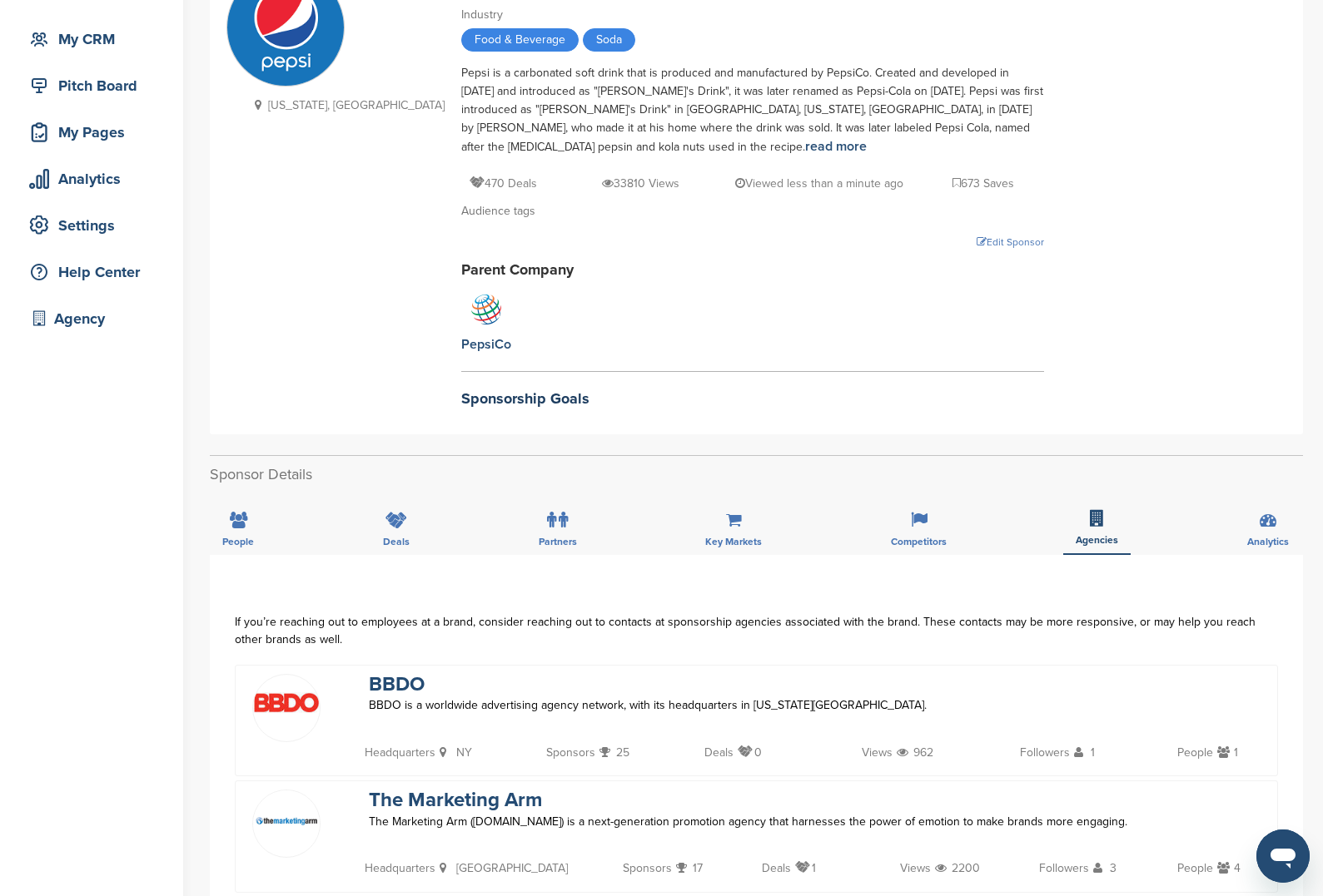
scroll to position [138, 0]
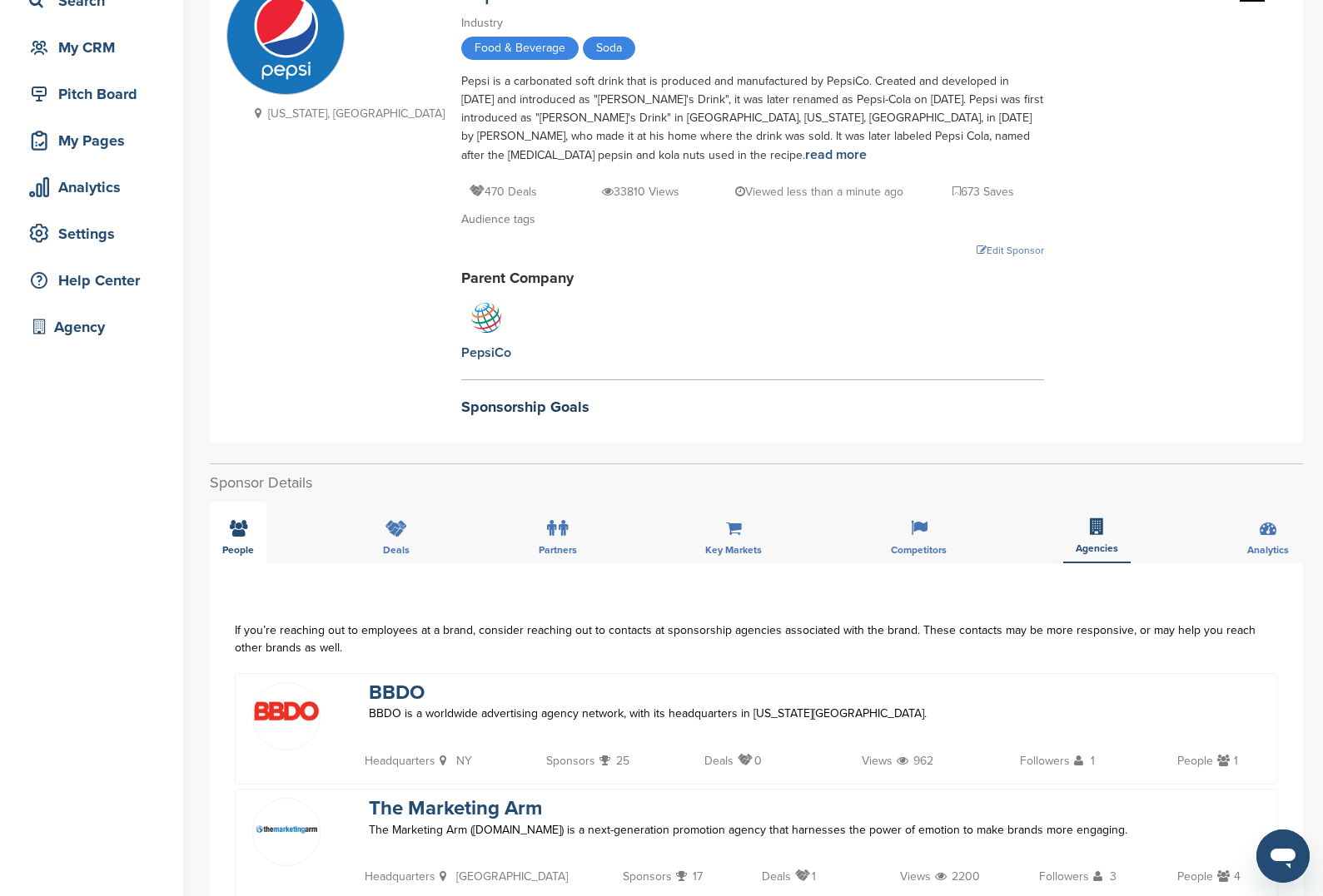
click at [248, 536] on div "People" at bounding box center [237, 532] width 56 height 61
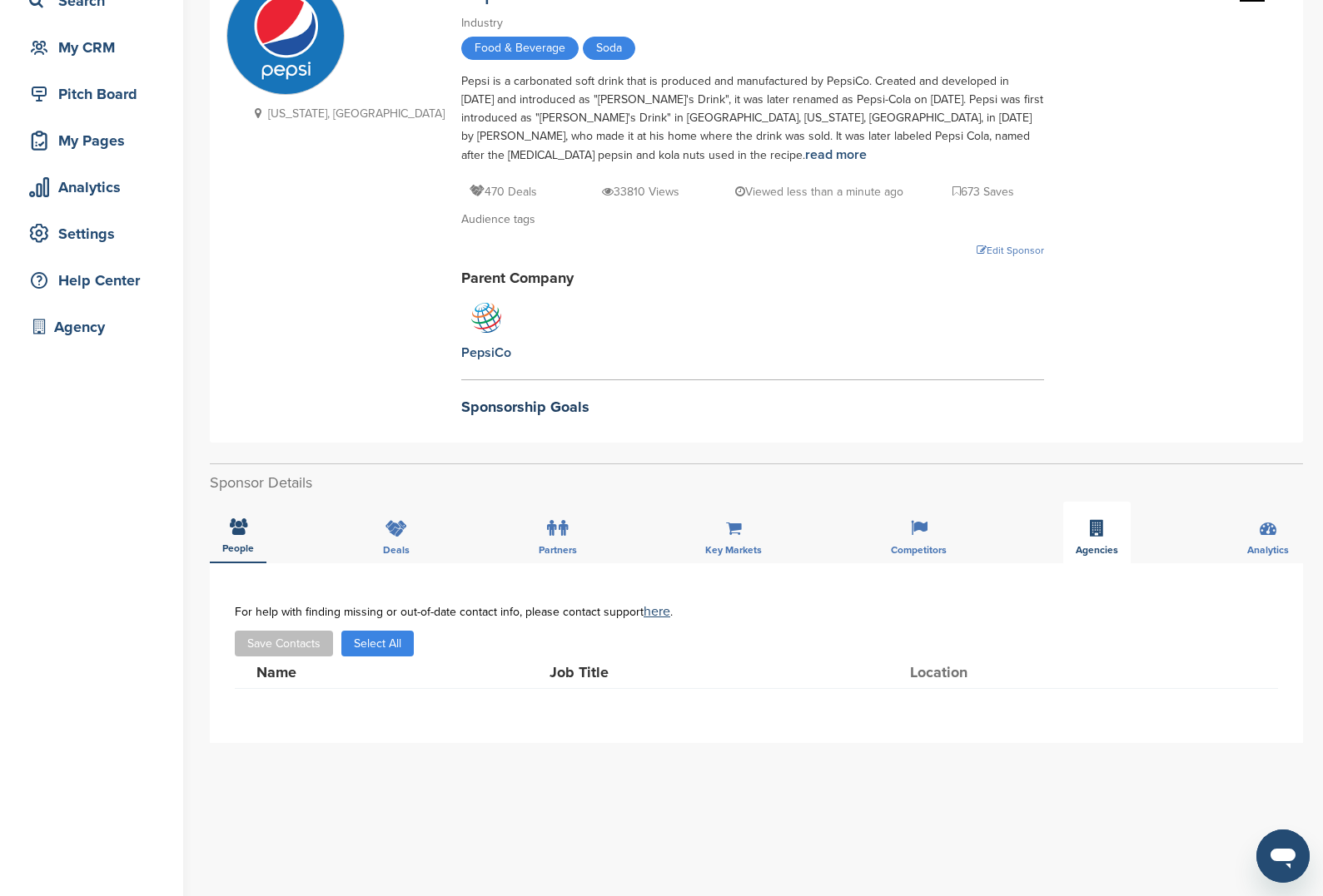
click at [1095, 539] on div "Agencies" at bounding box center [1096, 532] width 67 height 61
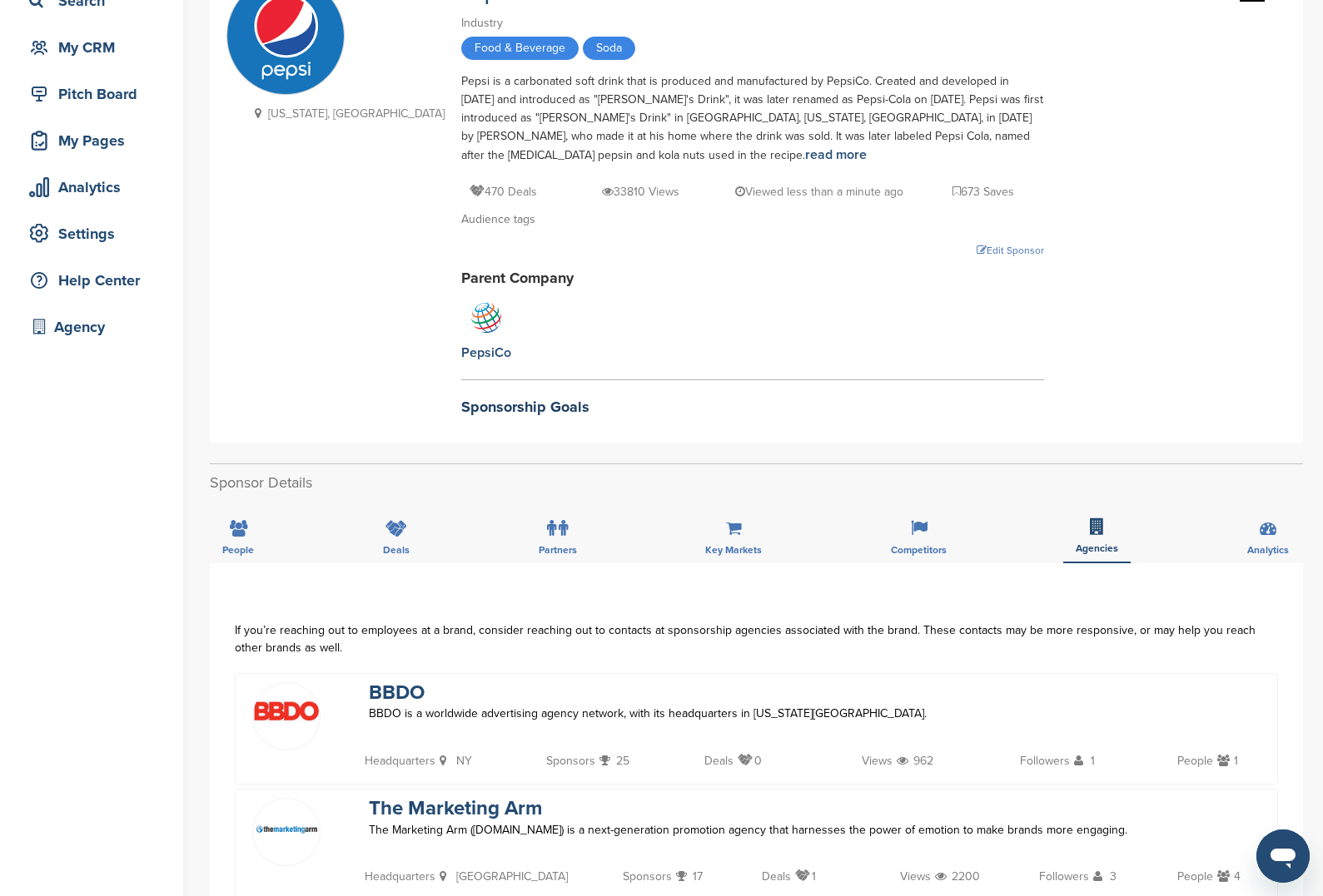
scroll to position [0, 0]
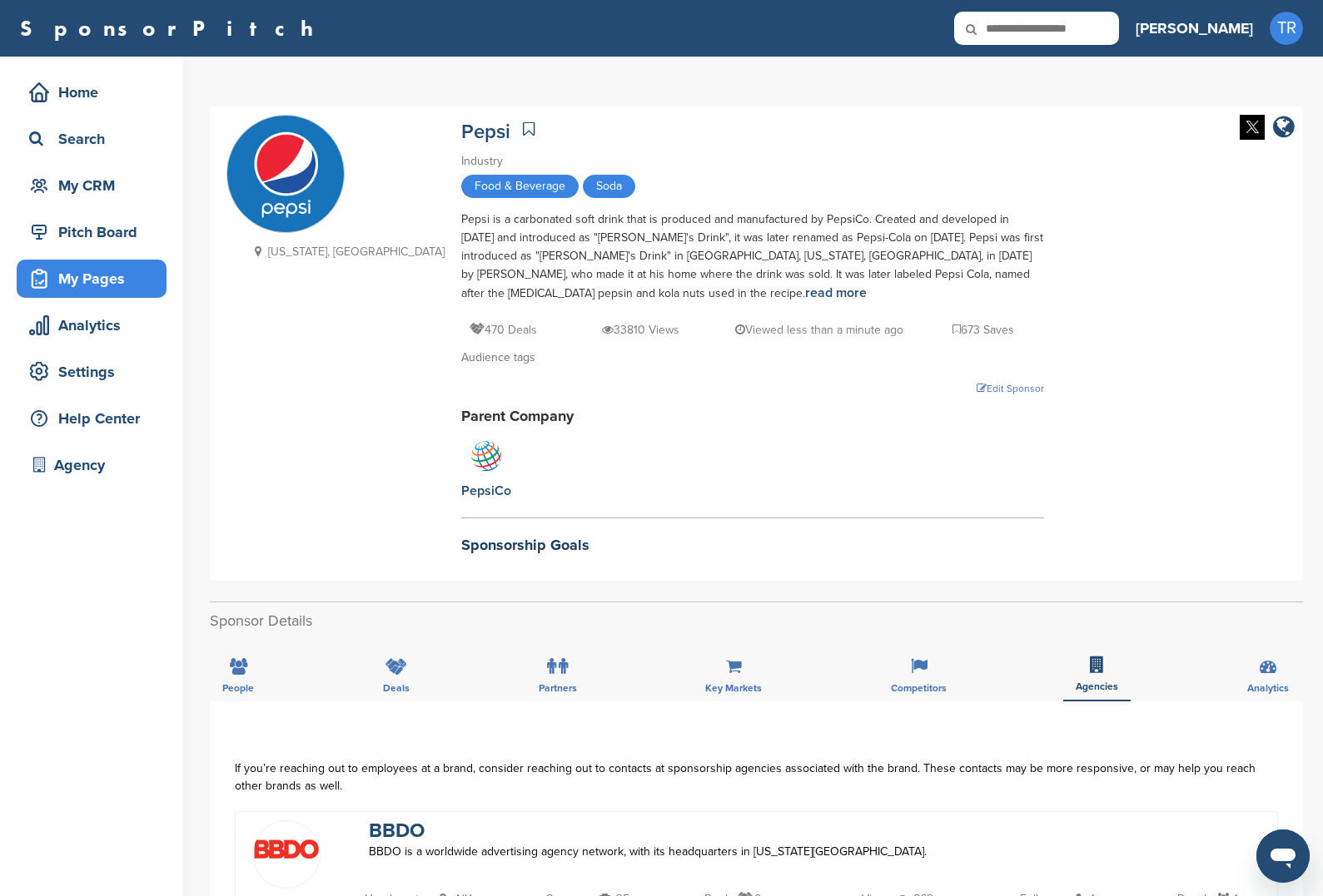
click at [106, 267] on div "My Pages" at bounding box center [96, 279] width 142 height 30
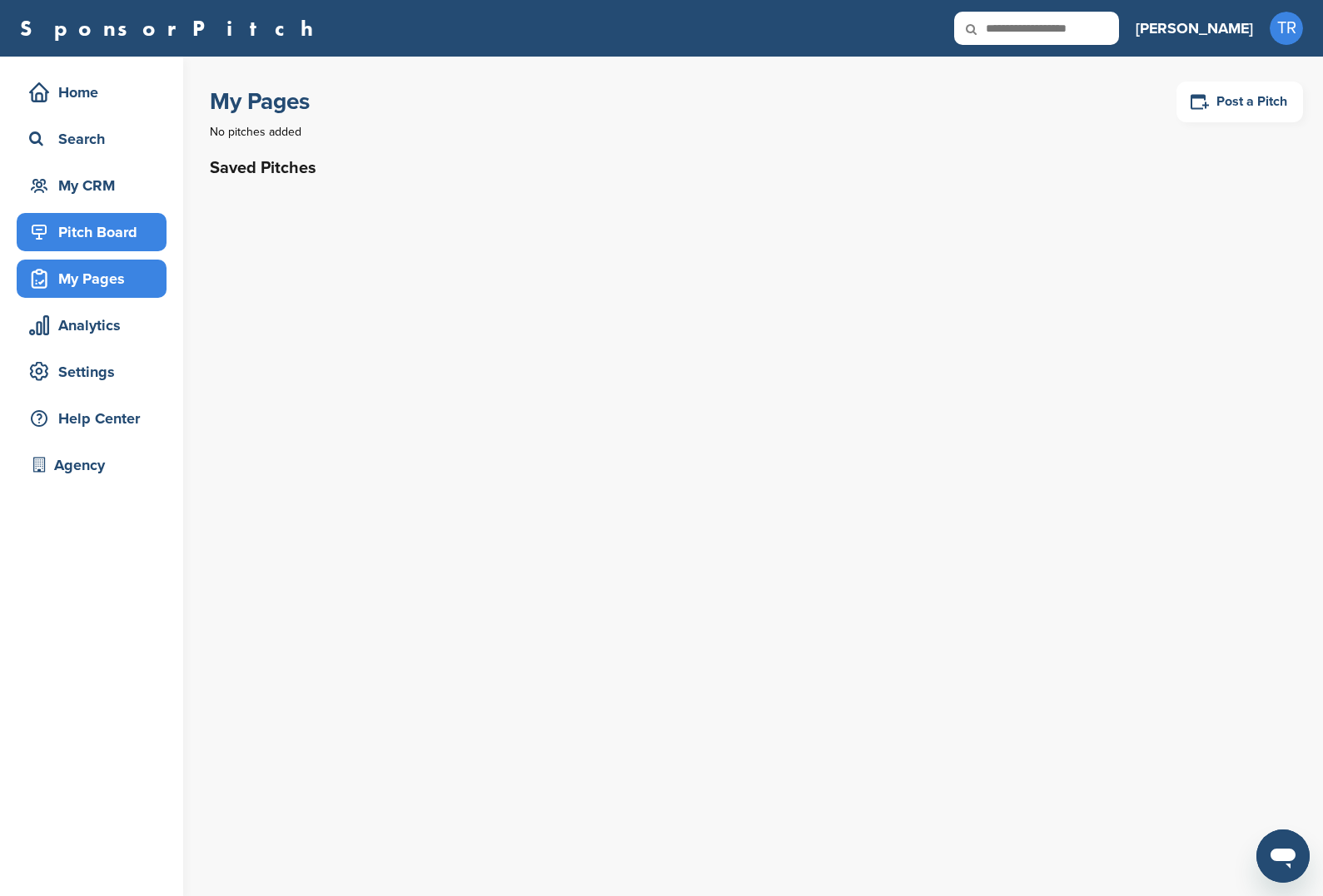
click at [66, 223] on div "Pitch Board" at bounding box center [96, 232] width 142 height 30
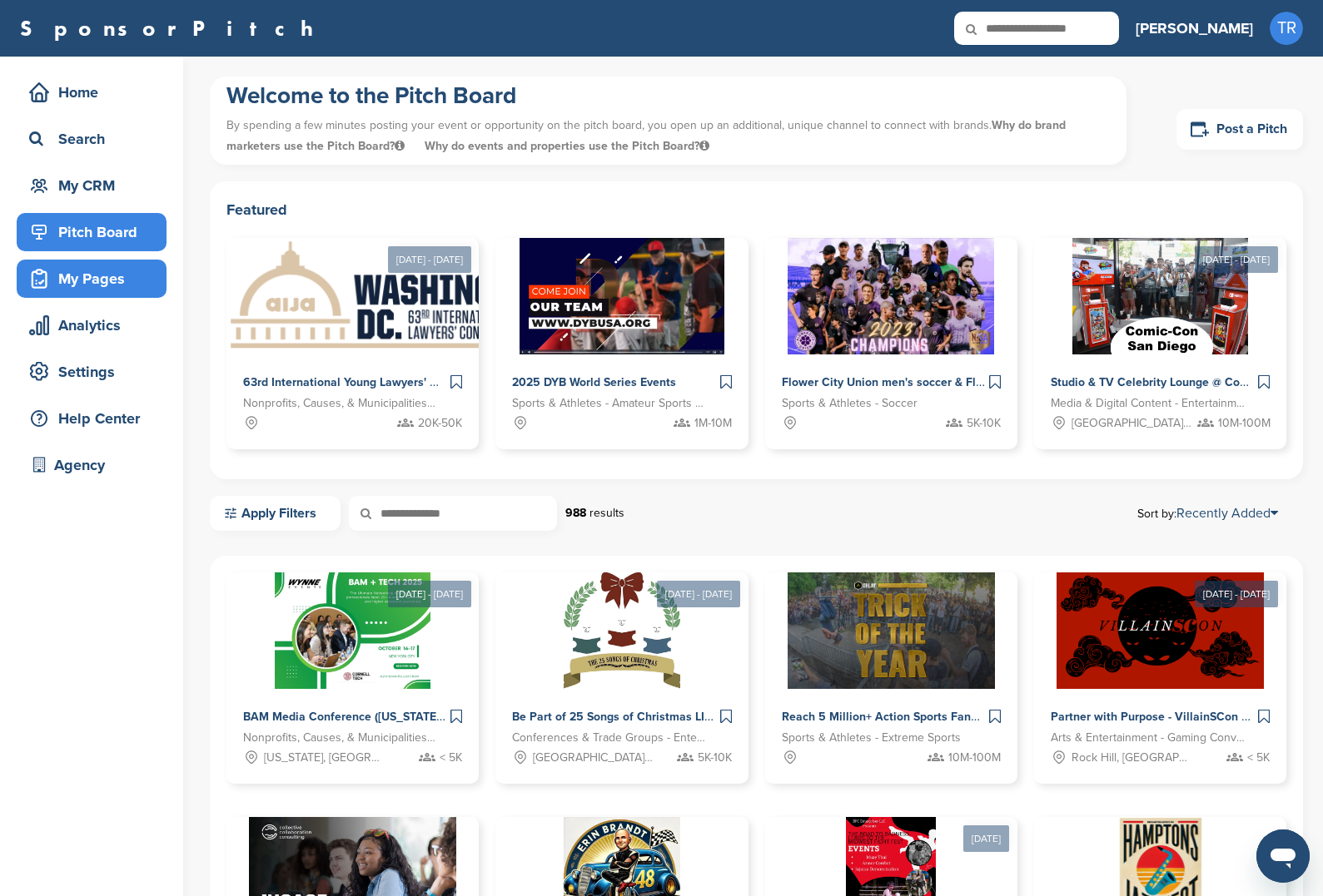
click at [116, 271] on div "My Pages" at bounding box center [96, 279] width 142 height 30
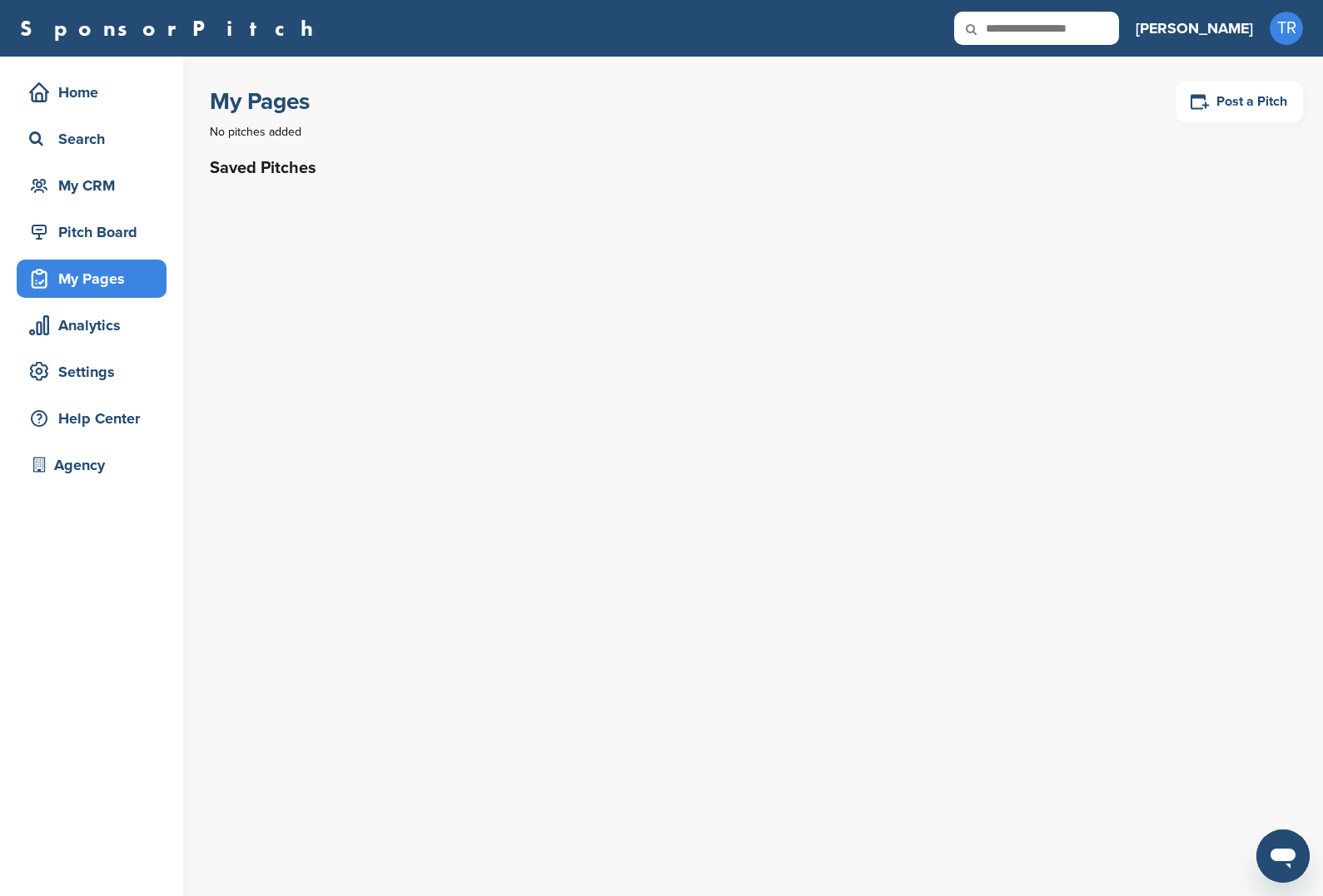
click at [109, 258] on div "Home Search My CRM Pitch Board My Pages Analytics Settings Help Center Agency" at bounding box center [91, 282] width 183 height 453
click at [119, 235] on div "Pitch Board" at bounding box center [96, 232] width 142 height 30
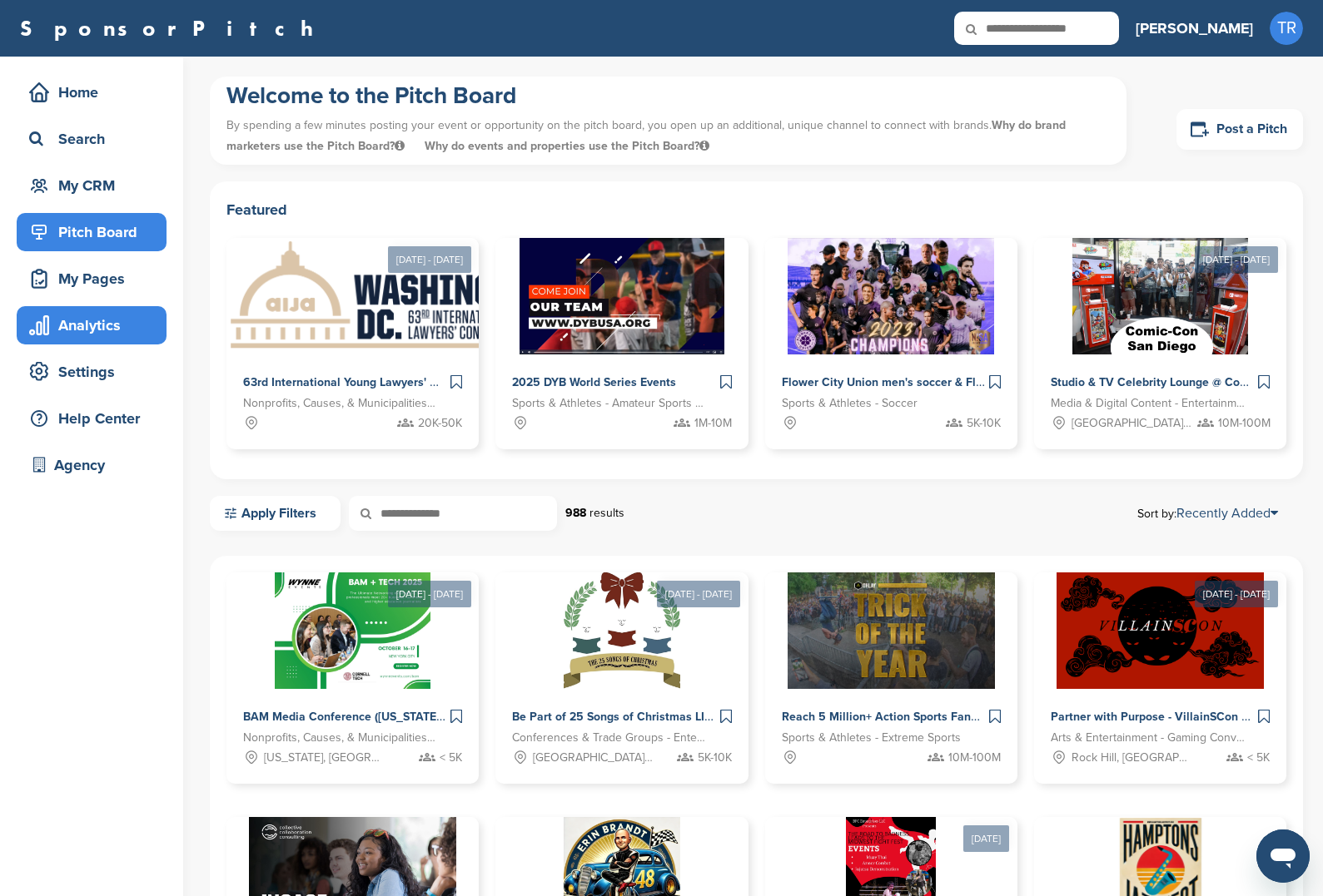
click at [119, 315] on div "Analytics" at bounding box center [96, 325] width 142 height 30
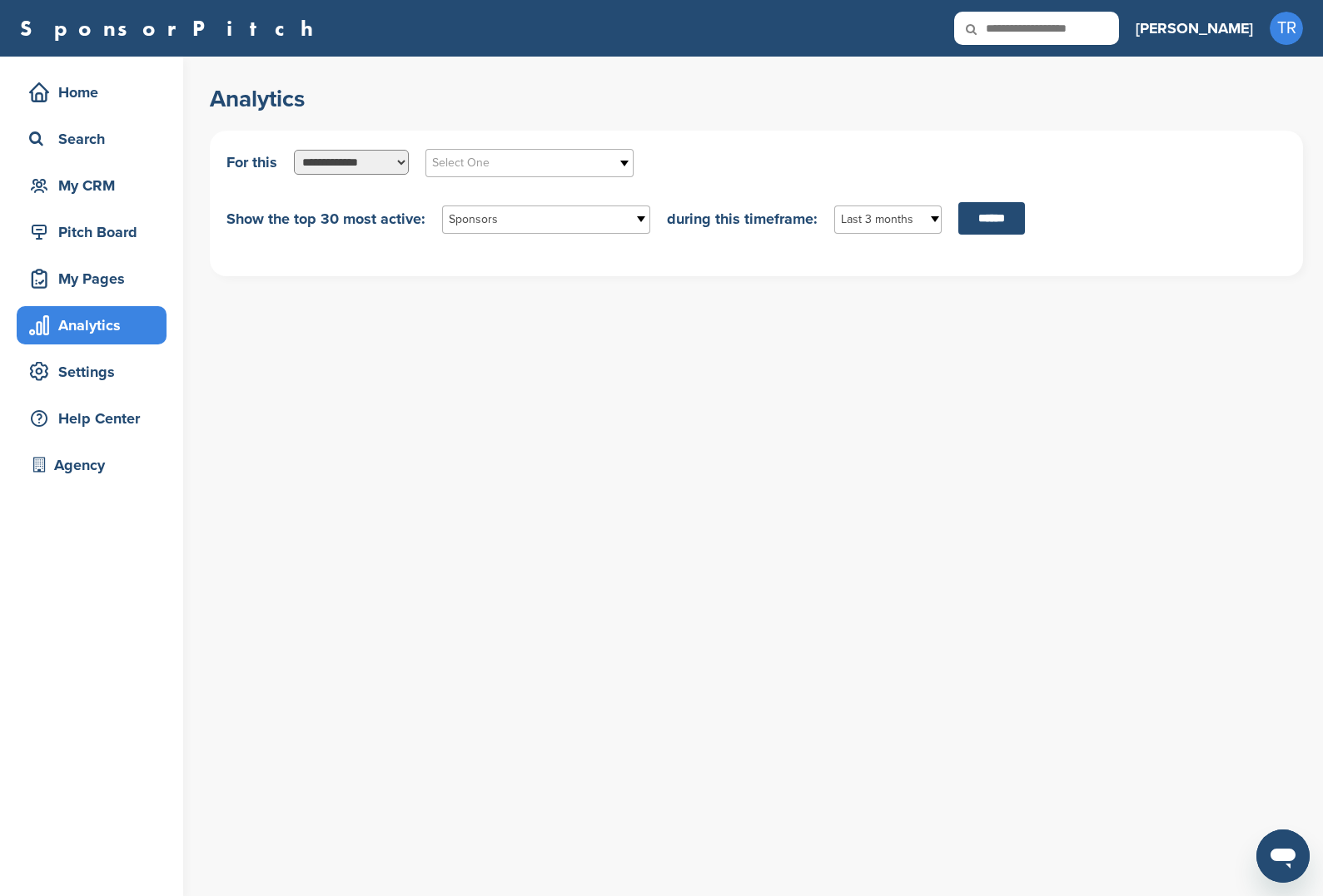
click at [366, 175] on div "**********" at bounding box center [755, 162] width 1060 height 30
click at [374, 162] on select "**********" at bounding box center [351, 163] width 115 height 25
click at [514, 169] on span "Select One" at bounding box center [518, 163] width 173 height 20
click at [564, 231] on li "Arts & Entertainment All" at bounding box center [529, 222] width 200 height 29
click at [379, 173] on select "**********" at bounding box center [351, 163] width 115 height 25
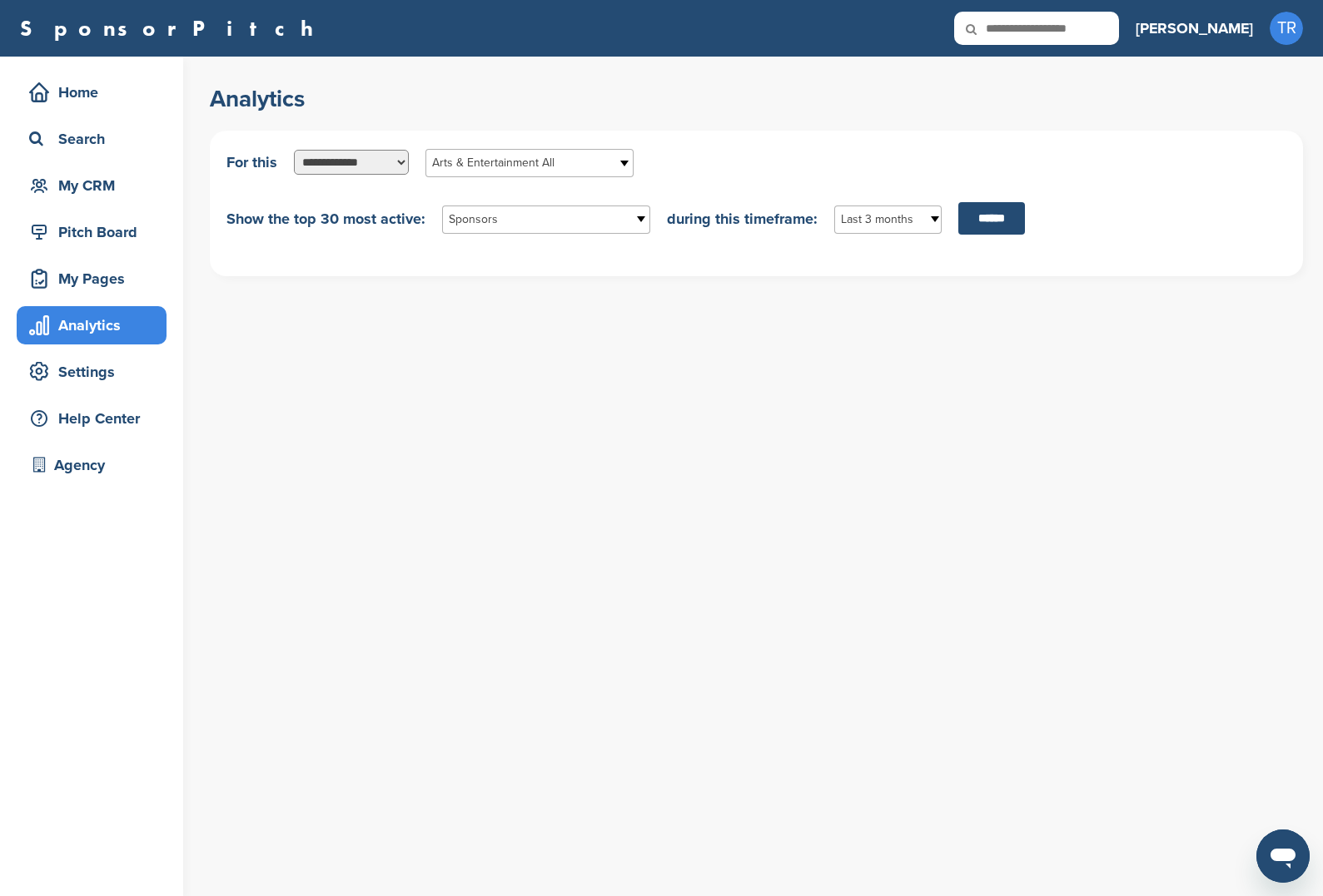
select select "**********"
click at [294, 150] on select "**********" at bounding box center [351, 163] width 115 height 25
click at [539, 168] on span "Select One" at bounding box center [518, 163] width 173 height 20
click at [543, 344] on li "Clothing Line" at bounding box center [529, 339] width 200 height 29
click at [558, 226] on span "Sponsors" at bounding box center [535, 219] width 173 height 20
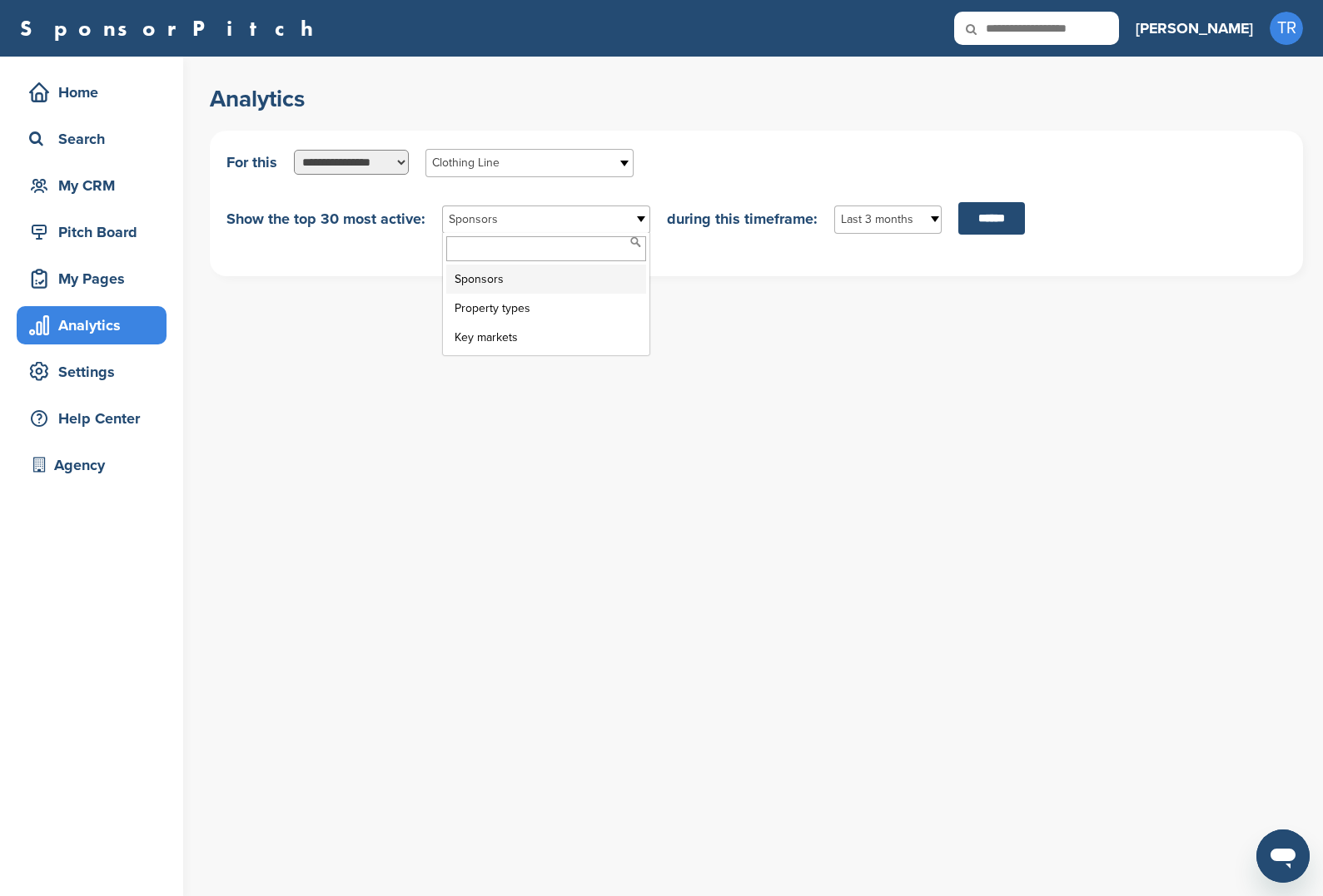
click at [566, 283] on li "Sponsors" at bounding box center [546, 279] width 200 height 29
click at [999, 204] on input "******" at bounding box center [992, 218] width 67 height 33
